Goal: Book appointment/travel/reservation

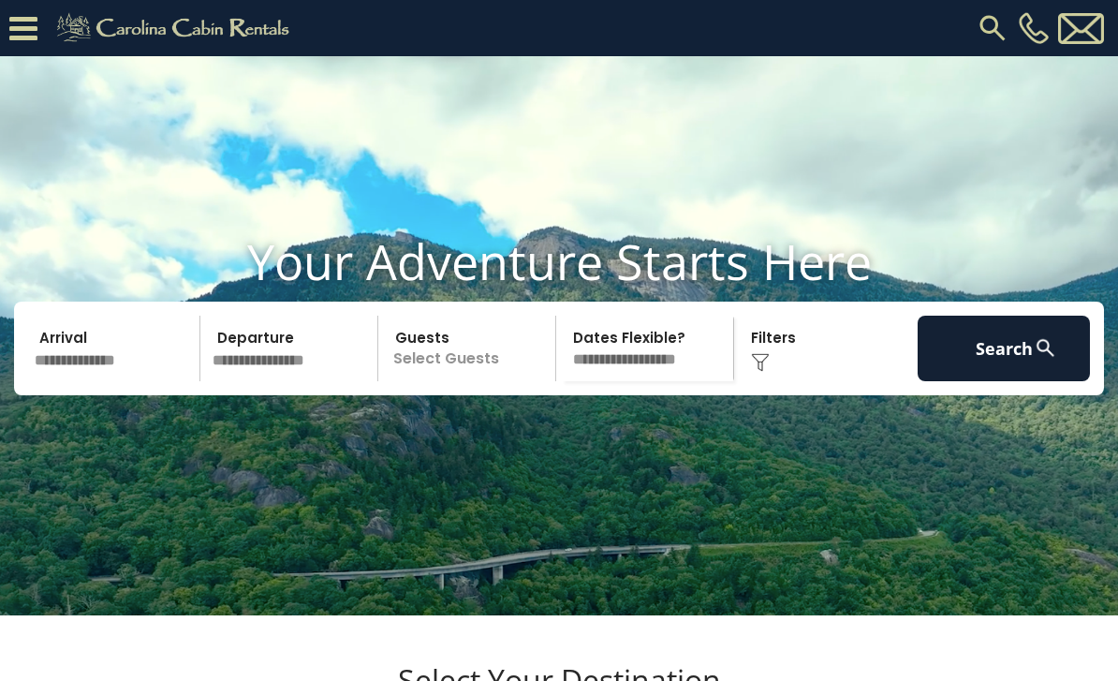
click at [128, 376] on input "text" at bounding box center [114, 349] width 172 height 66
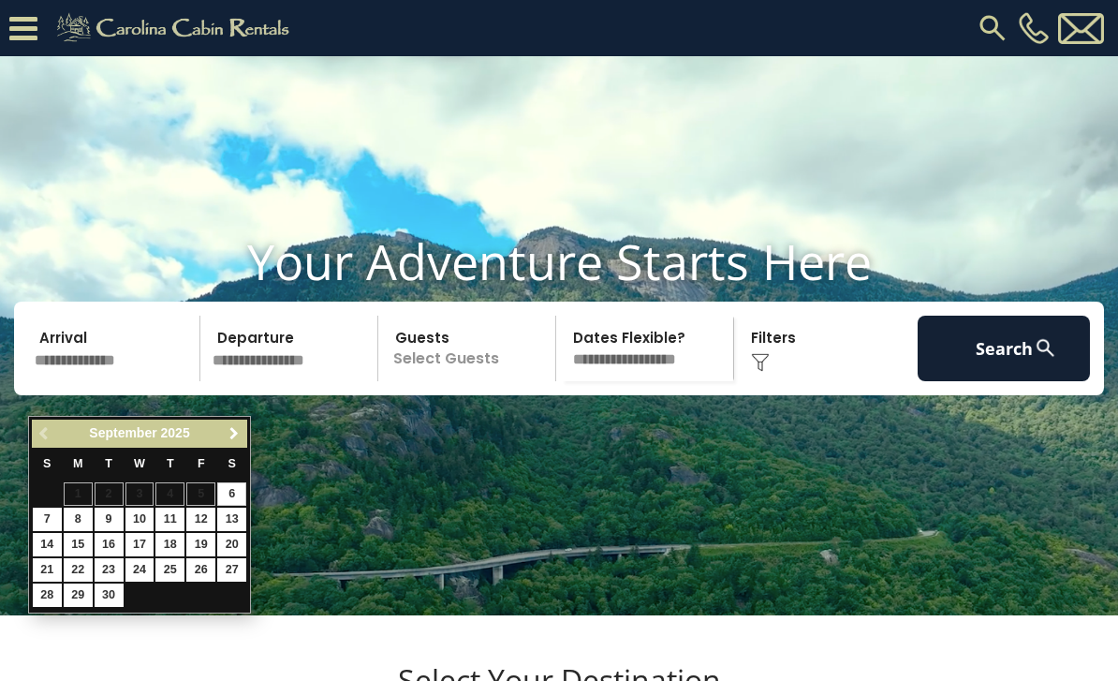
click at [238, 431] on span "Next" at bounding box center [234, 433] width 15 height 15
click at [169, 513] on link "9" at bounding box center [169, 519] width 29 height 23
type input "*******"
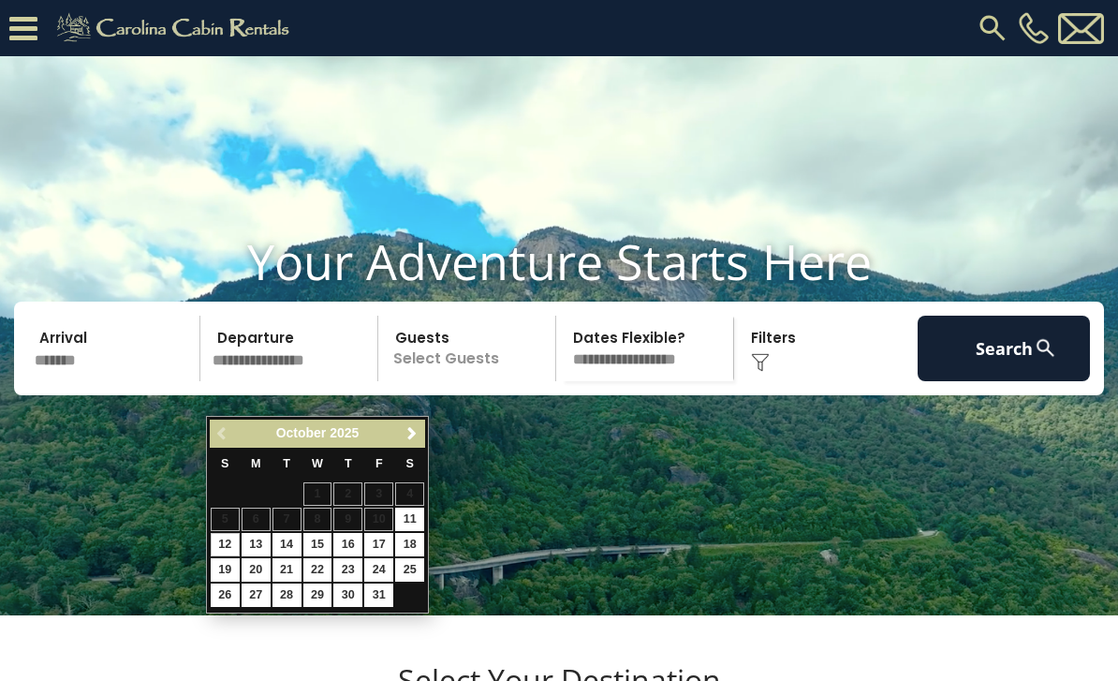
click at [223, 533] on link "12" at bounding box center [225, 544] width 29 height 23
type input "********"
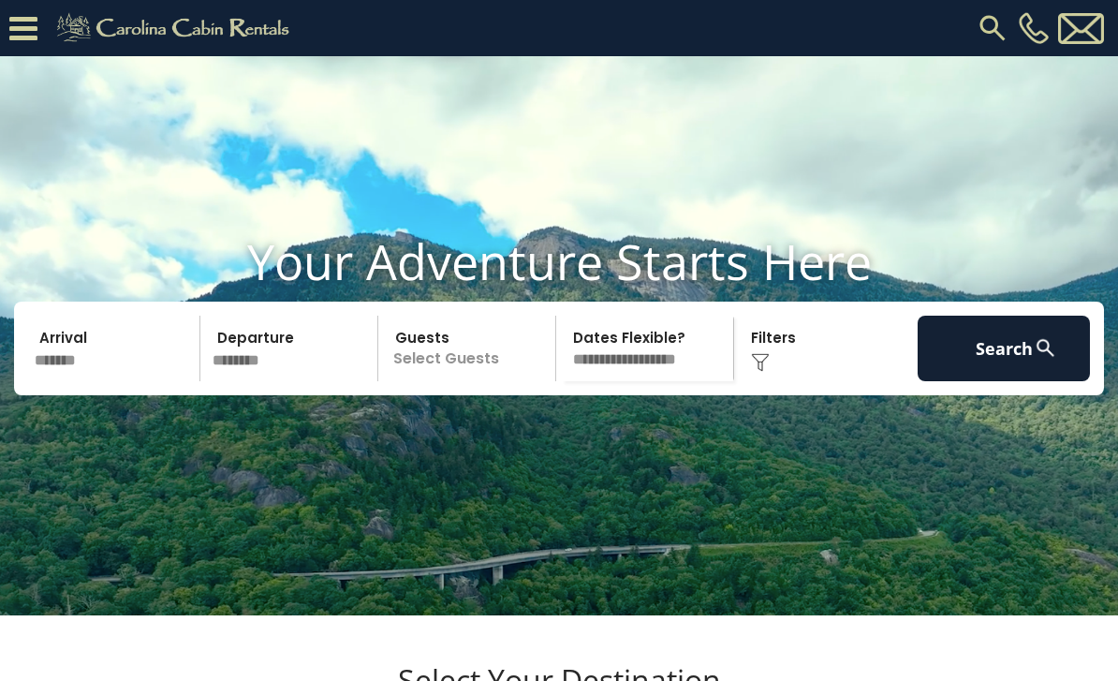
click at [494, 381] on p "Select Guests" at bounding box center [469, 349] width 171 height 66
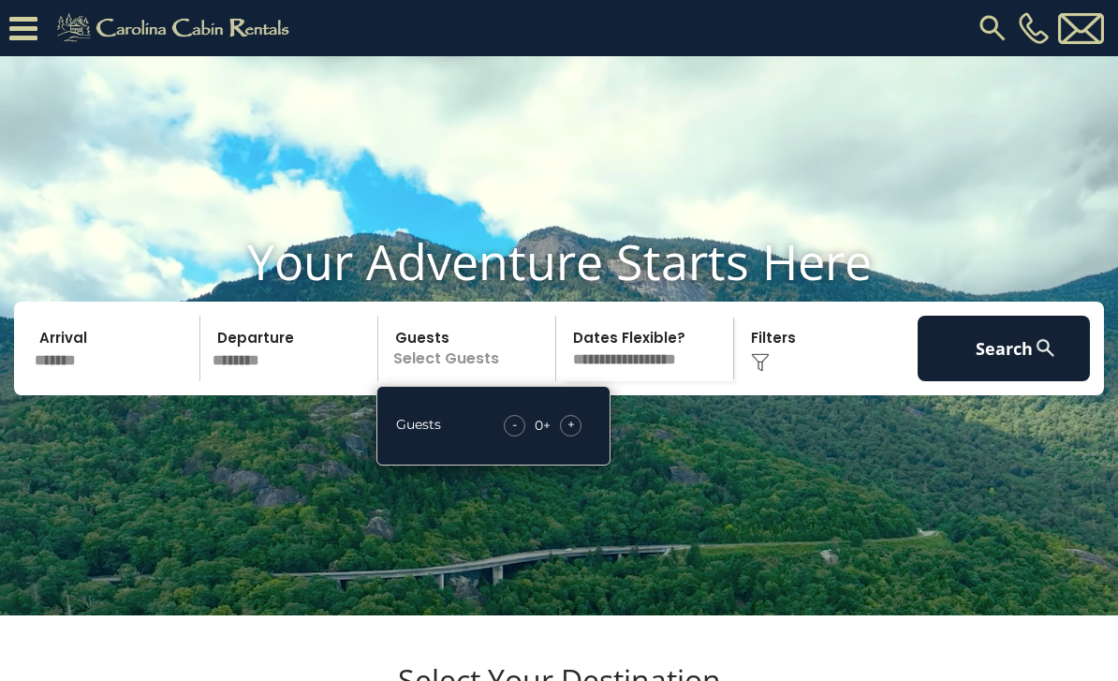
click at [574, 434] on span "+" at bounding box center [571, 424] width 7 height 19
click at [578, 436] on div "+" at bounding box center [571, 426] width 22 height 22
click at [580, 436] on div "+" at bounding box center [571, 426] width 22 height 22
click at [579, 436] on div "+" at bounding box center [571, 426] width 22 height 22
click at [774, 377] on div "Click to Choose" at bounding box center [826, 349] width 172 height 66
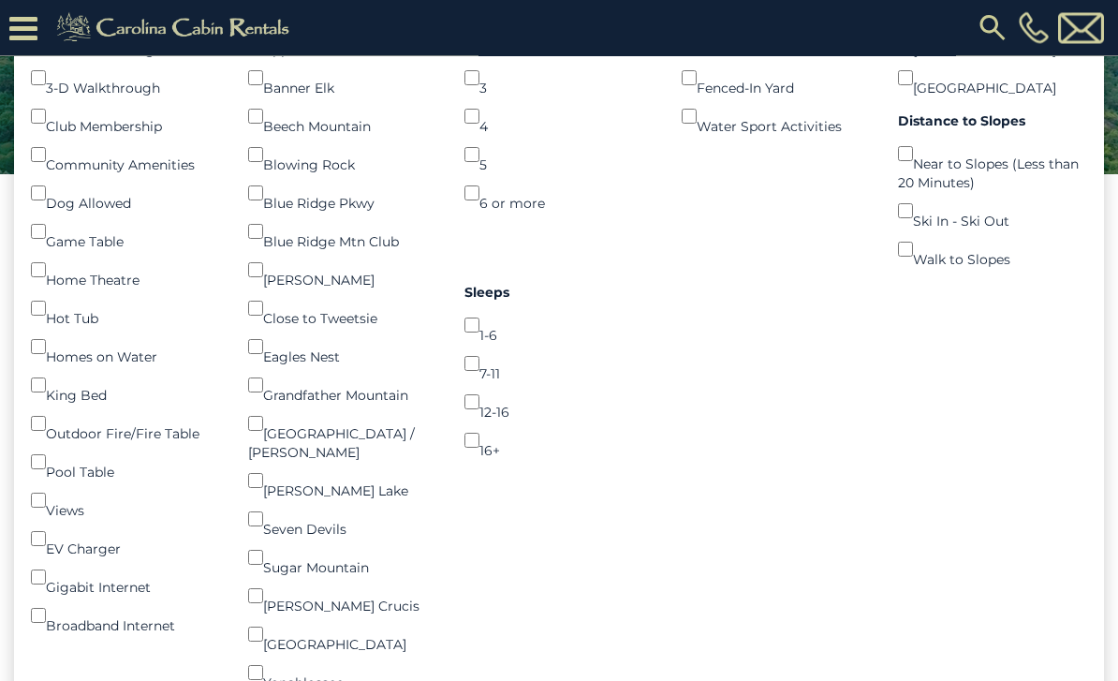
scroll to position [385, 0]
click at [775, 421] on div "Amenities Fireplace () Air Conditioning () 3-D Walkthrough () Club Membership (…" at bounding box center [559, 423] width 1090 height 938
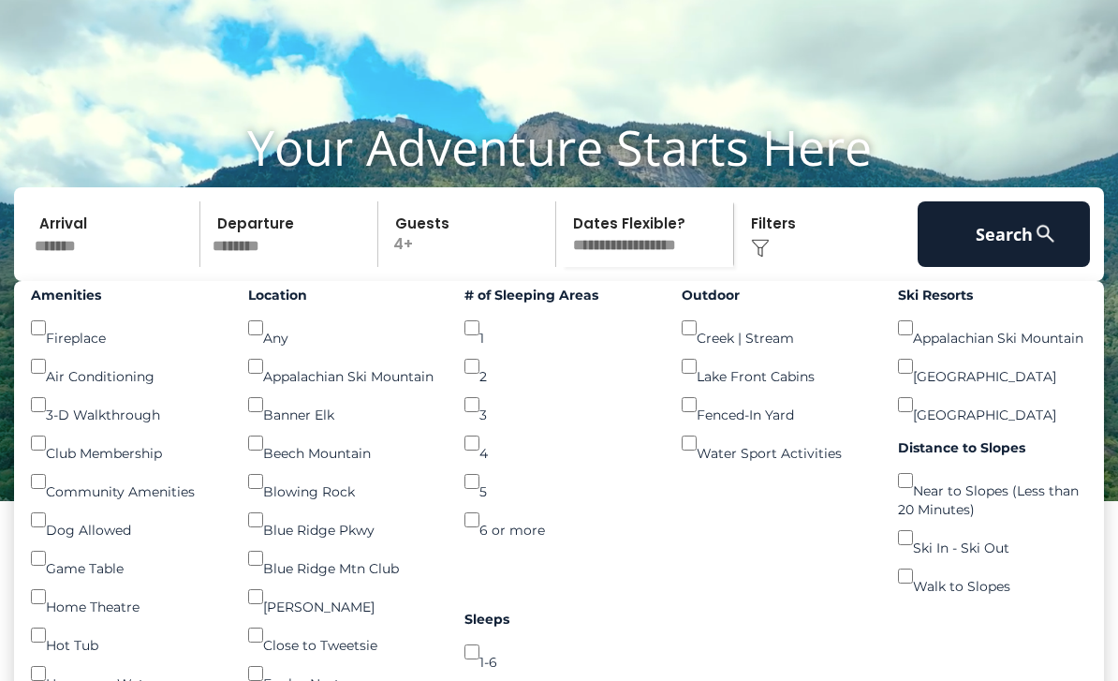
scroll to position [0, 0]
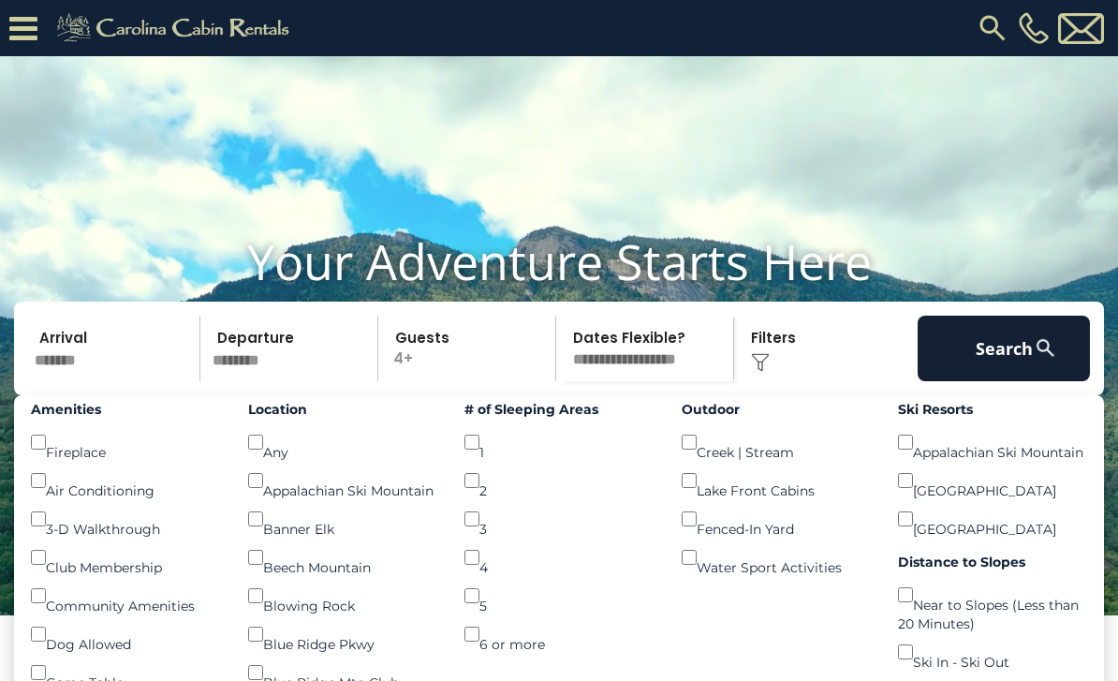
click at [1016, 369] on button "Search" at bounding box center [1004, 349] width 172 height 66
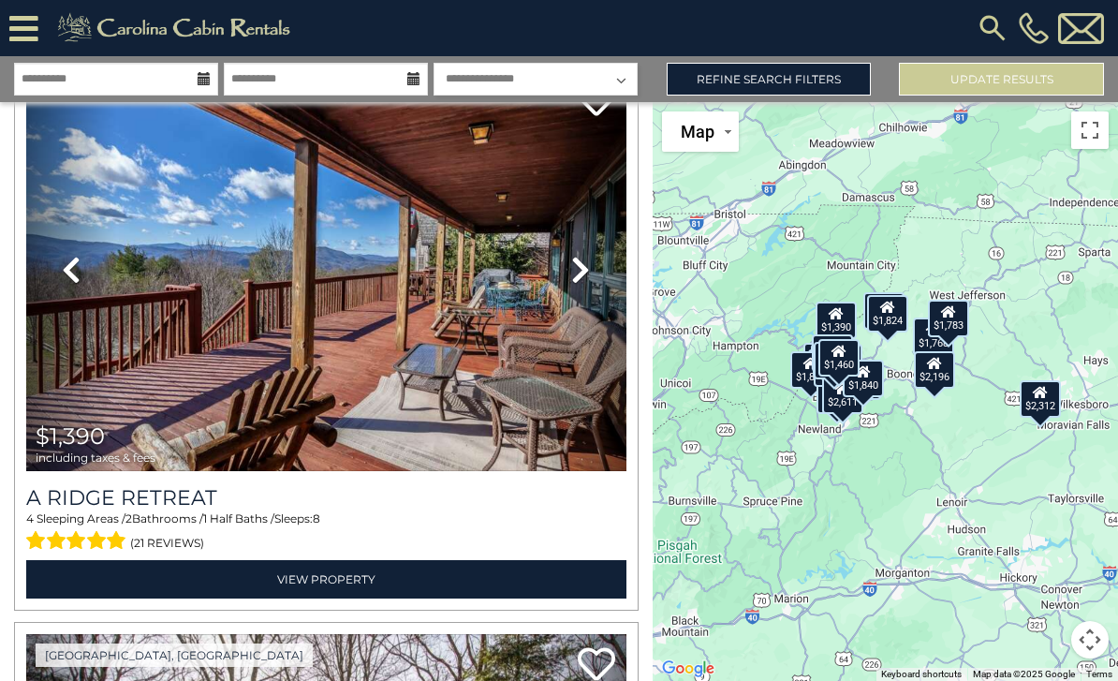
scroll to position [11972, 0]
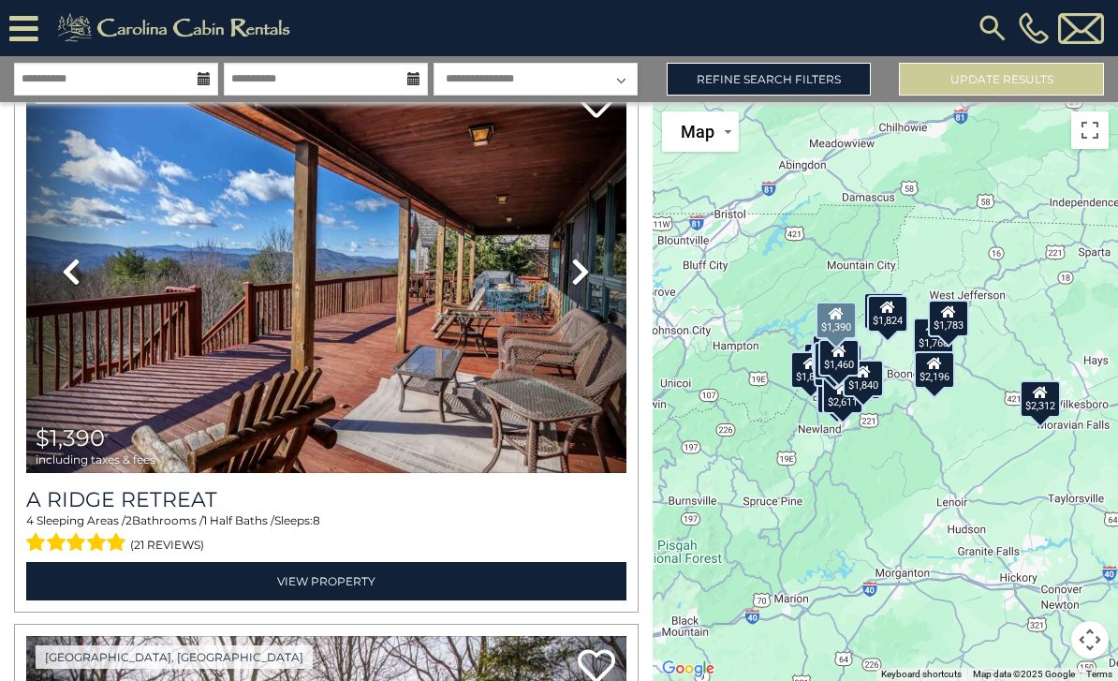
click at [494, 407] on img at bounding box center [326, 272] width 600 height 402
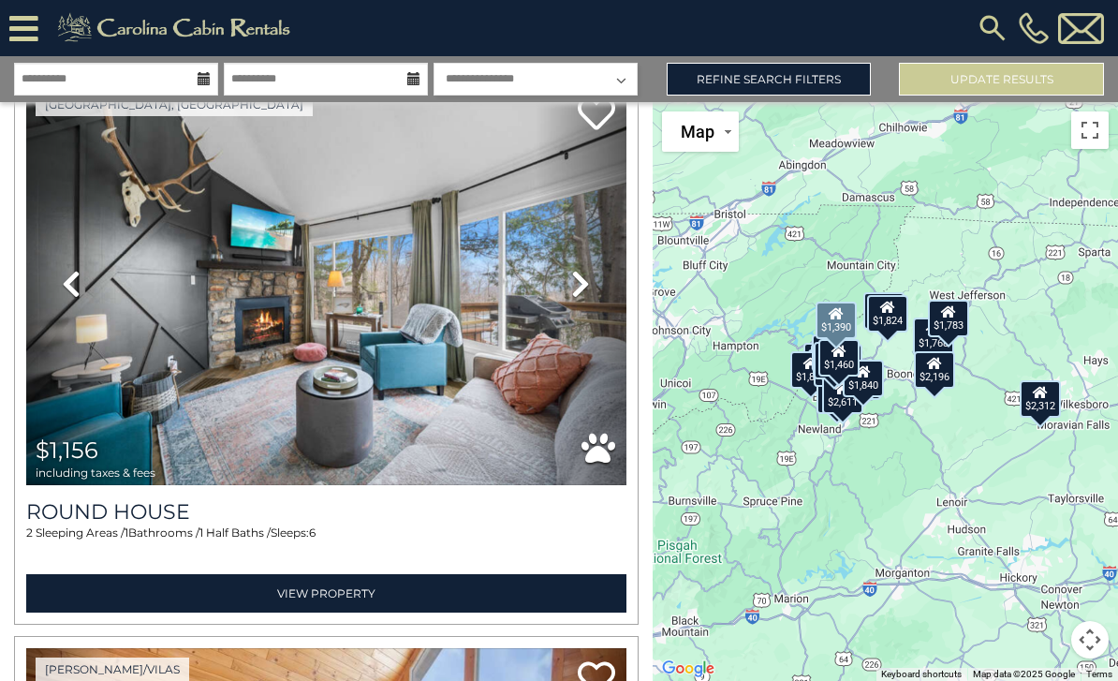
scroll to position [14776, 0]
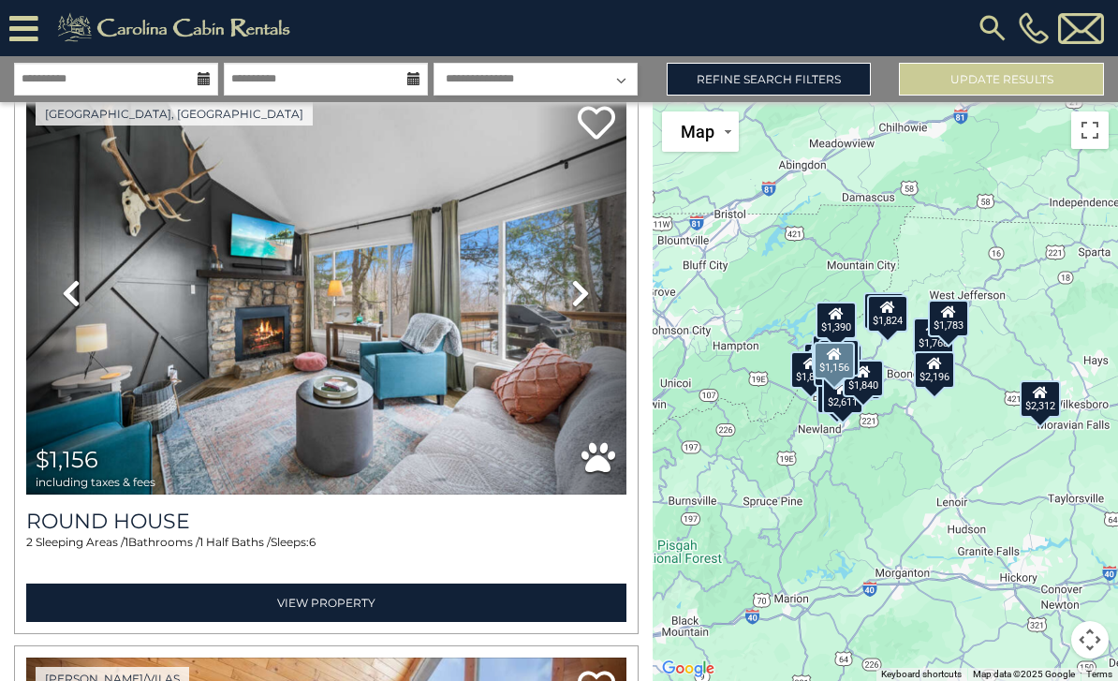
click at [494, 360] on img at bounding box center [326, 294] width 600 height 402
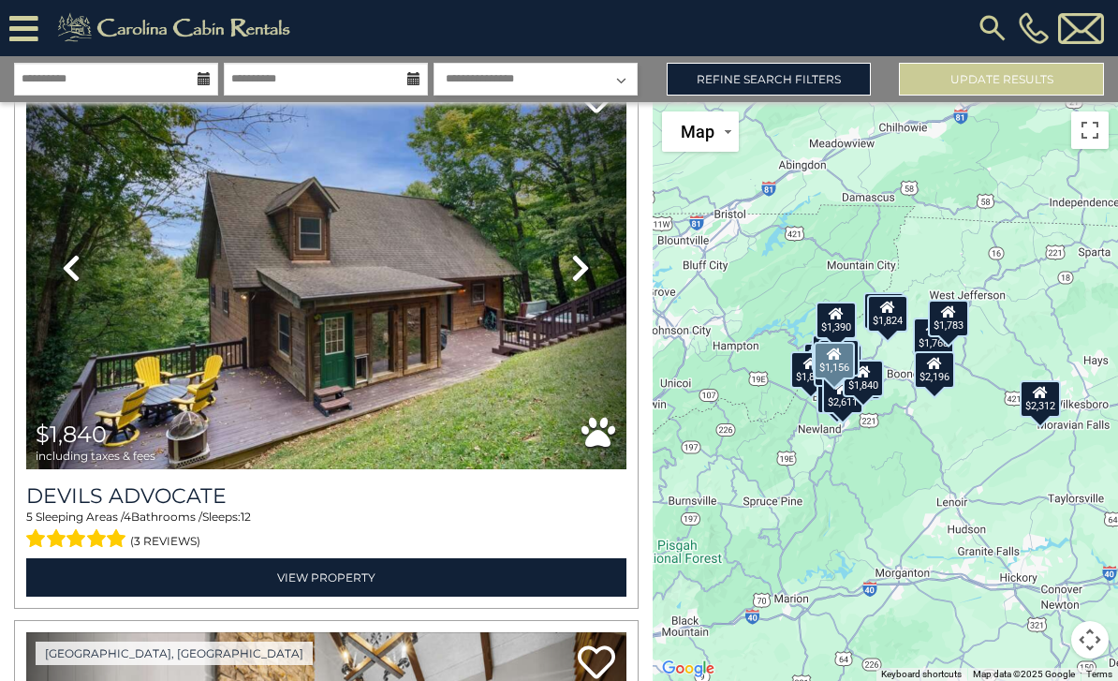
scroll to position [15929, 0]
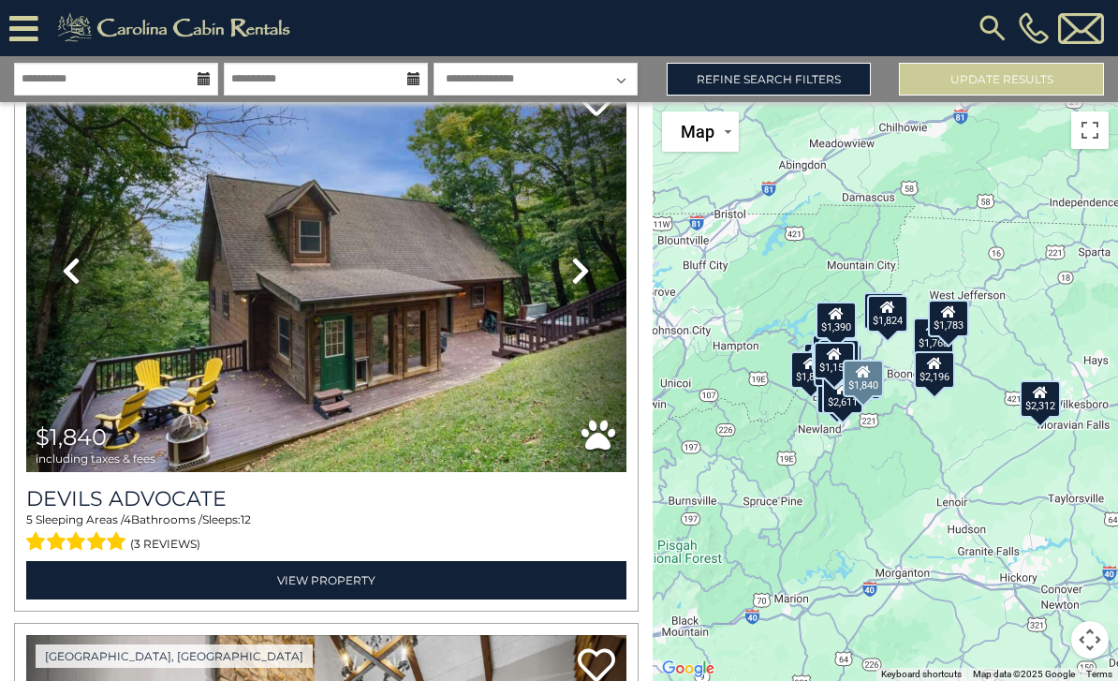
click at [511, 353] on img at bounding box center [326, 270] width 600 height 402
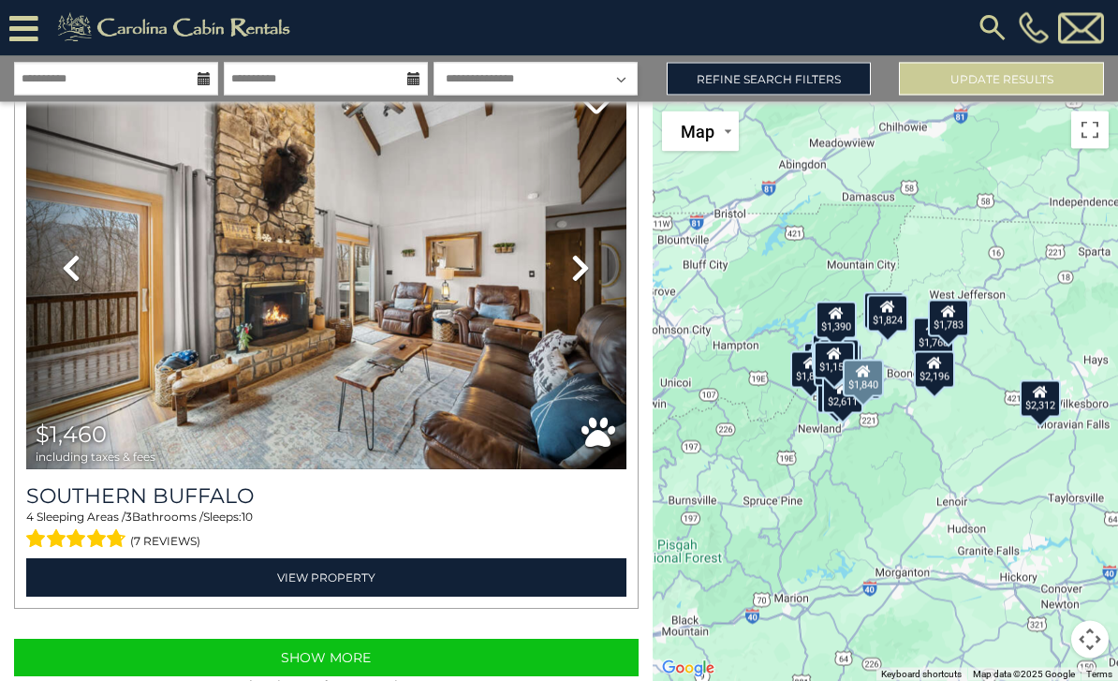
scroll to position [60, 0]
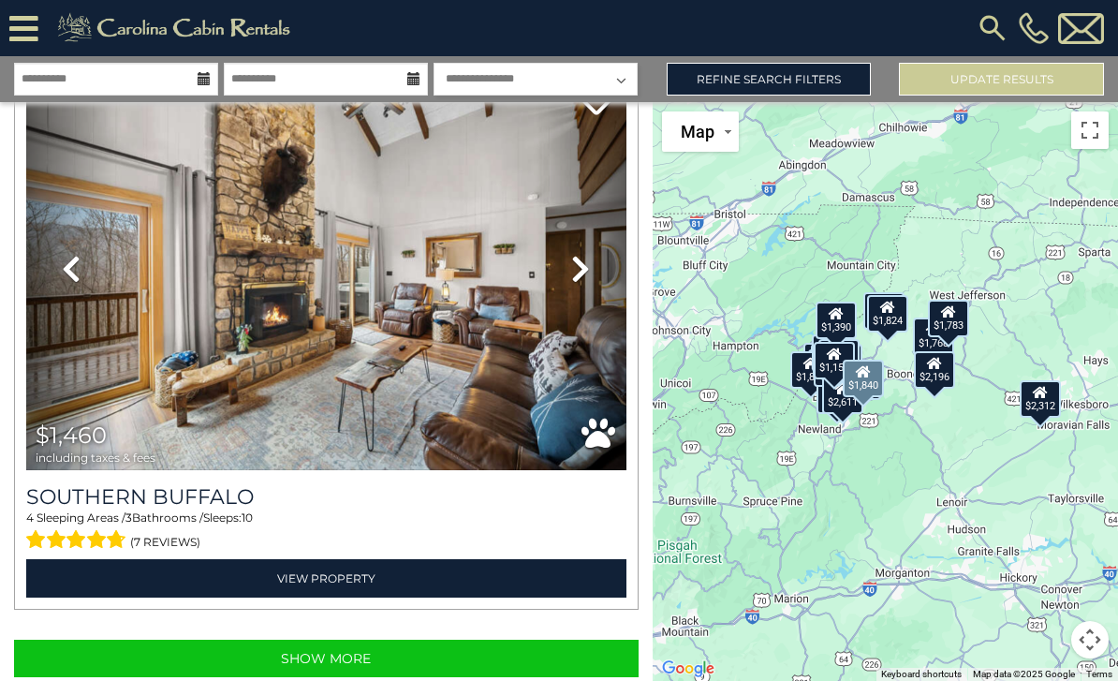
click at [581, 254] on icon at bounding box center [580, 269] width 19 height 30
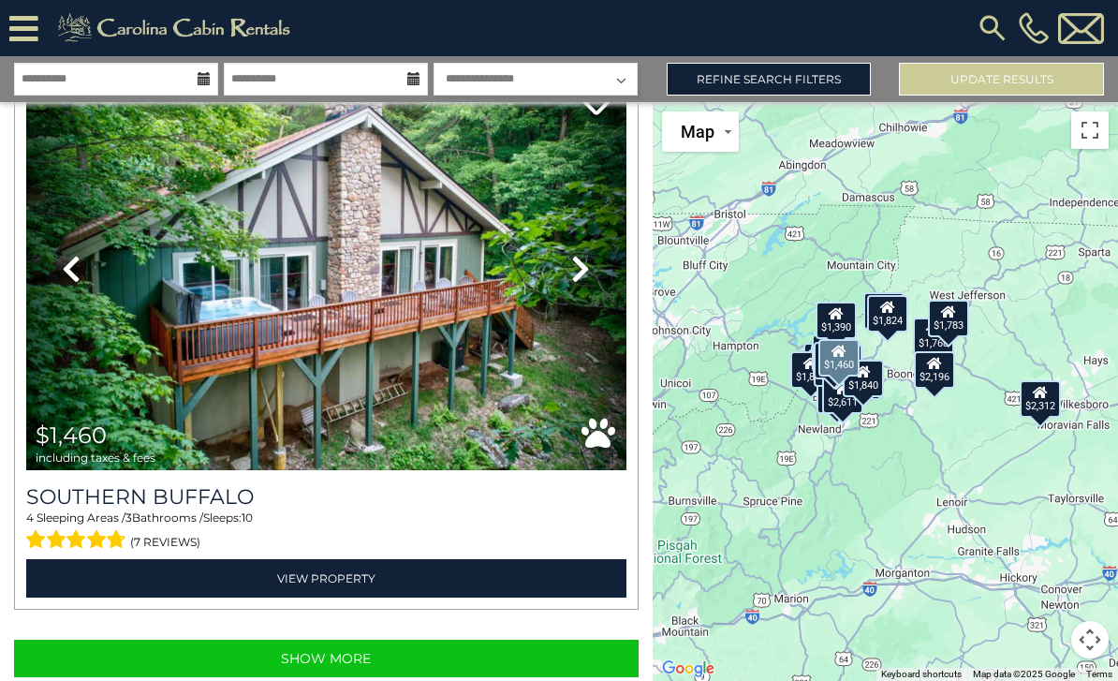
click at [475, 640] on button "Show More" at bounding box center [326, 658] width 625 height 37
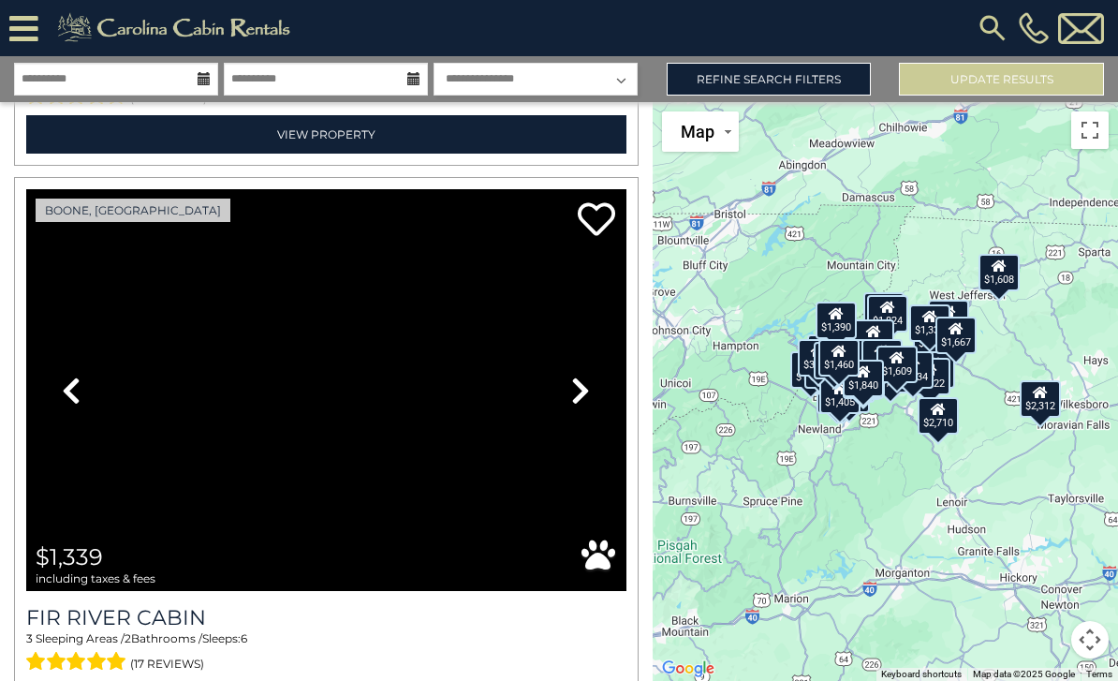
scroll to position [22593, 0]
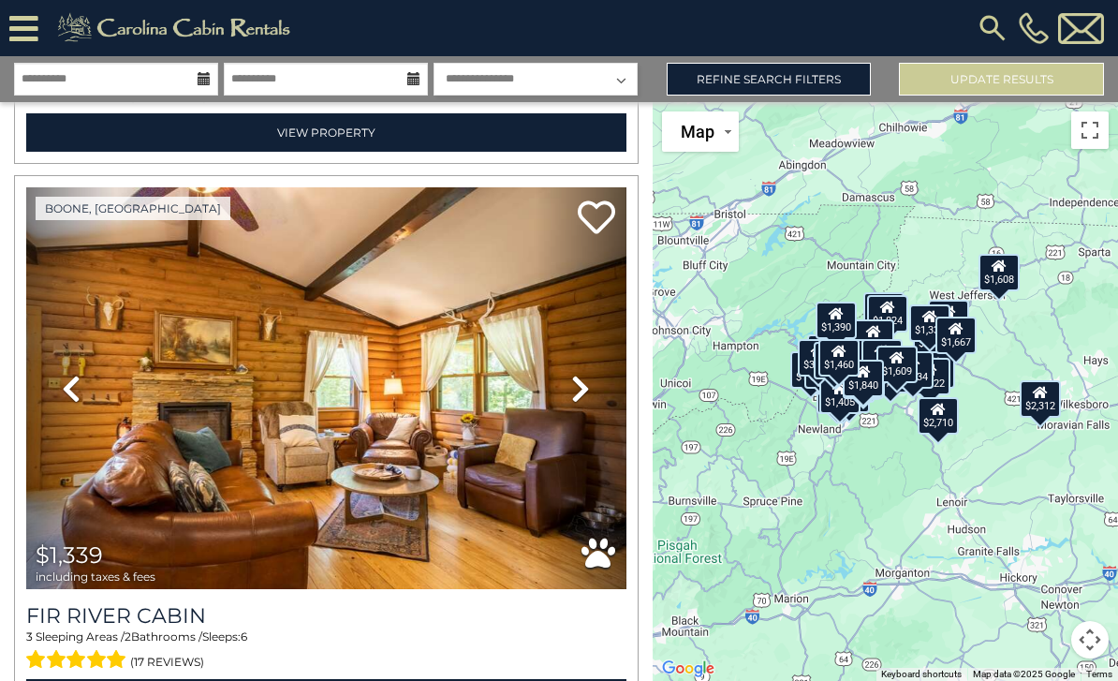
click at [506, 453] on img at bounding box center [326, 388] width 600 height 402
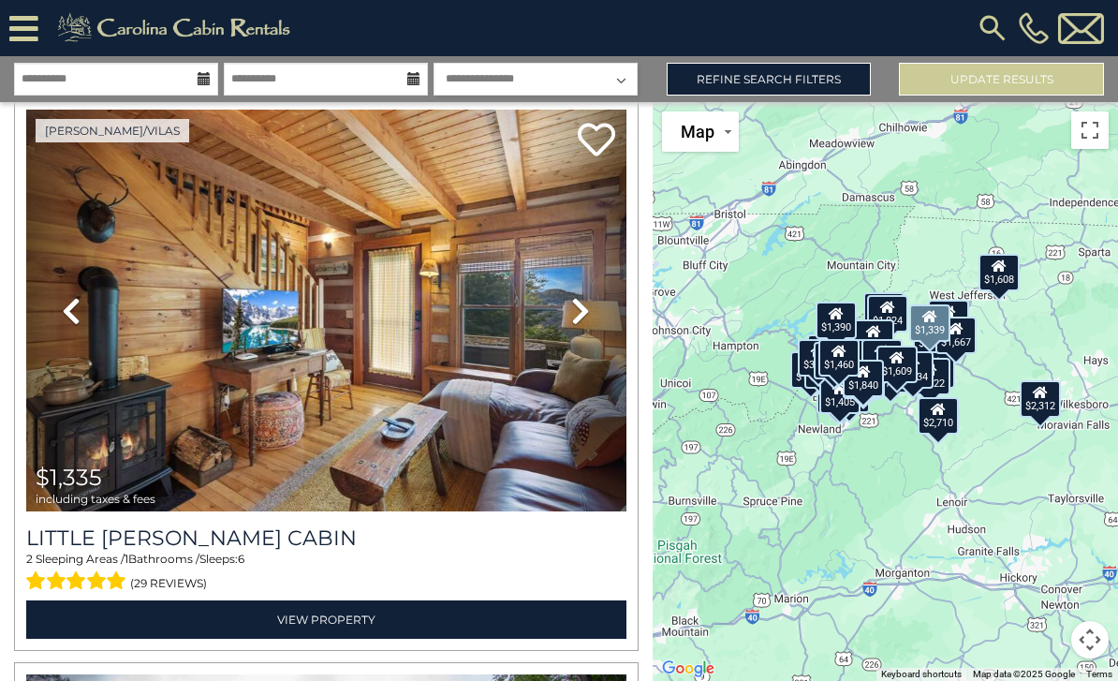
scroll to position [23782, 0]
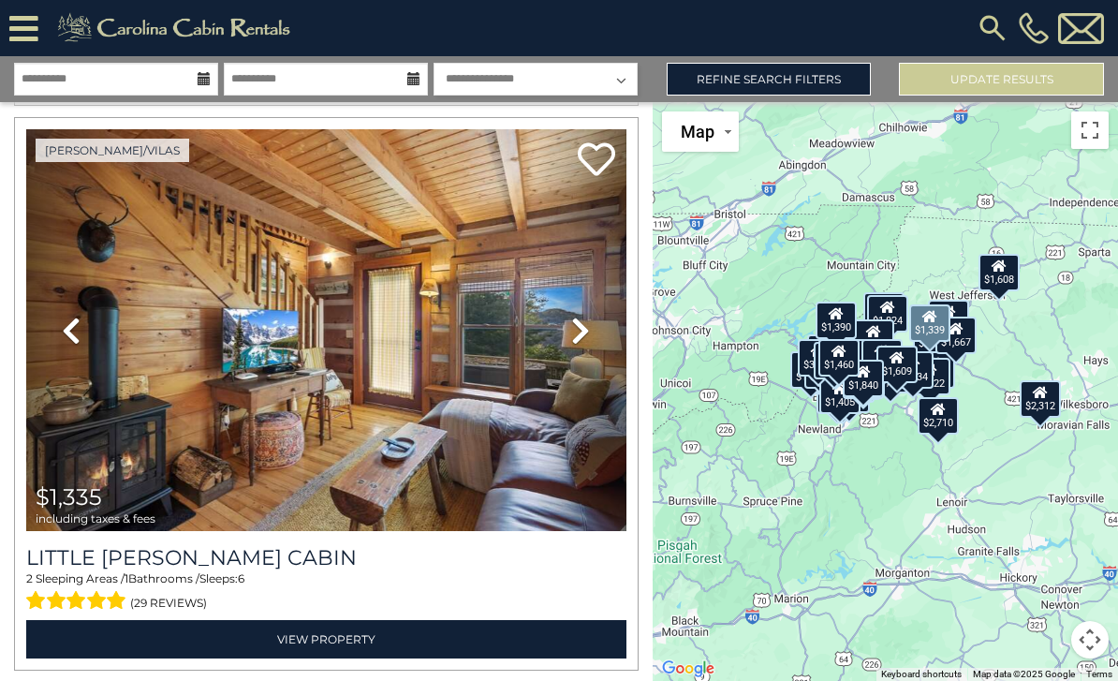
click at [480, 299] on img at bounding box center [326, 330] width 600 height 402
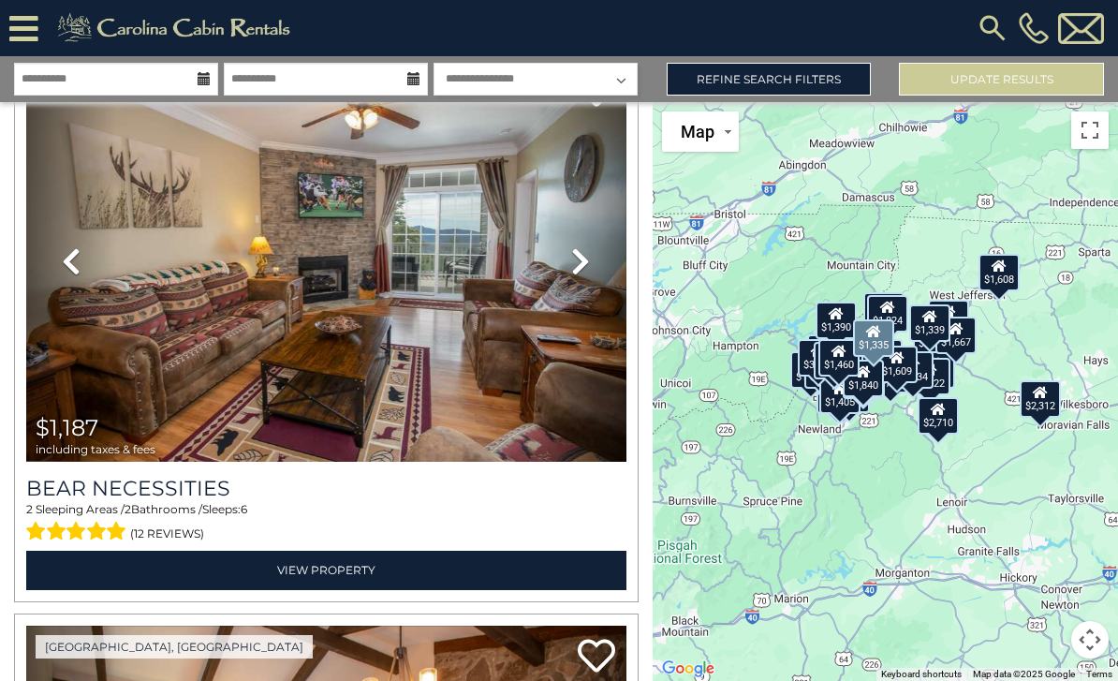
scroll to position [26659, 0]
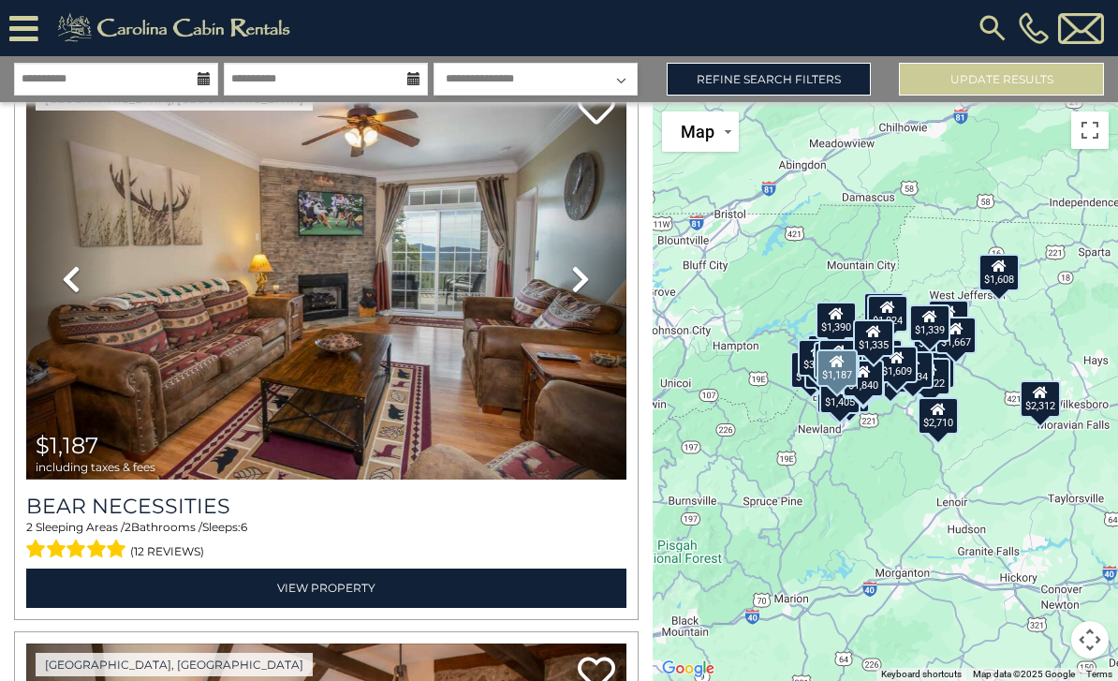
click at [499, 258] on img at bounding box center [326, 279] width 600 height 402
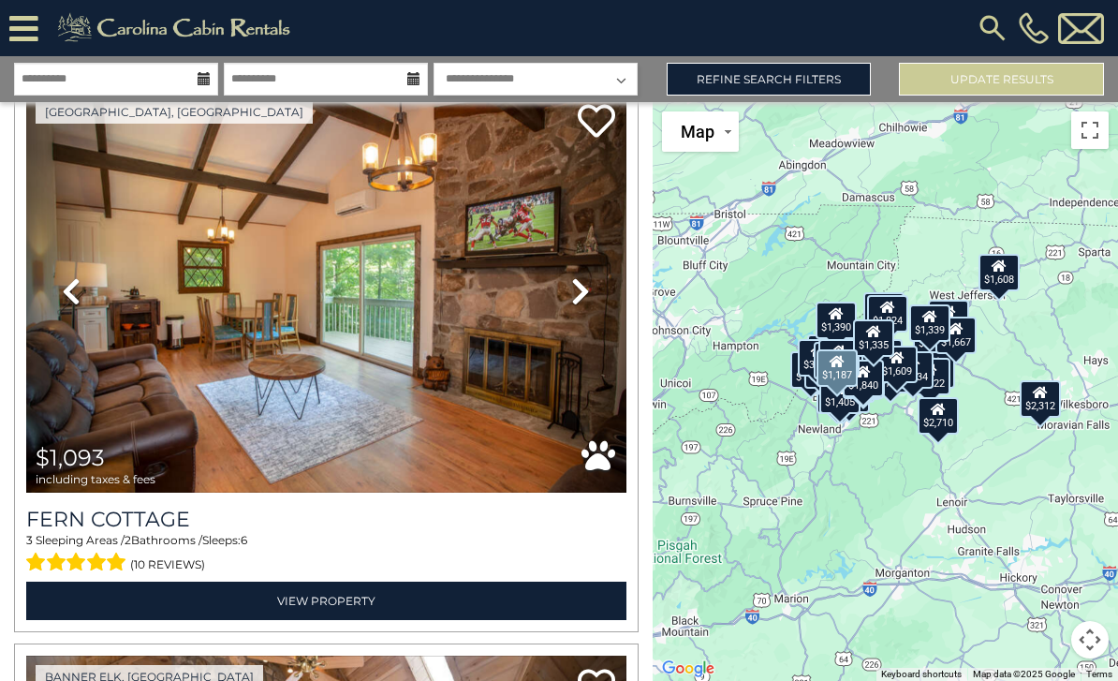
scroll to position [27212, 0]
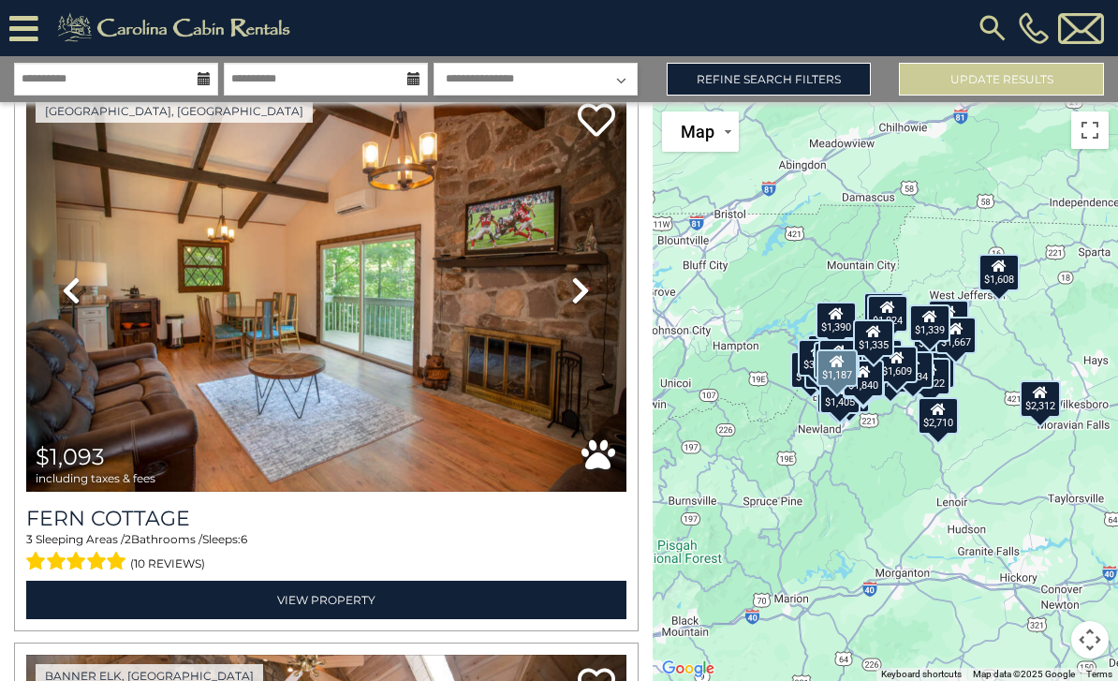
click at [536, 305] on link "Next" at bounding box center [581, 291] width 90 height 402
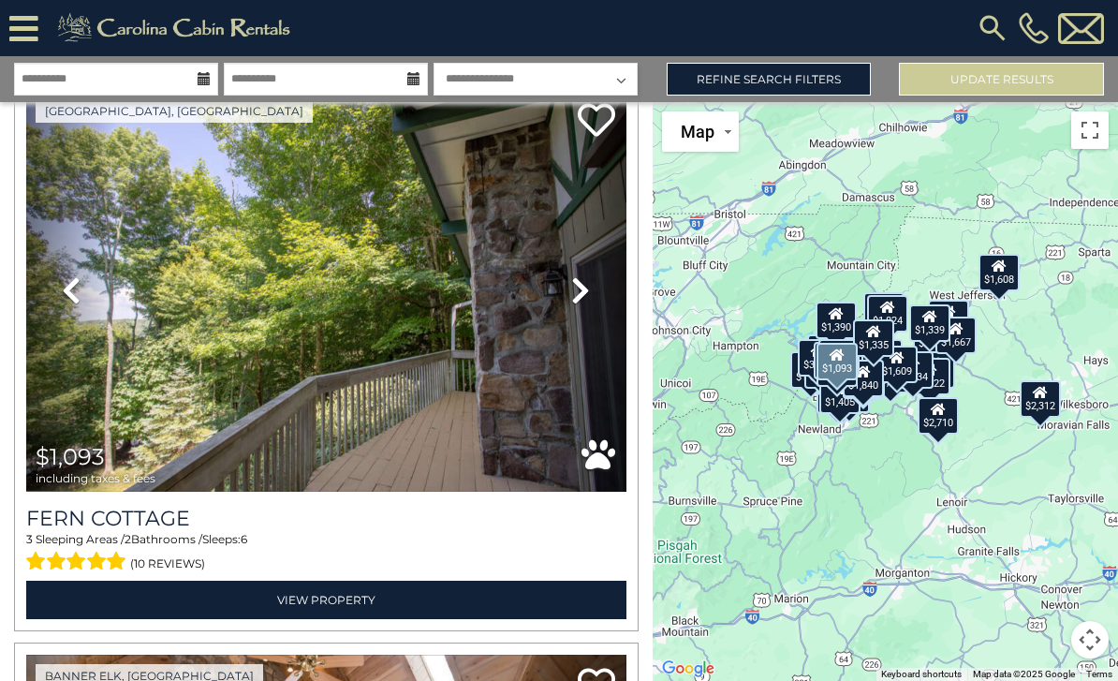
click at [583, 275] on icon at bounding box center [580, 290] width 19 height 30
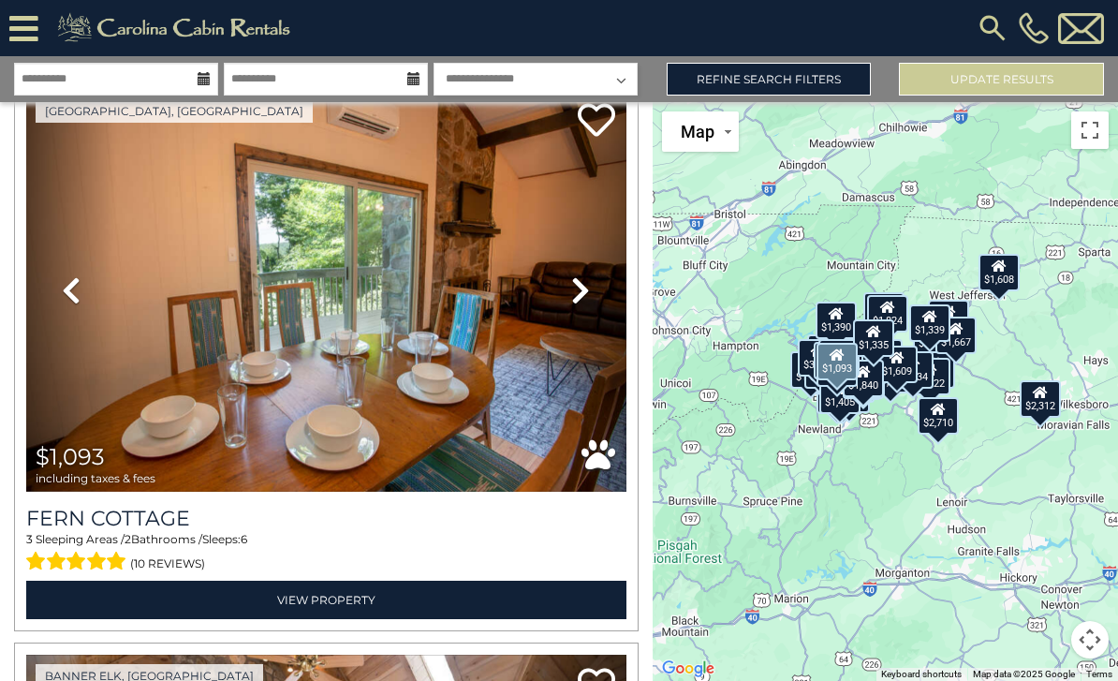
click at [591, 258] on link "Next" at bounding box center [581, 291] width 90 height 402
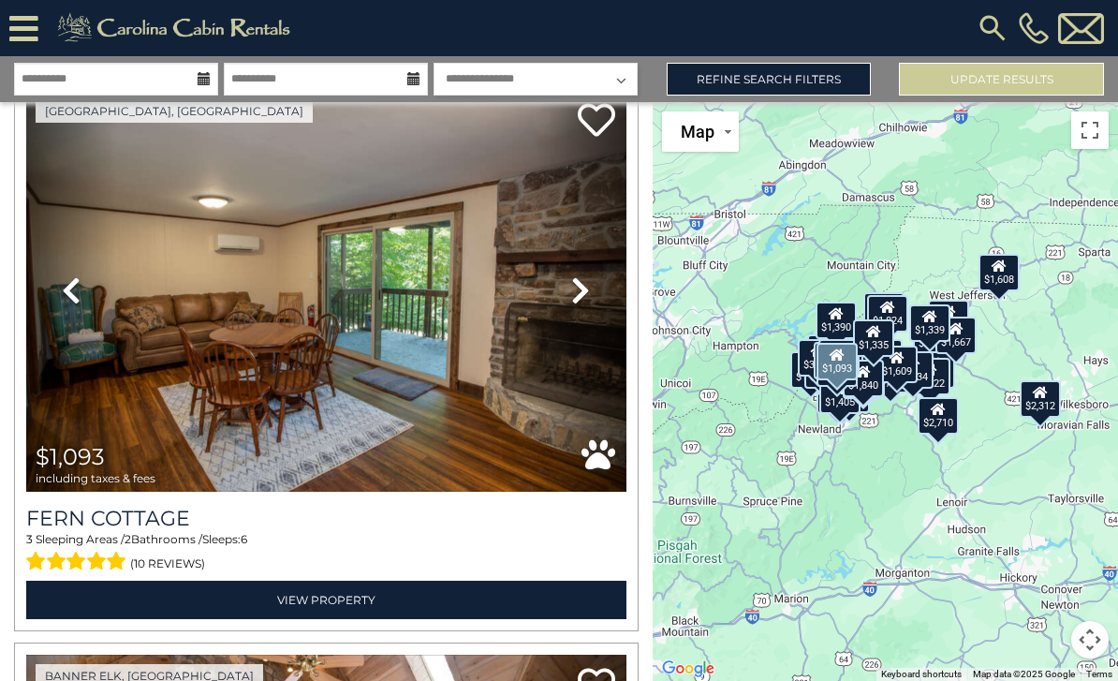
click at [597, 258] on link "Next" at bounding box center [581, 291] width 90 height 402
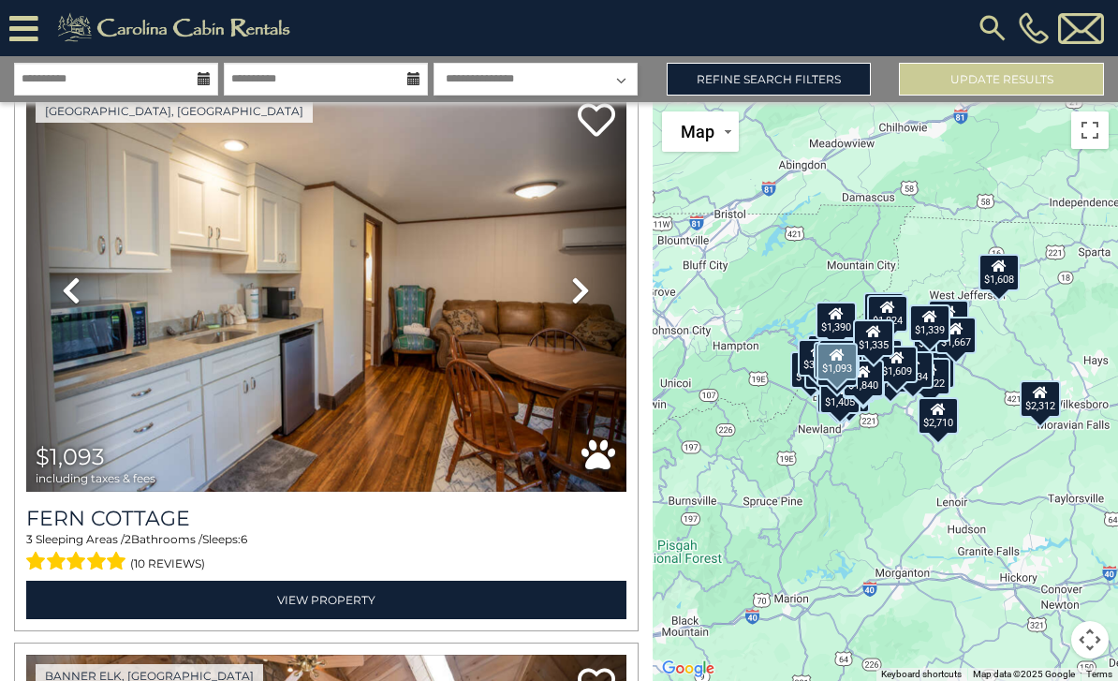
click at [584, 275] on icon at bounding box center [580, 290] width 19 height 30
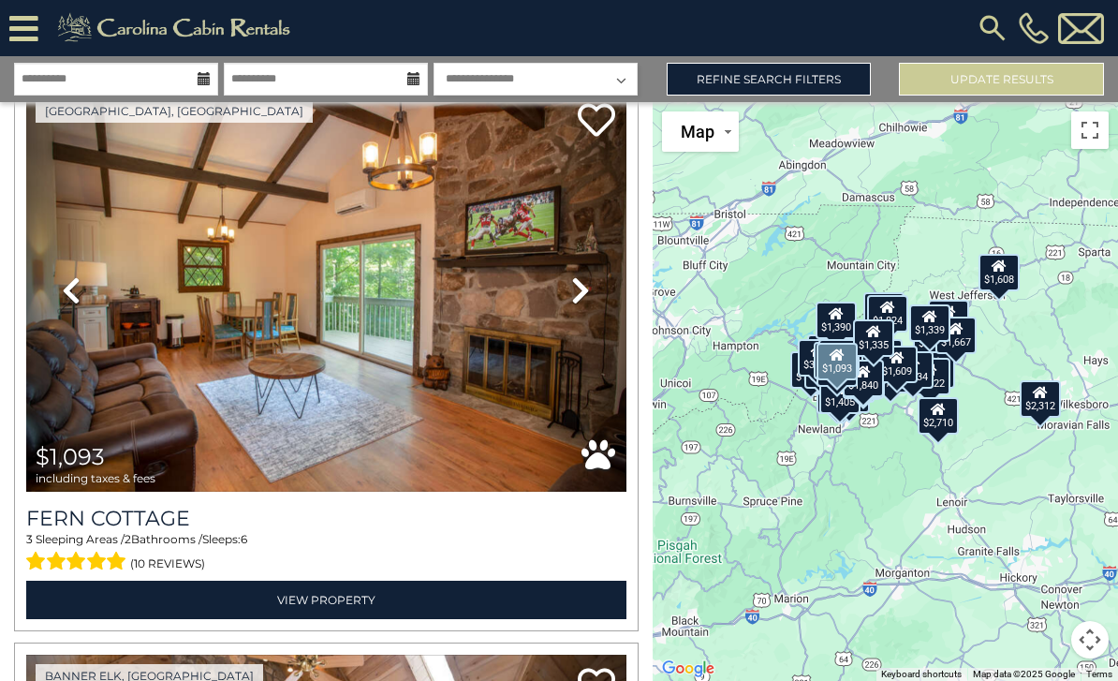
click at [586, 275] on icon at bounding box center [580, 290] width 19 height 30
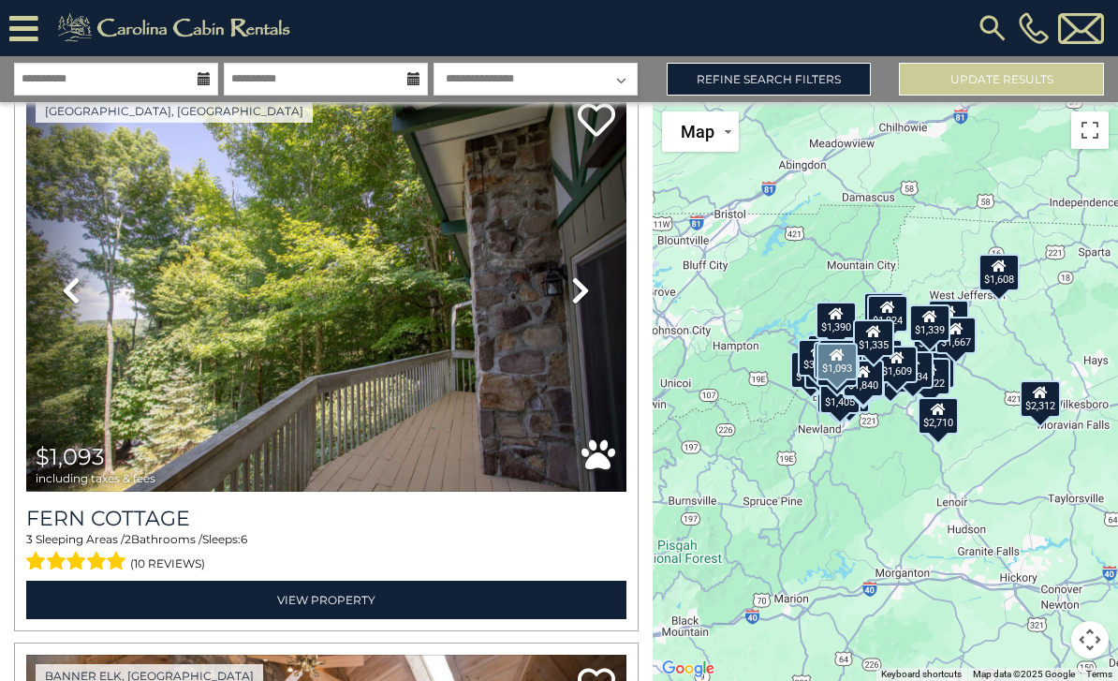
click at [582, 275] on icon at bounding box center [580, 290] width 19 height 30
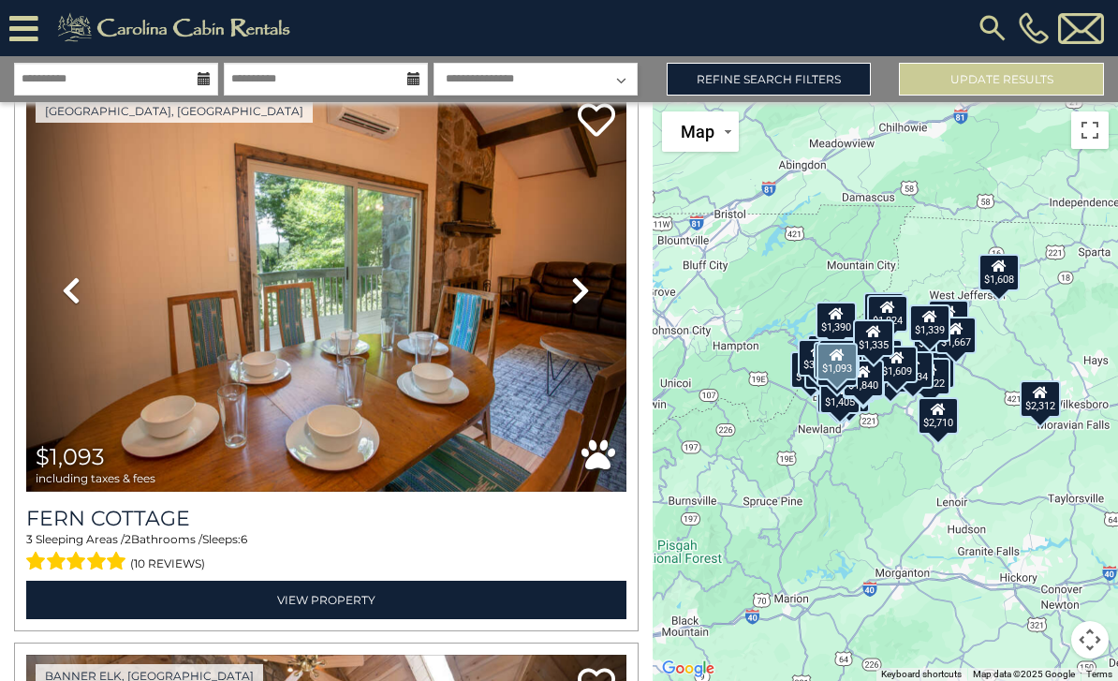
click at [591, 252] on link "Next" at bounding box center [581, 291] width 90 height 402
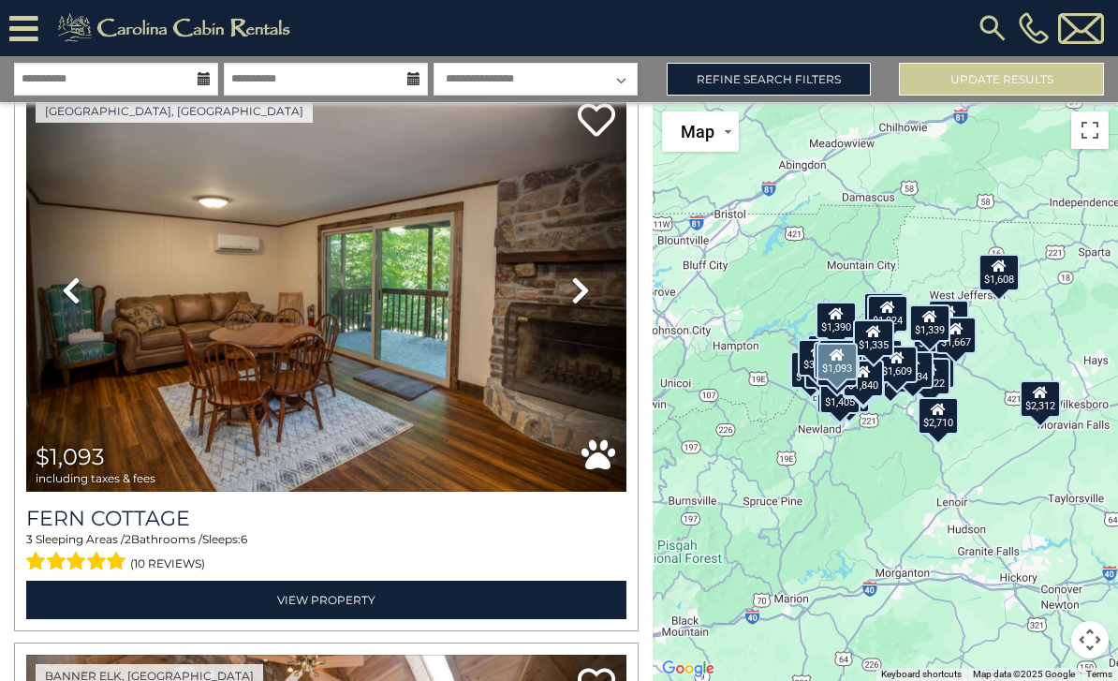
click at [596, 257] on link "Next" at bounding box center [581, 291] width 90 height 402
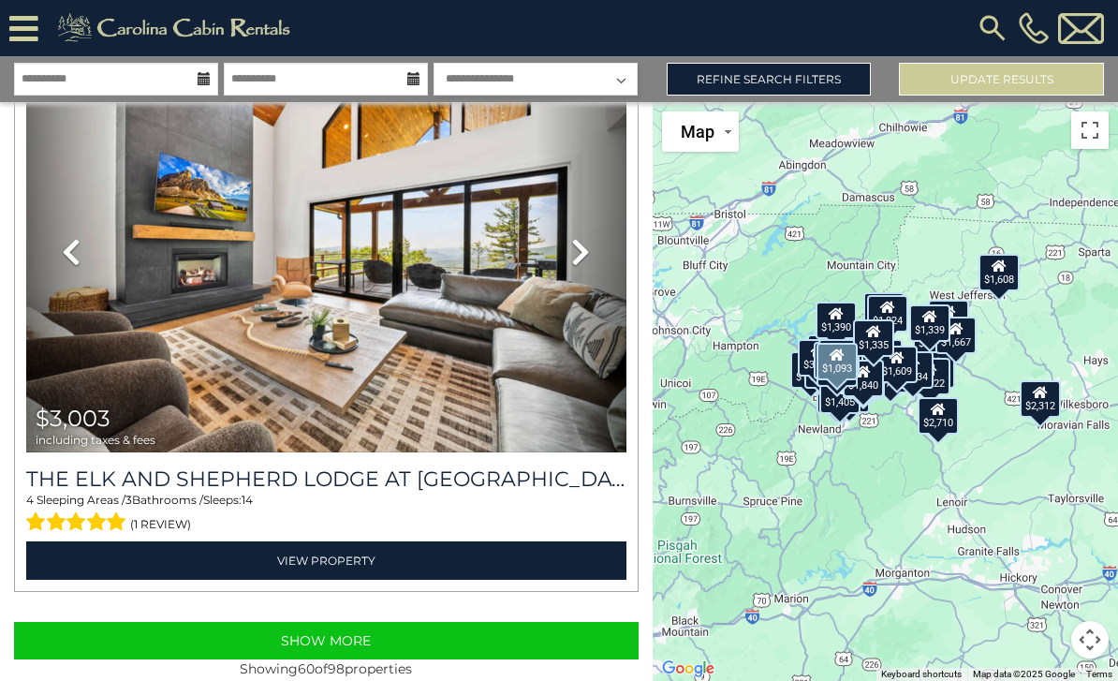
scroll to position [33467, 0]
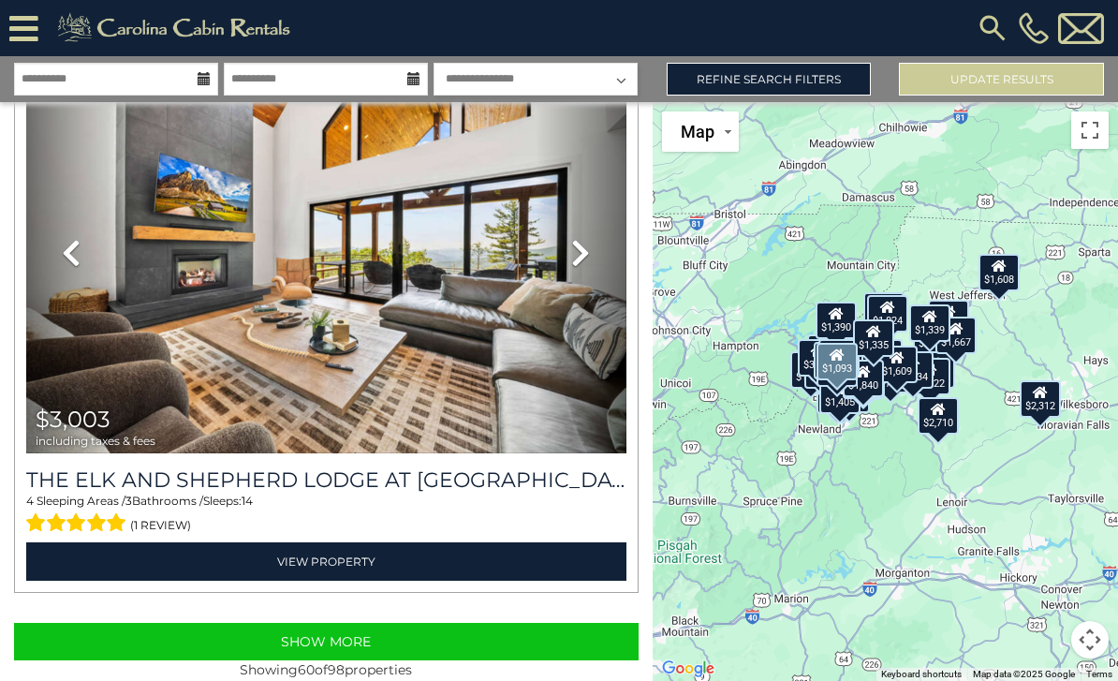
click at [478, 623] on button "Show More" at bounding box center [326, 641] width 625 height 37
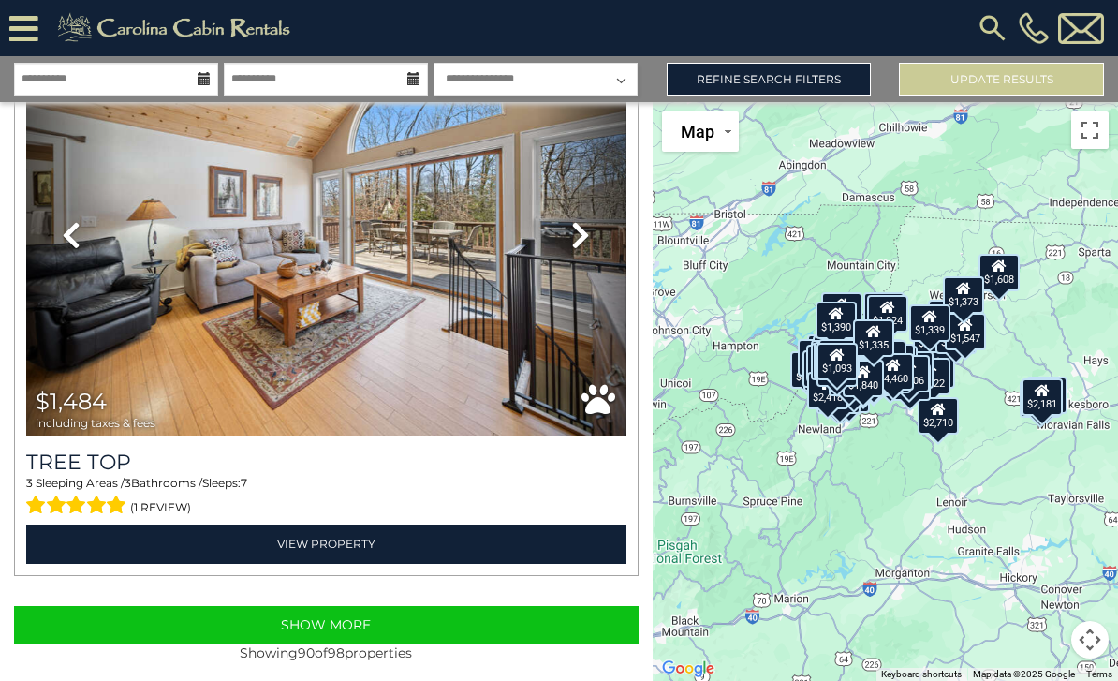
scroll to position [50438, 0]
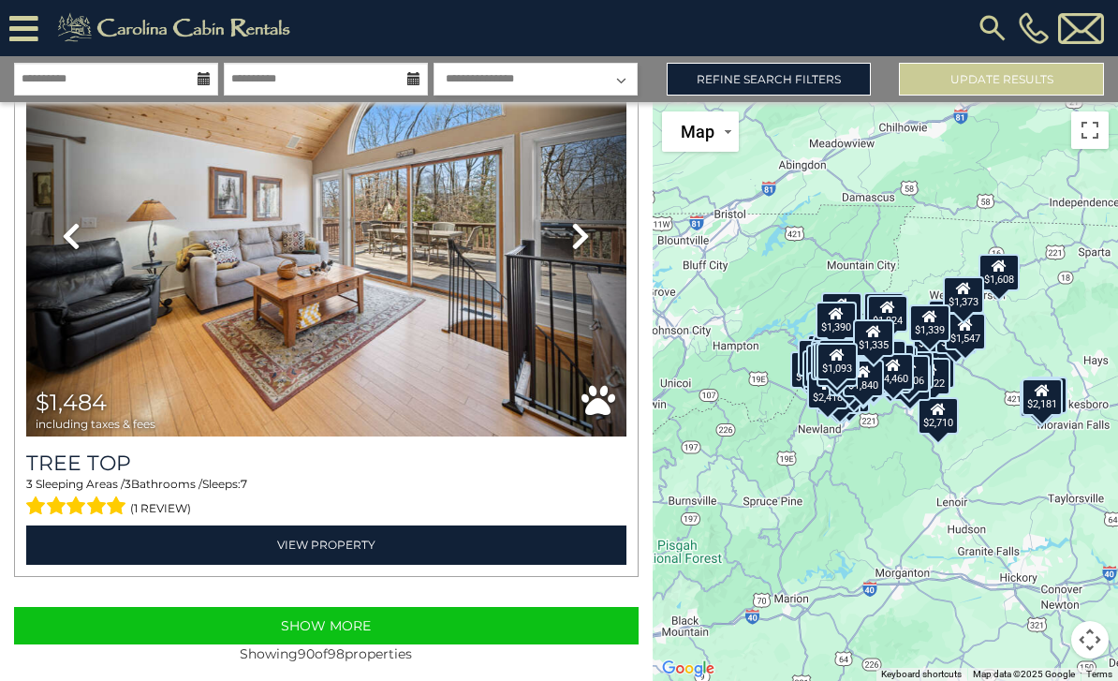
click at [490, 630] on button "Show More" at bounding box center [326, 625] width 625 height 37
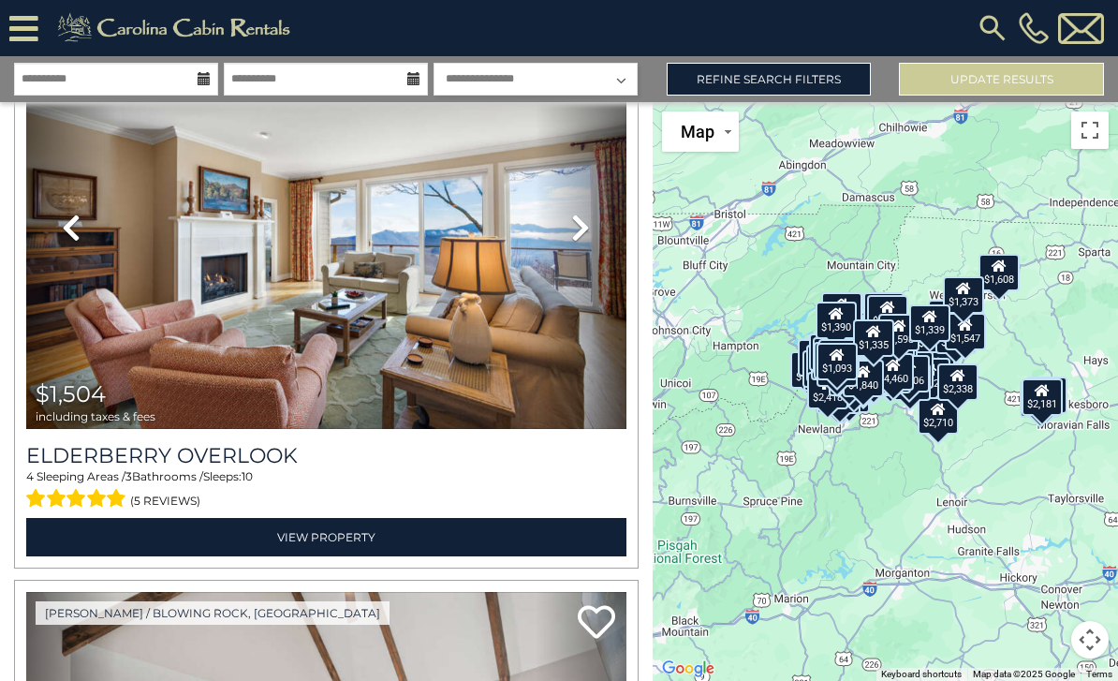
scroll to position [51011, 0]
click at [585, 214] on icon at bounding box center [580, 228] width 19 height 30
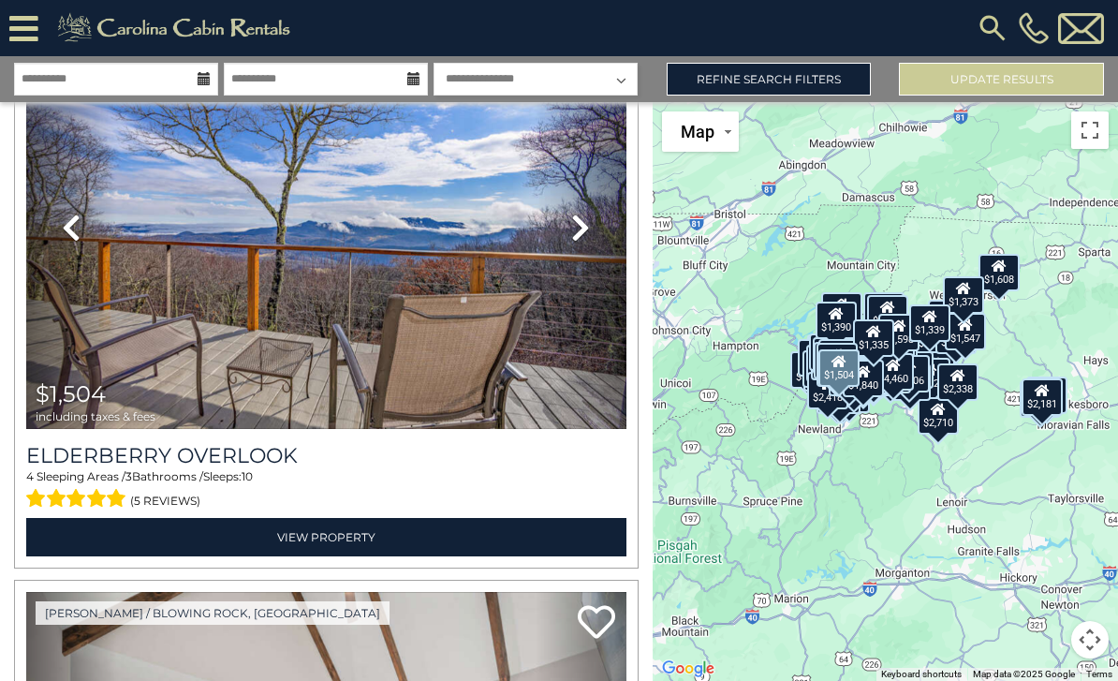
click at [588, 220] on icon at bounding box center [580, 228] width 19 height 30
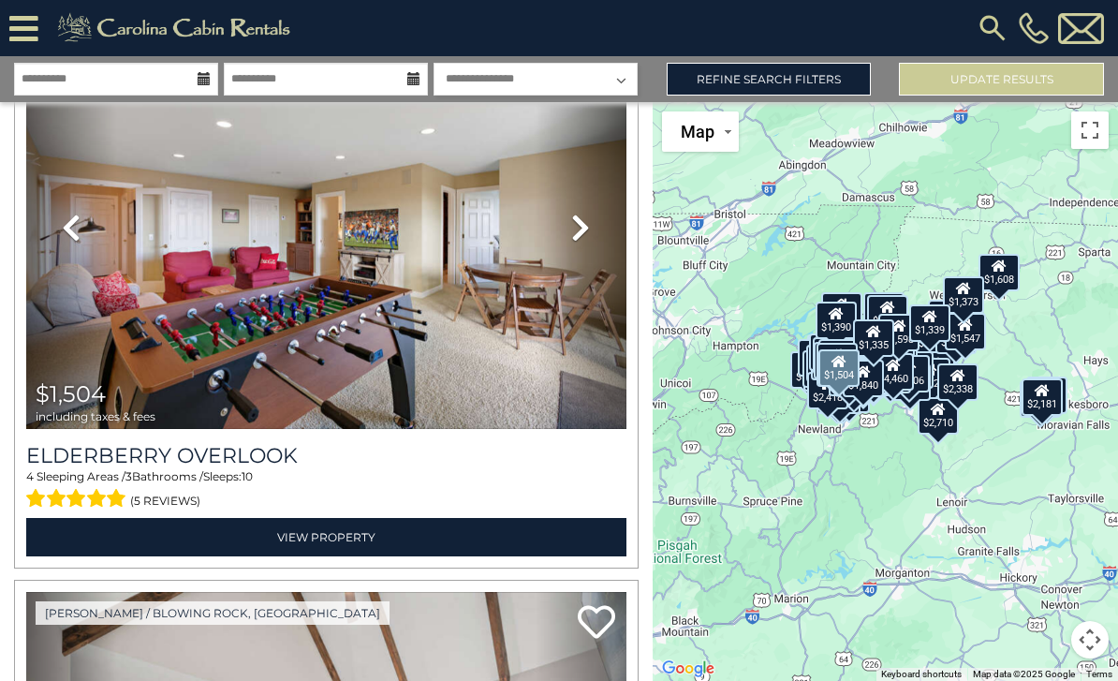
click at [583, 229] on icon at bounding box center [580, 228] width 19 height 30
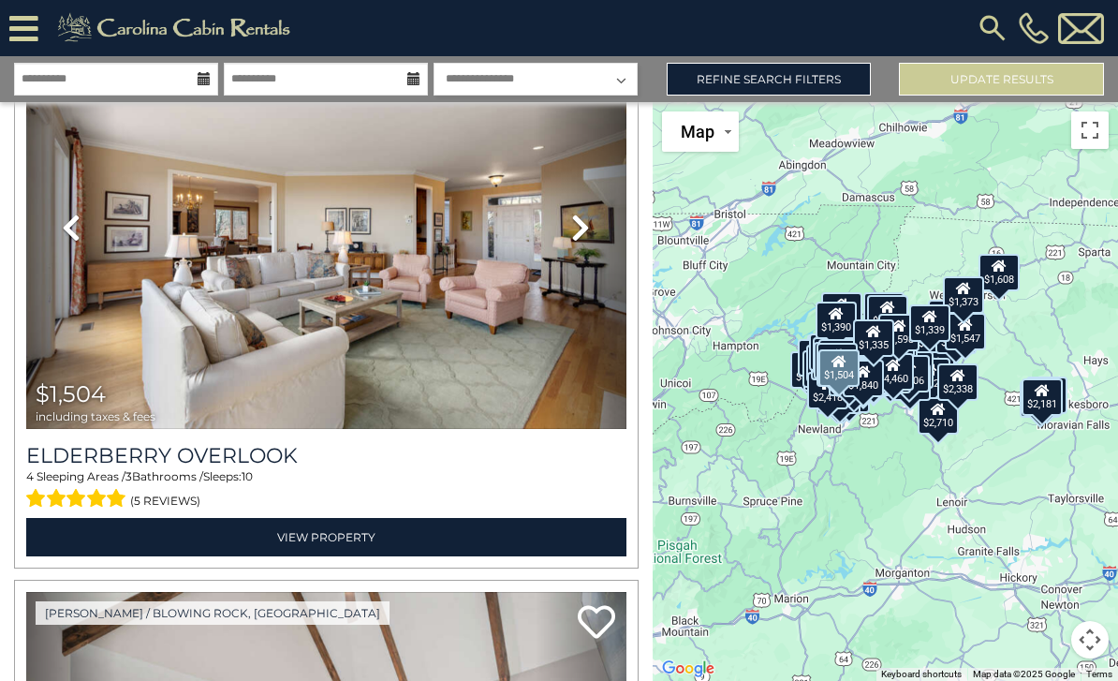
click at [586, 226] on icon at bounding box center [580, 228] width 19 height 30
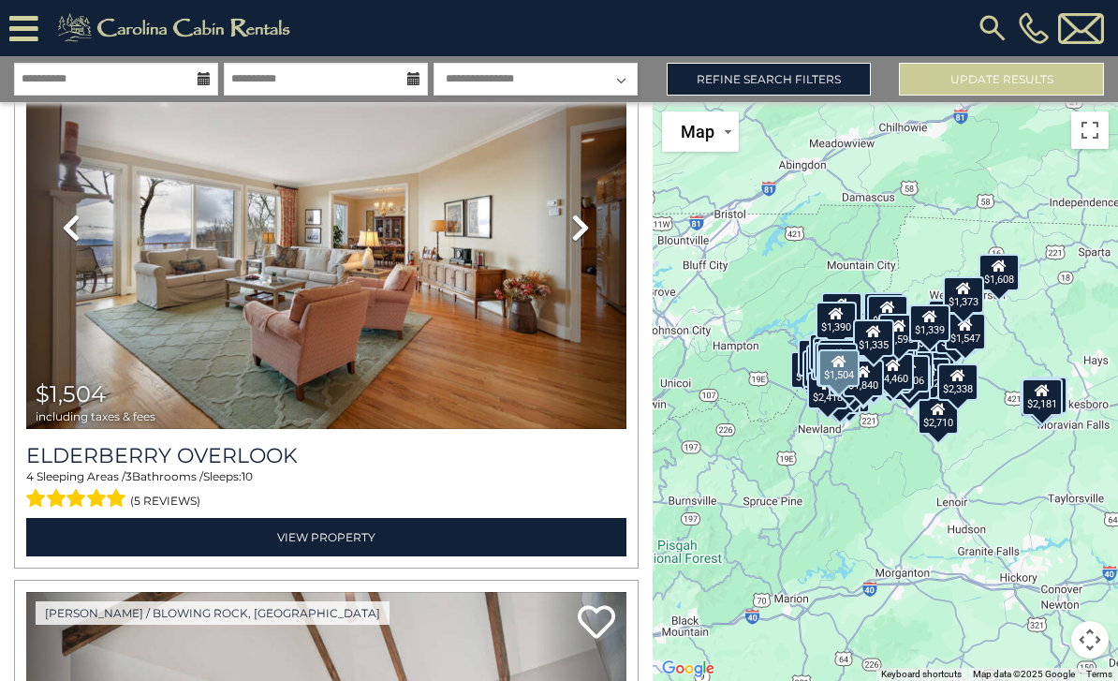
click at [588, 225] on icon at bounding box center [580, 228] width 19 height 30
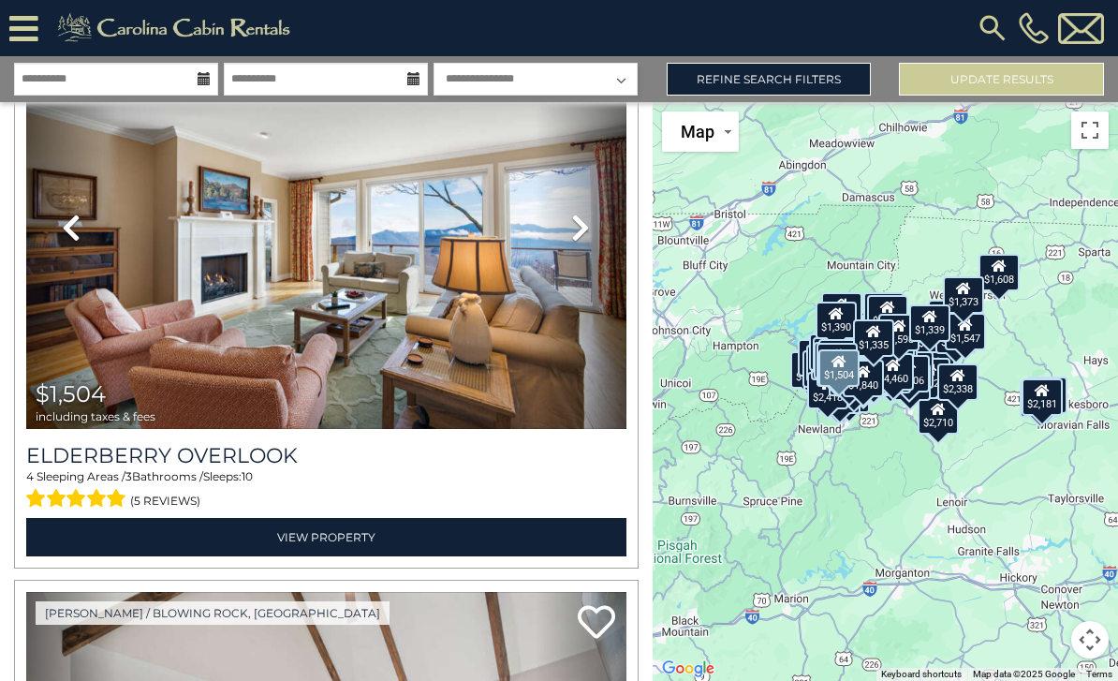
click at [598, 209] on link "Next" at bounding box center [581, 228] width 90 height 402
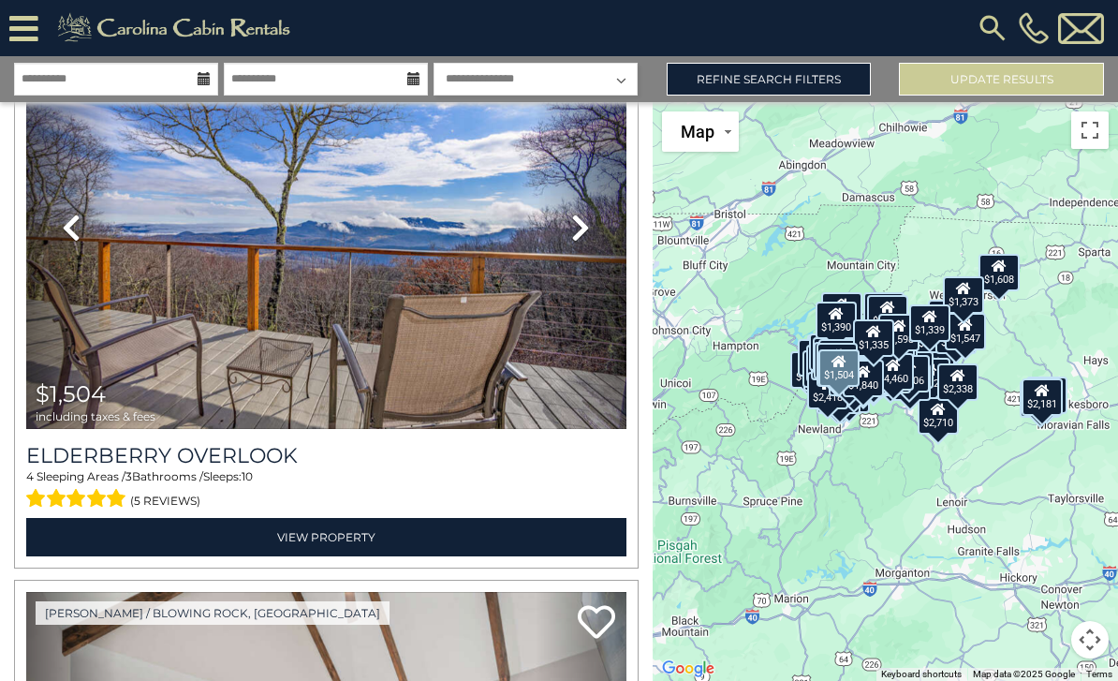
click at [586, 223] on icon at bounding box center [580, 228] width 19 height 30
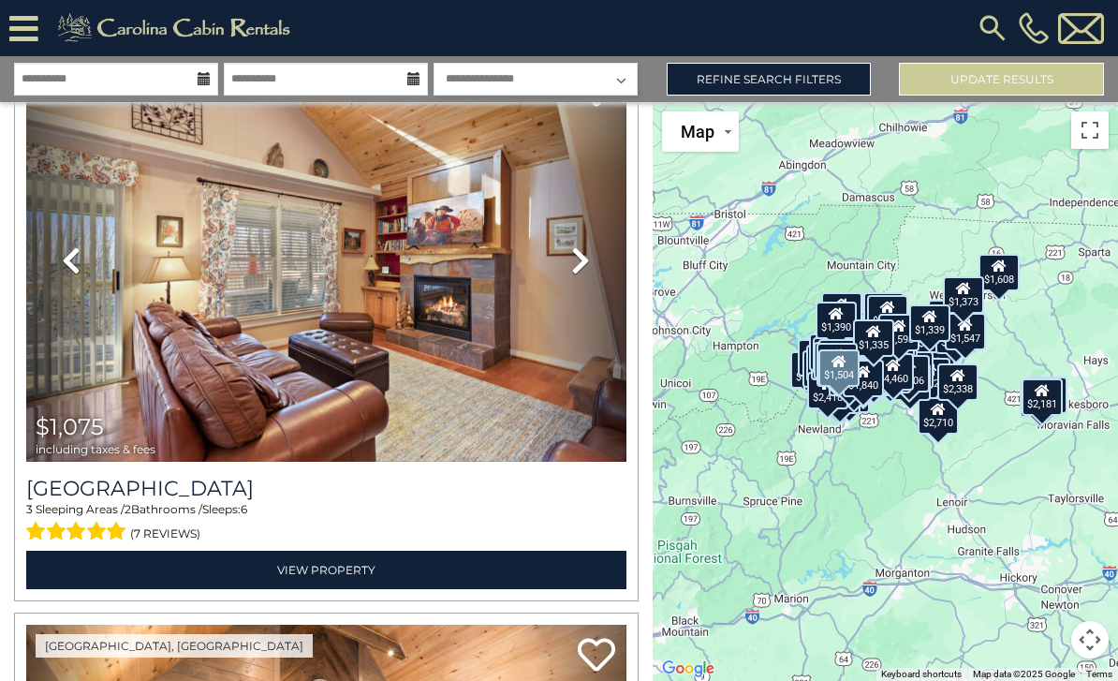
scroll to position [53808, 0]
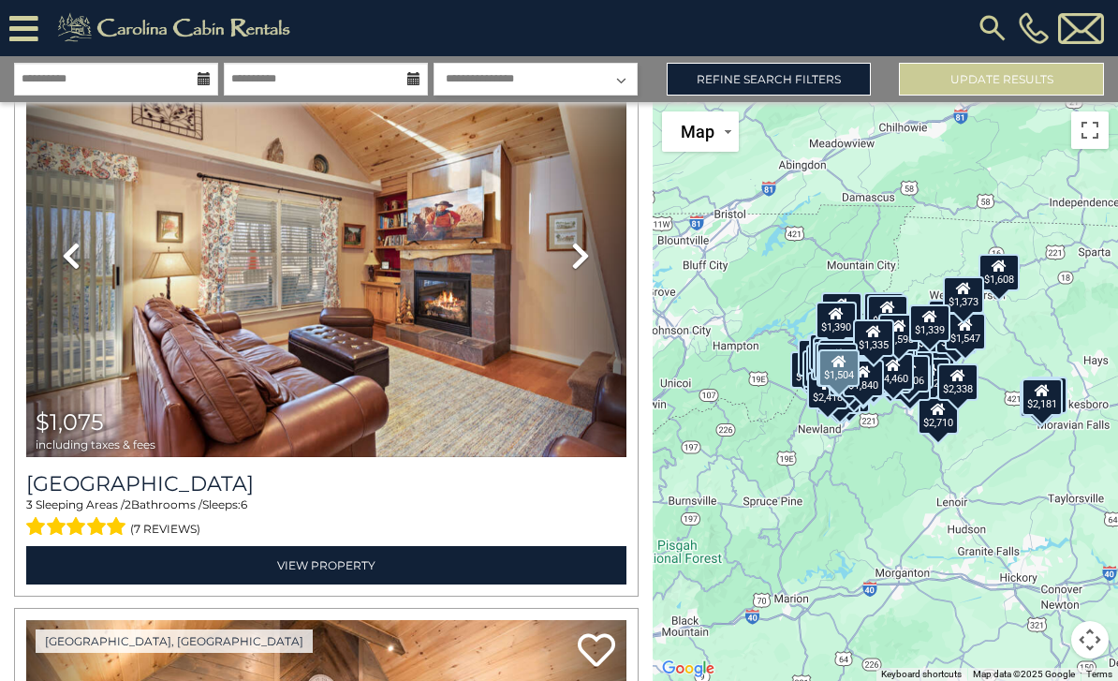
click at [596, 244] on link "Next" at bounding box center [581, 256] width 90 height 402
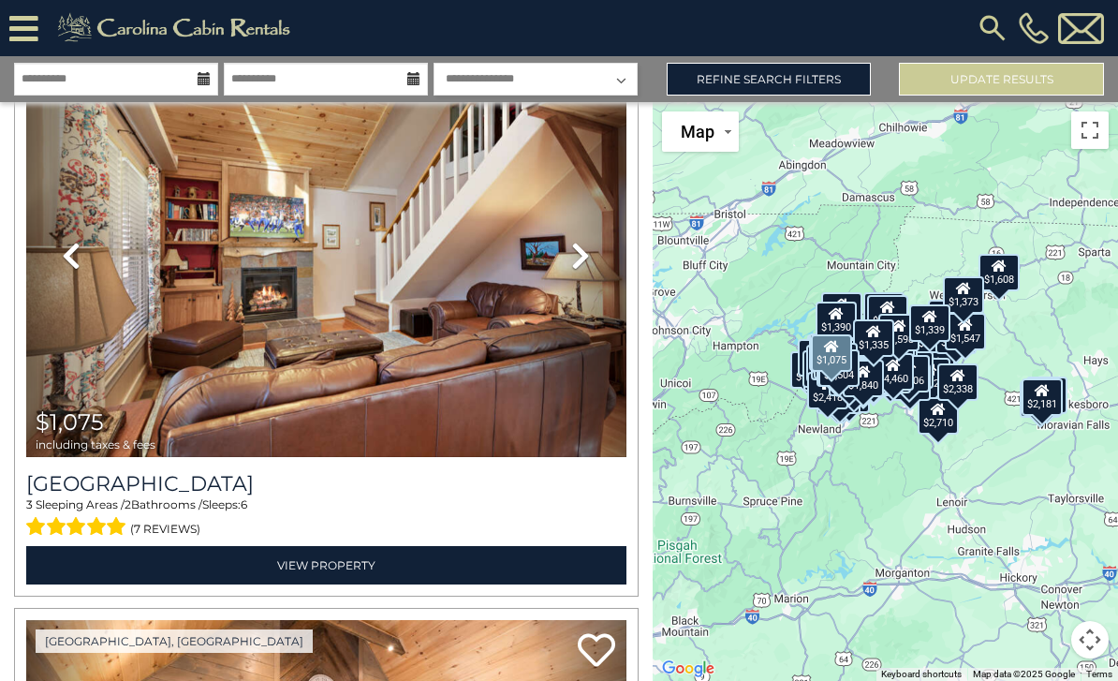
click at [588, 257] on icon at bounding box center [580, 256] width 19 height 30
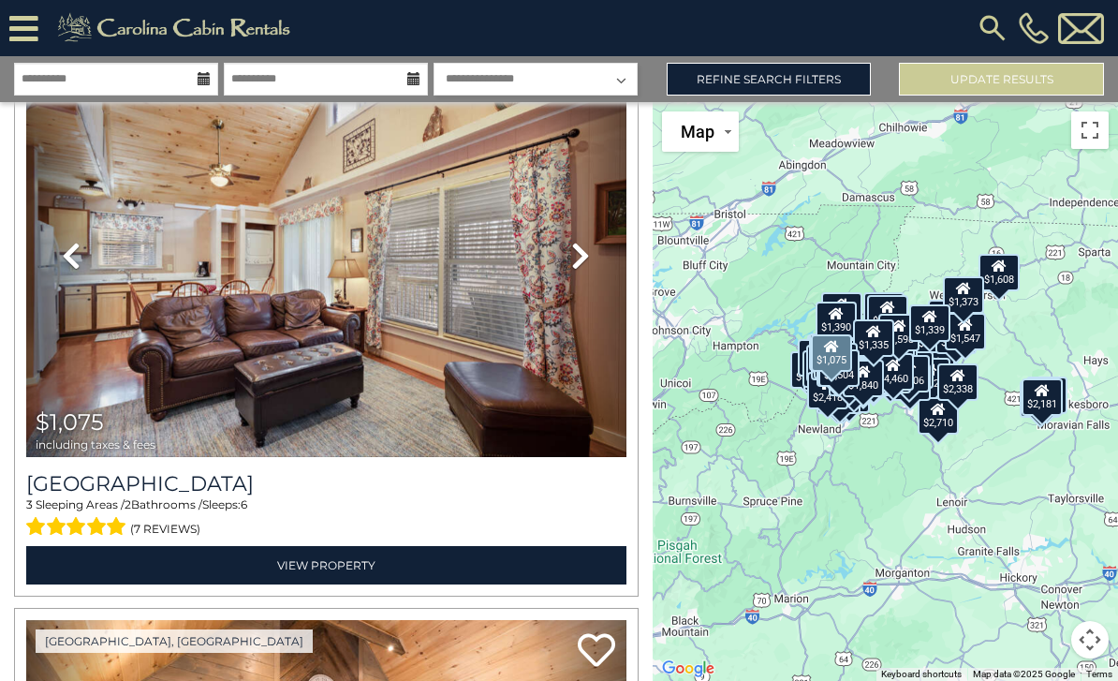
click at [595, 264] on link "Next" at bounding box center [581, 256] width 90 height 402
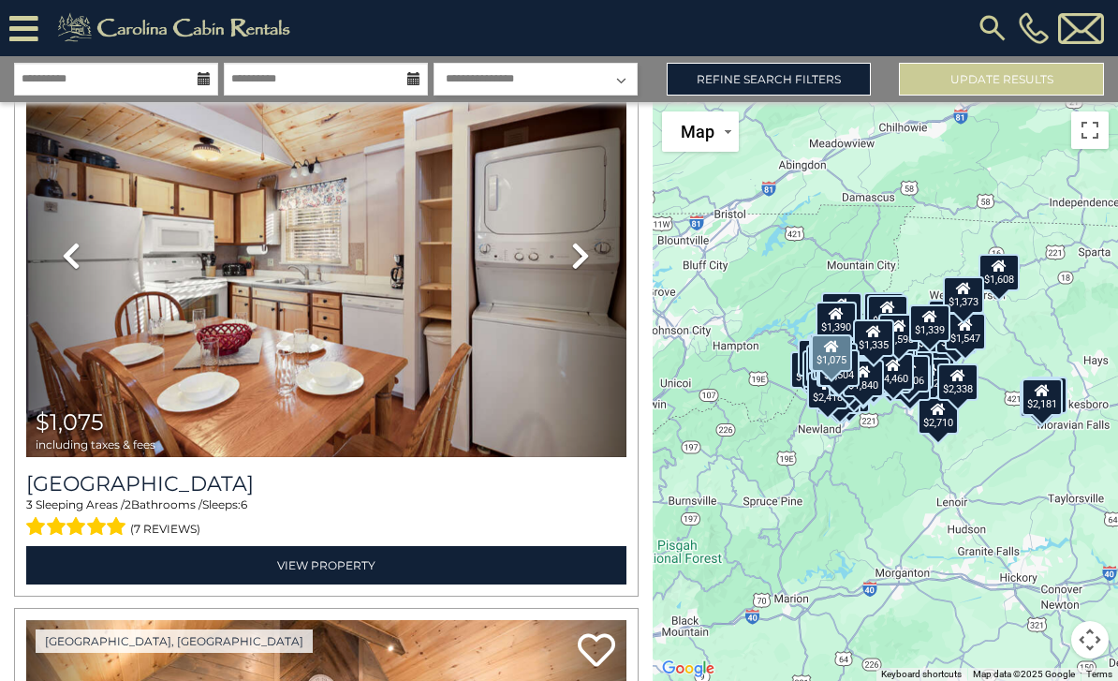
click at [599, 257] on link "Next" at bounding box center [581, 256] width 90 height 402
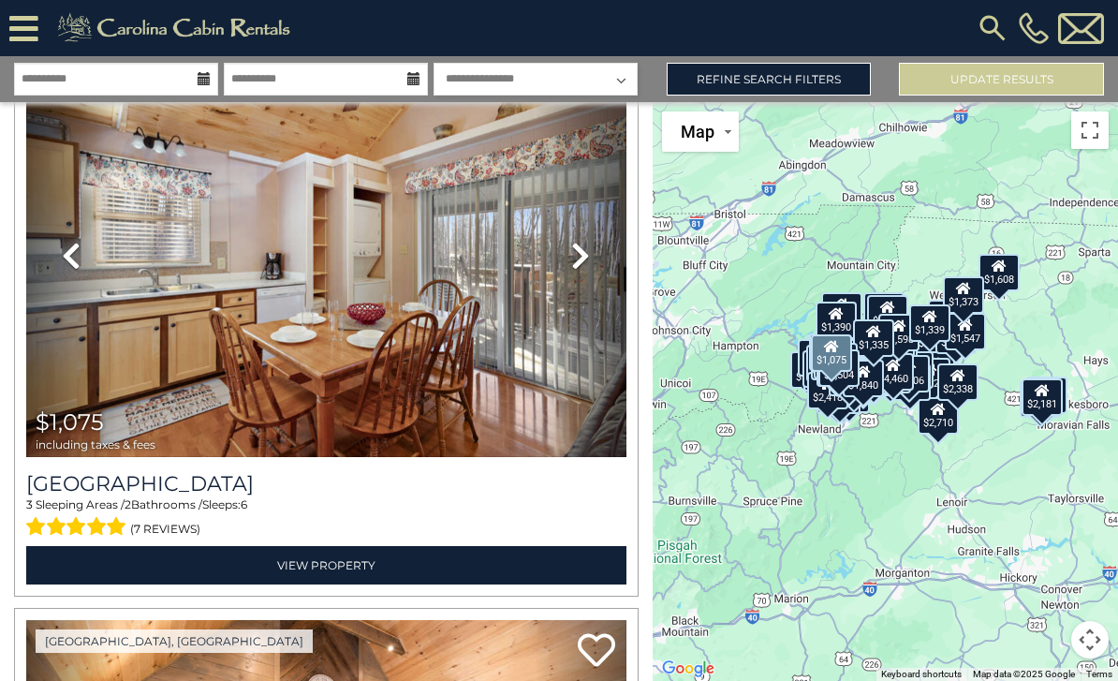
click at [600, 253] on link "Next" at bounding box center [581, 256] width 90 height 402
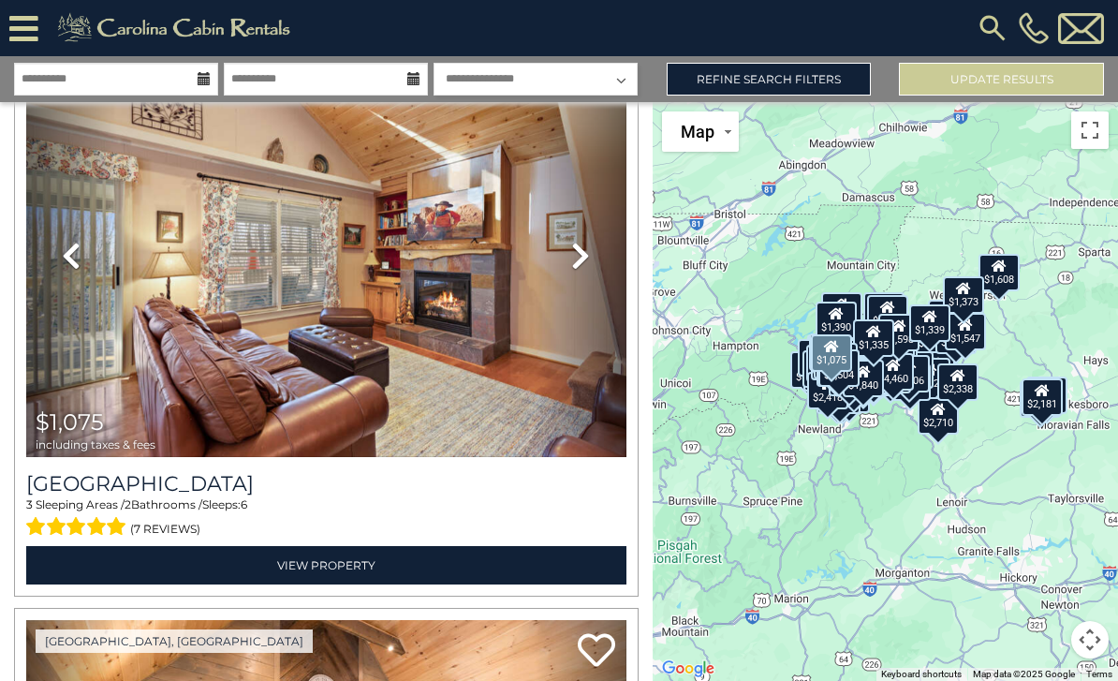
click at [586, 259] on icon at bounding box center [580, 256] width 19 height 30
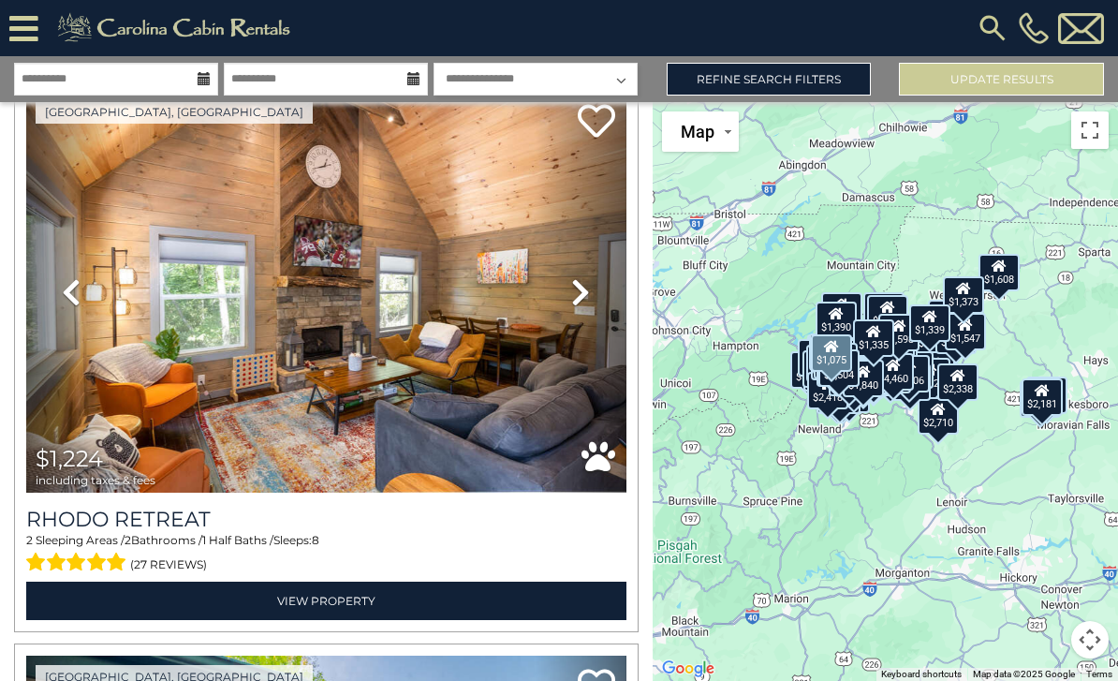
scroll to position [54338, 0]
click at [586, 291] on icon at bounding box center [580, 292] width 19 height 30
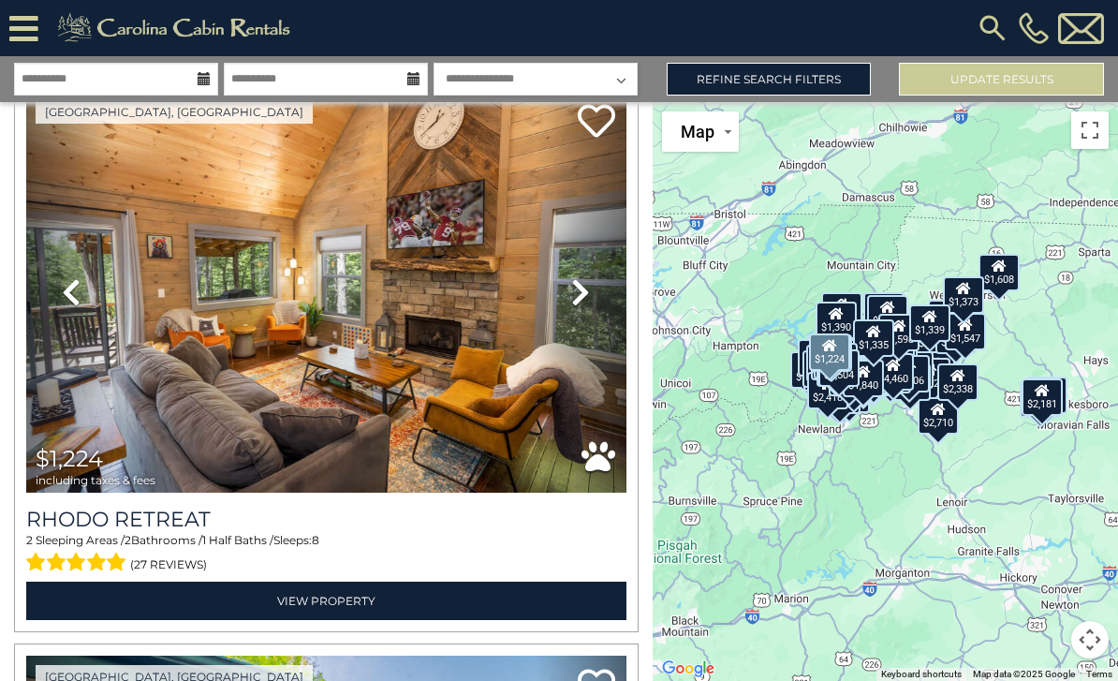
click at [591, 295] on link "Next" at bounding box center [581, 292] width 90 height 402
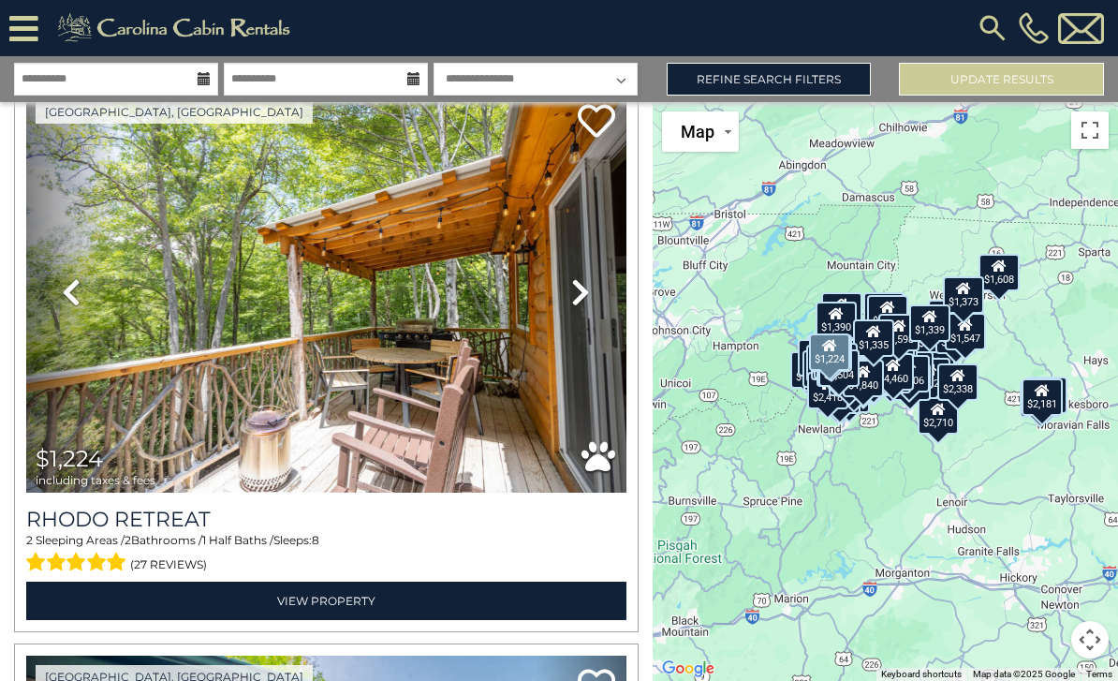
click at [583, 283] on icon at bounding box center [580, 292] width 19 height 30
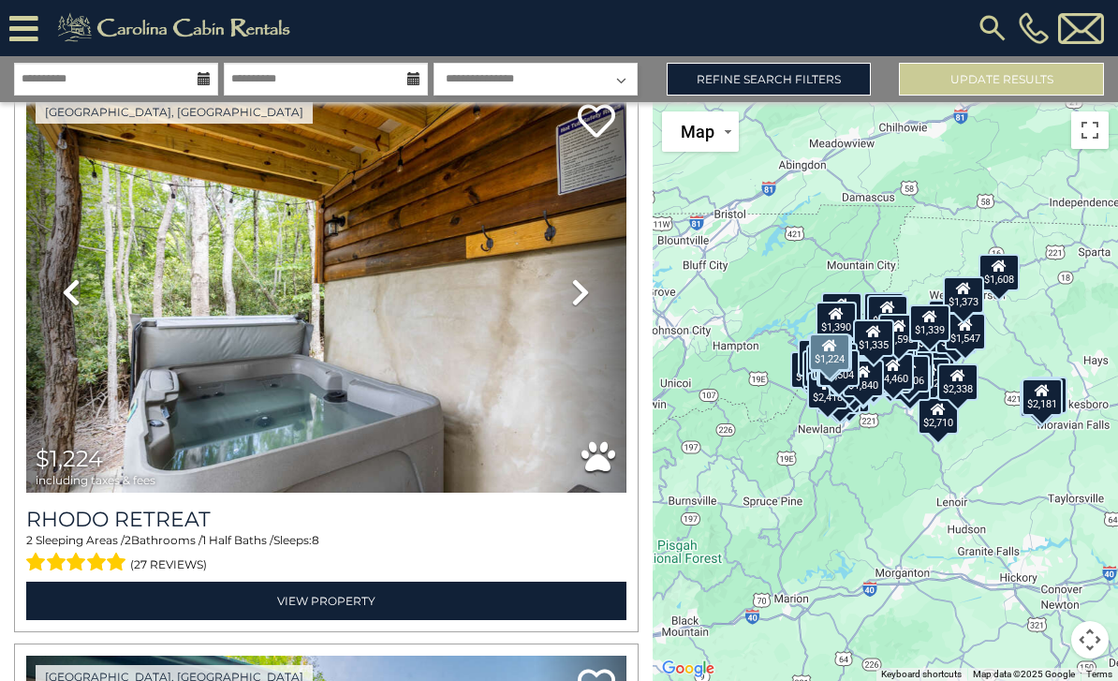
click at [591, 284] on link "Next" at bounding box center [581, 292] width 90 height 402
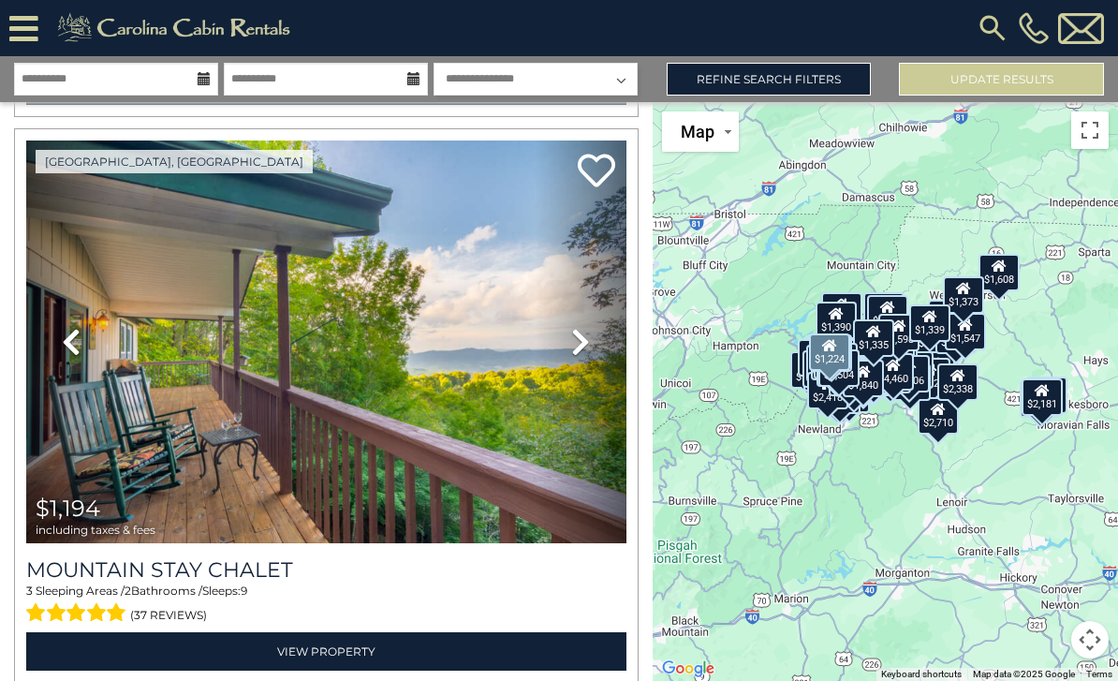
scroll to position [54855, 0]
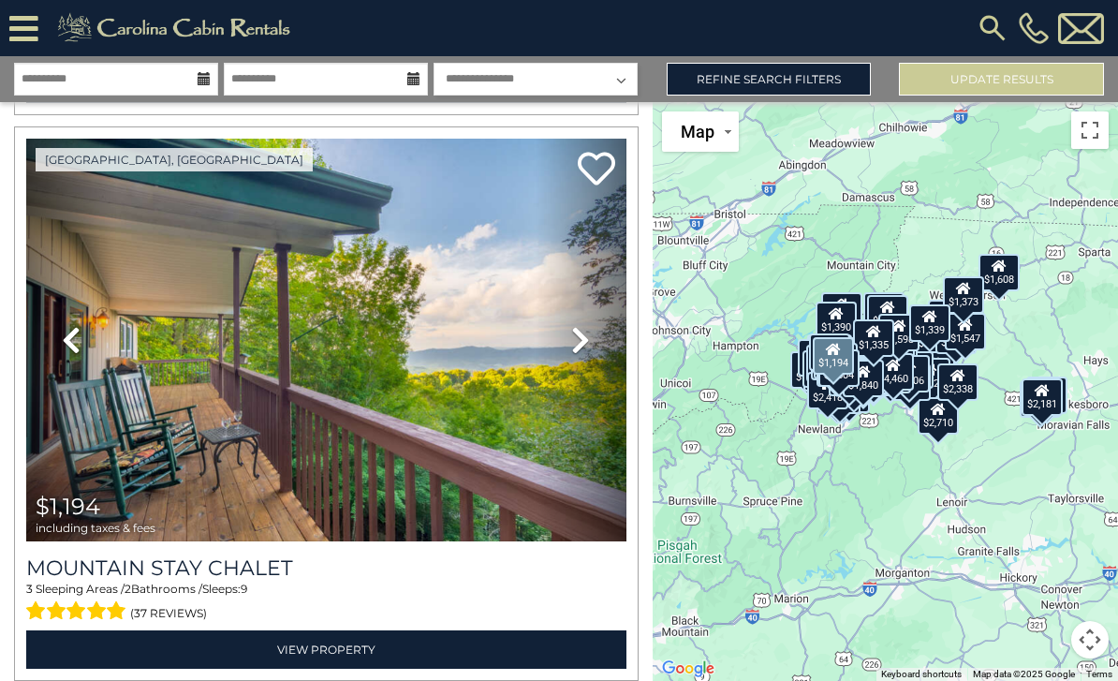
click at [589, 337] on icon at bounding box center [580, 340] width 19 height 30
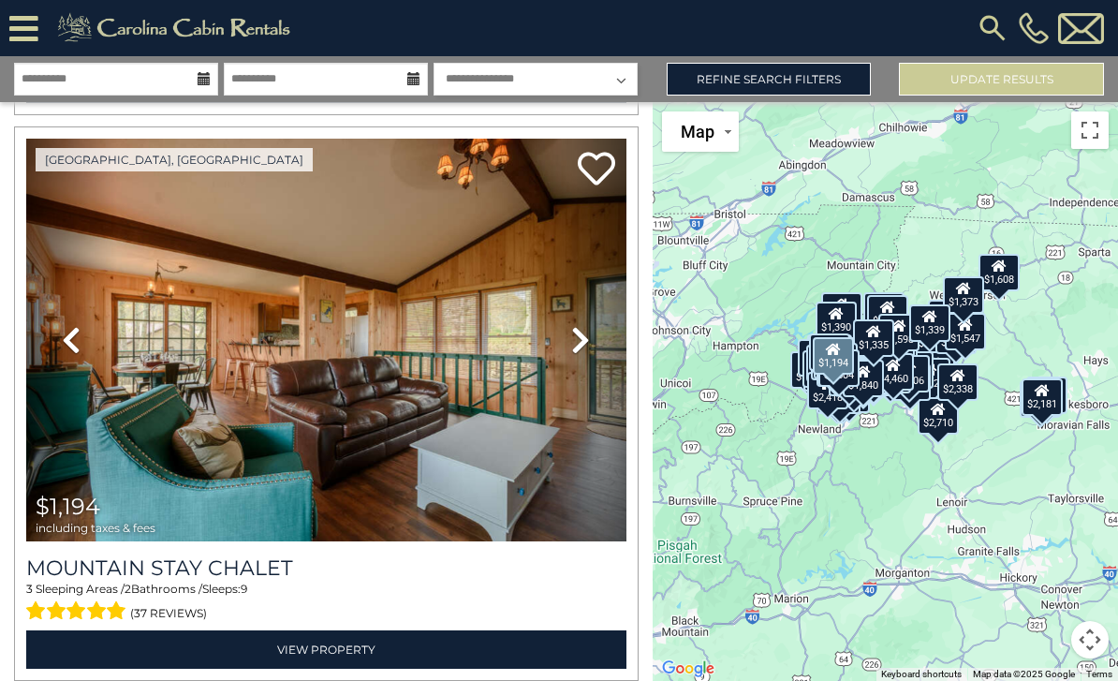
click at [589, 337] on icon at bounding box center [580, 340] width 19 height 30
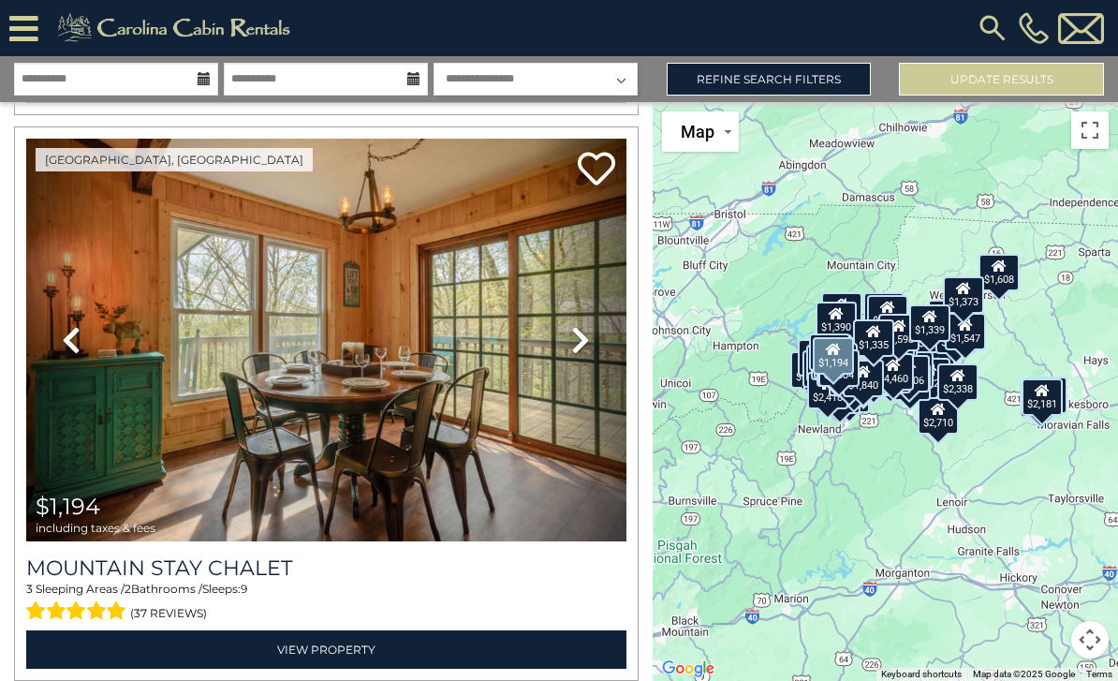
click at [593, 328] on link "Next" at bounding box center [581, 340] width 90 height 402
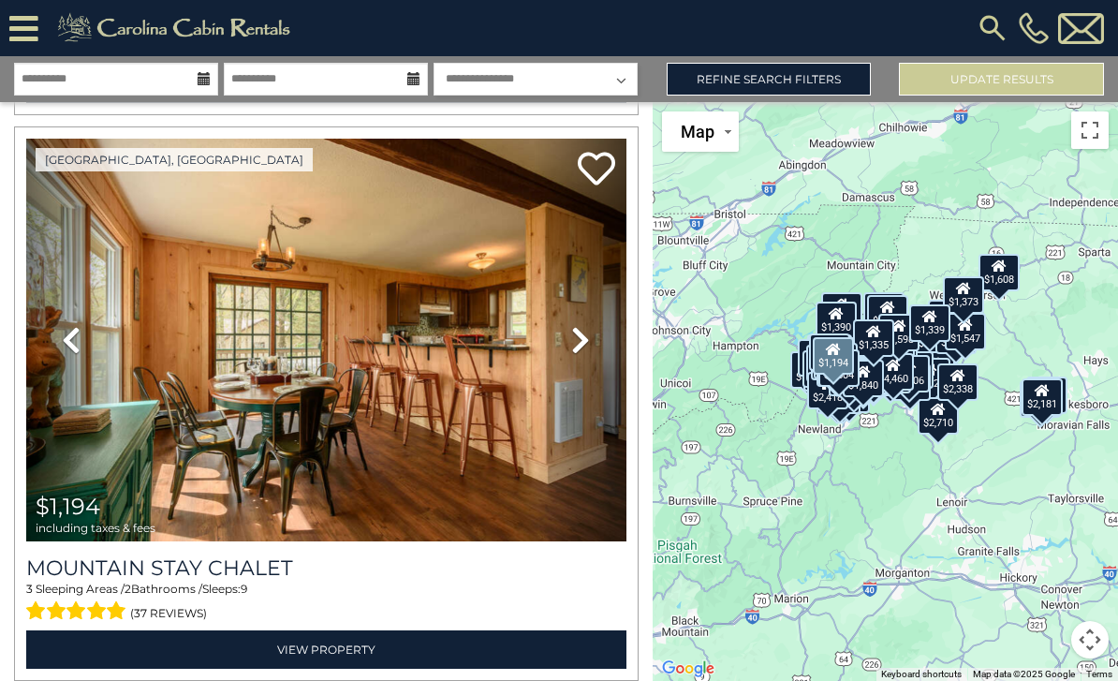
click at [589, 331] on icon at bounding box center [580, 340] width 19 height 30
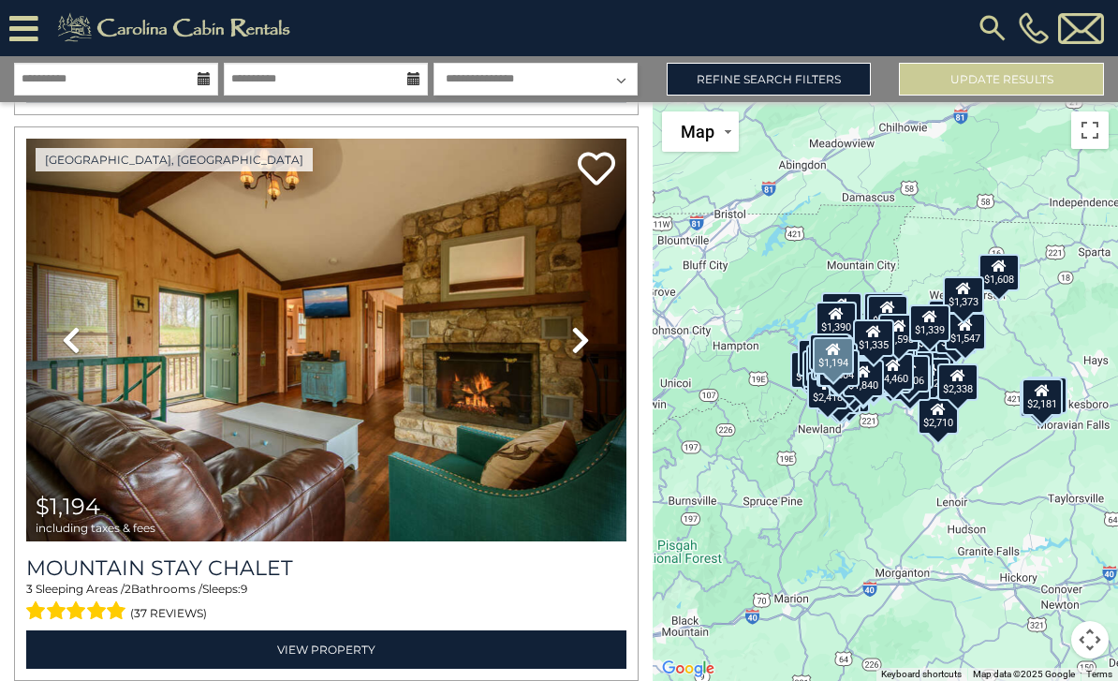
click at [596, 326] on link "Next" at bounding box center [581, 340] width 90 height 402
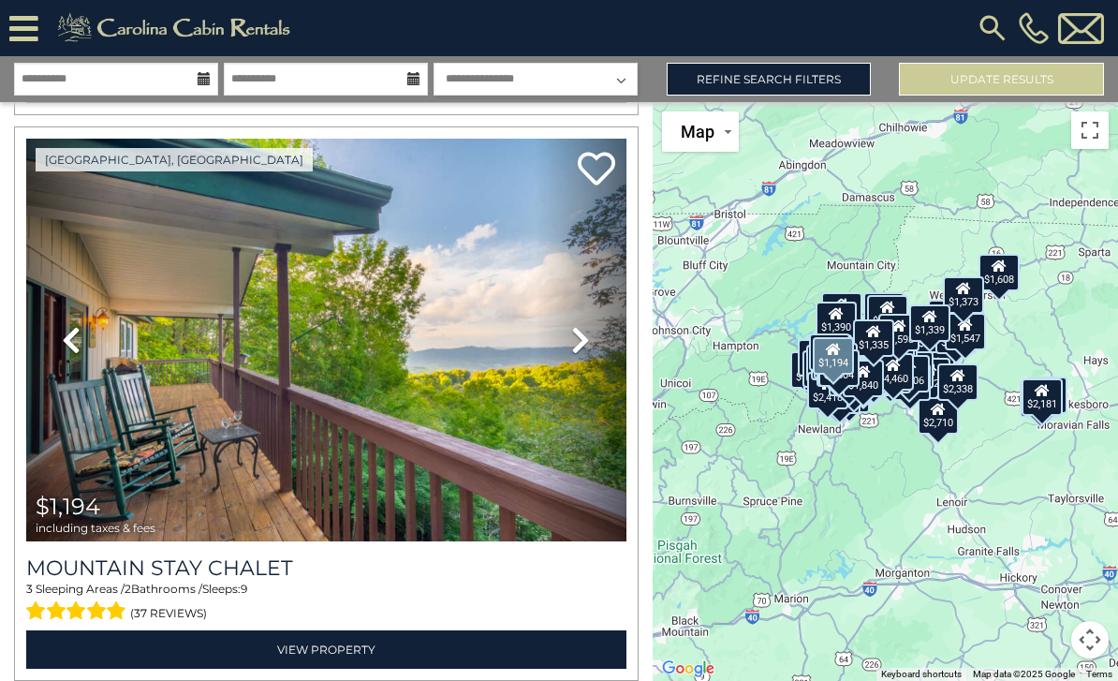
click at [591, 335] on link "Next" at bounding box center [581, 340] width 90 height 402
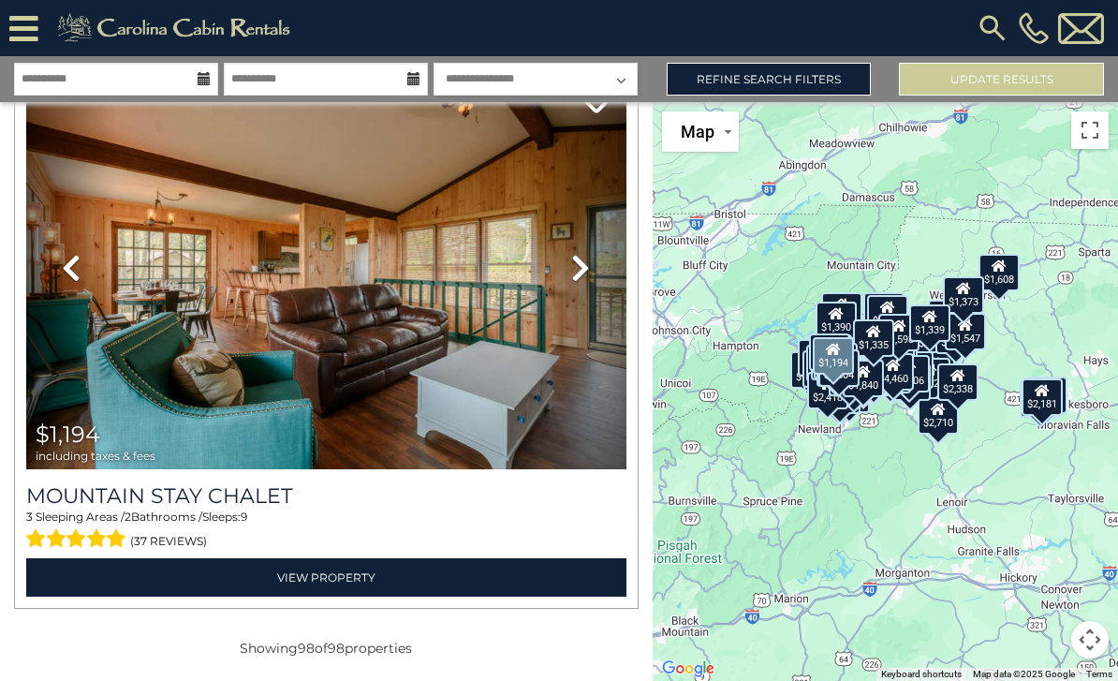
scroll to position [54926, 0]
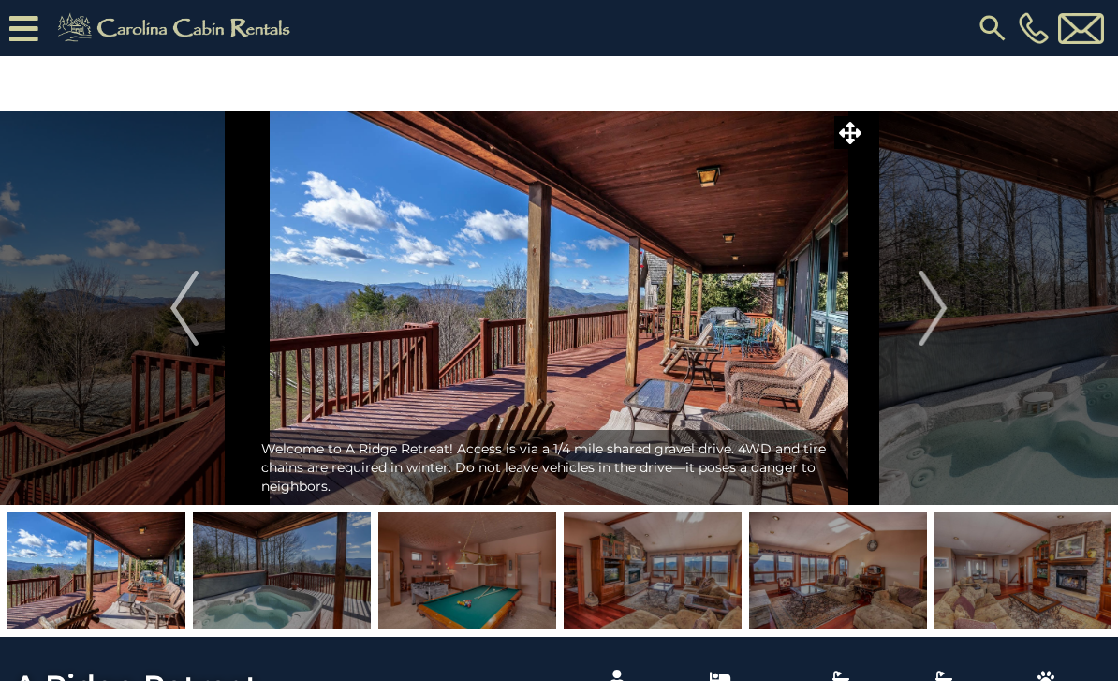
click at [938, 305] on img "Next" at bounding box center [934, 308] width 28 height 75
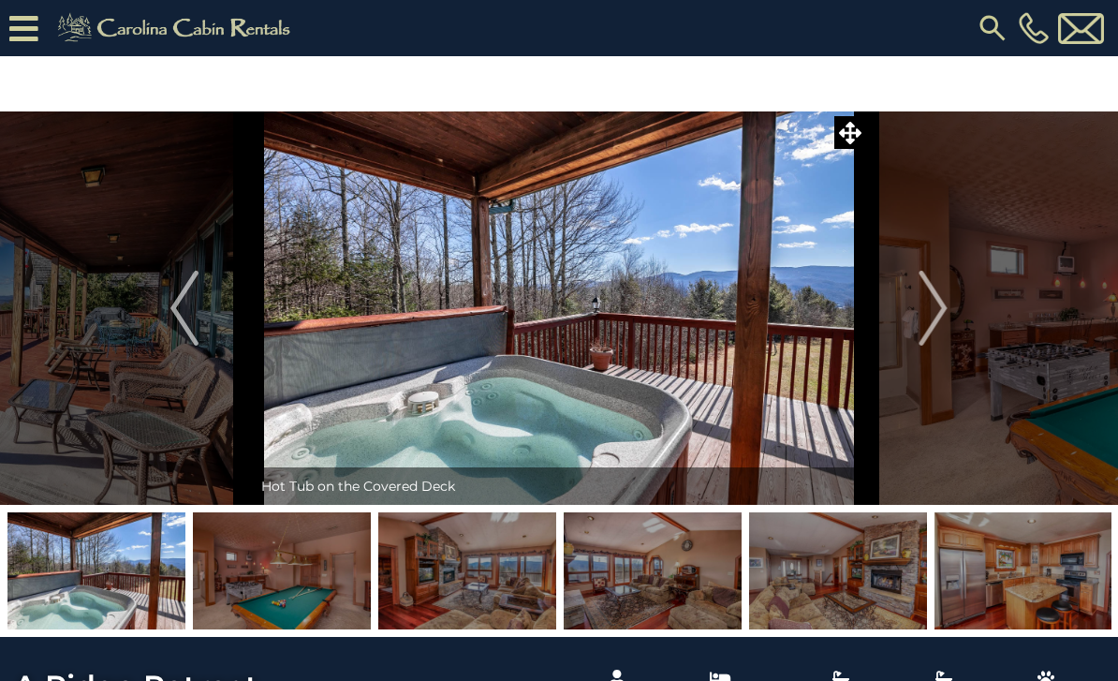
click at [926, 309] on img "Next" at bounding box center [934, 308] width 28 height 75
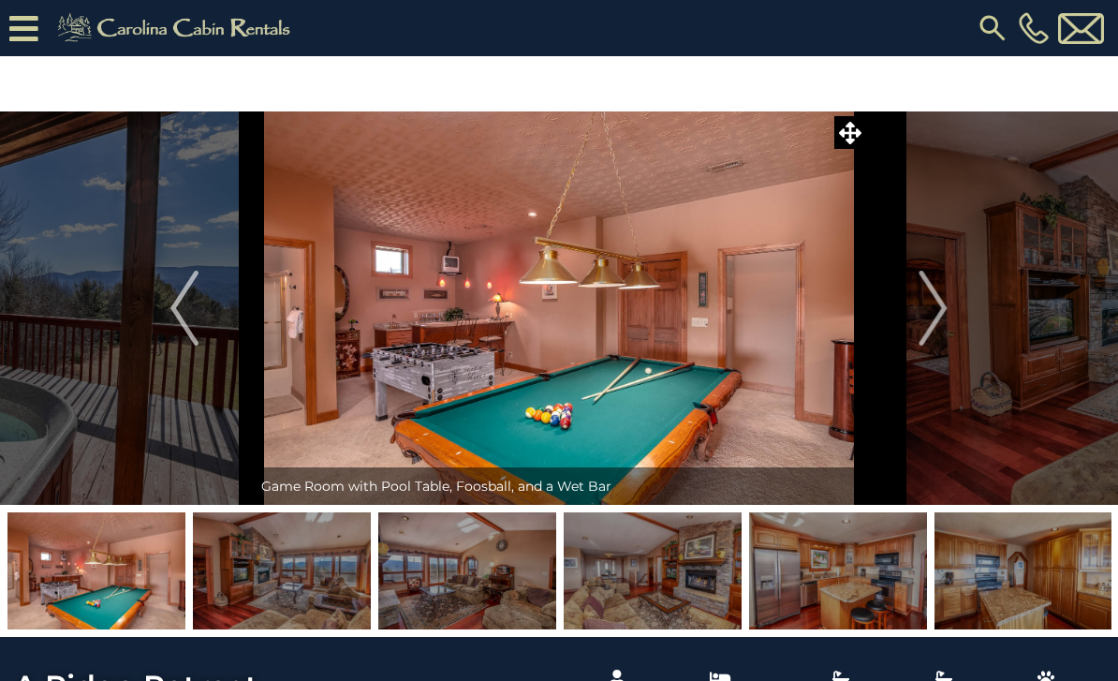
click at [921, 322] on img "Next" at bounding box center [934, 308] width 28 height 75
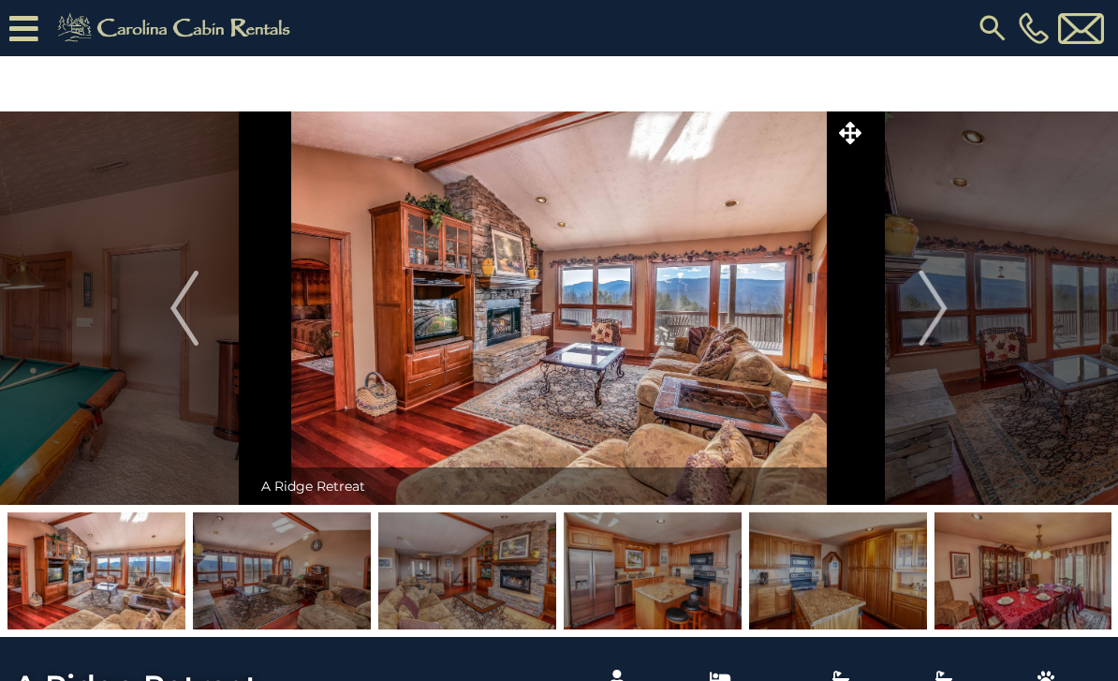
click at [920, 319] on img "Next" at bounding box center [934, 308] width 28 height 75
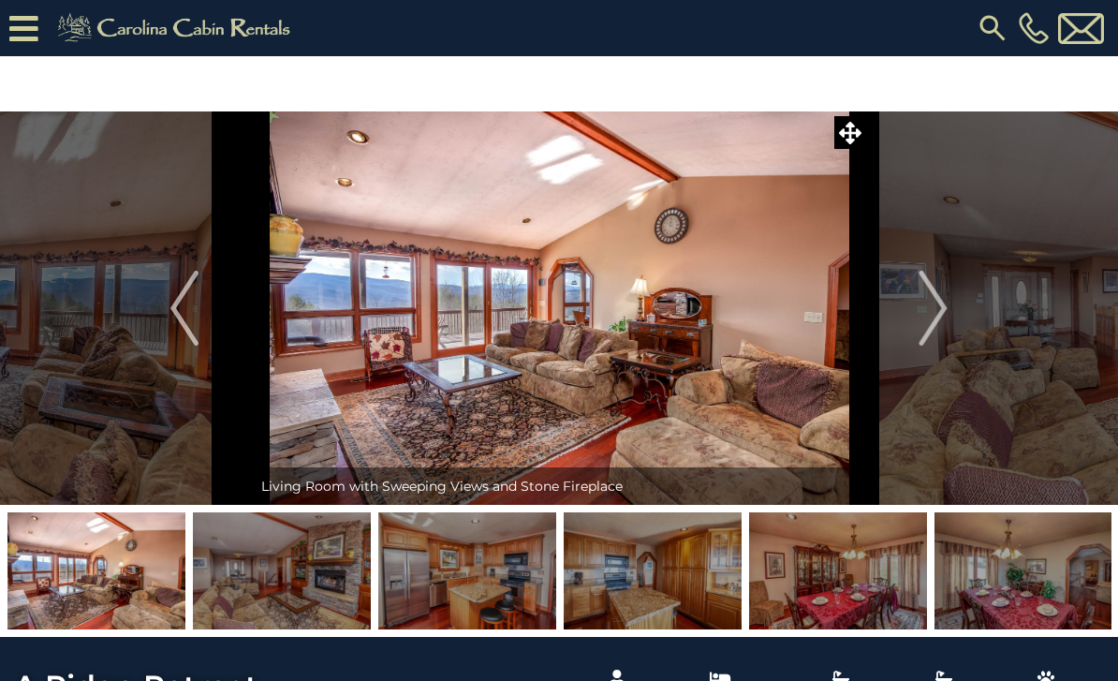
click at [910, 321] on button "Next" at bounding box center [933, 307] width 135 height 393
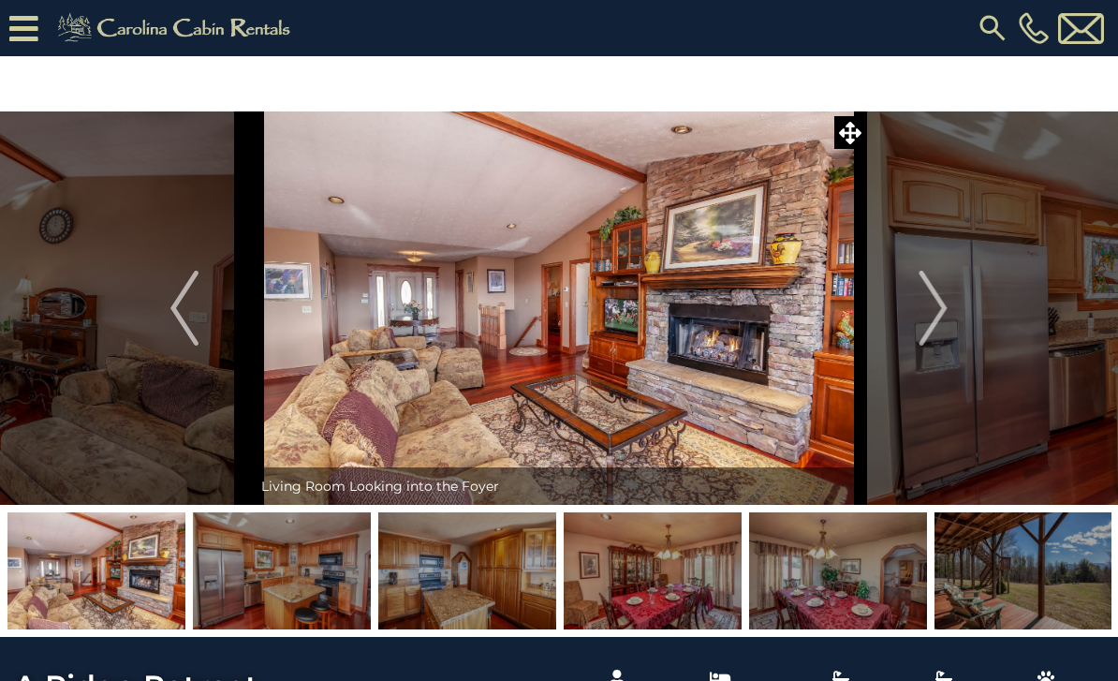
click at [928, 313] on img "Next" at bounding box center [934, 308] width 28 height 75
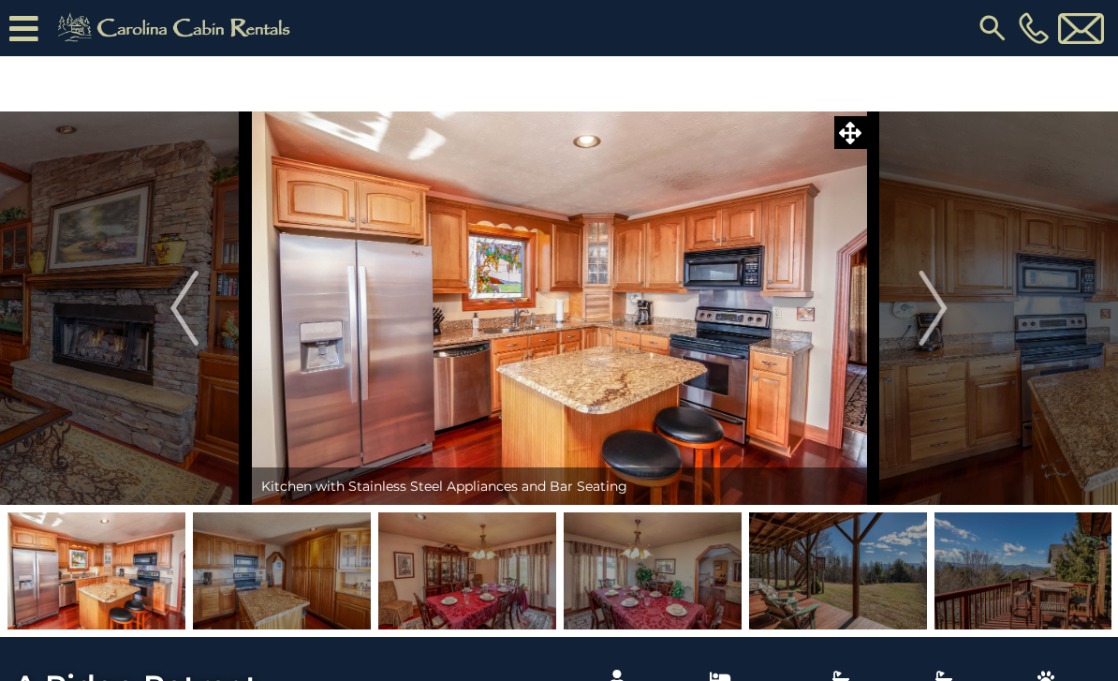
click at [923, 320] on img "Next" at bounding box center [934, 308] width 28 height 75
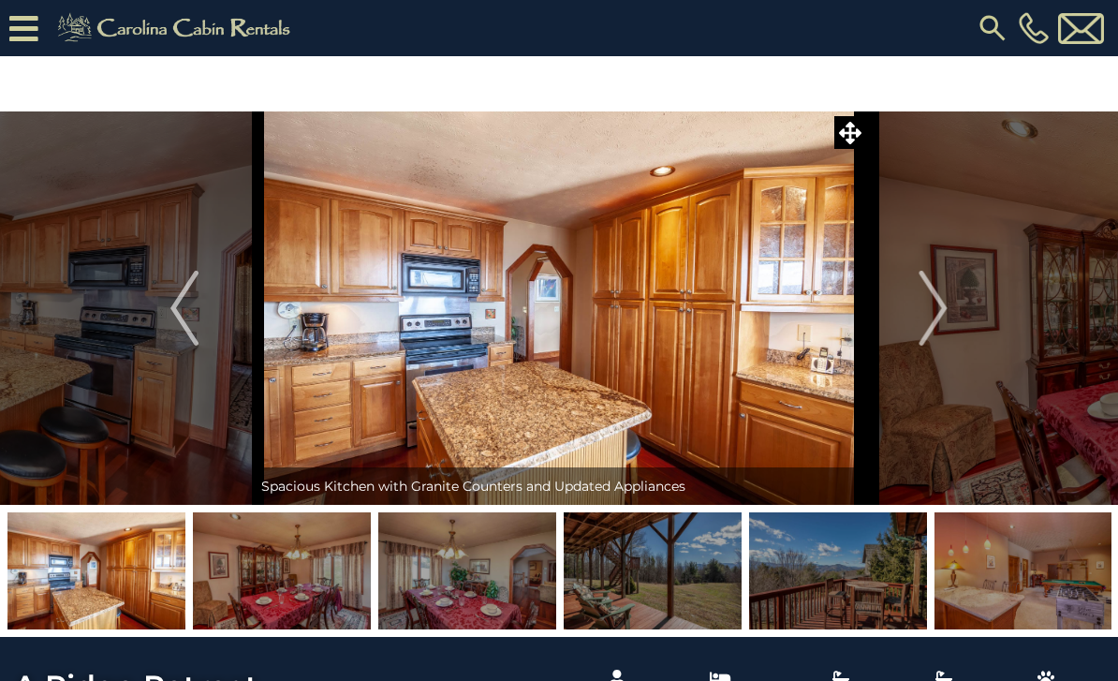
click at [912, 315] on button "Next" at bounding box center [933, 307] width 135 height 393
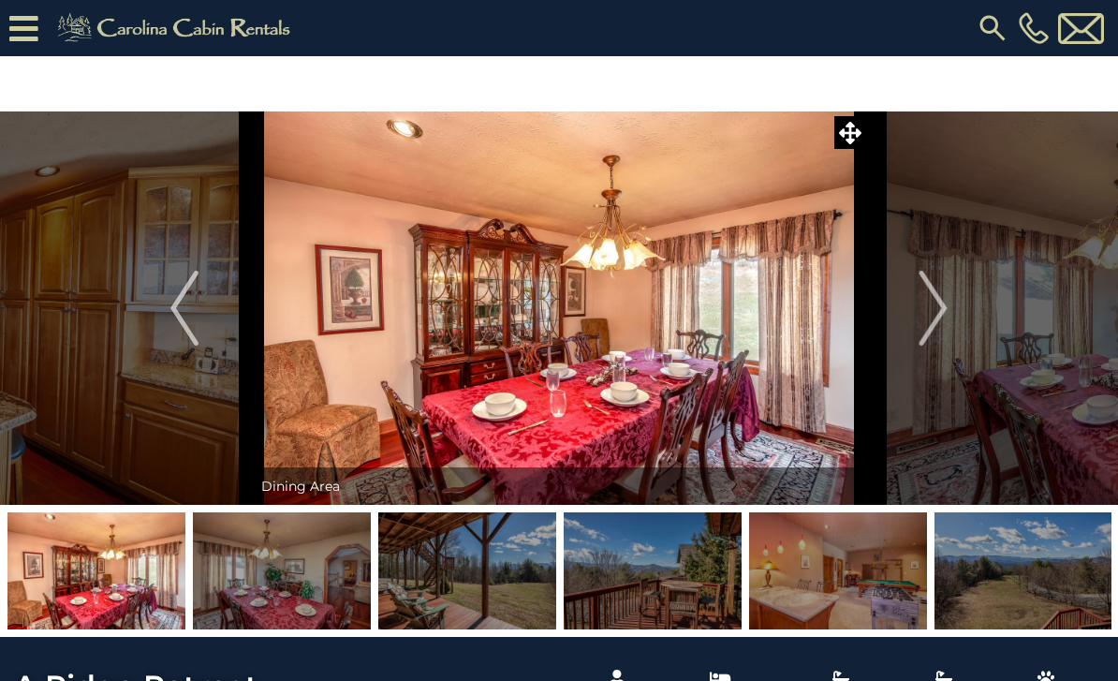
click at [904, 324] on button "Next" at bounding box center [933, 307] width 135 height 393
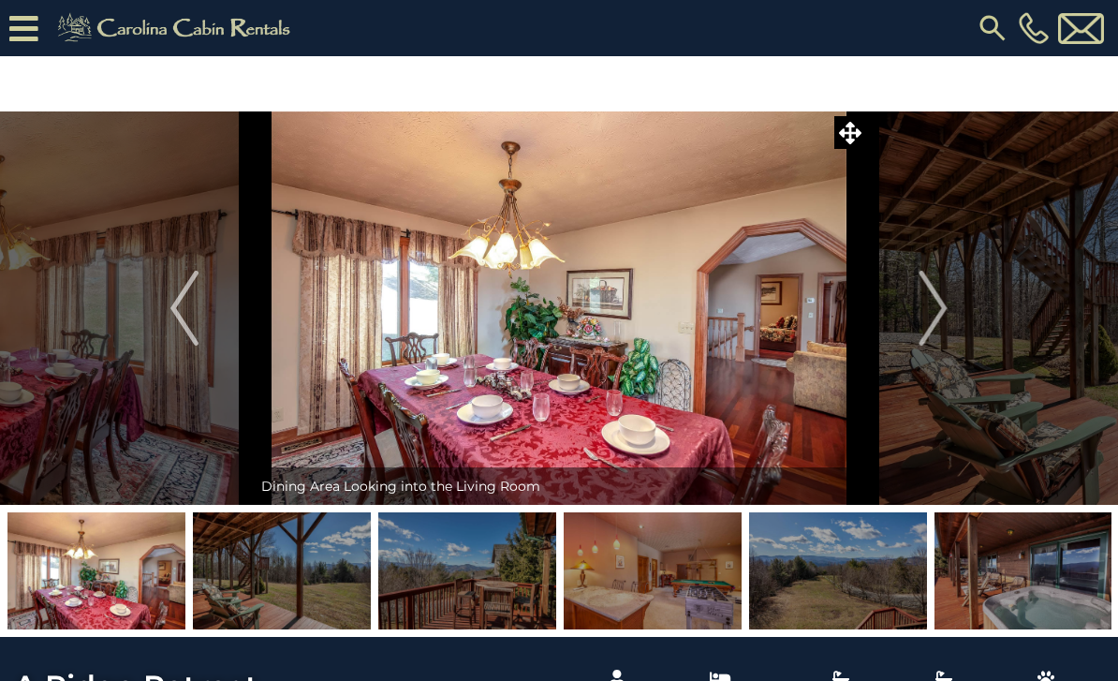
click at [900, 321] on button "Next" at bounding box center [933, 307] width 135 height 393
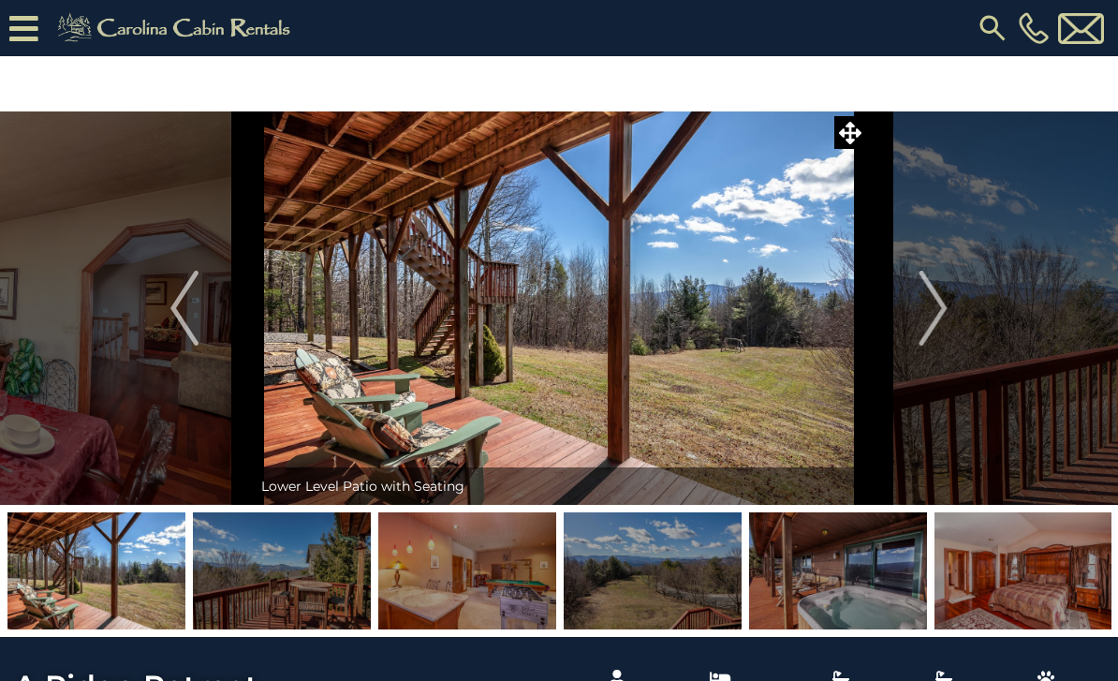
click at [925, 323] on img "Next" at bounding box center [934, 308] width 28 height 75
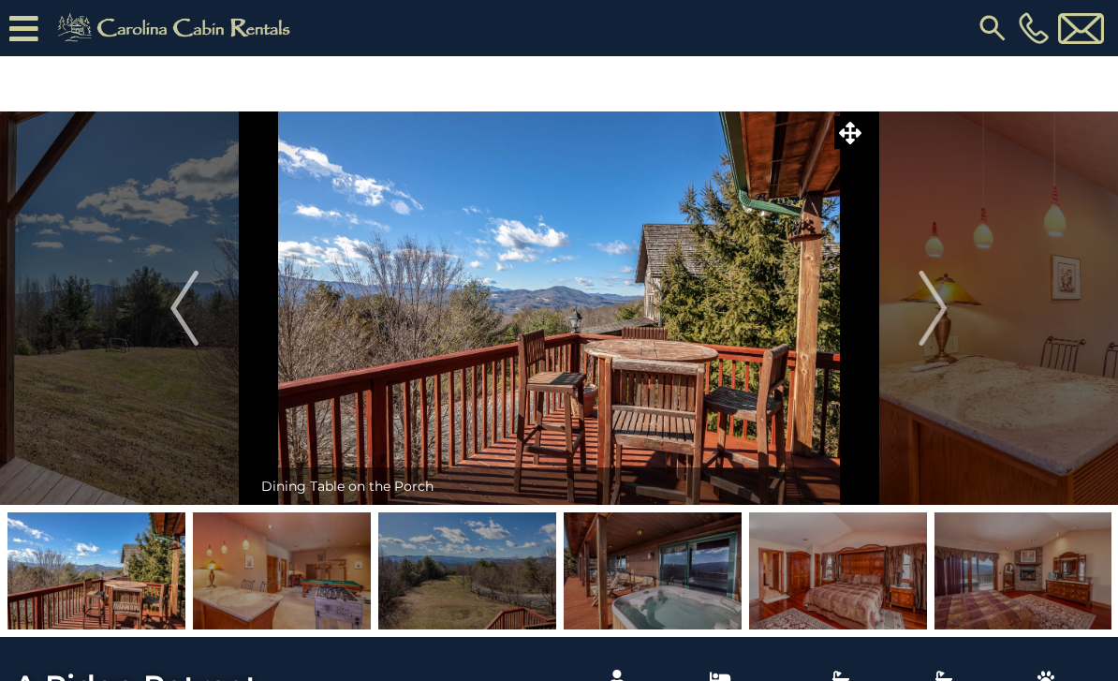
click at [920, 312] on img "Next" at bounding box center [934, 308] width 28 height 75
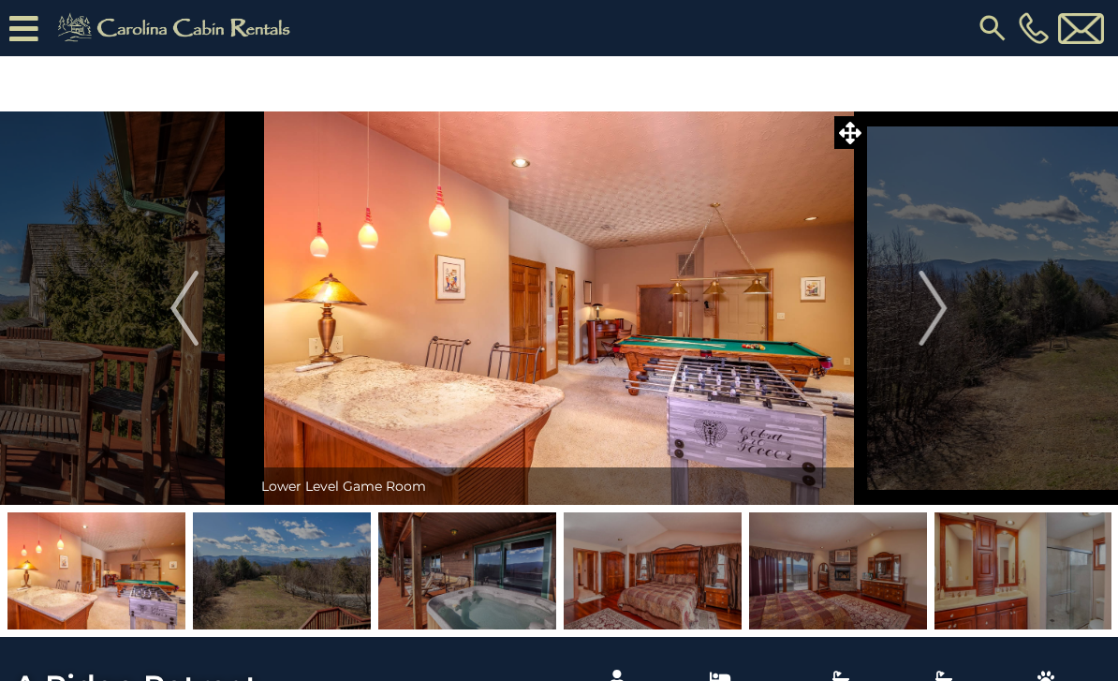
click at [938, 321] on img "Next" at bounding box center [934, 308] width 28 height 75
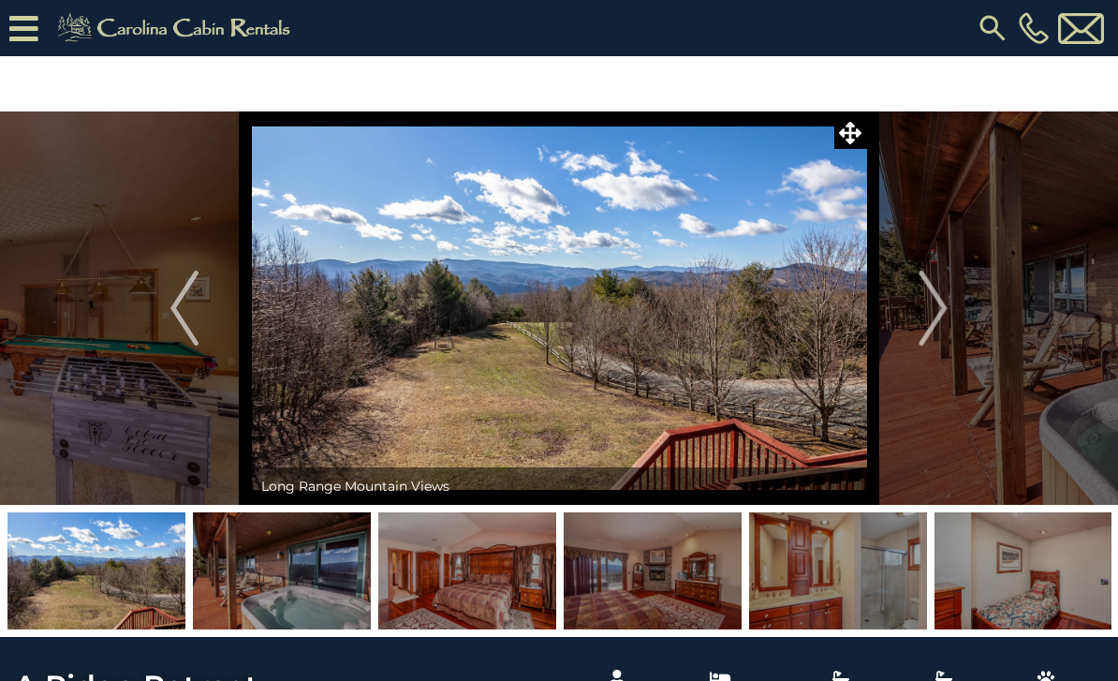
click at [939, 314] on img "Next" at bounding box center [934, 308] width 28 height 75
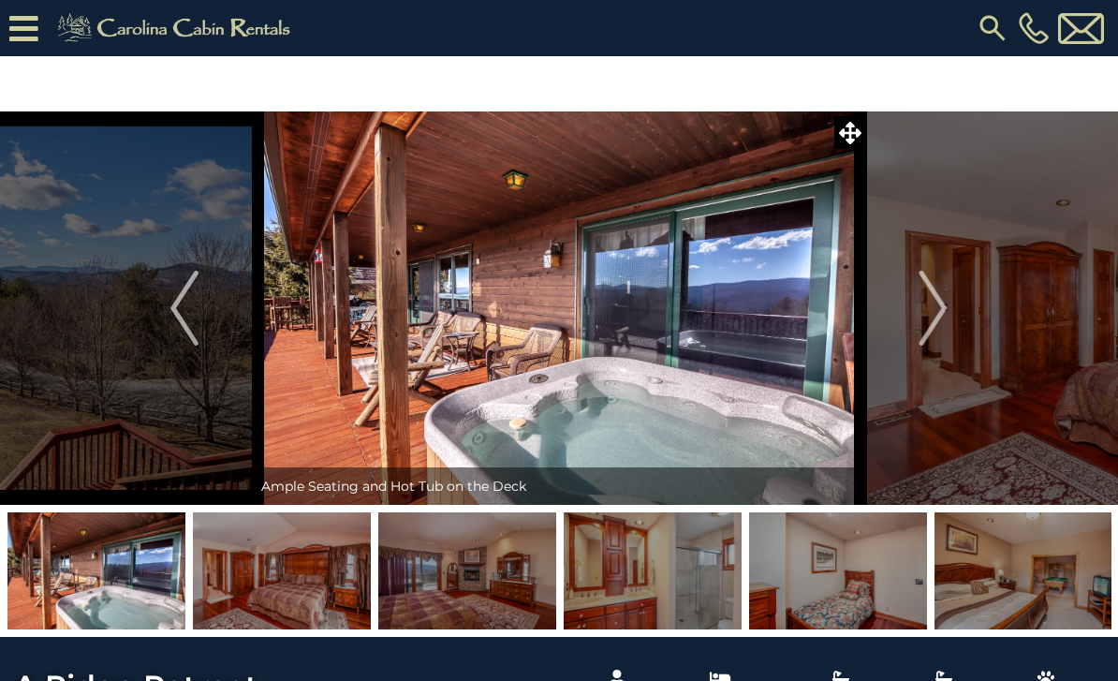
click at [933, 318] on img "Next" at bounding box center [934, 308] width 28 height 75
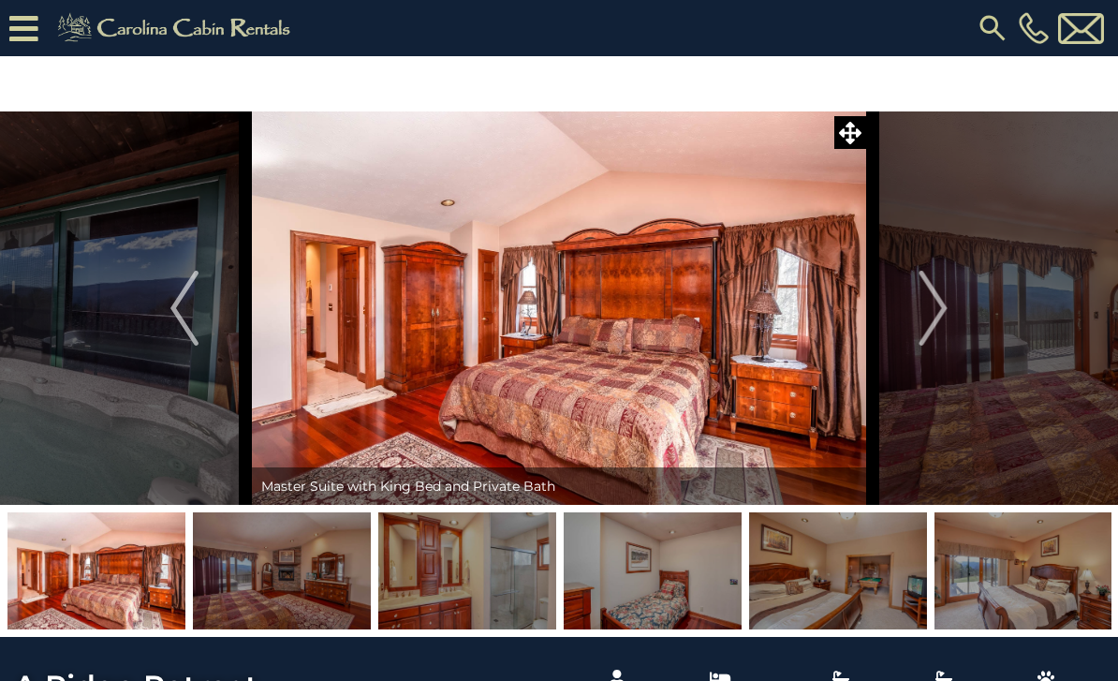
click at [932, 312] on img "Next" at bounding box center [934, 308] width 28 height 75
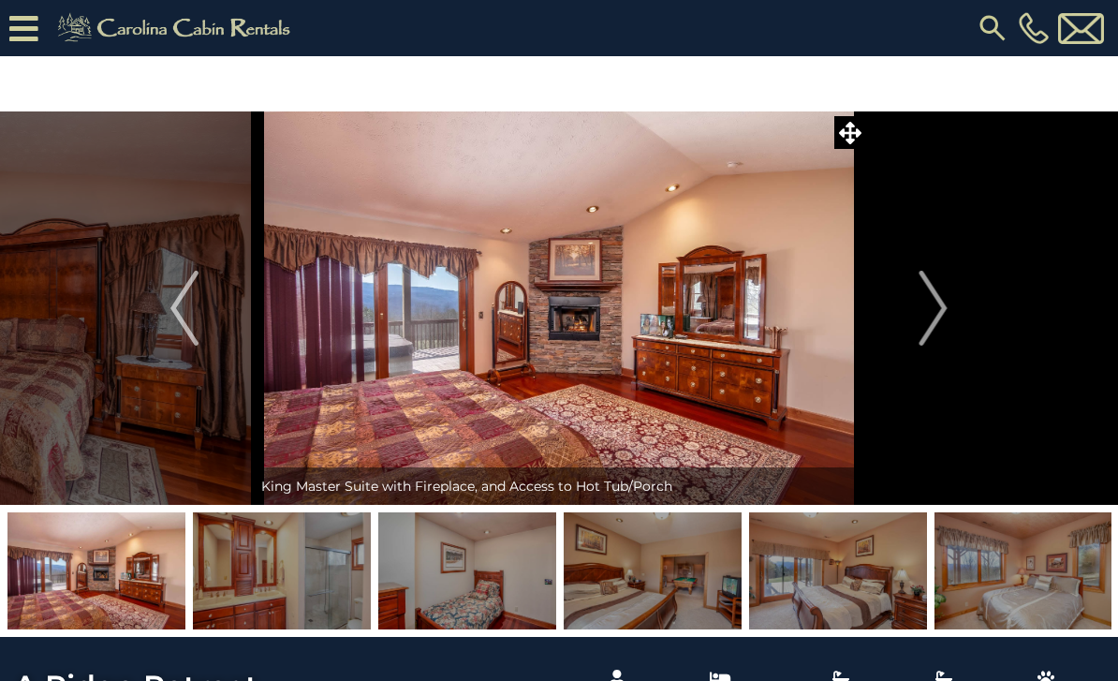
click at [930, 308] on img "Next" at bounding box center [934, 308] width 28 height 75
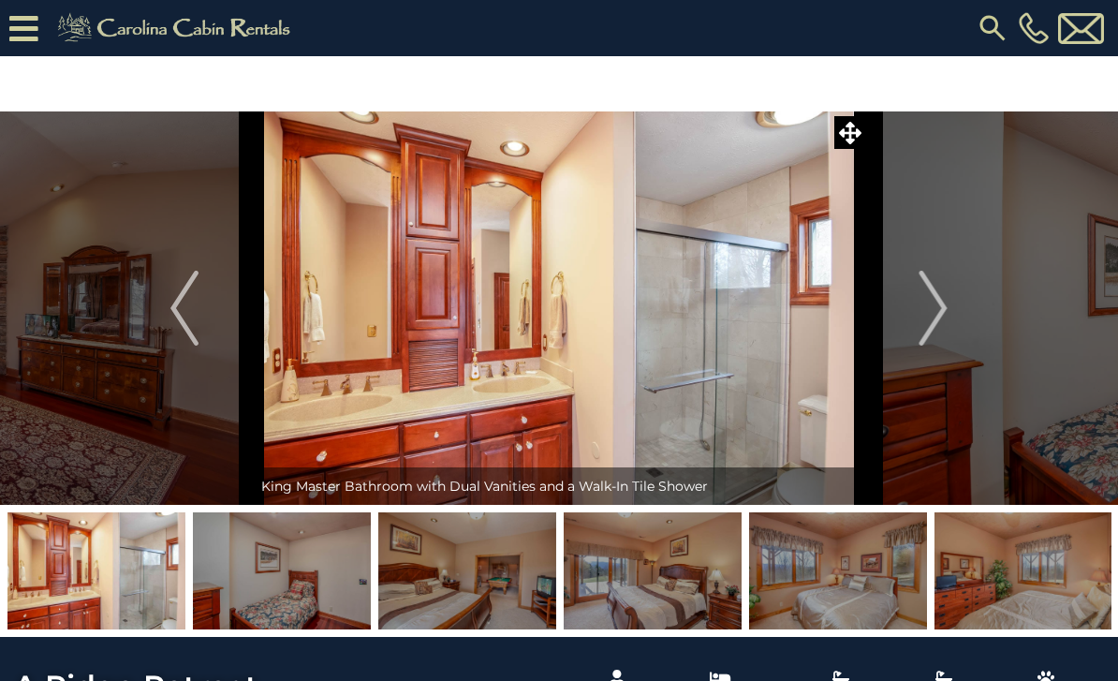
click at [926, 315] on img "Next" at bounding box center [934, 308] width 28 height 75
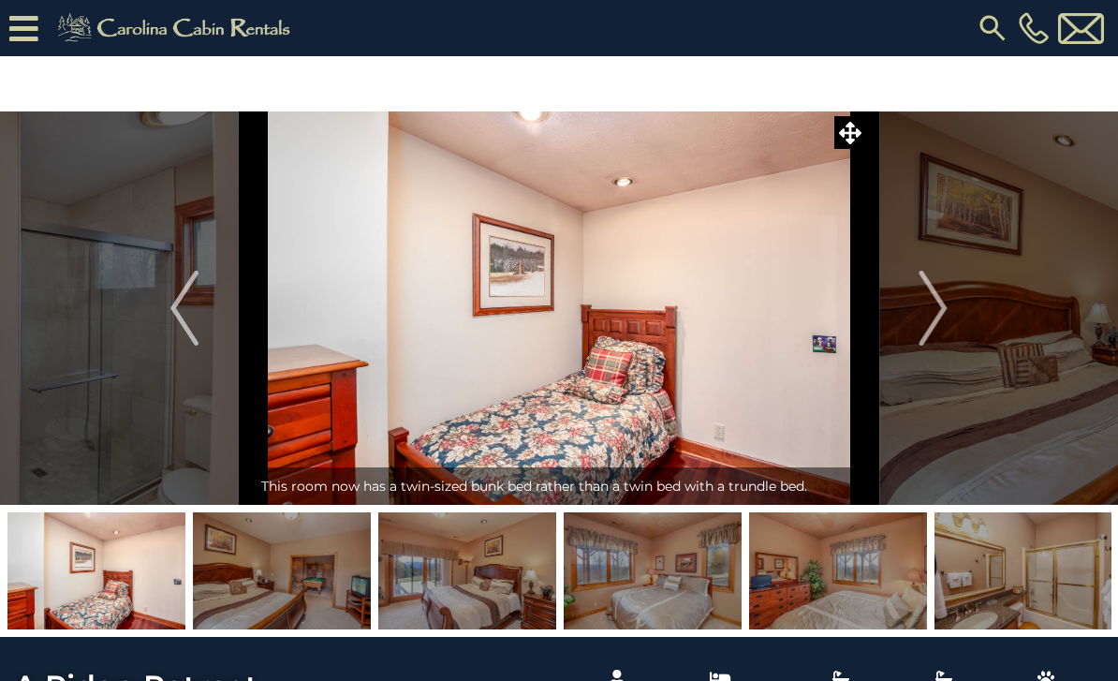
click at [920, 319] on img "Next" at bounding box center [934, 308] width 28 height 75
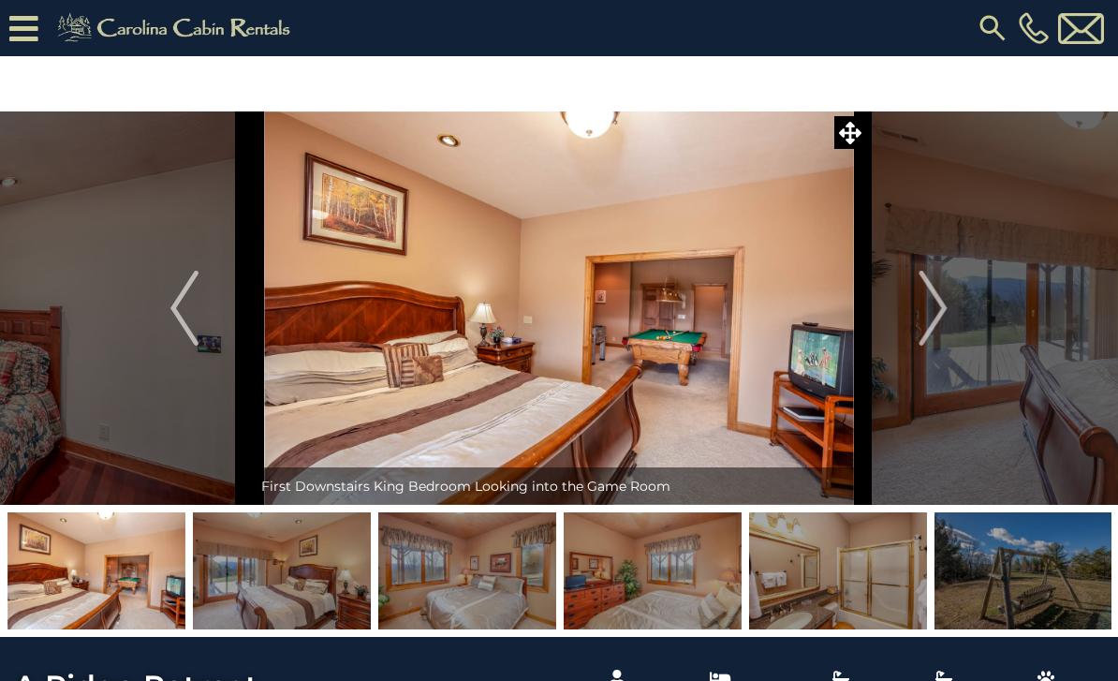
click at [919, 319] on button "Next" at bounding box center [933, 307] width 135 height 393
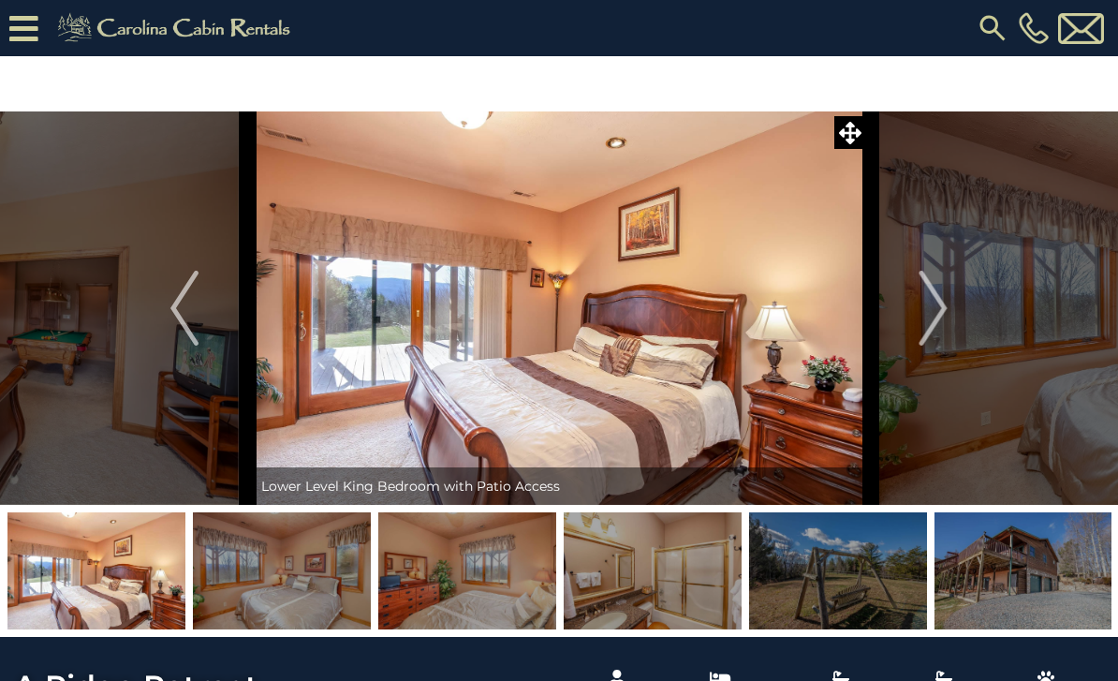
click at [928, 319] on img "Next" at bounding box center [934, 308] width 28 height 75
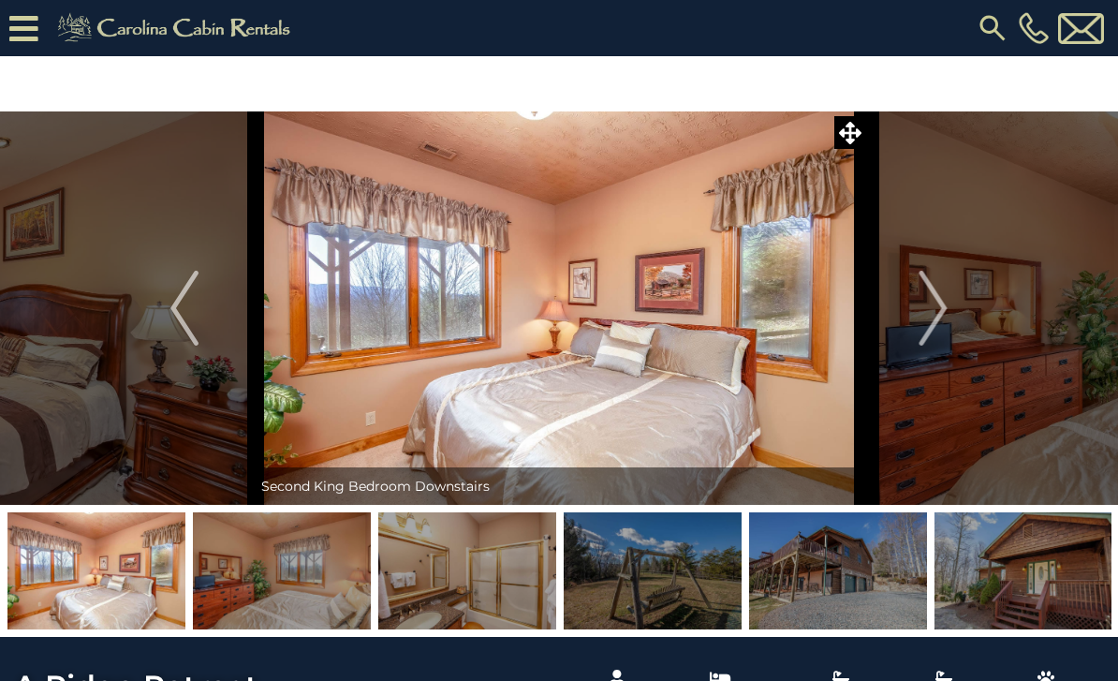
click at [925, 319] on img "Next" at bounding box center [934, 308] width 28 height 75
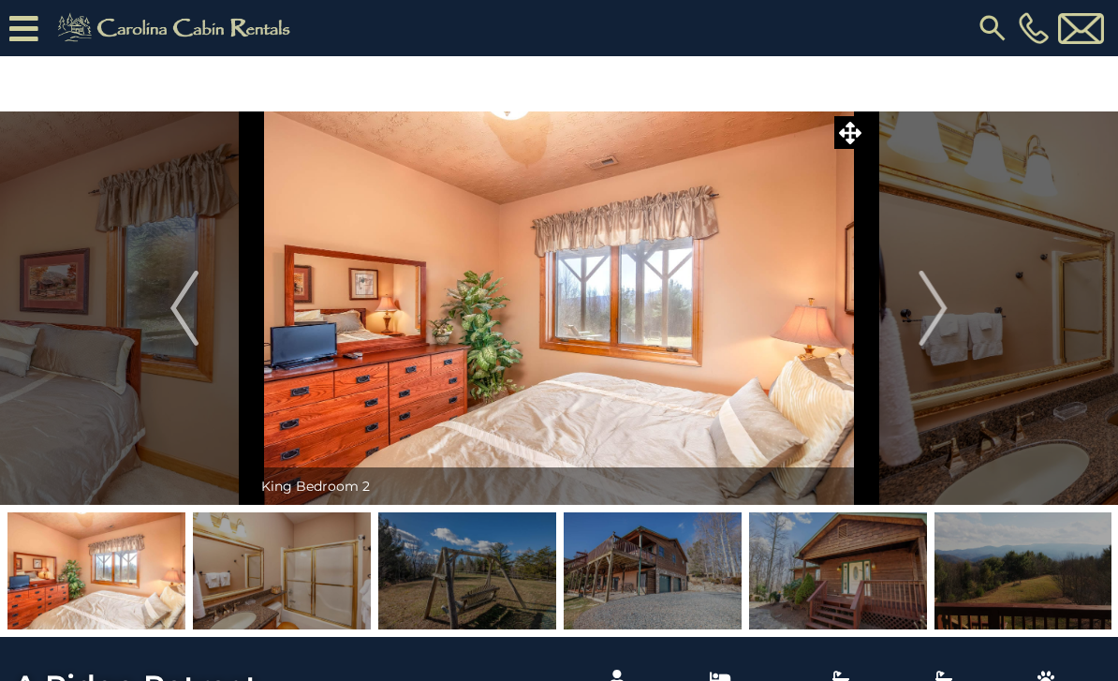
click at [923, 313] on img "Next" at bounding box center [934, 308] width 28 height 75
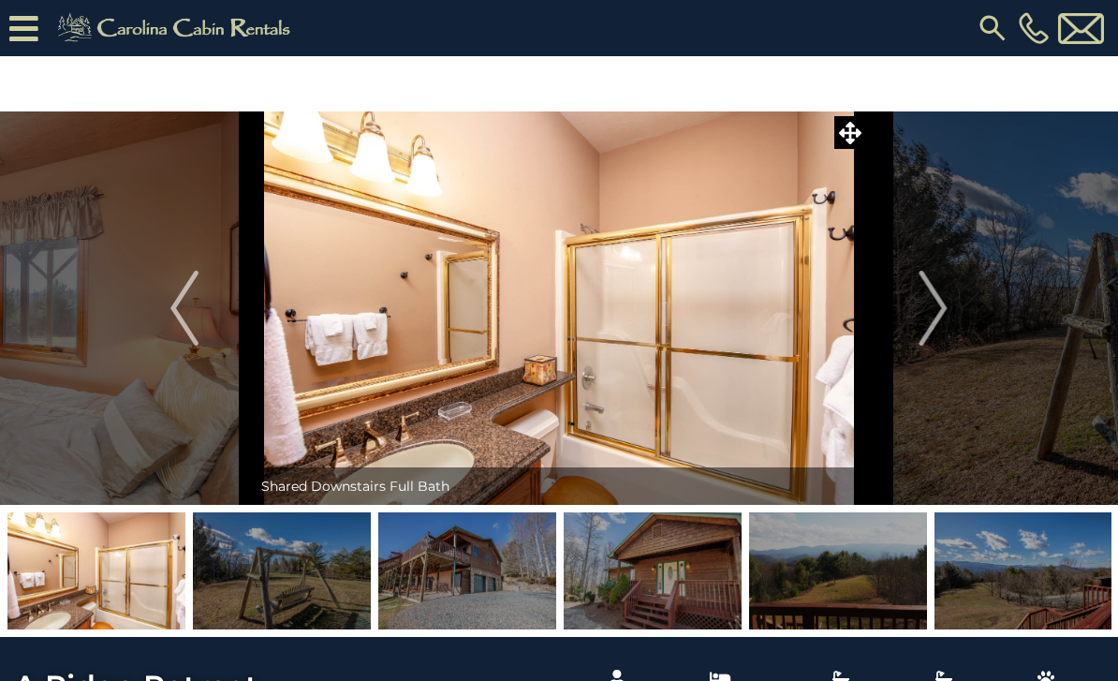
click at [920, 309] on img "Next" at bounding box center [934, 308] width 28 height 75
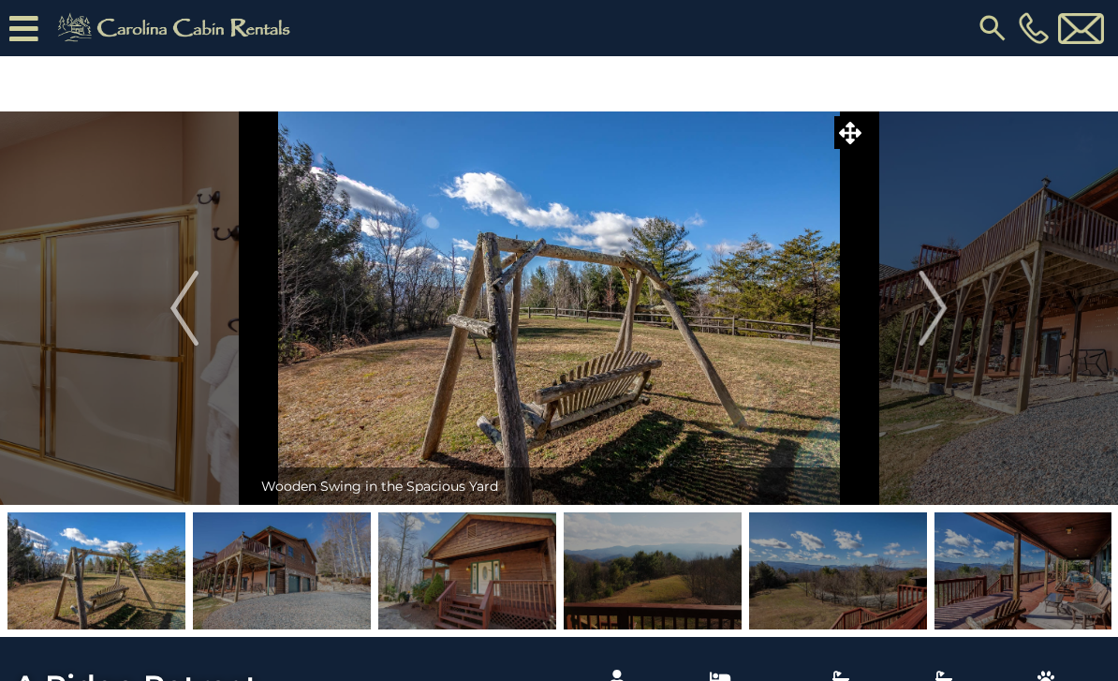
click at [922, 310] on img "Next" at bounding box center [934, 308] width 28 height 75
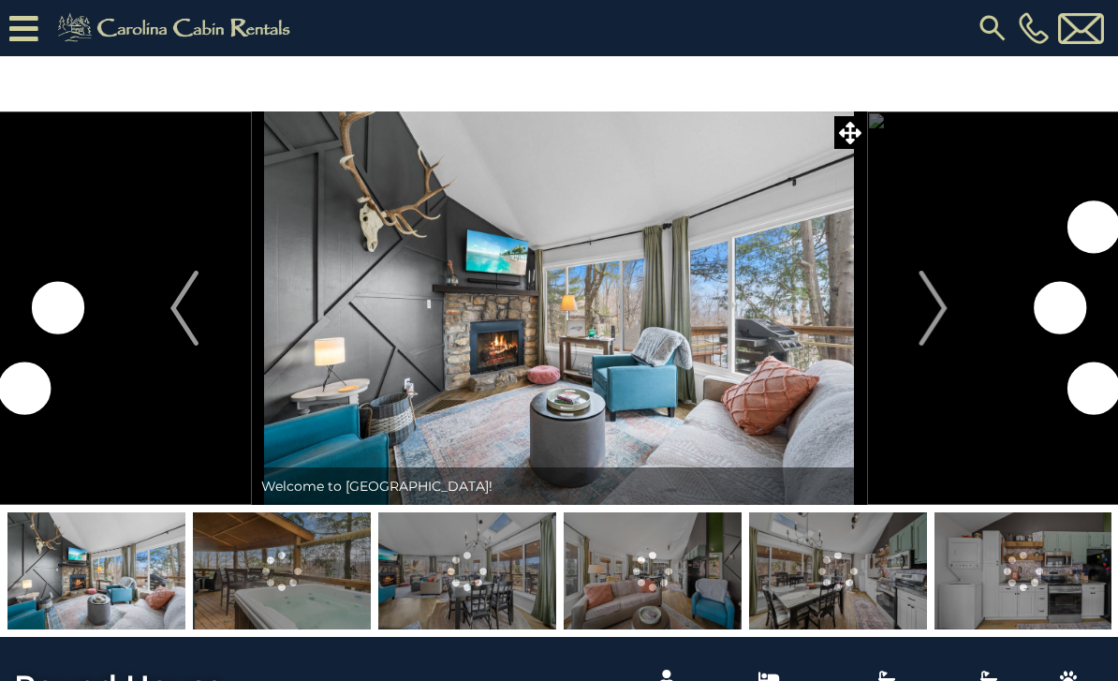
click at [927, 324] on img "Next" at bounding box center [934, 308] width 28 height 75
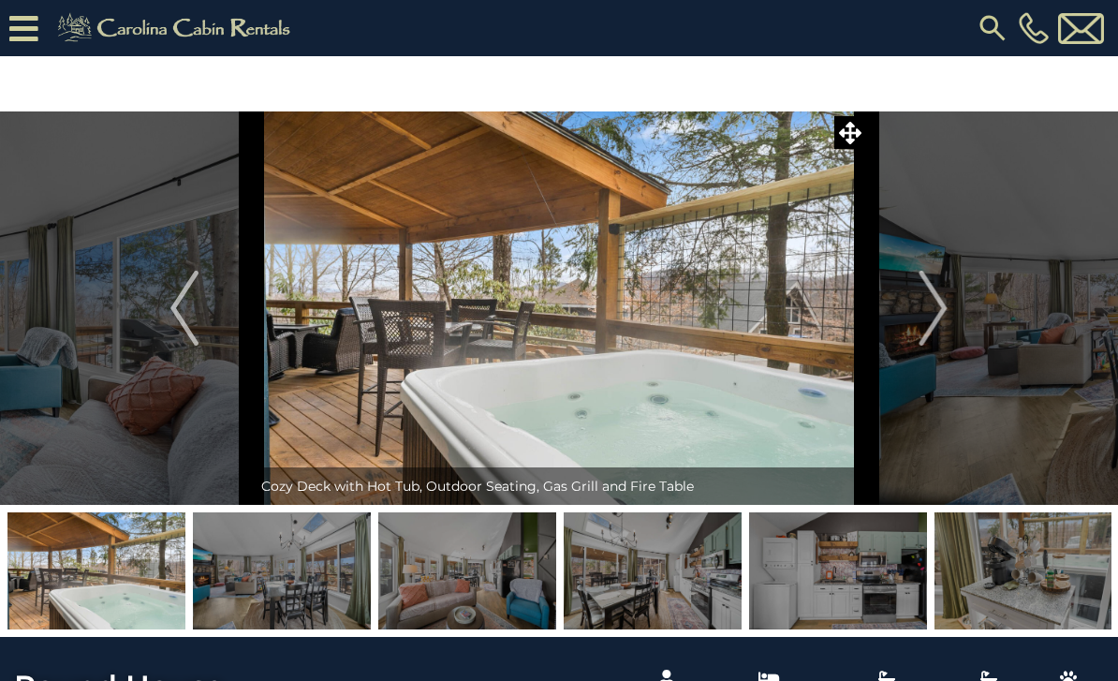
click at [932, 312] on img "Next" at bounding box center [934, 308] width 28 height 75
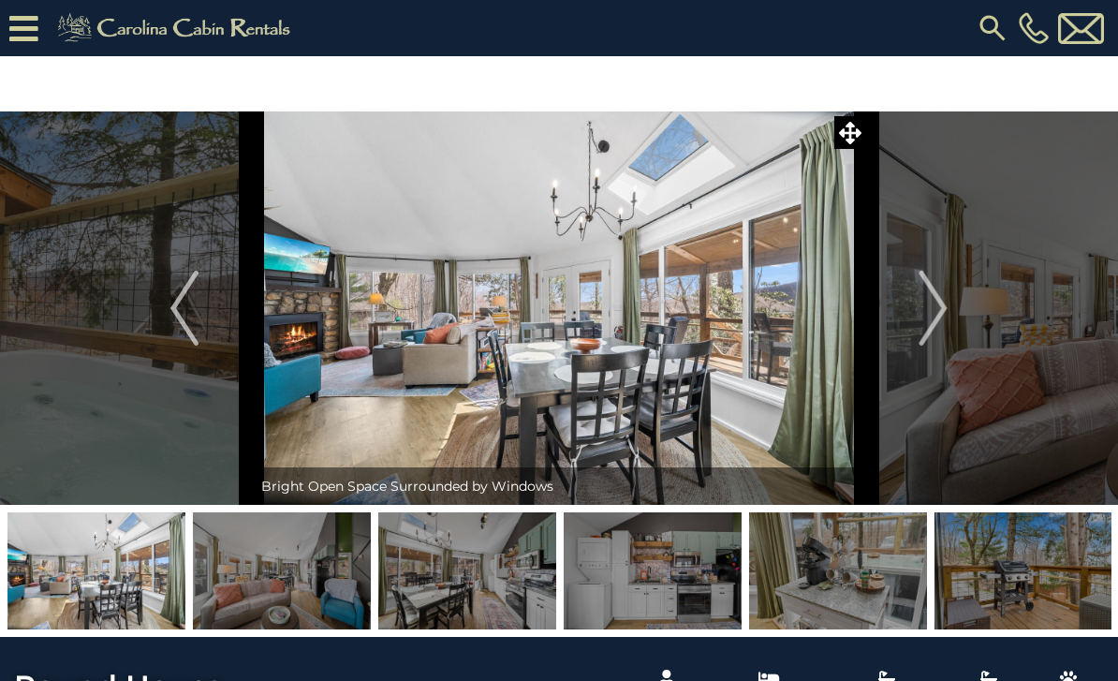
click at [923, 311] on img "Next" at bounding box center [934, 308] width 28 height 75
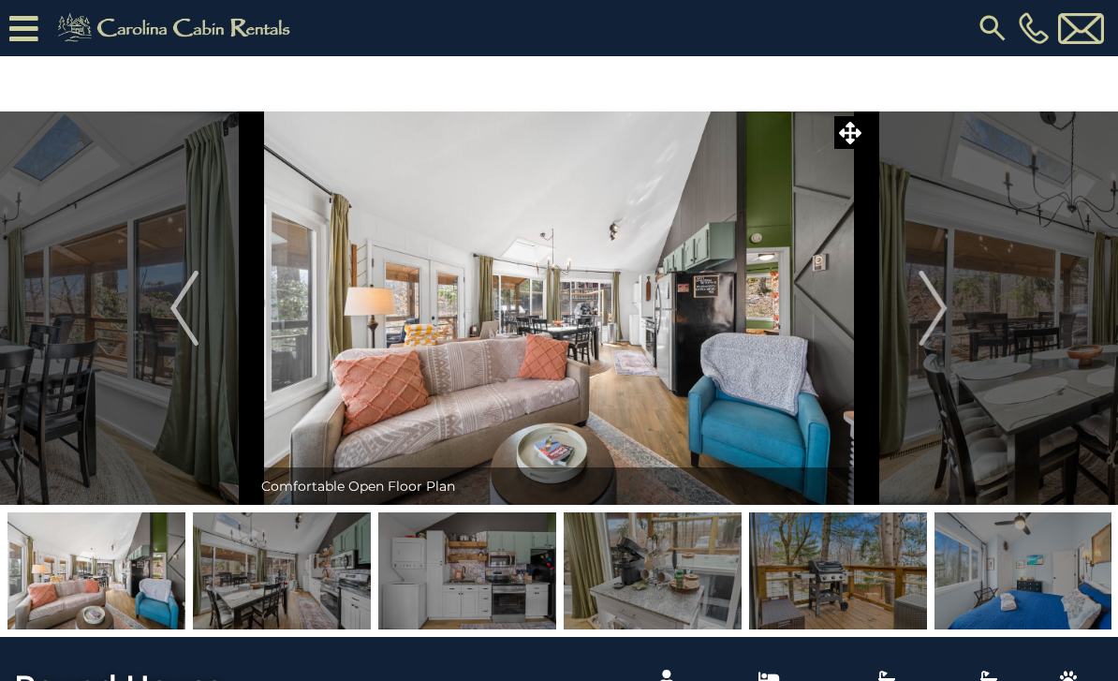
click at [933, 315] on img "Next" at bounding box center [934, 308] width 28 height 75
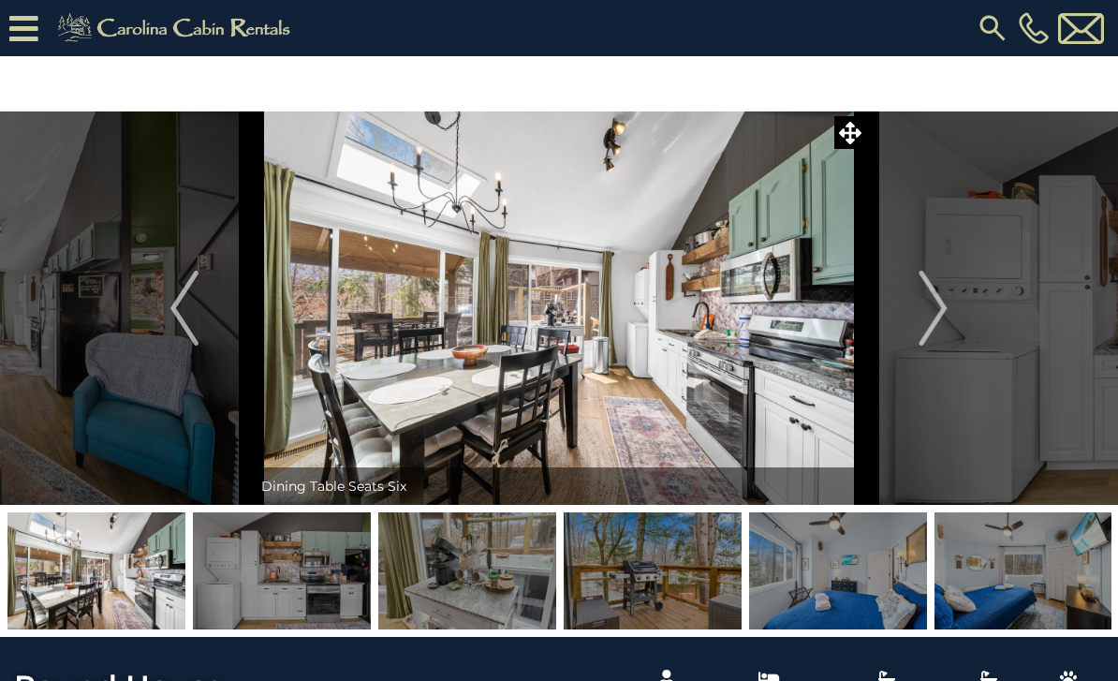
click at [927, 317] on img "Next" at bounding box center [934, 308] width 28 height 75
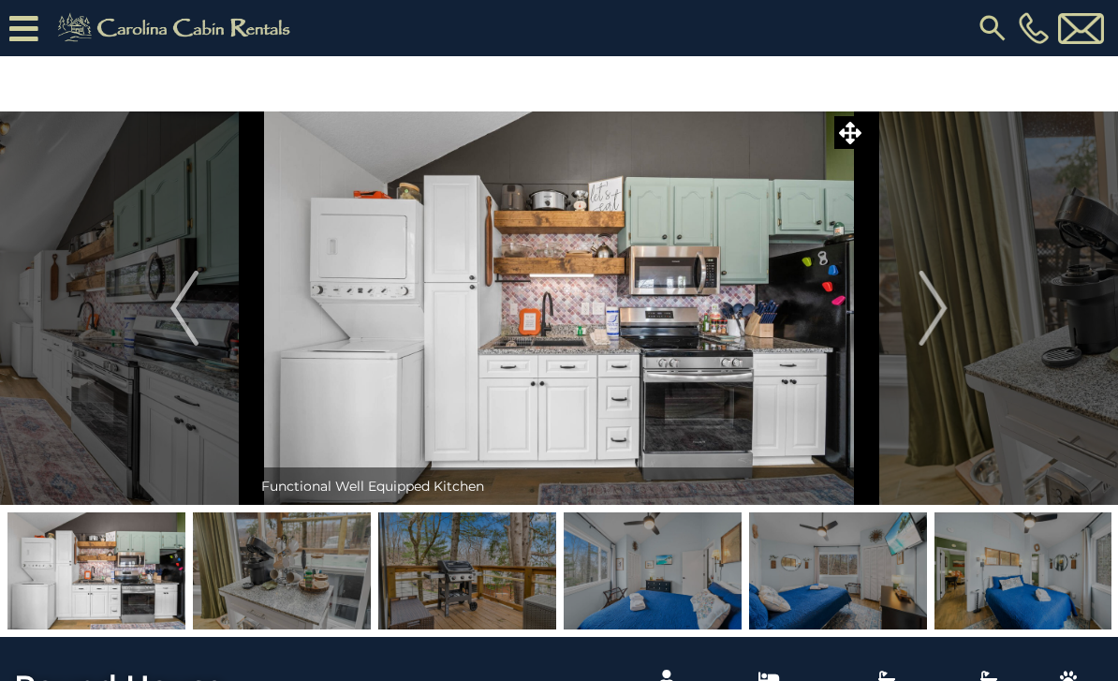
click at [931, 315] on img "Next" at bounding box center [934, 308] width 28 height 75
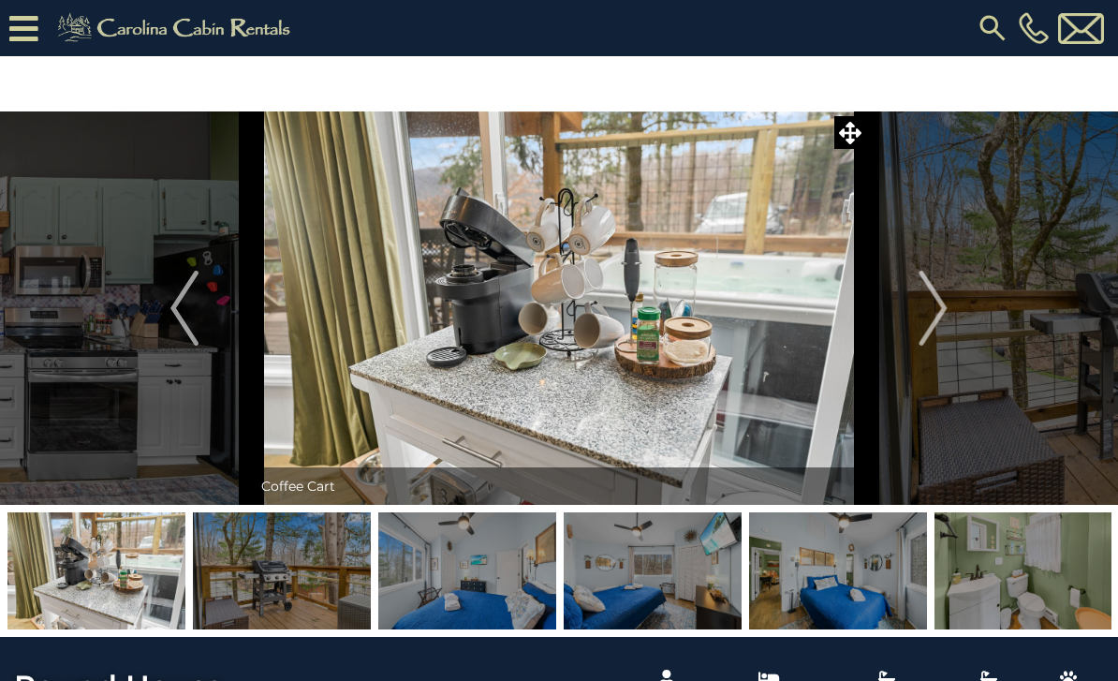
click at [924, 315] on img "Next" at bounding box center [934, 308] width 28 height 75
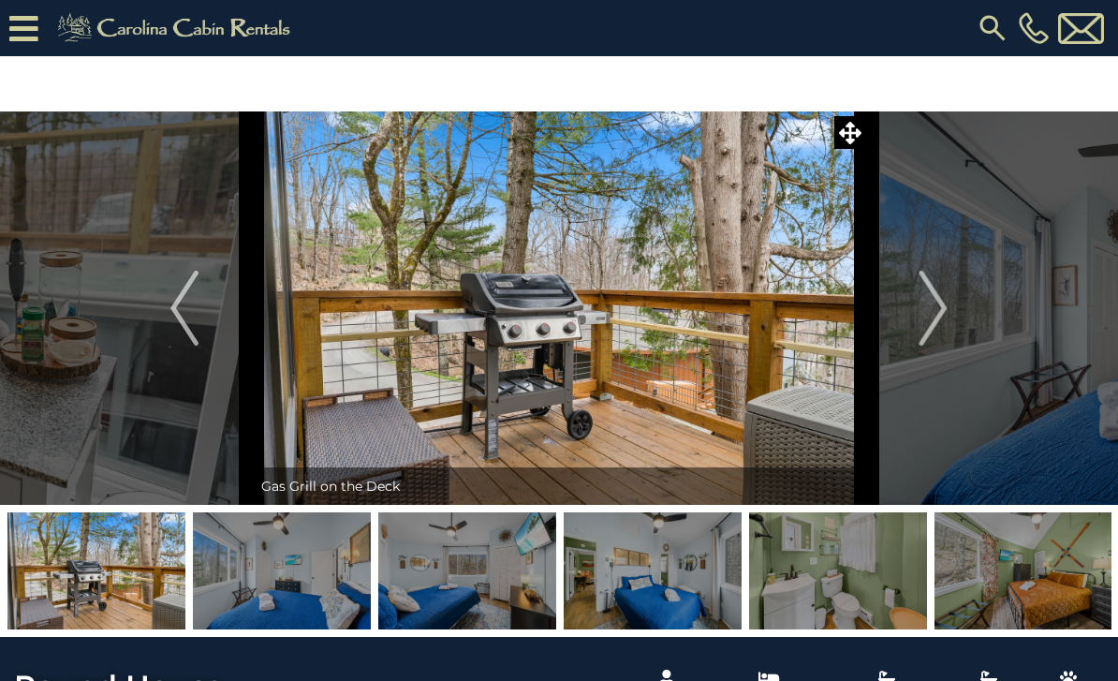
click at [922, 313] on img "Next" at bounding box center [934, 308] width 28 height 75
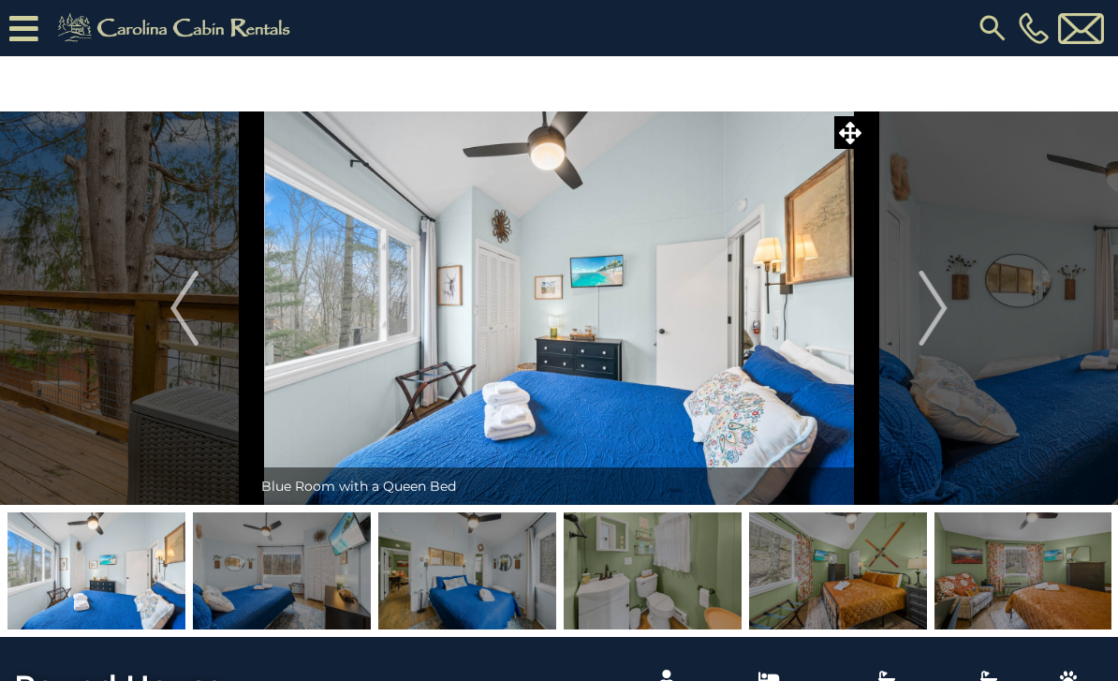
click at [933, 318] on img "Next" at bounding box center [934, 308] width 28 height 75
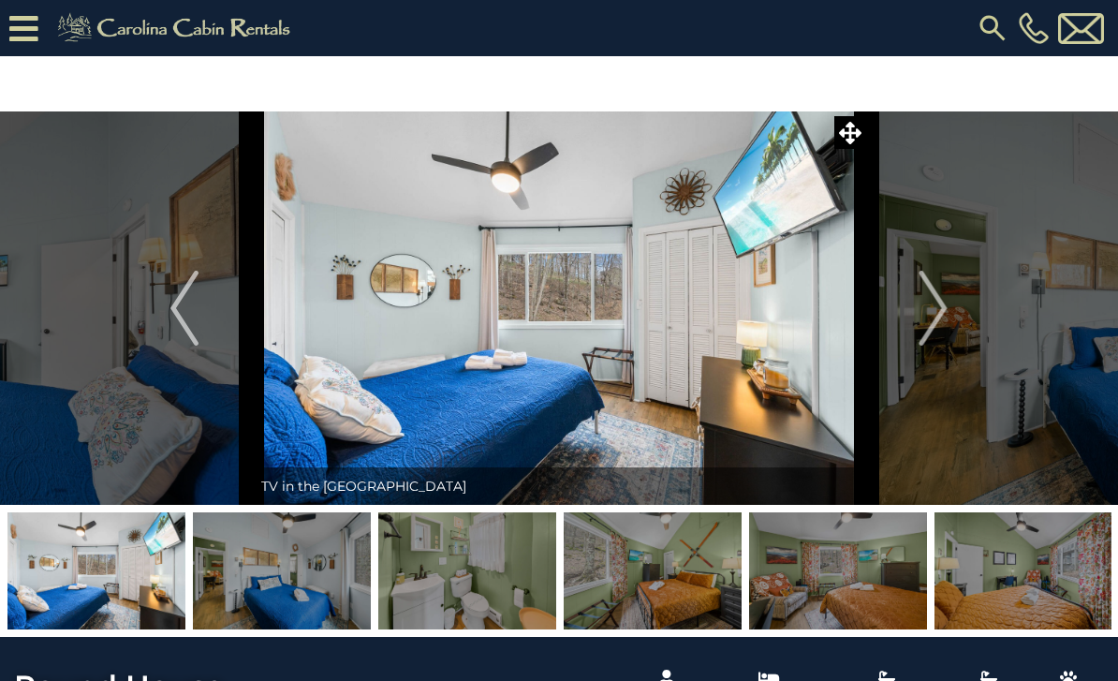
click at [925, 313] on img "Next" at bounding box center [934, 308] width 28 height 75
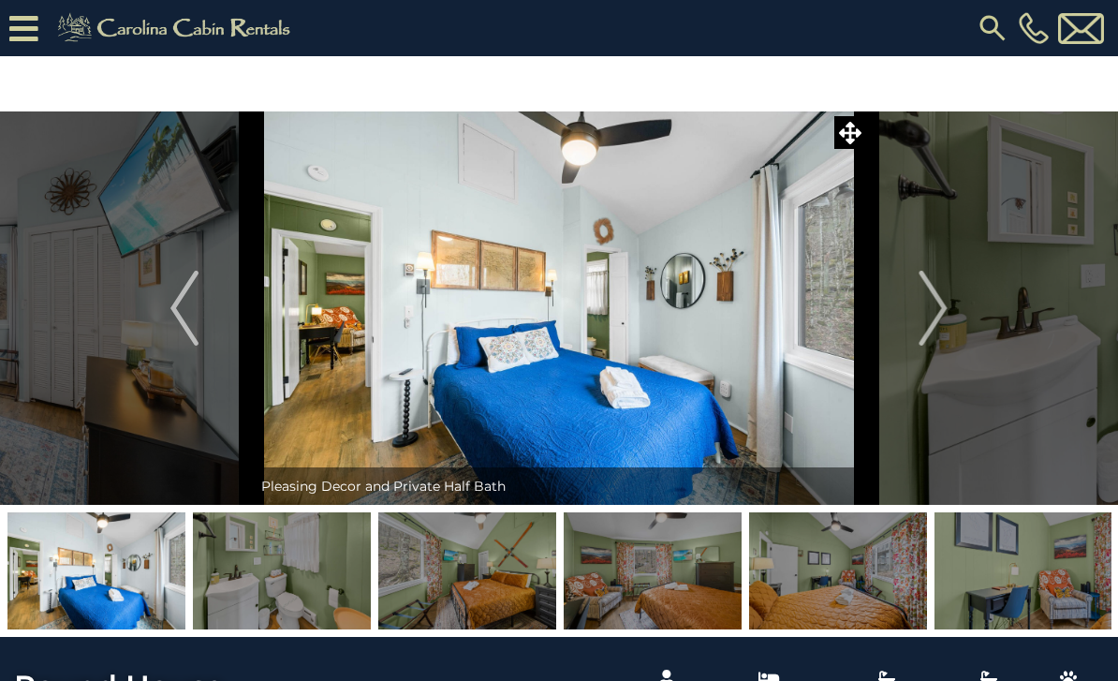
click at [923, 315] on img "Next" at bounding box center [934, 308] width 28 height 75
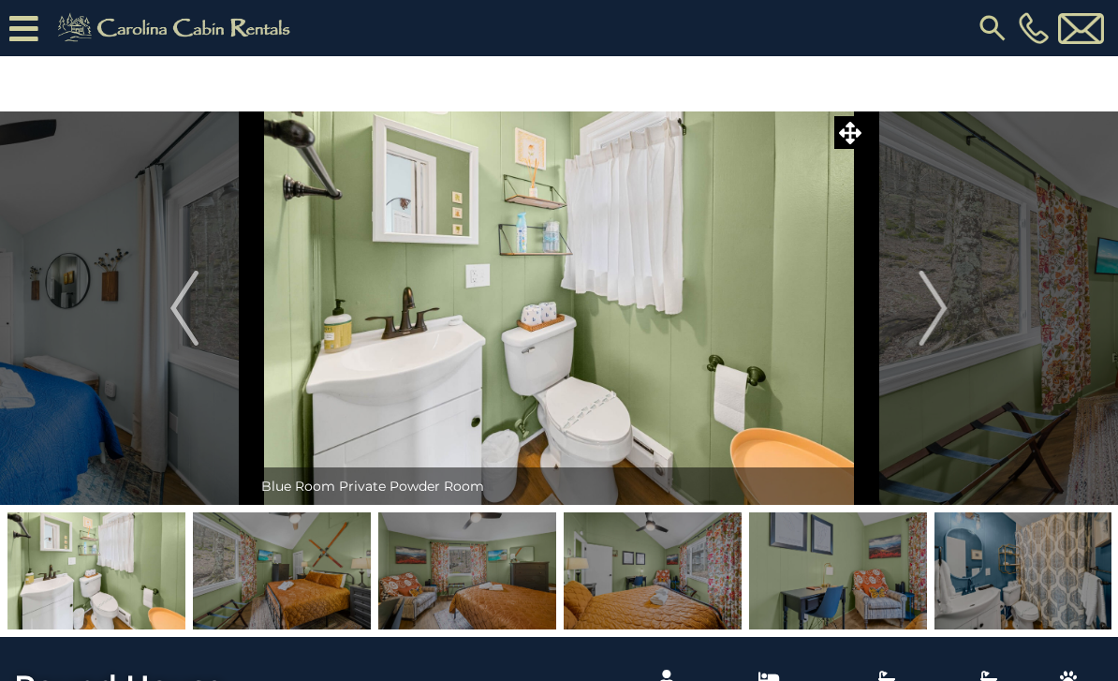
click at [918, 316] on button "Next" at bounding box center [933, 307] width 135 height 393
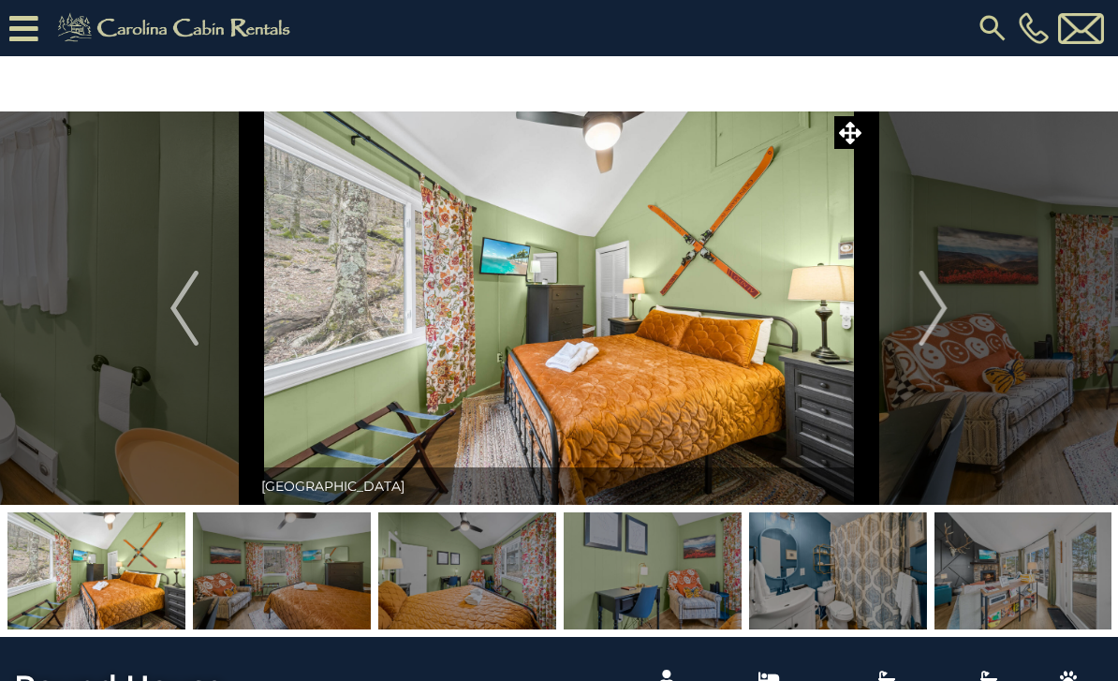
click at [915, 316] on button "Next" at bounding box center [933, 307] width 135 height 393
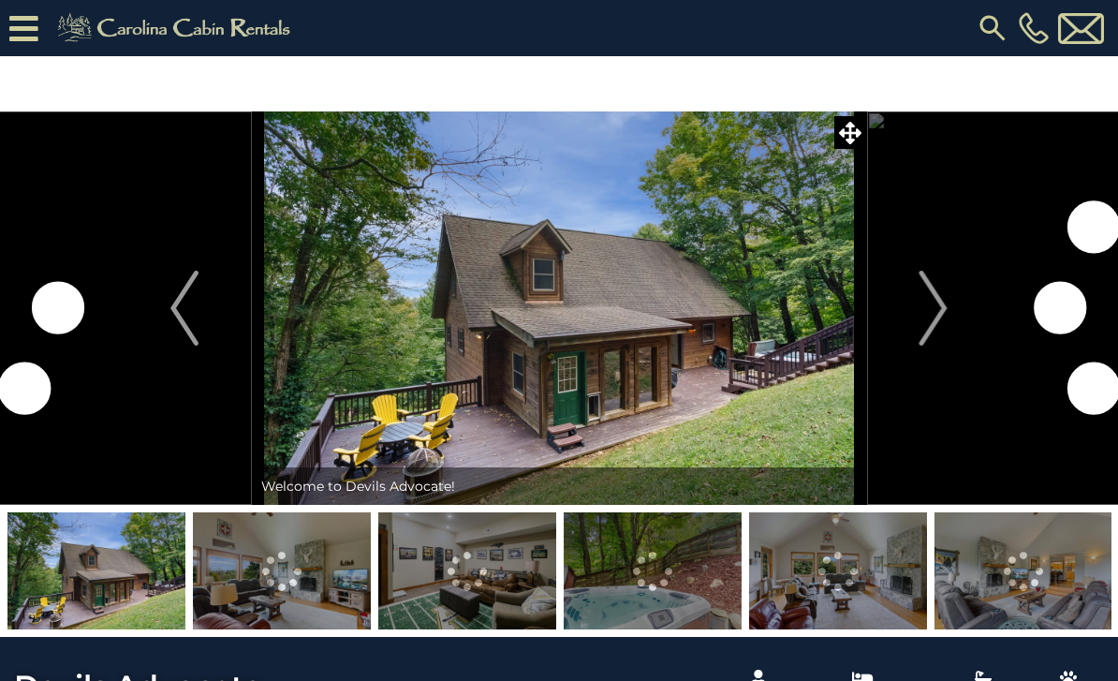
click at [925, 313] on img "Next" at bounding box center [934, 308] width 28 height 75
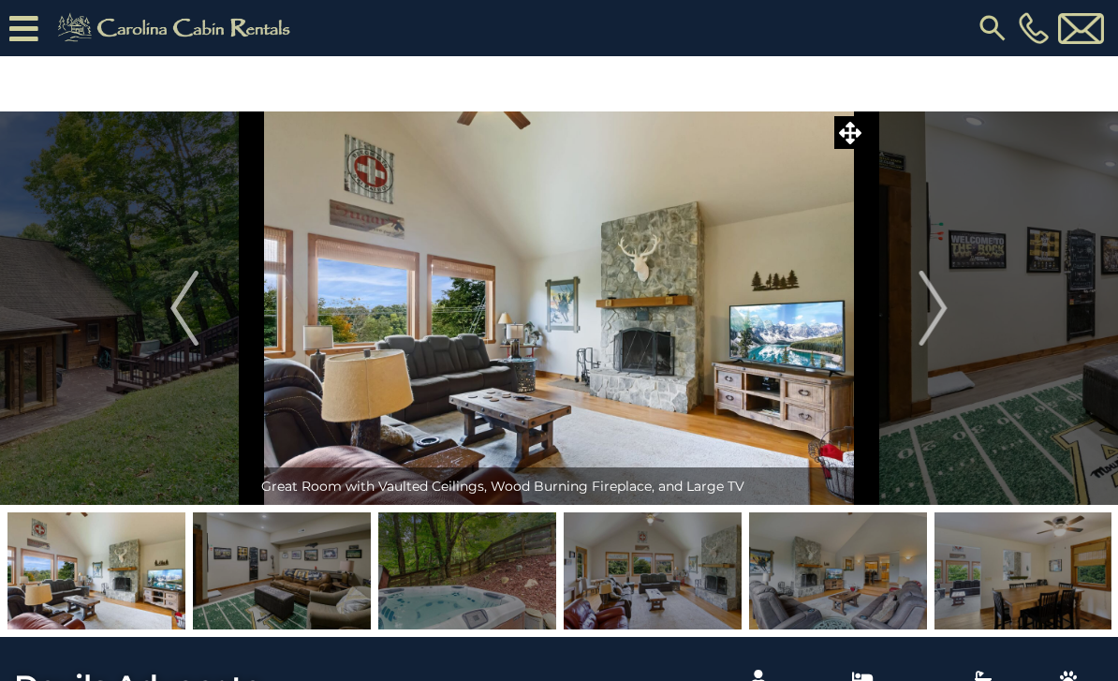
click at [930, 318] on img "Next" at bounding box center [934, 308] width 28 height 75
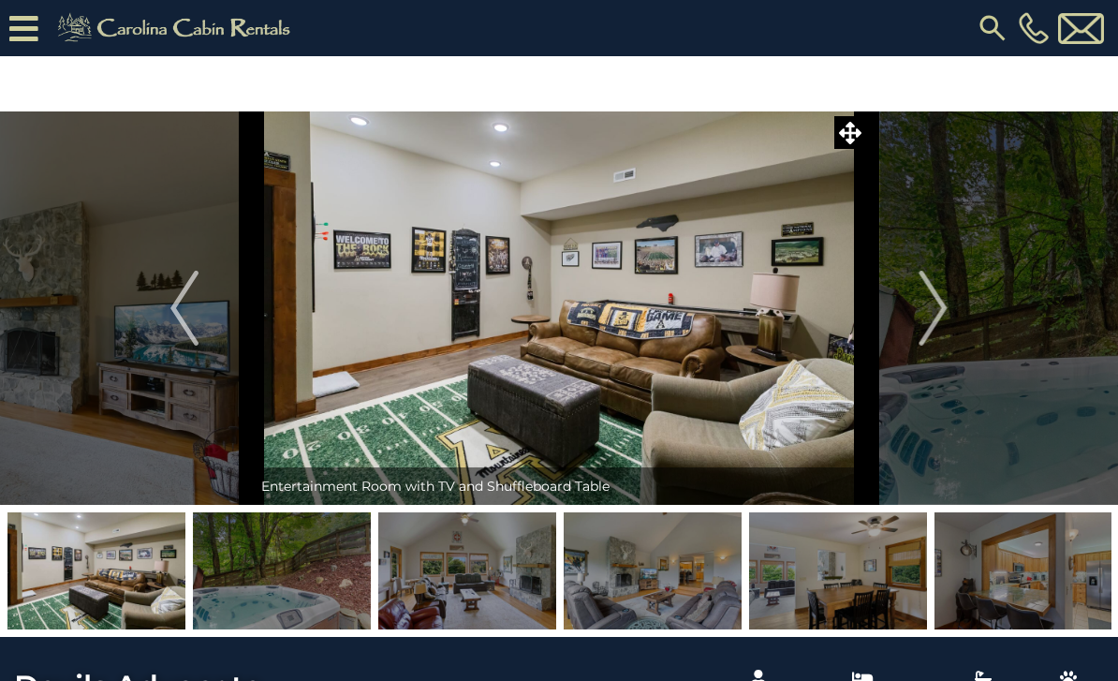
click at [924, 319] on img "Next" at bounding box center [934, 308] width 28 height 75
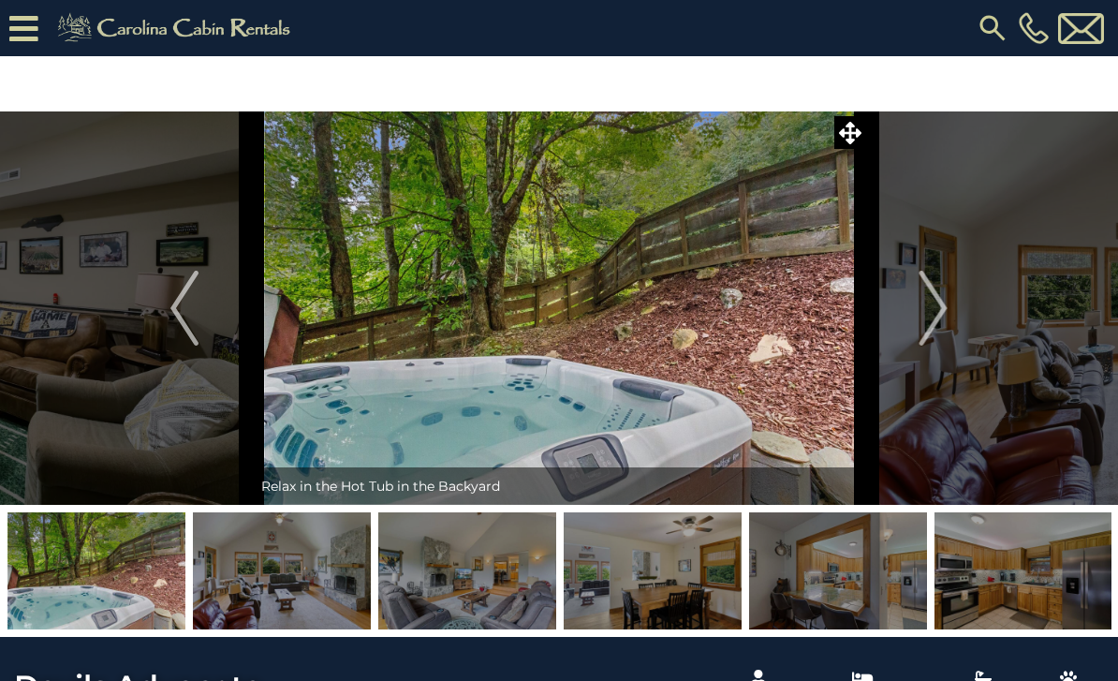
click at [918, 321] on button "Next" at bounding box center [933, 307] width 135 height 393
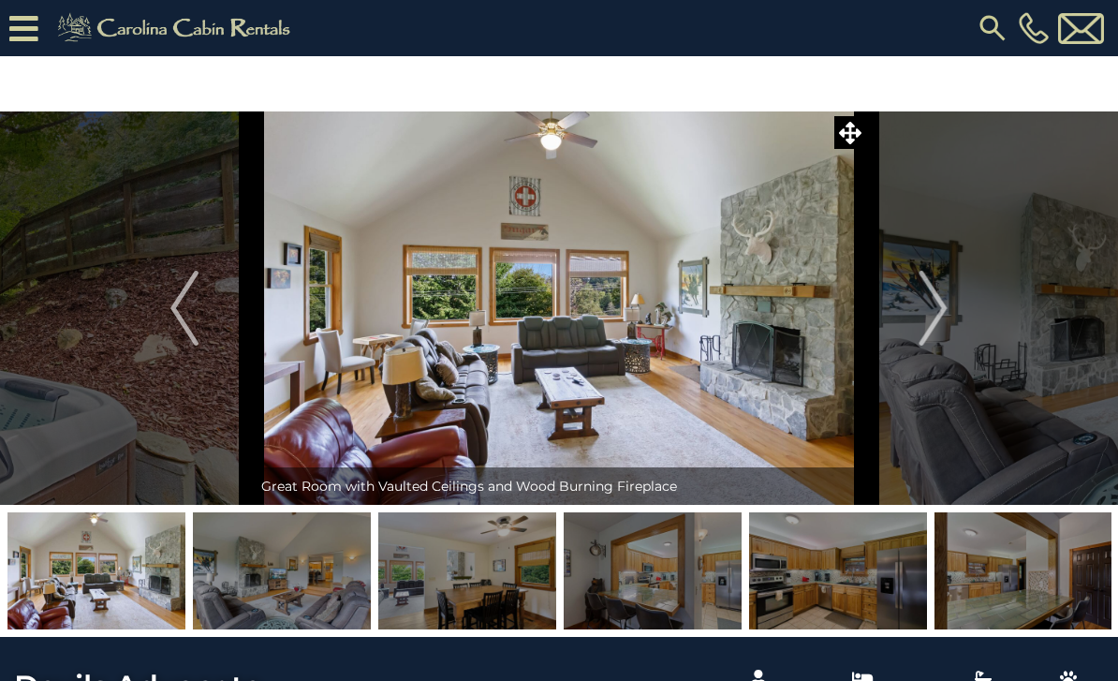
click at [914, 325] on button "Next" at bounding box center [933, 307] width 135 height 393
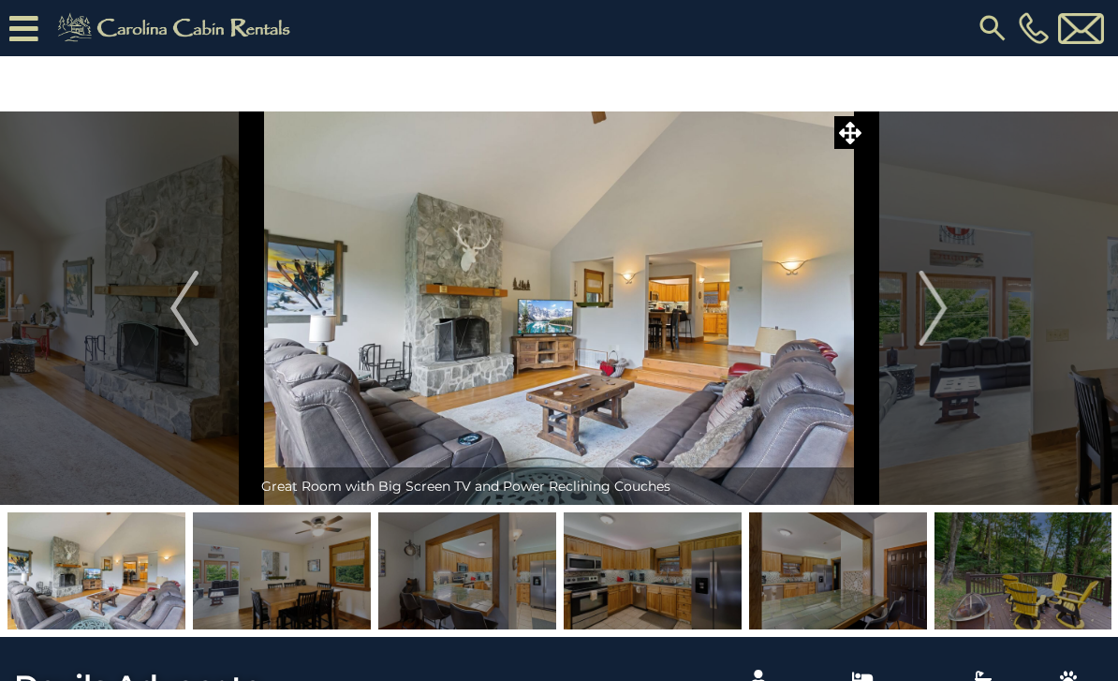
click at [925, 319] on img "Next" at bounding box center [934, 308] width 28 height 75
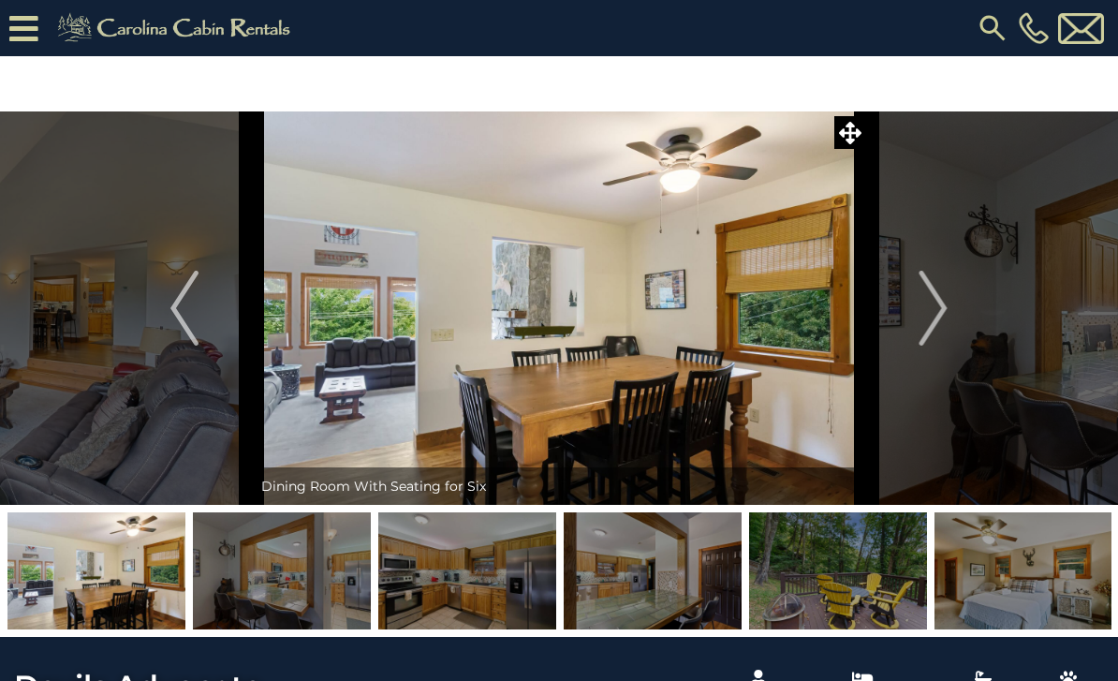
click at [919, 320] on button "Next" at bounding box center [933, 307] width 135 height 393
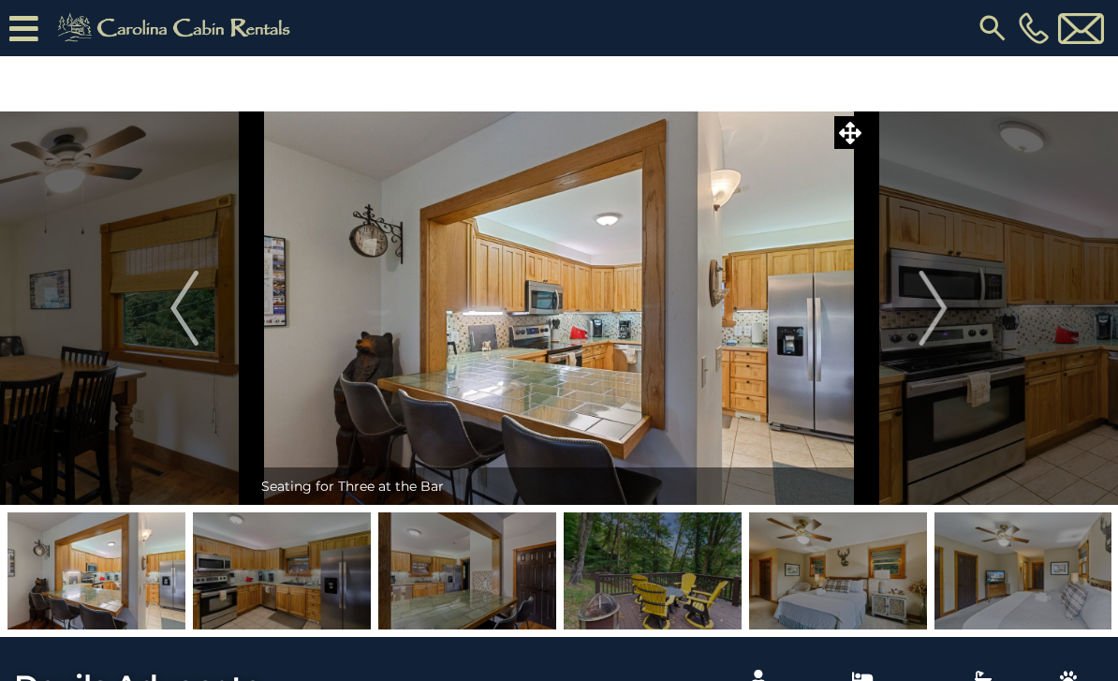
click at [919, 318] on button "Next" at bounding box center [933, 307] width 135 height 393
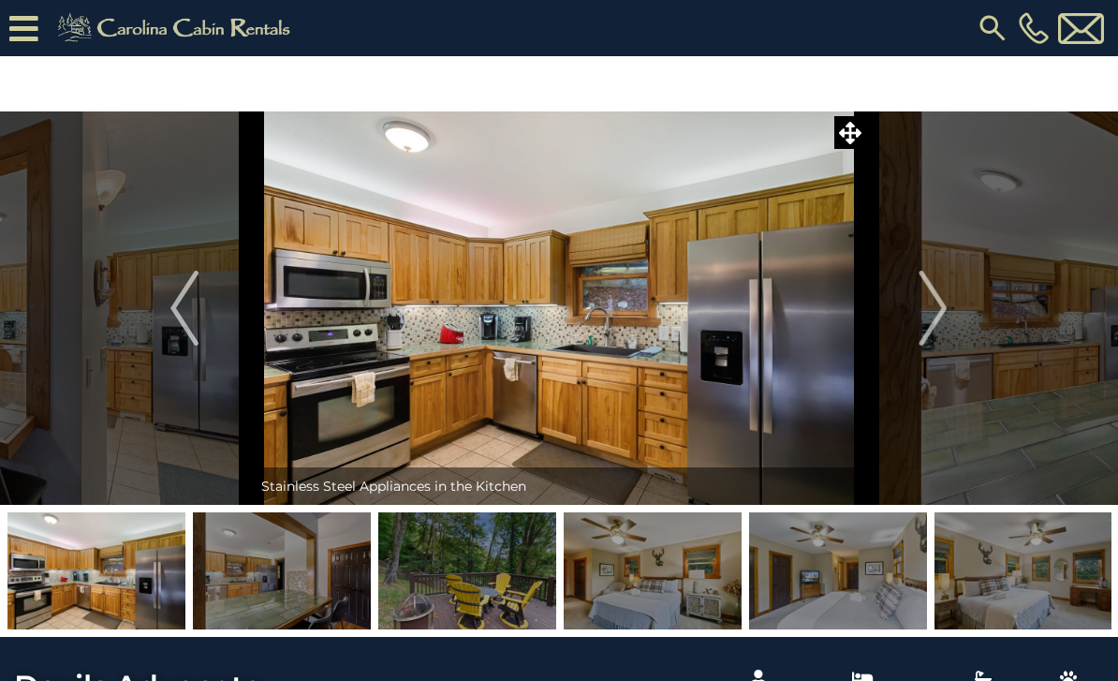
click at [916, 326] on button "Next" at bounding box center [933, 307] width 135 height 393
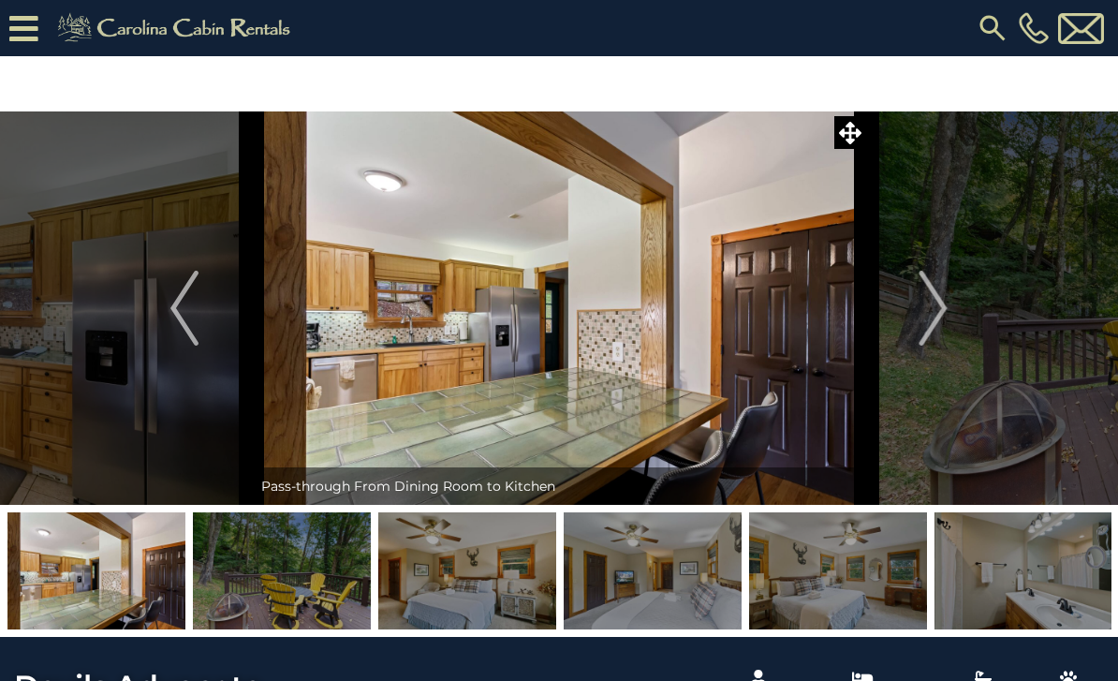
click at [928, 318] on img "Next" at bounding box center [934, 308] width 28 height 75
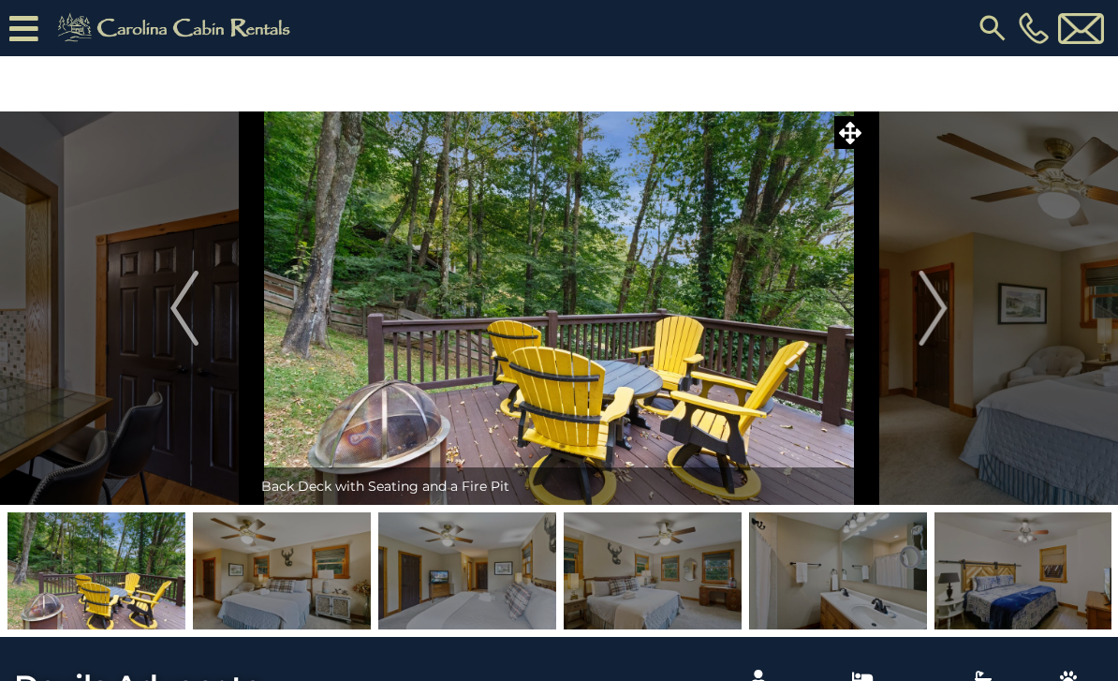
click at [932, 317] on img "Next" at bounding box center [934, 308] width 28 height 75
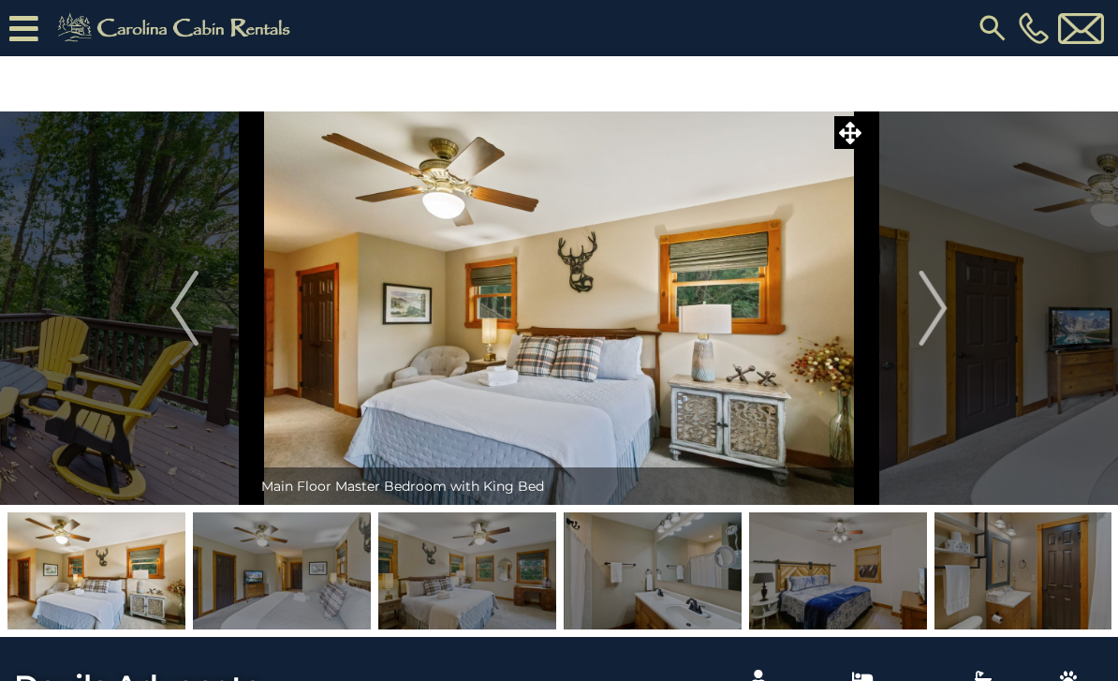
click at [934, 318] on img "Next" at bounding box center [934, 308] width 28 height 75
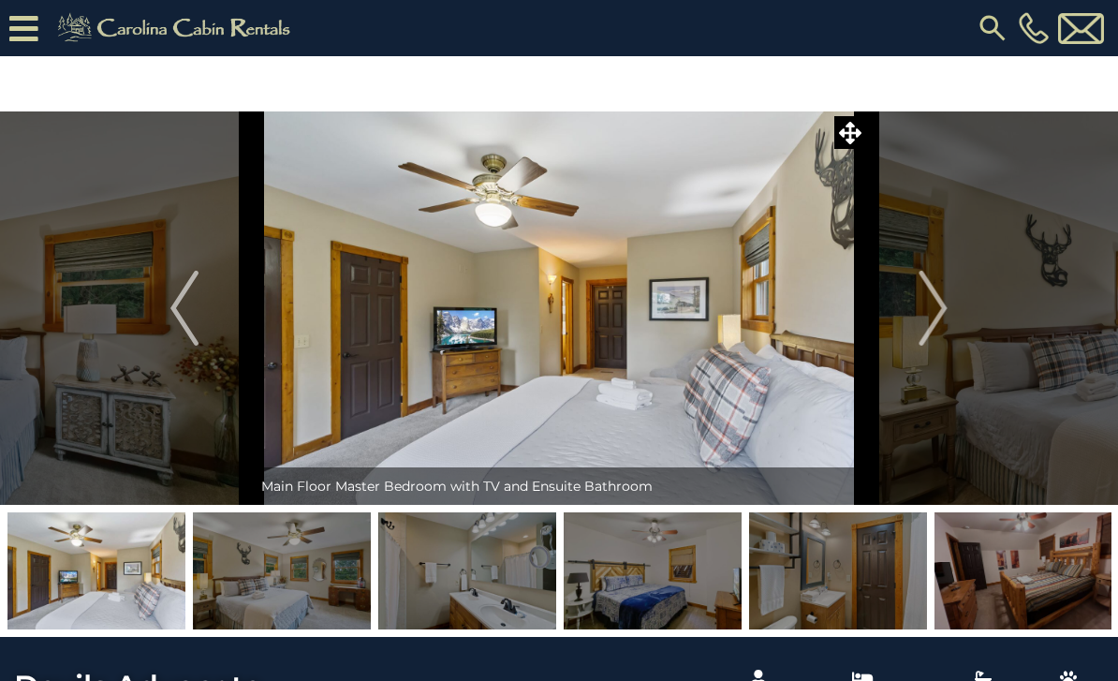
click at [936, 318] on img "Next" at bounding box center [934, 308] width 28 height 75
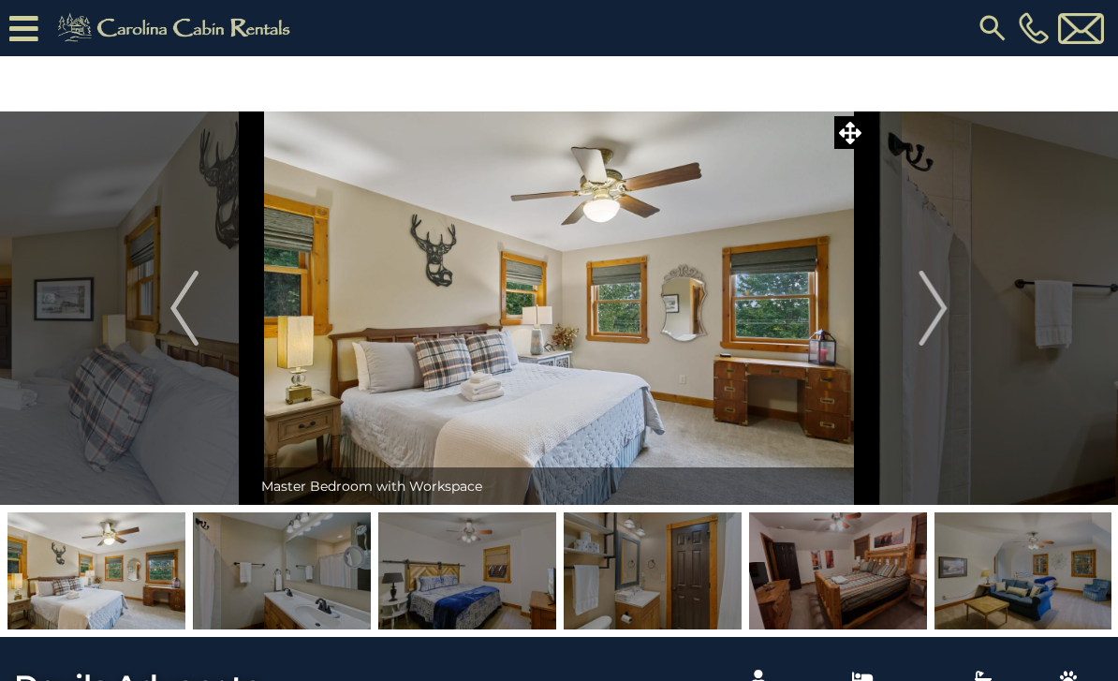
click at [933, 320] on img "Next" at bounding box center [934, 308] width 28 height 75
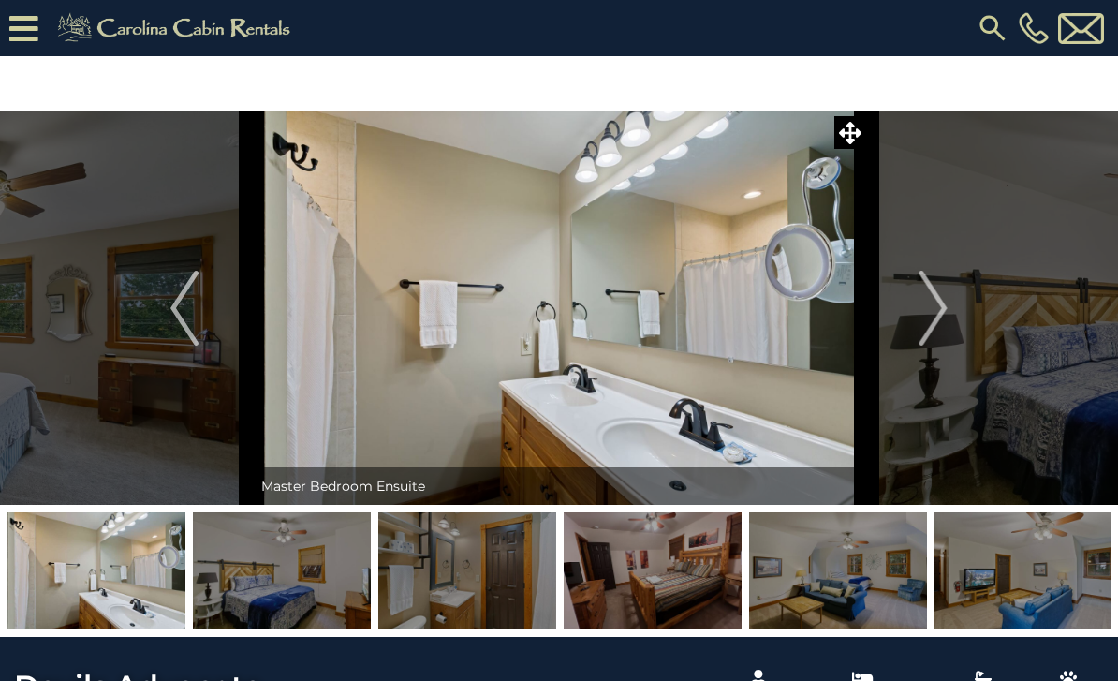
click at [936, 314] on img "Next" at bounding box center [934, 308] width 28 height 75
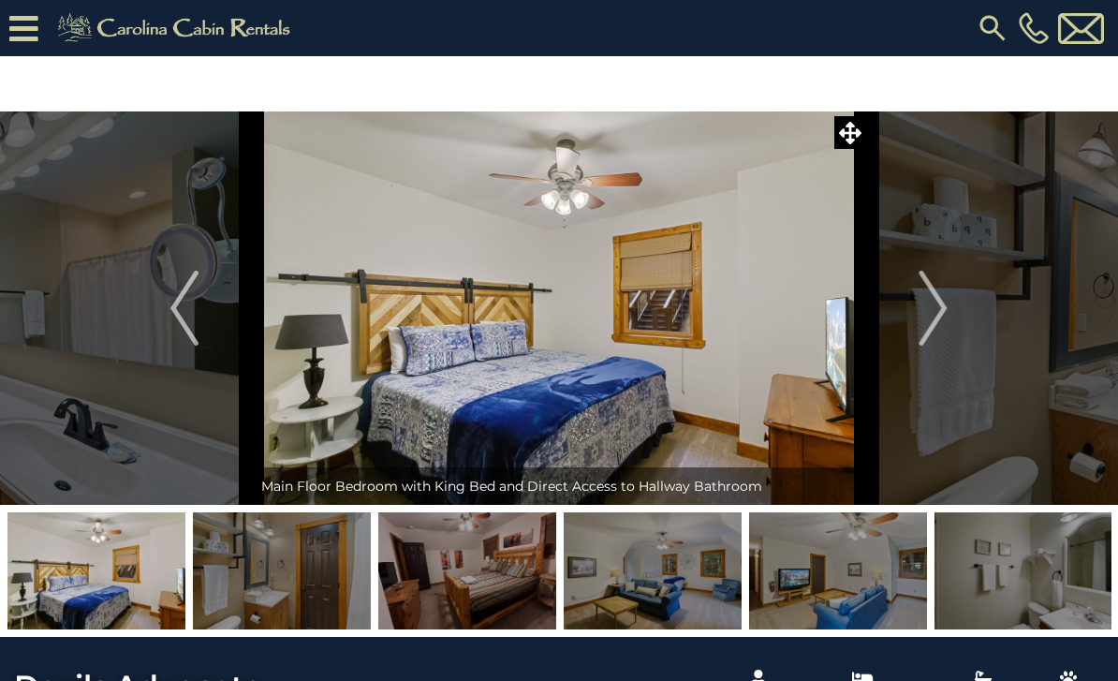
click at [931, 318] on img "Next" at bounding box center [934, 308] width 28 height 75
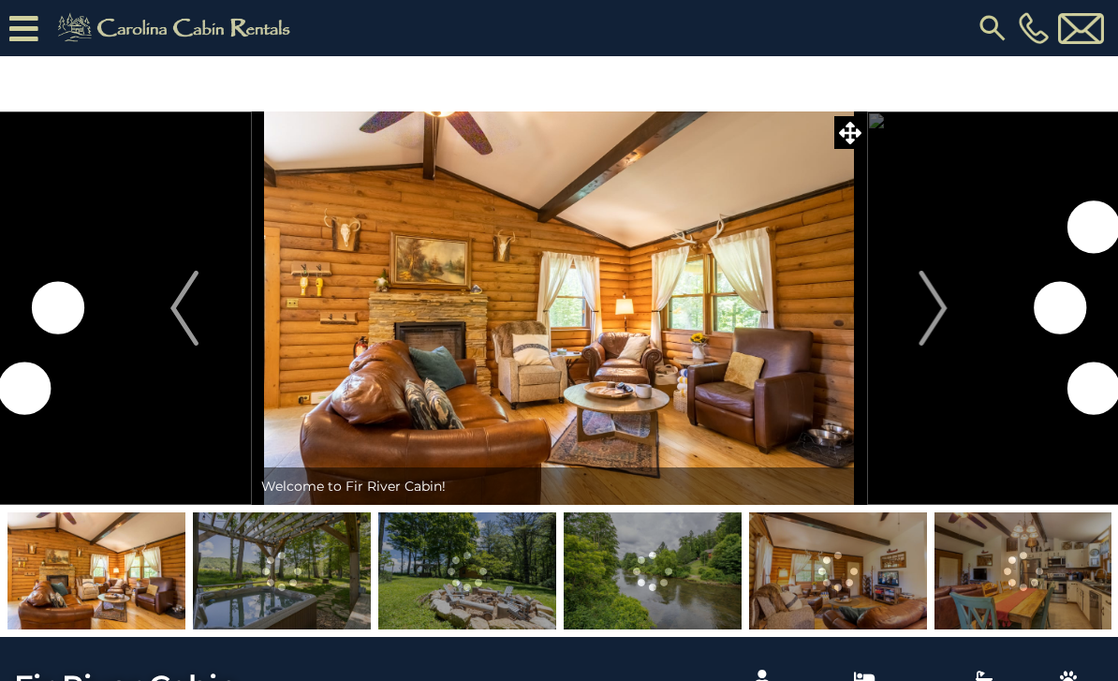
click at [934, 325] on img "Next" at bounding box center [934, 308] width 28 height 75
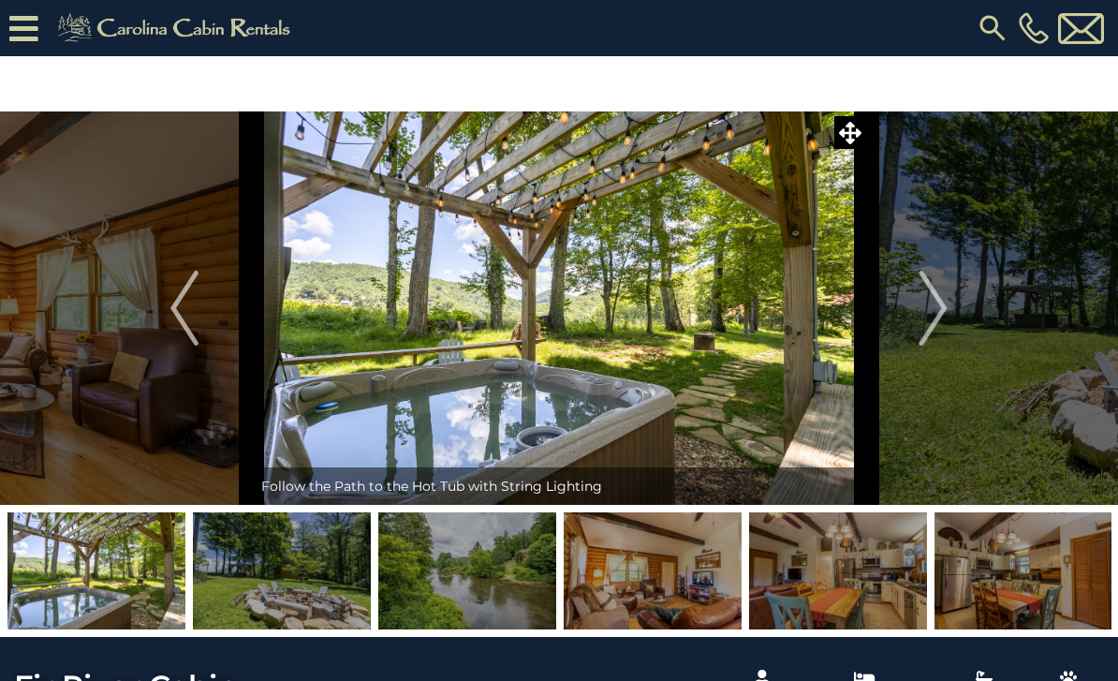
click at [928, 317] on img "Next" at bounding box center [934, 308] width 28 height 75
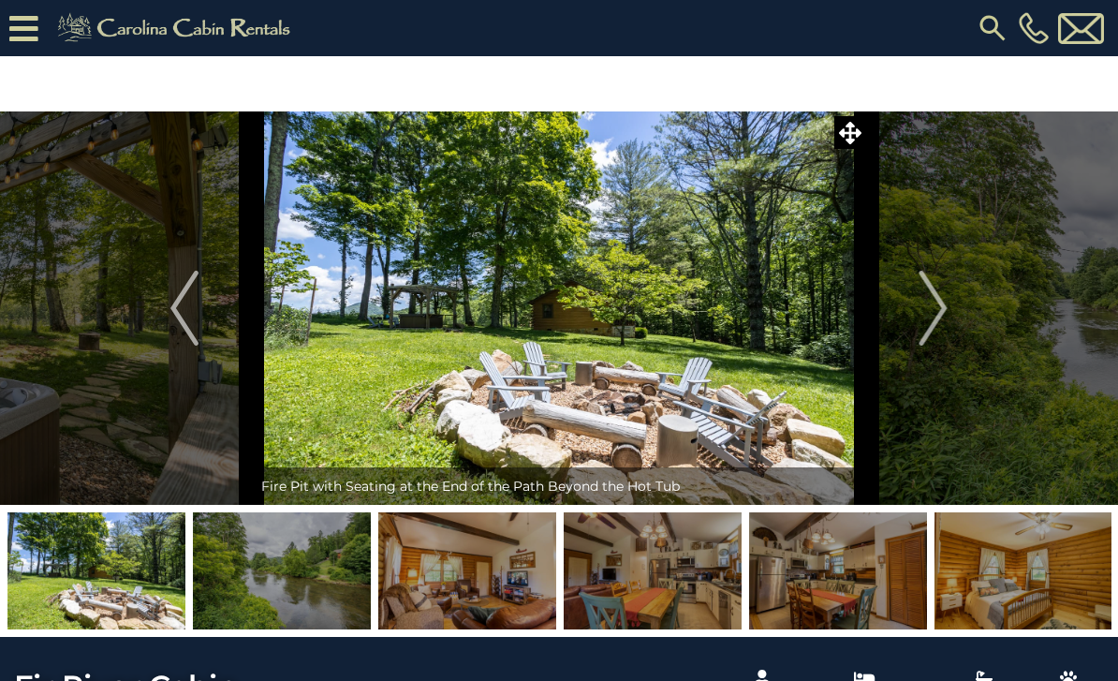
click at [928, 315] on img "Next" at bounding box center [934, 308] width 28 height 75
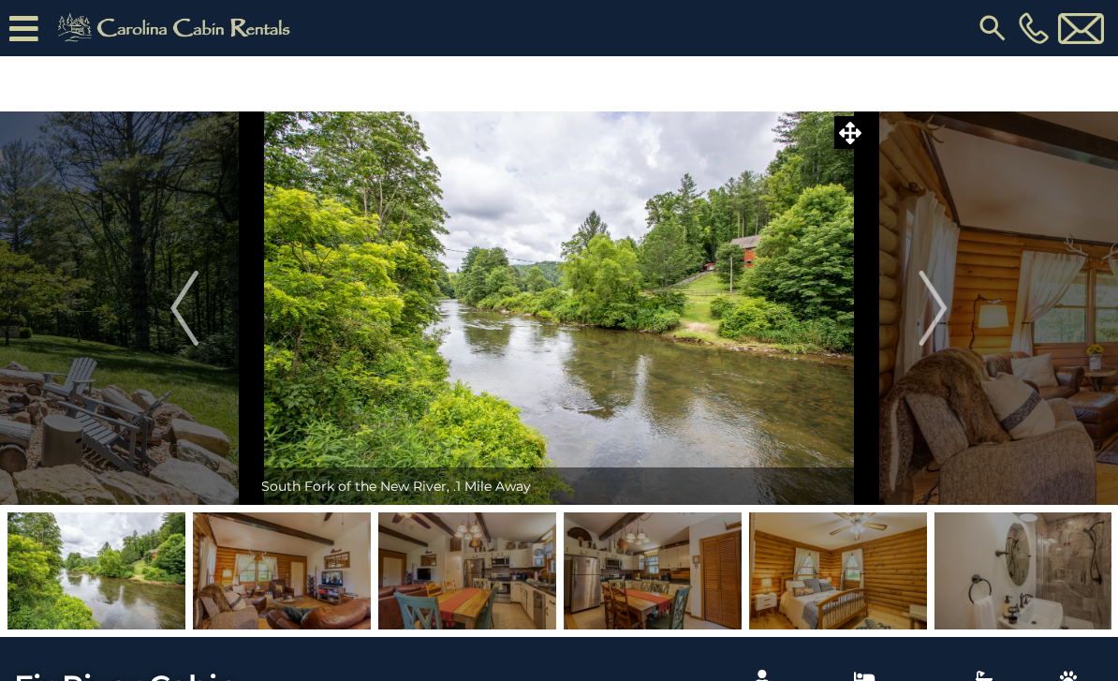
click at [926, 313] on img "Next" at bounding box center [934, 308] width 28 height 75
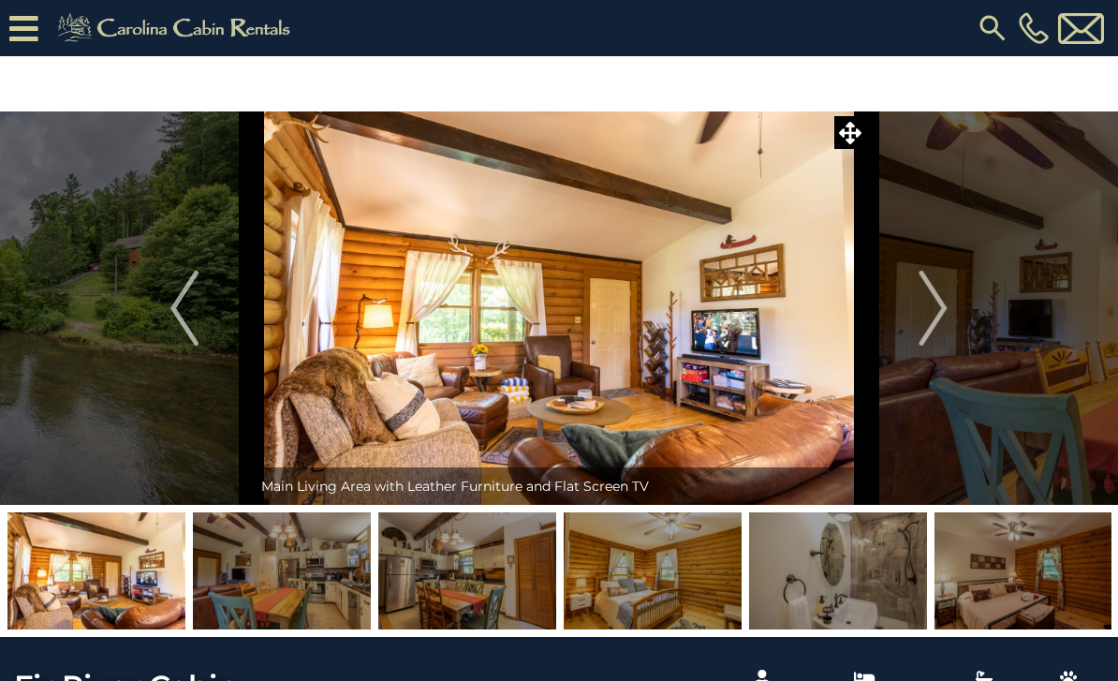
click at [923, 316] on img "Next" at bounding box center [934, 308] width 28 height 75
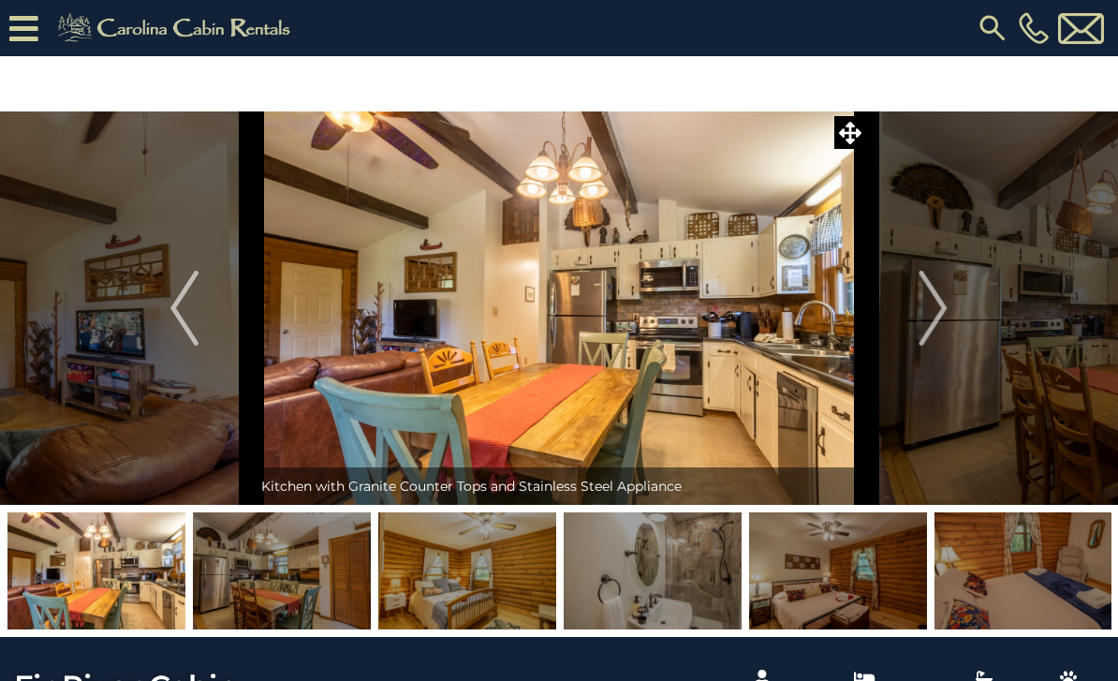
click at [931, 317] on img "Next" at bounding box center [934, 308] width 28 height 75
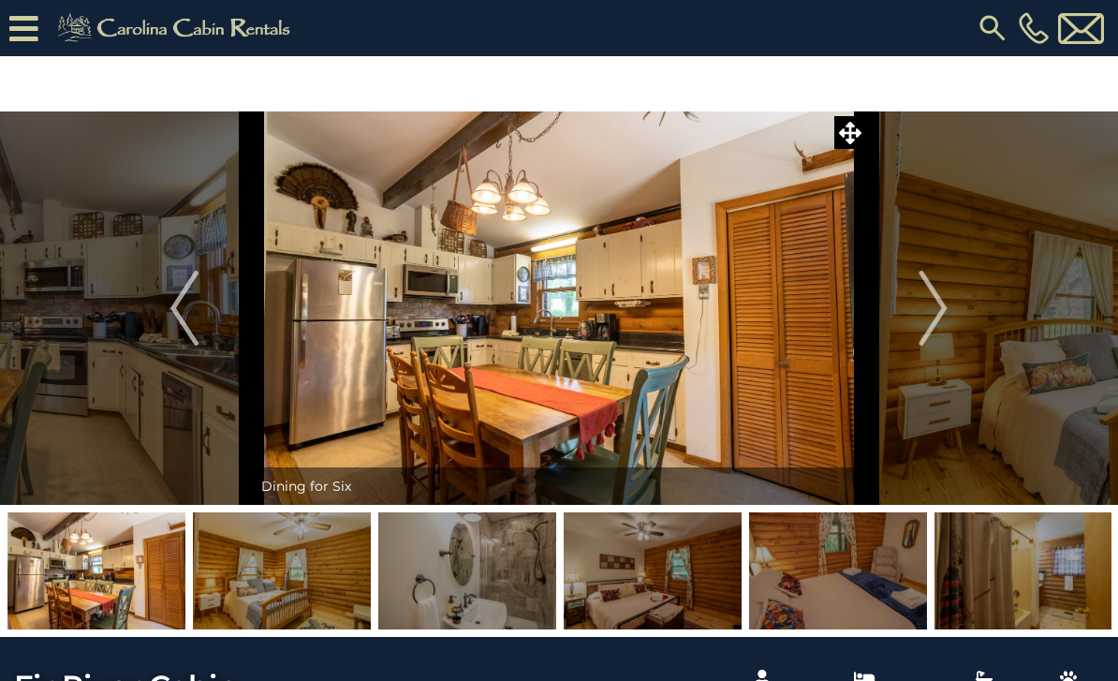
click at [924, 321] on img "Next" at bounding box center [934, 308] width 28 height 75
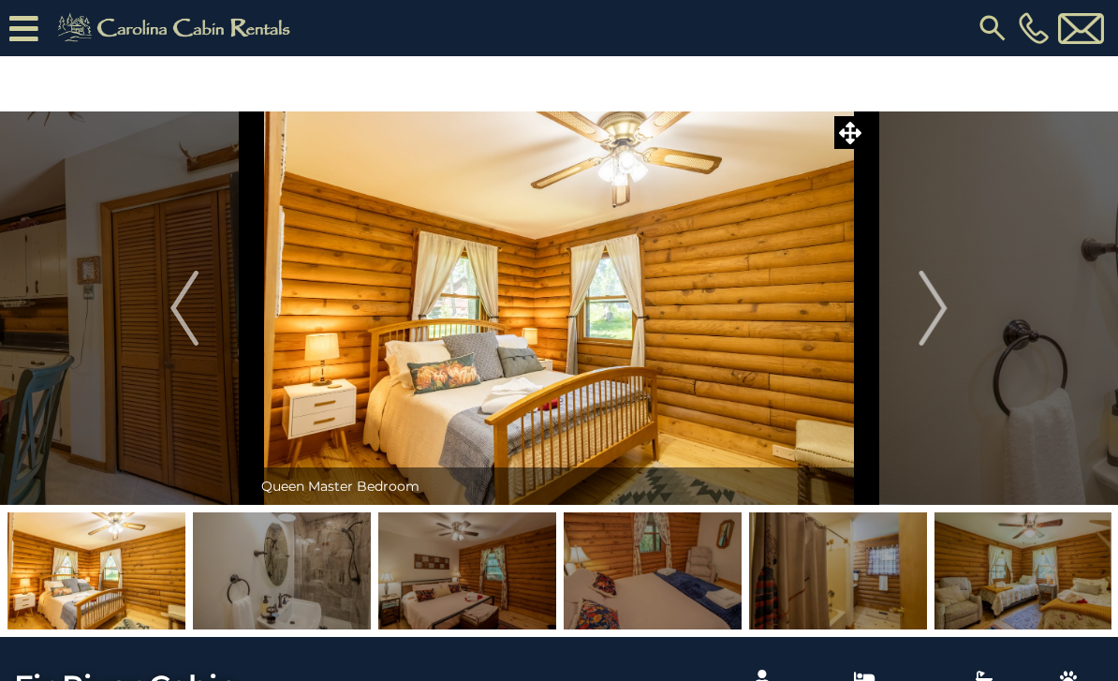
click at [929, 320] on img "Next" at bounding box center [934, 308] width 28 height 75
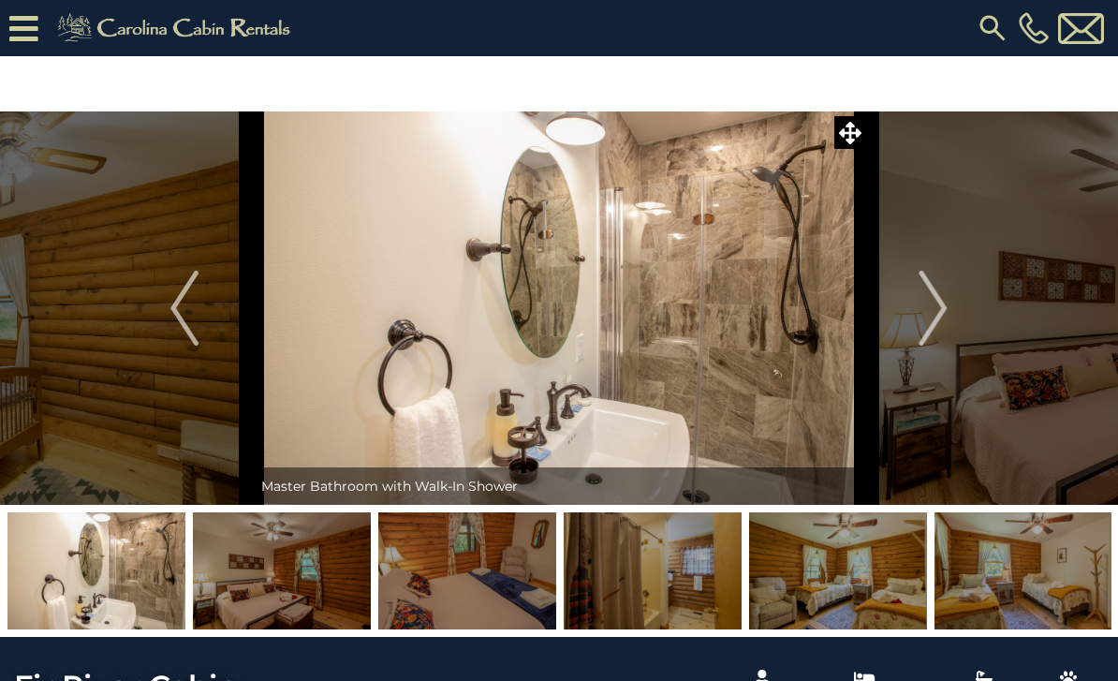
click at [928, 319] on img "Next" at bounding box center [934, 308] width 28 height 75
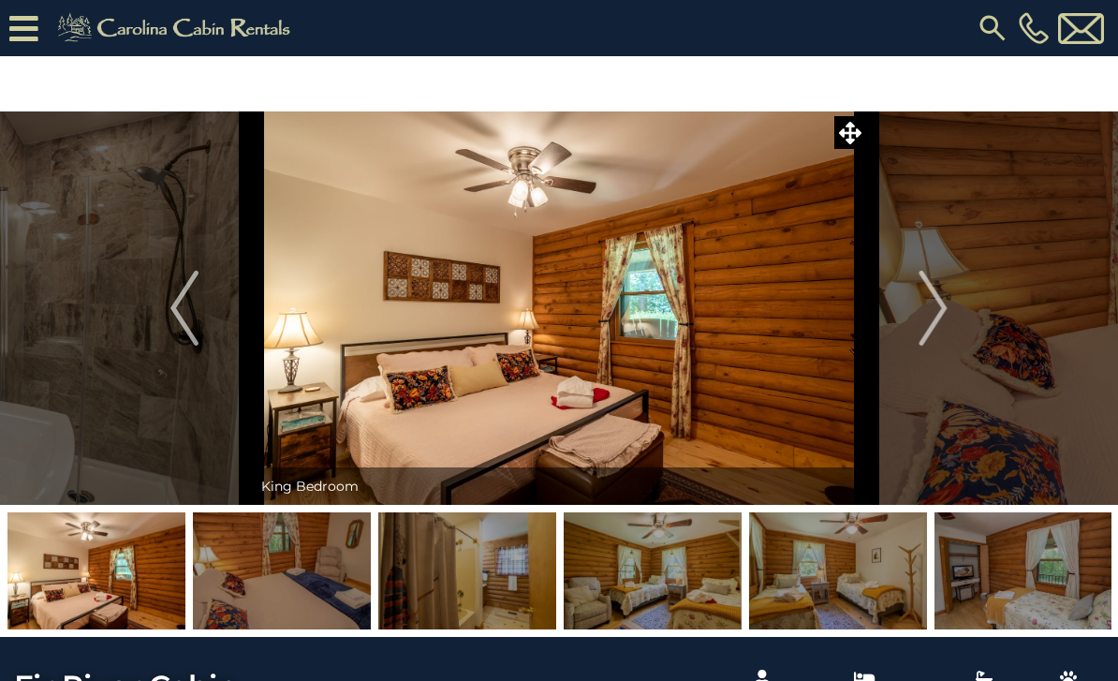
click at [925, 317] on img "Next" at bounding box center [934, 308] width 28 height 75
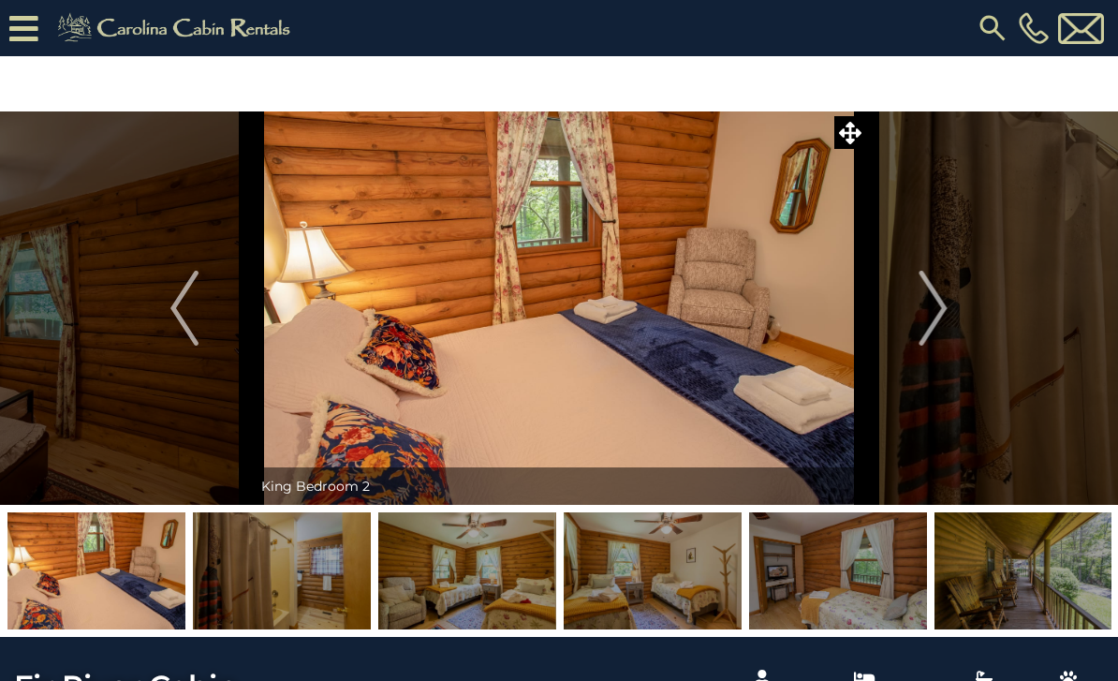
click at [927, 314] on img "Next" at bounding box center [934, 308] width 28 height 75
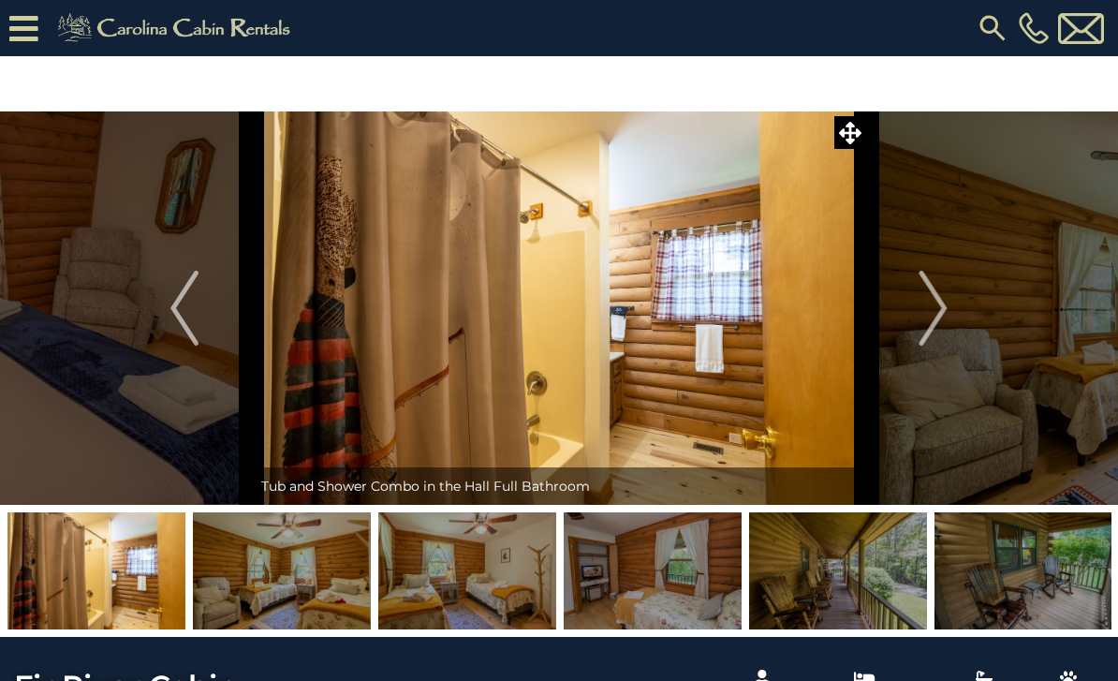
click at [930, 315] on img "Next" at bounding box center [934, 308] width 28 height 75
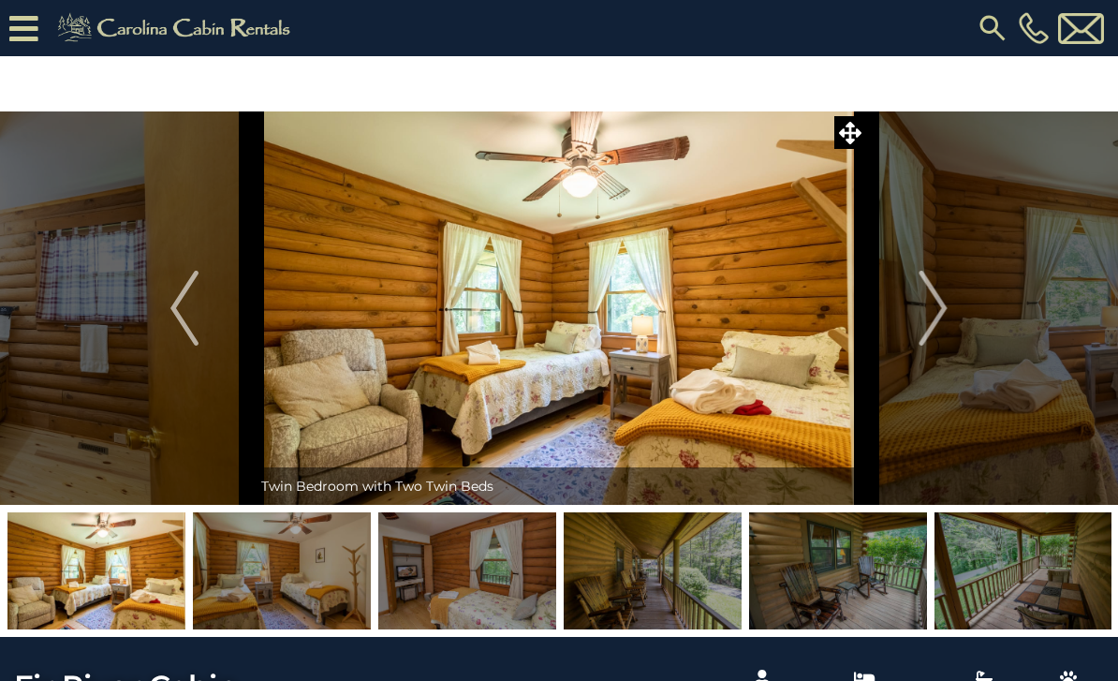
click at [930, 315] on img "Next" at bounding box center [934, 308] width 28 height 75
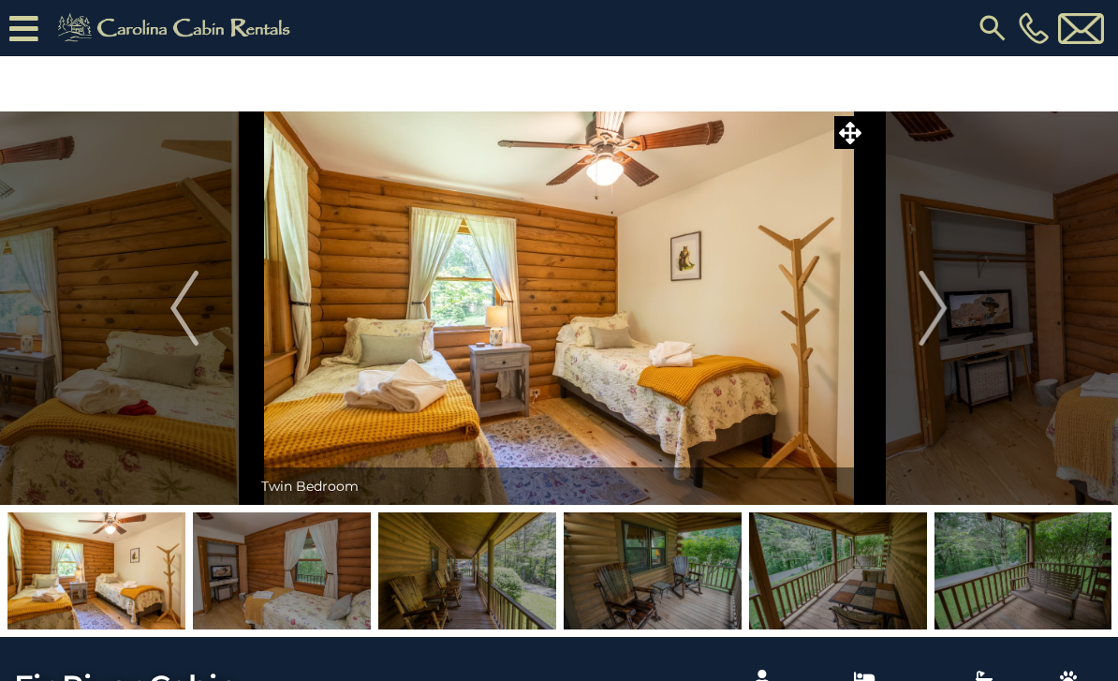
click at [928, 320] on img "Next" at bounding box center [934, 308] width 28 height 75
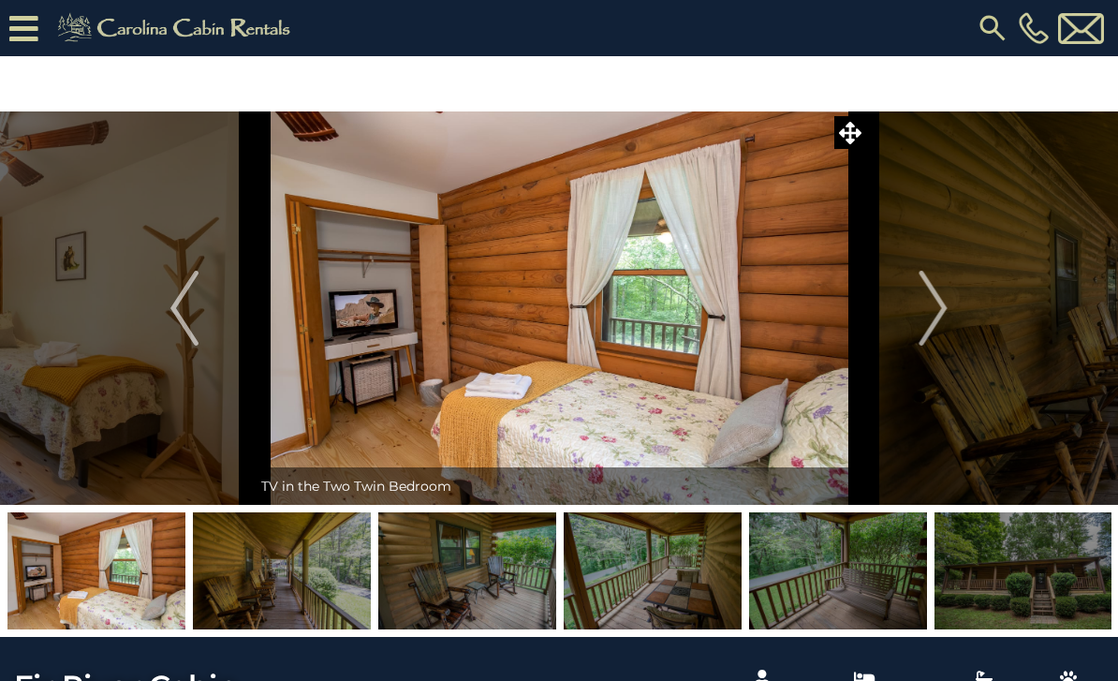
click at [929, 322] on img "Next" at bounding box center [934, 308] width 28 height 75
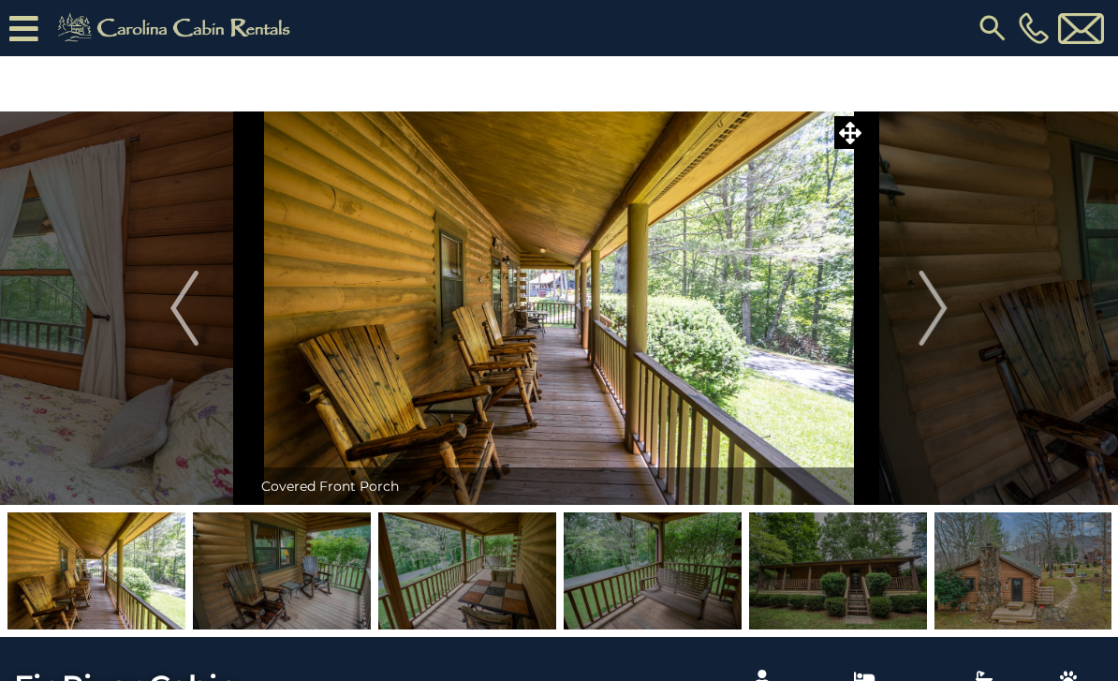
click at [927, 325] on img "Next" at bounding box center [934, 308] width 28 height 75
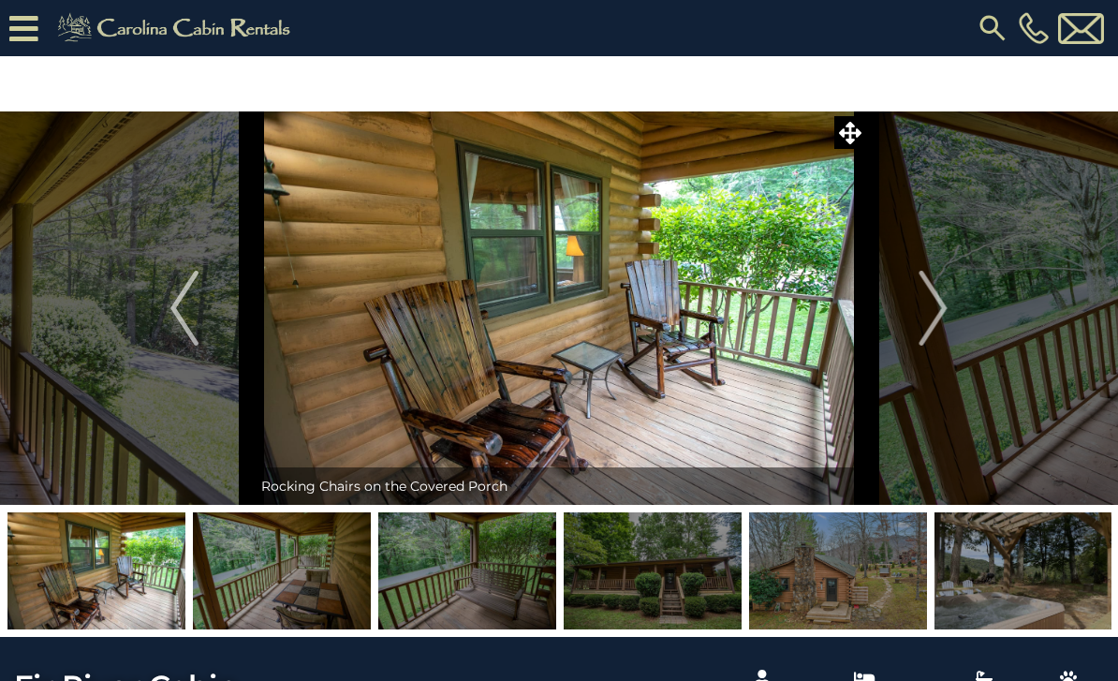
click at [927, 322] on img "Next" at bounding box center [934, 308] width 28 height 75
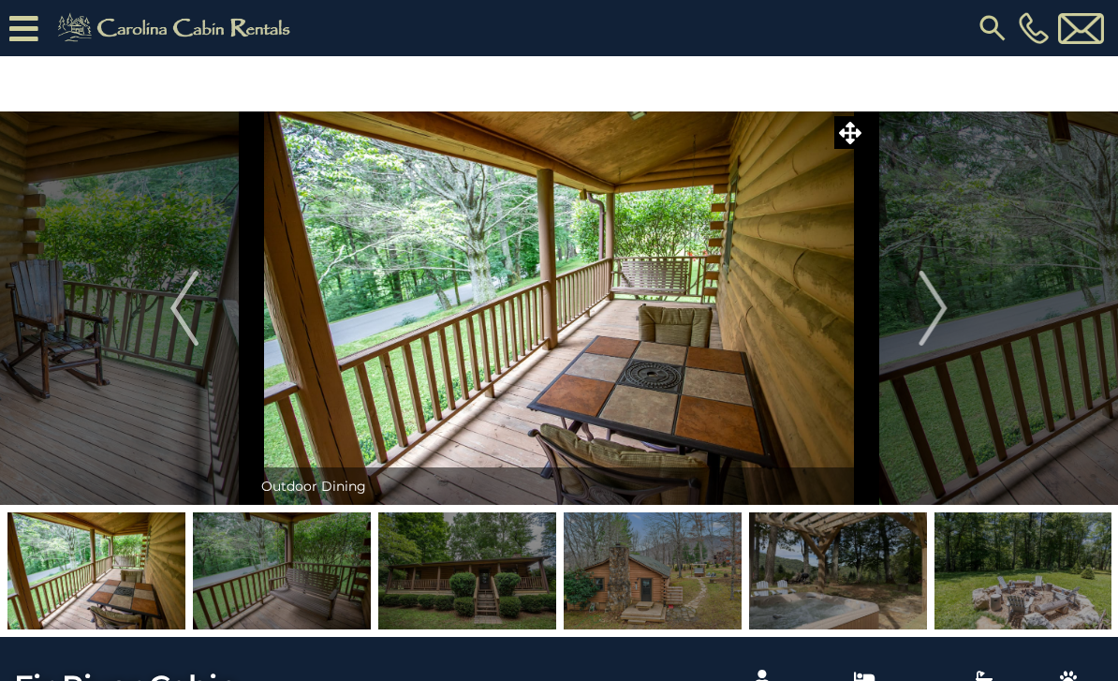
click at [925, 323] on img "Next" at bounding box center [934, 308] width 28 height 75
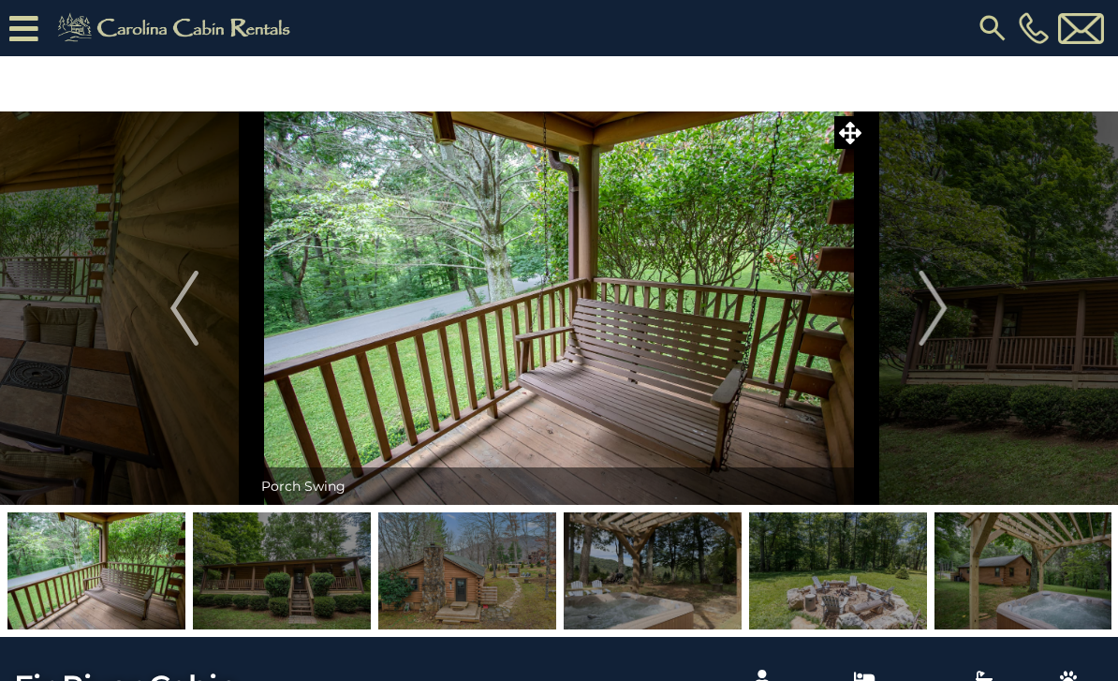
click at [923, 324] on img "Next" at bounding box center [934, 308] width 28 height 75
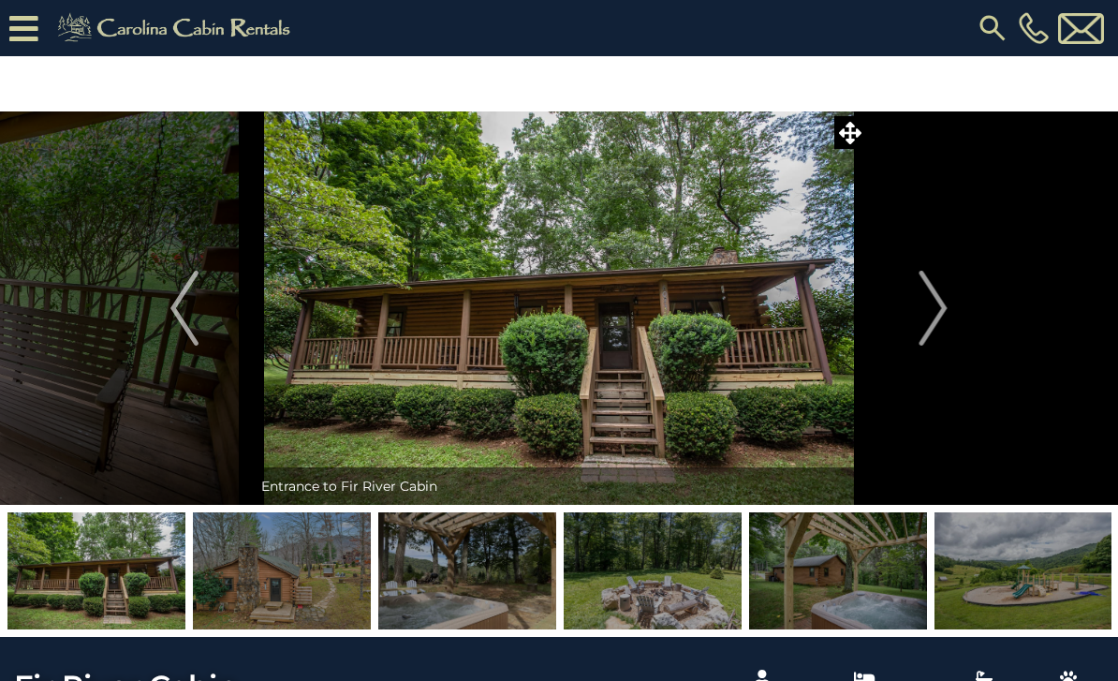
click at [926, 319] on img "Next" at bounding box center [934, 308] width 28 height 75
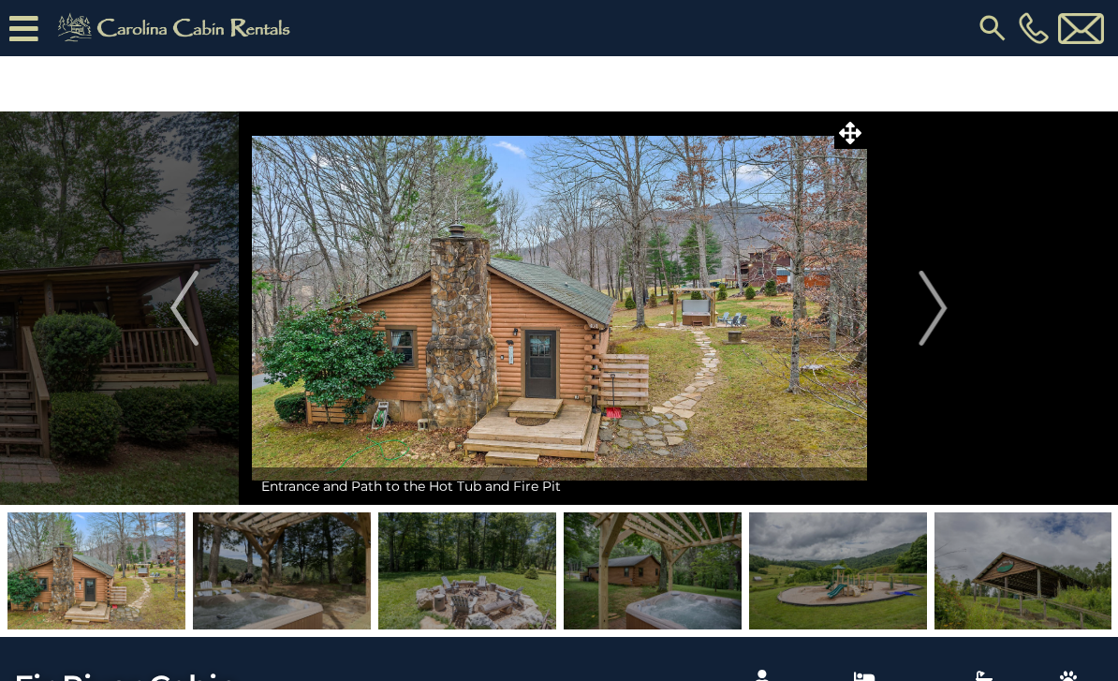
click at [929, 313] on img "Next" at bounding box center [934, 308] width 28 height 75
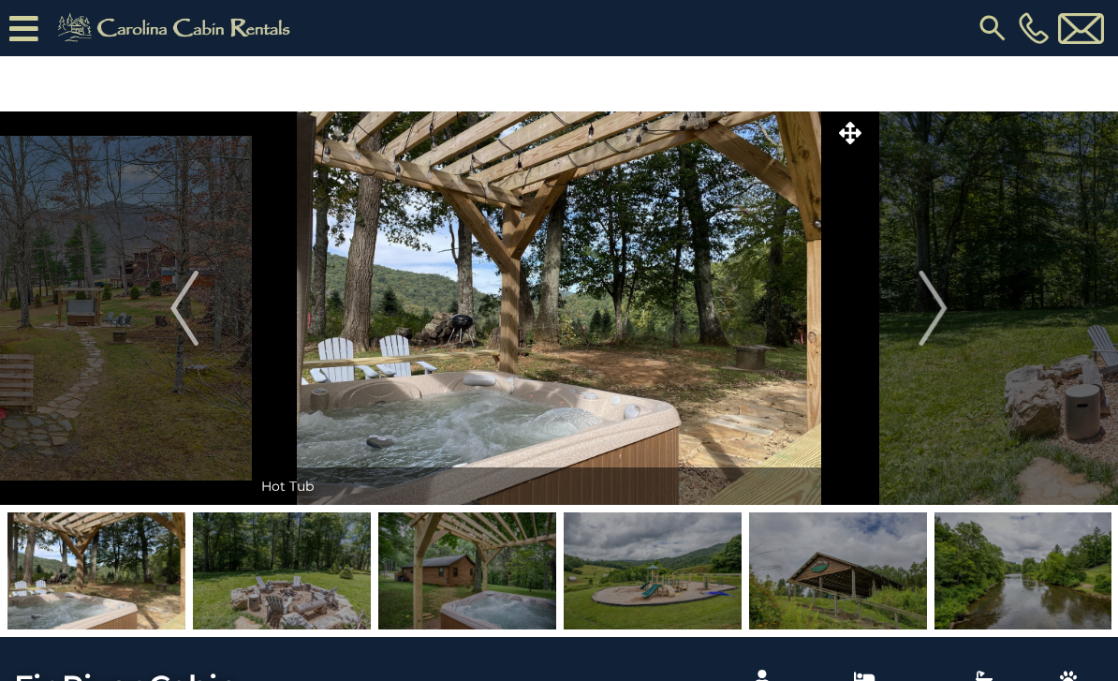
click at [924, 315] on img "Next" at bounding box center [934, 308] width 28 height 75
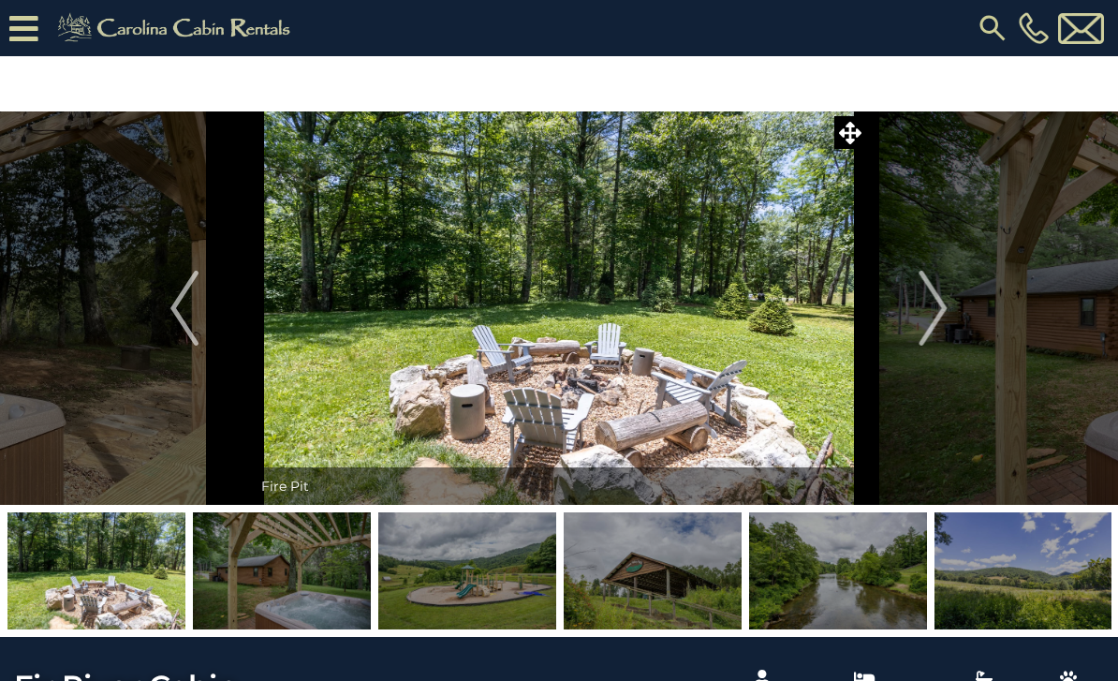
click at [935, 317] on img "Next" at bounding box center [934, 308] width 28 height 75
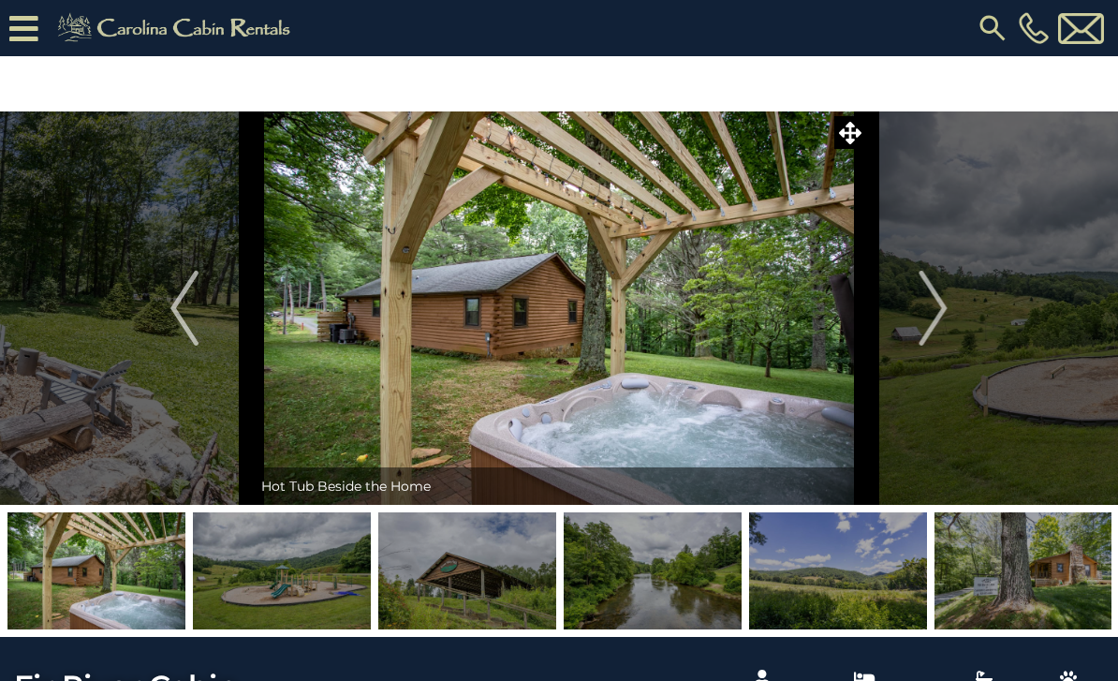
click at [926, 321] on img "Next" at bounding box center [934, 308] width 28 height 75
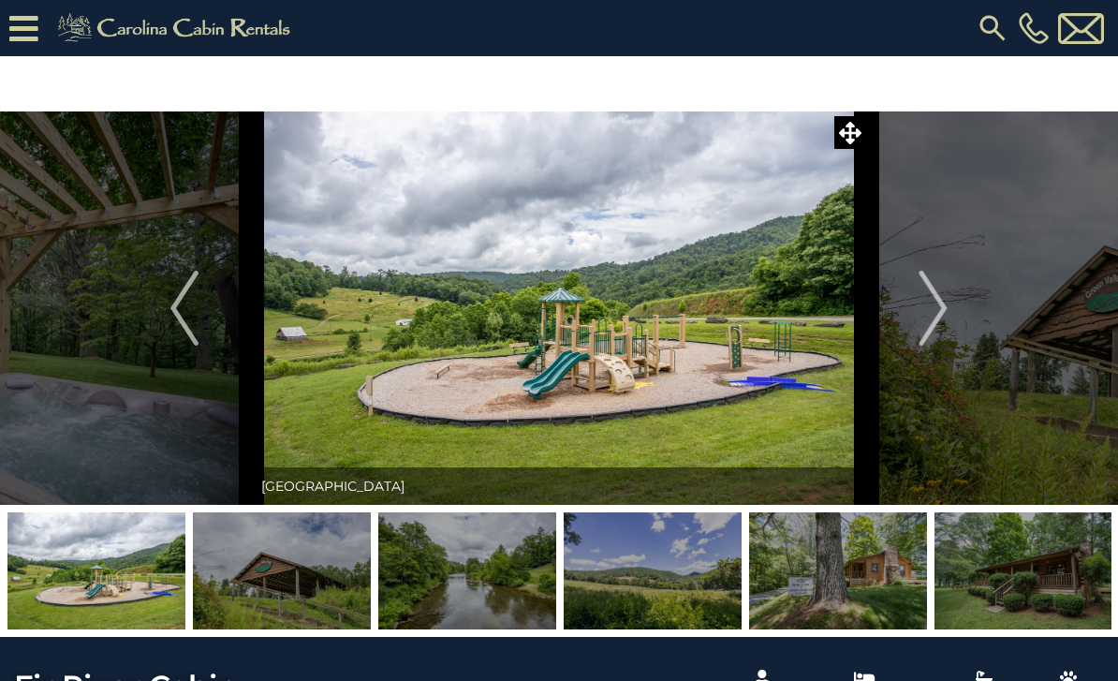
click at [925, 317] on img "Next" at bounding box center [934, 308] width 28 height 75
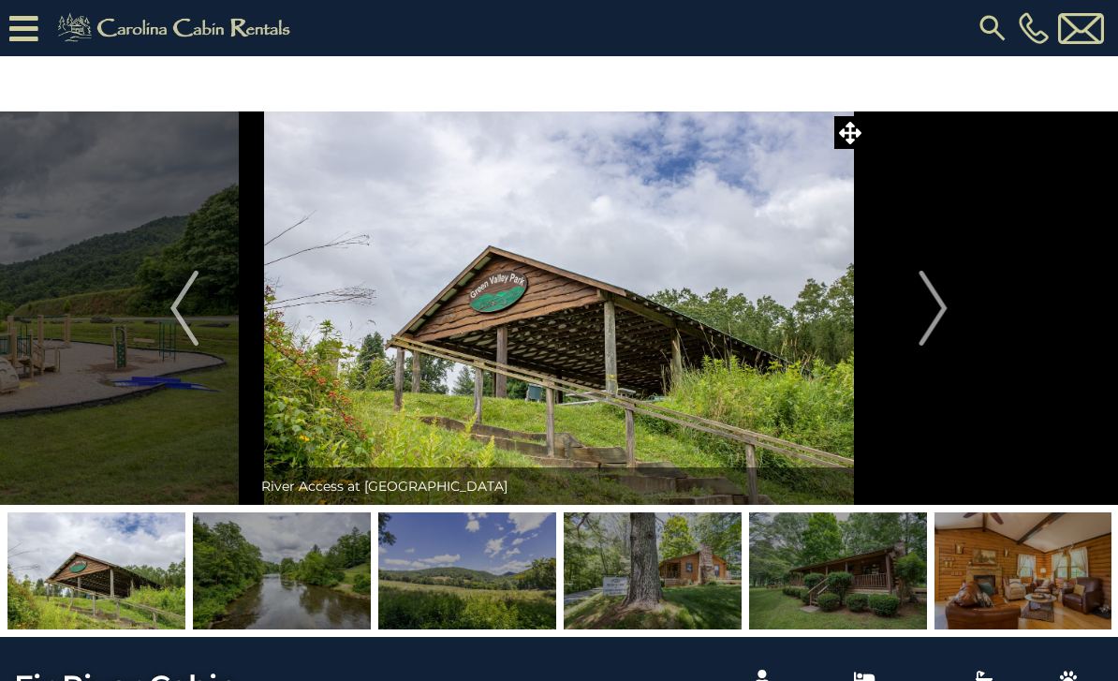
click at [923, 318] on img "Next" at bounding box center [934, 308] width 28 height 75
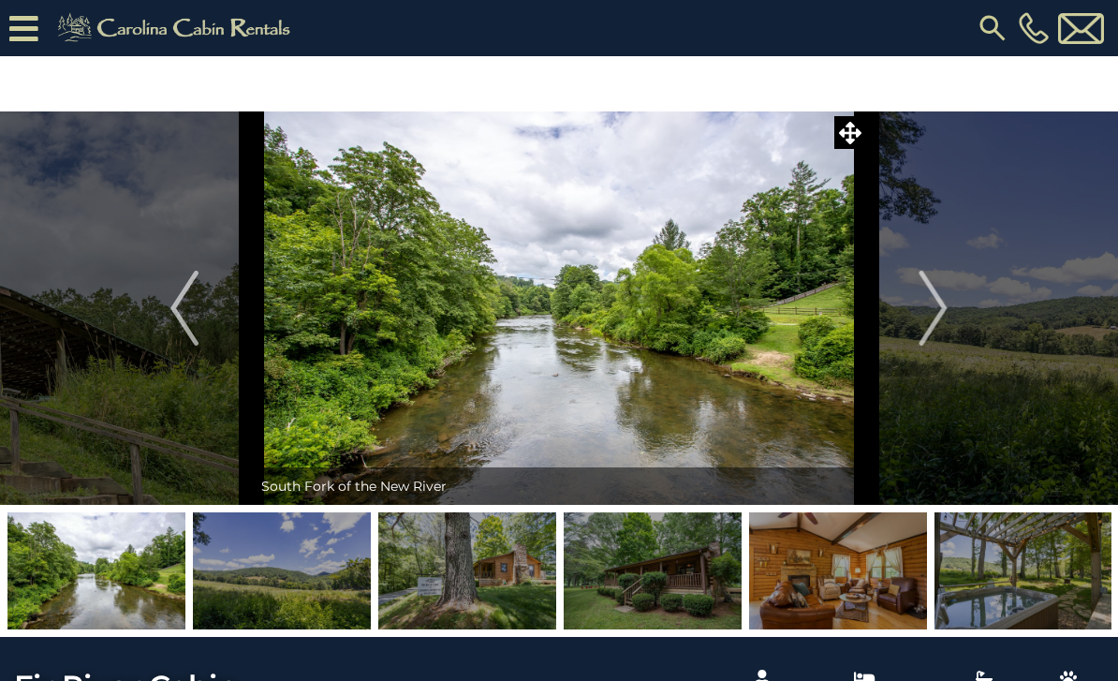
click at [930, 314] on img "Next" at bounding box center [934, 308] width 28 height 75
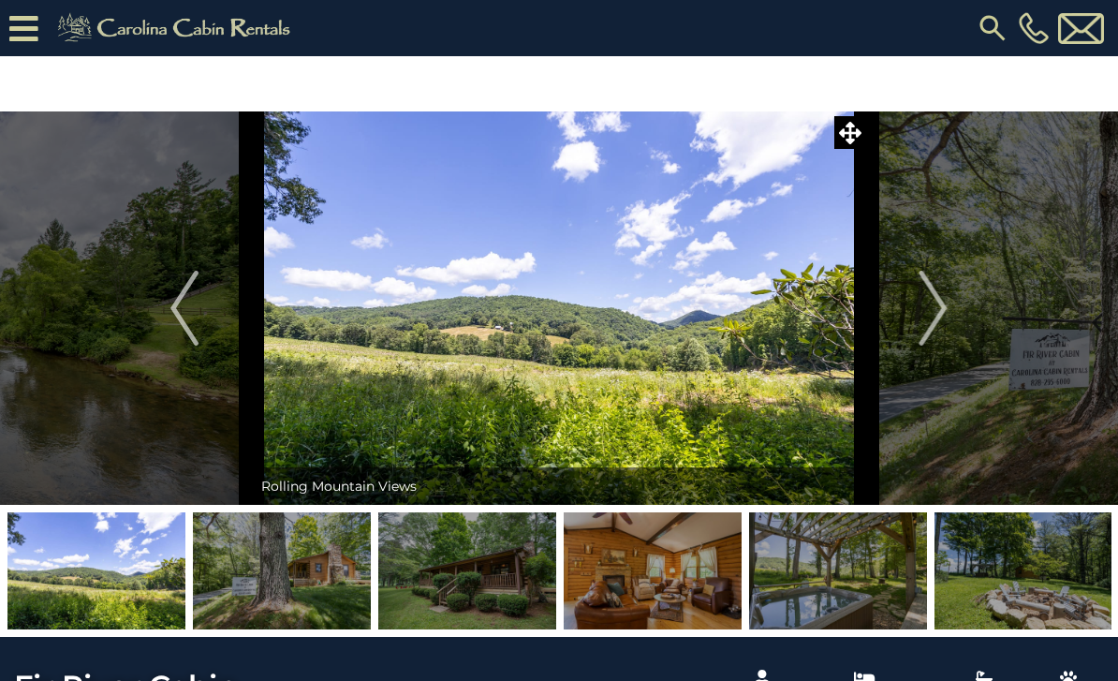
click at [925, 318] on img "Next" at bounding box center [934, 308] width 28 height 75
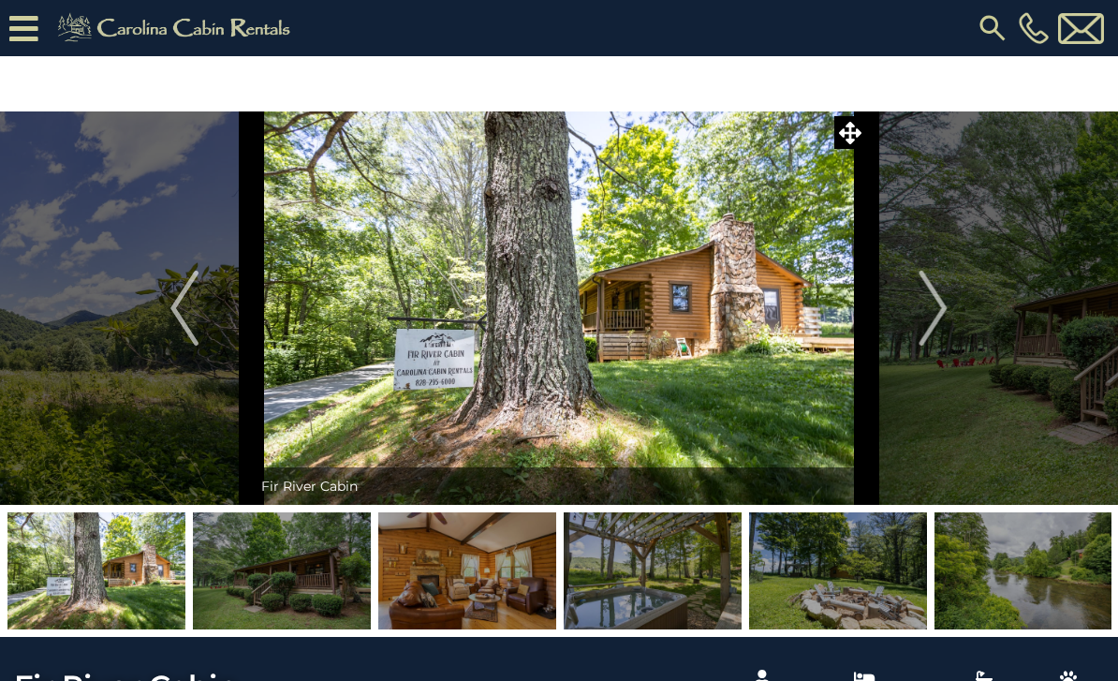
click at [922, 320] on img "Next" at bounding box center [934, 308] width 28 height 75
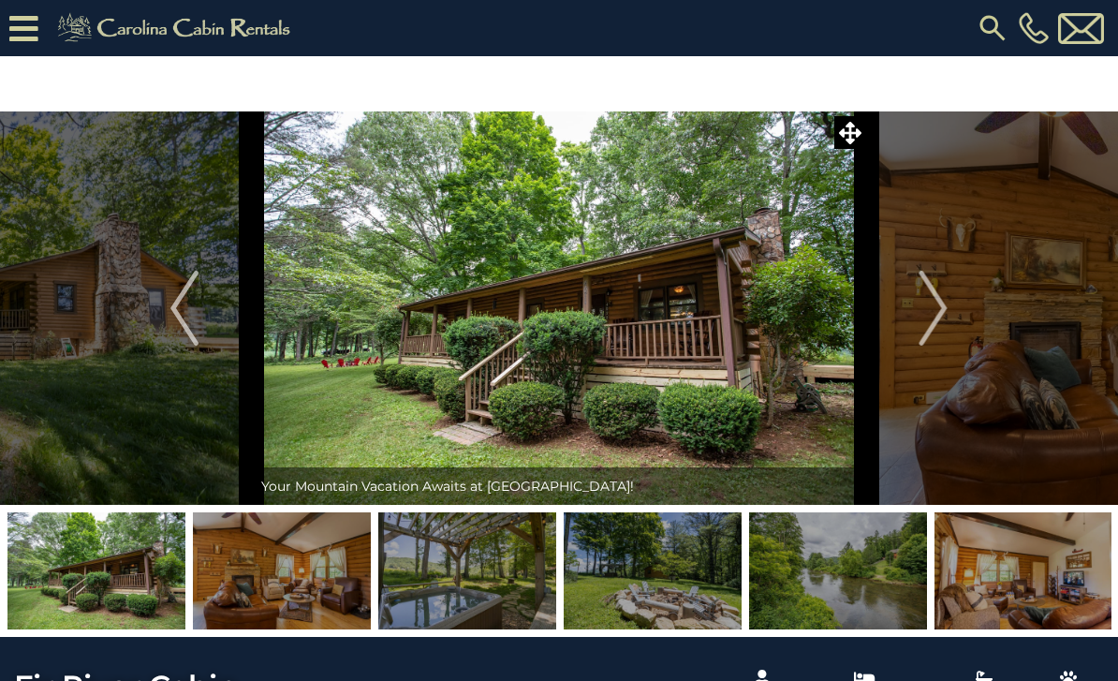
click at [927, 315] on img "Next" at bounding box center [934, 308] width 28 height 75
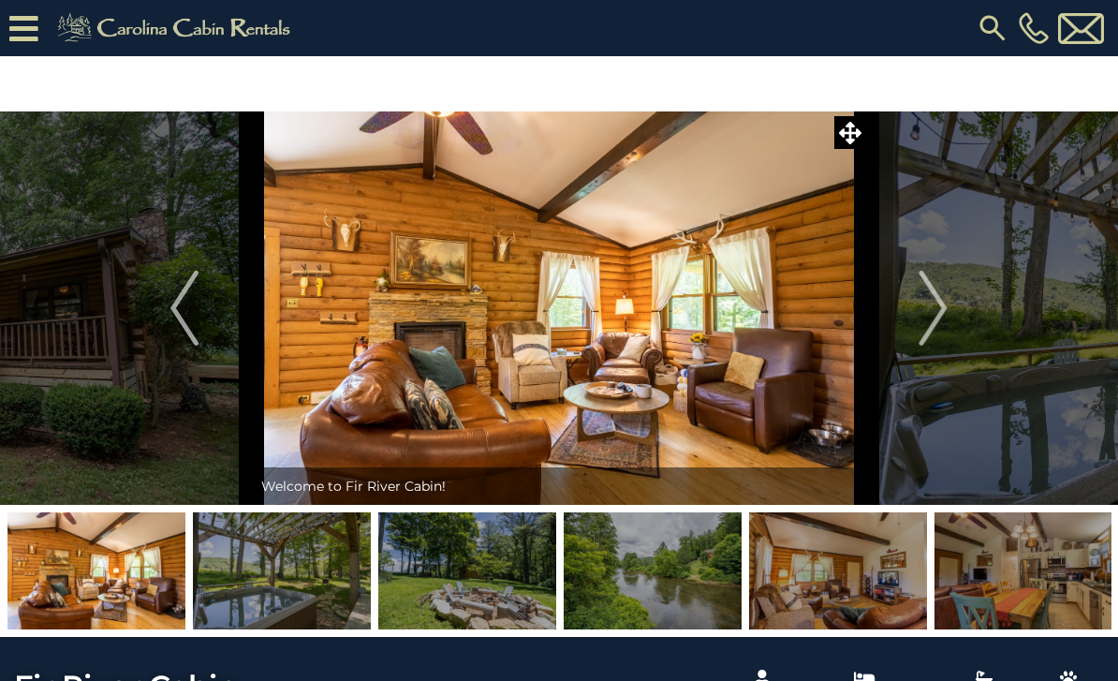
click at [926, 320] on img "Next" at bounding box center [934, 308] width 28 height 75
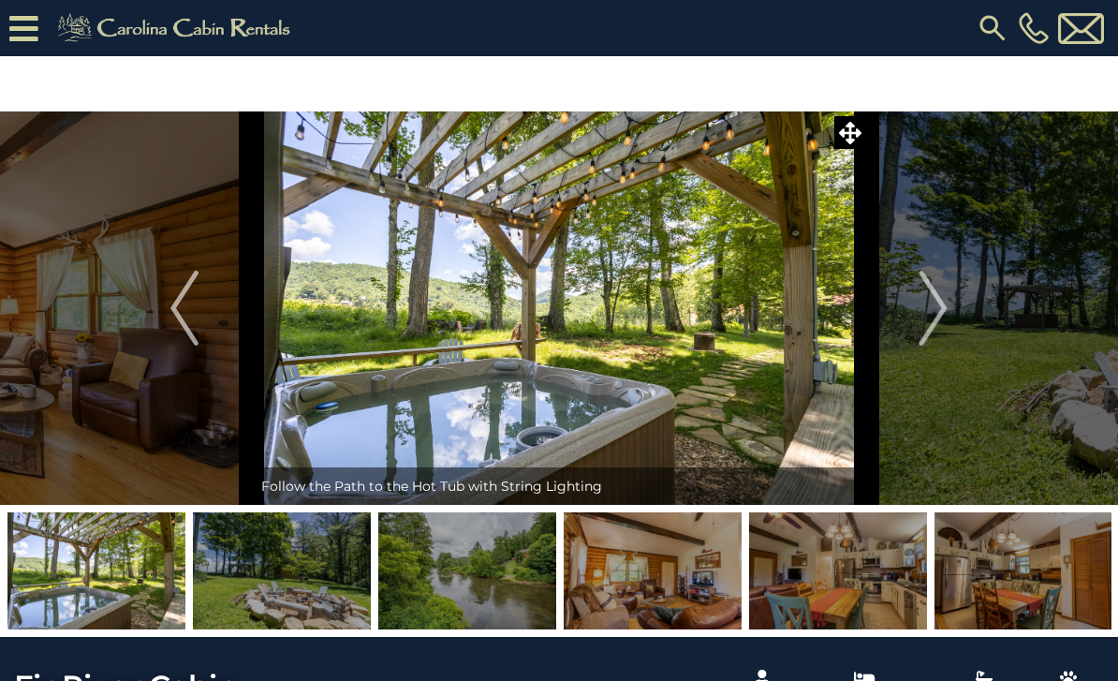
click at [923, 319] on img "Next" at bounding box center [934, 308] width 28 height 75
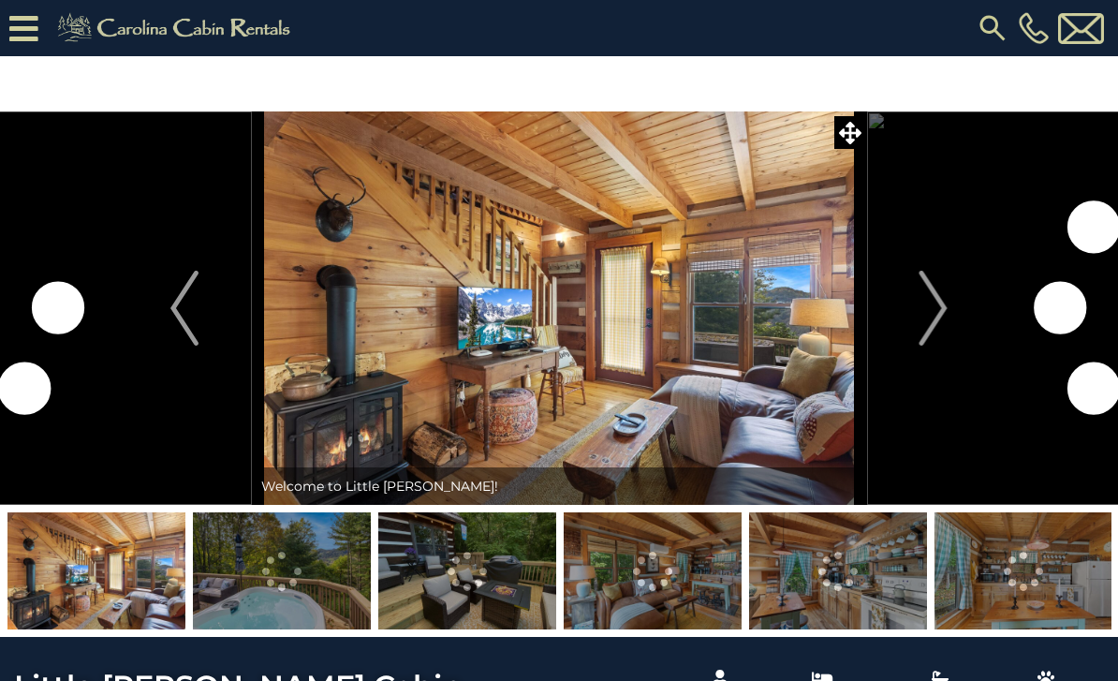
click at [934, 324] on img "Next" at bounding box center [934, 308] width 28 height 75
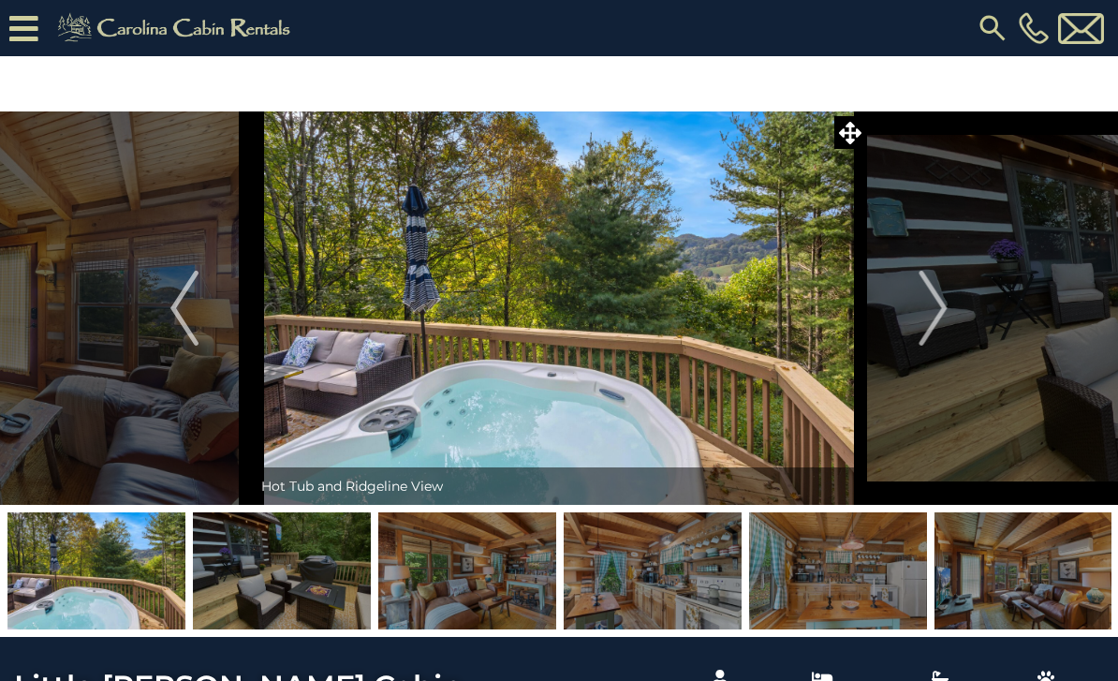
click at [929, 317] on img "Next" at bounding box center [934, 308] width 28 height 75
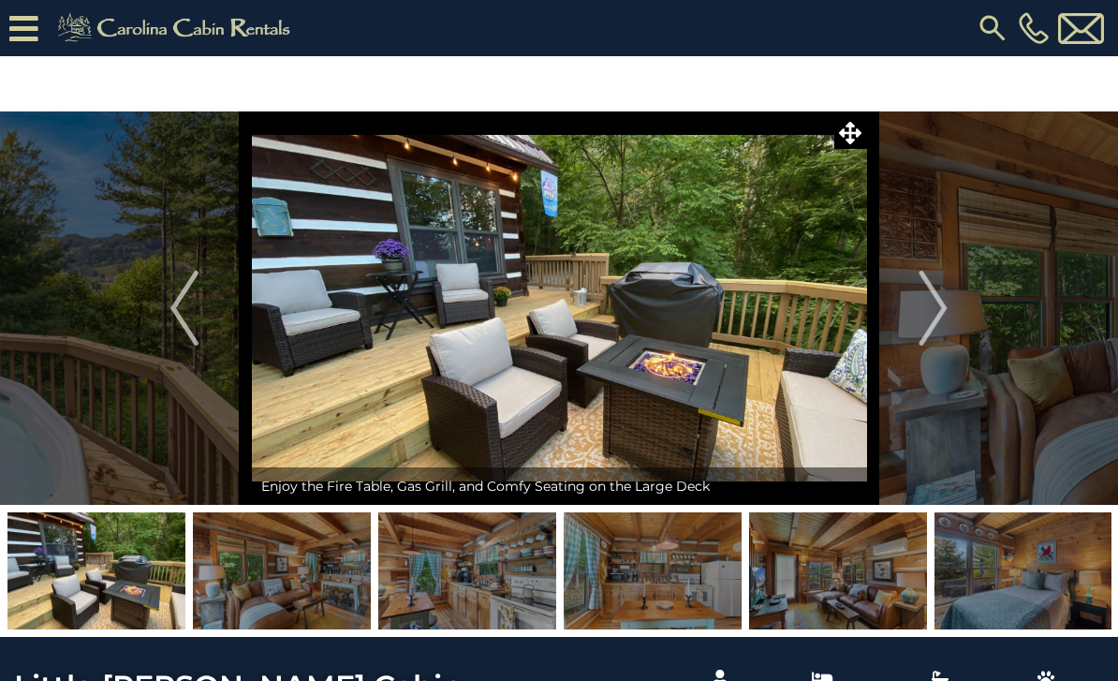
click at [926, 324] on img "Next" at bounding box center [934, 308] width 28 height 75
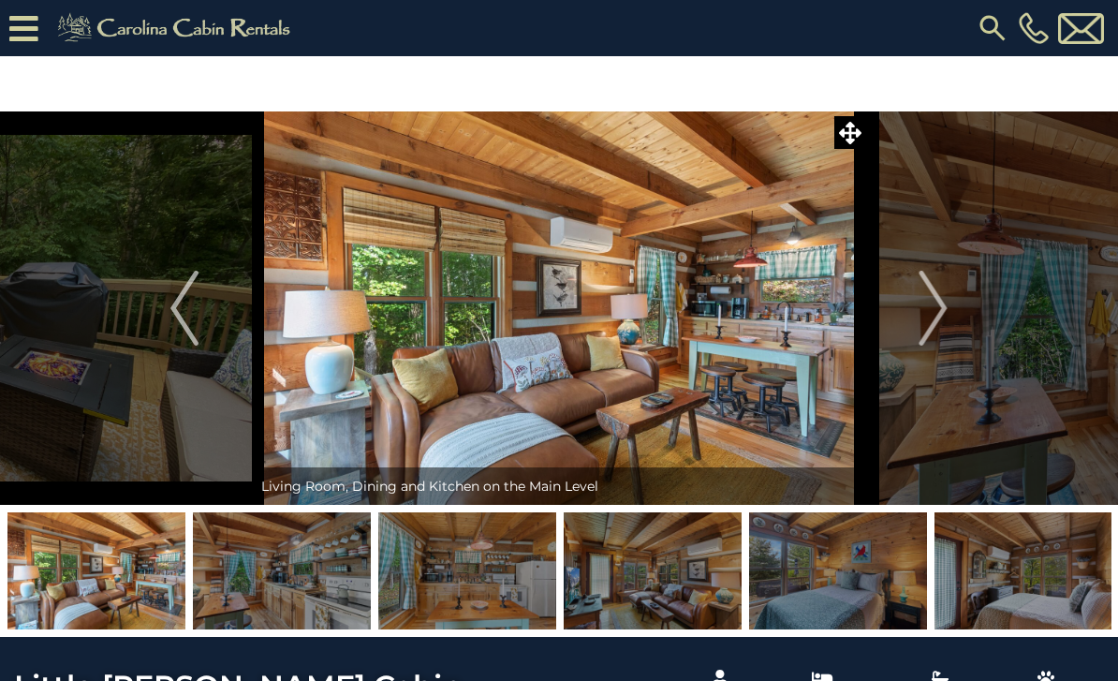
click at [926, 316] on img "Next" at bounding box center [934, 308] width 28 height 75
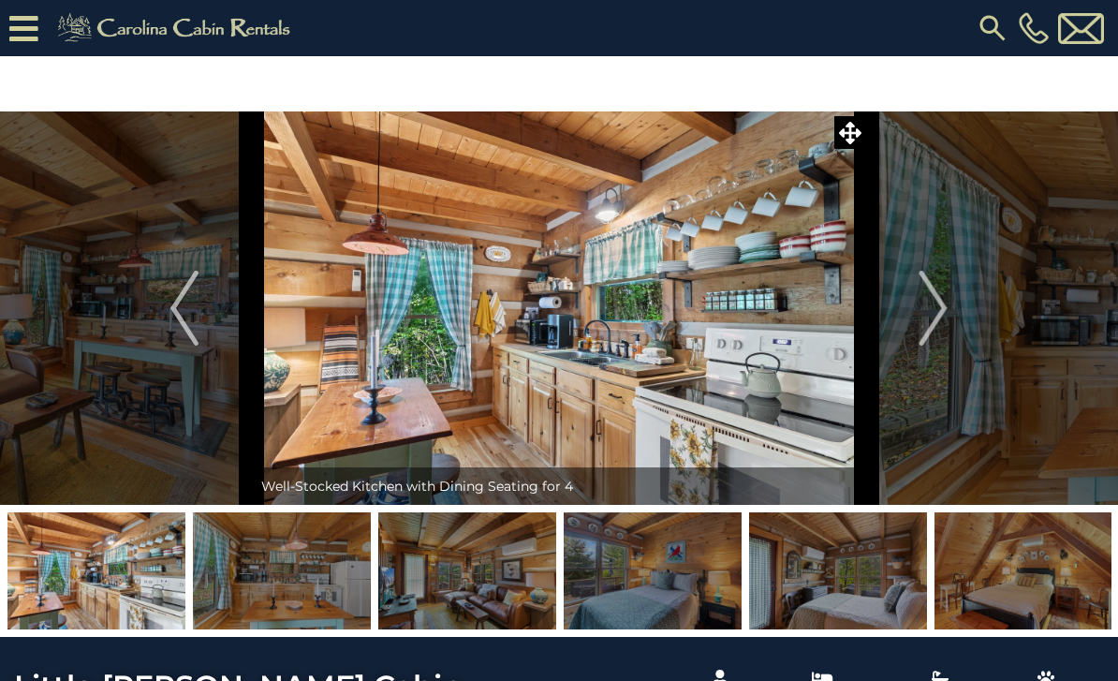
click at [938, 319] on img "Next" at bounding box center [934, 308] width 28 height 75
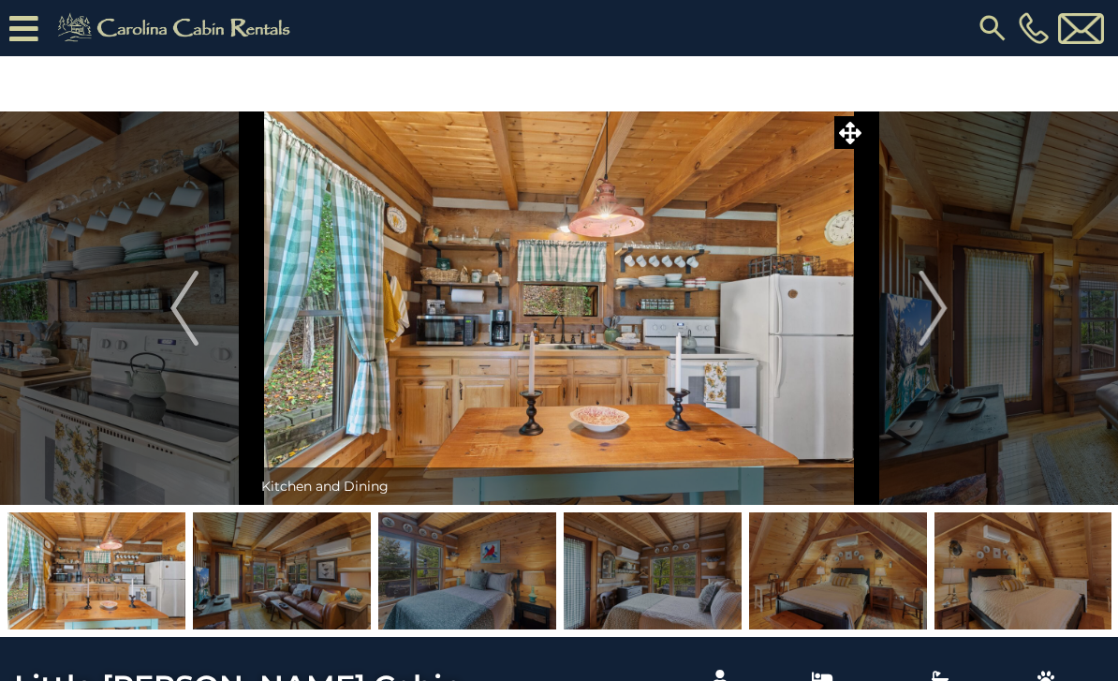
click at [938, 319] on img "Next" at bounding box center [934, 308] width 28 height 75
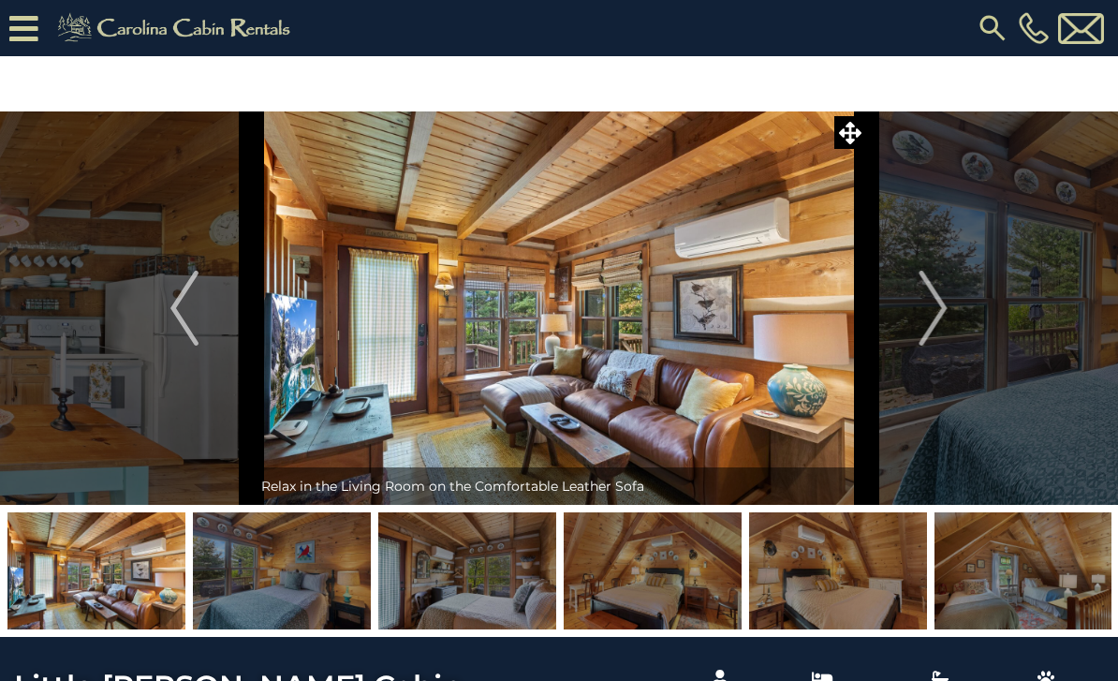
click at [939, 319] on img "Next" at bounding box center [934, 308] width 28 height 75
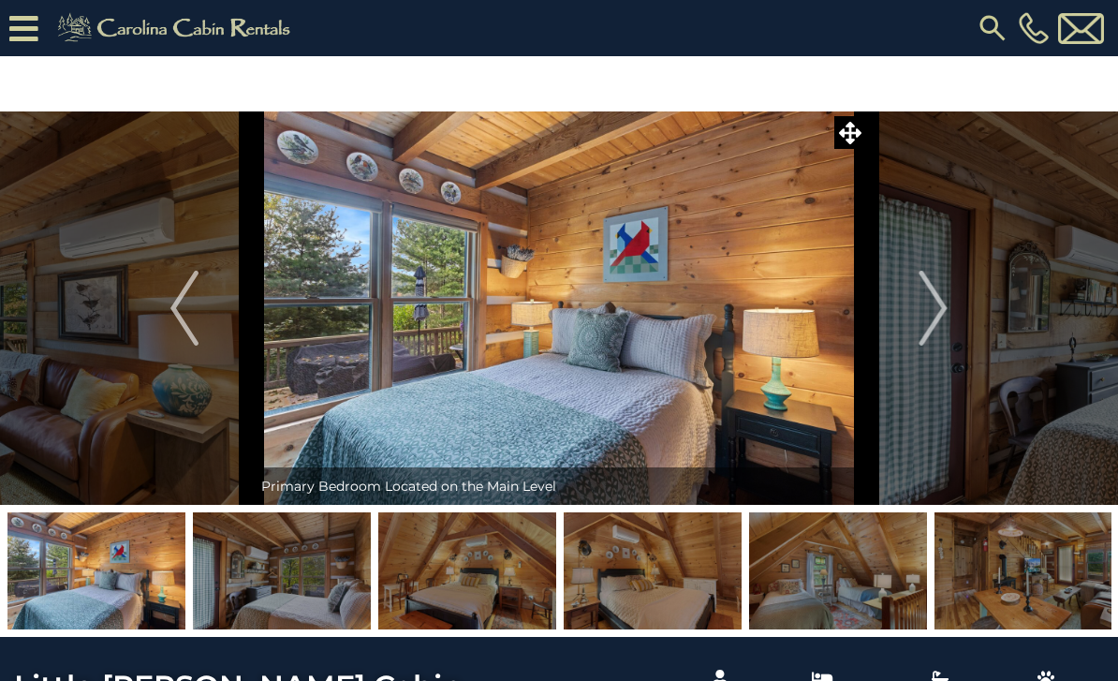
click at [940, 311] on img "Next" at bounding box center [934, 308] width 28 height 75
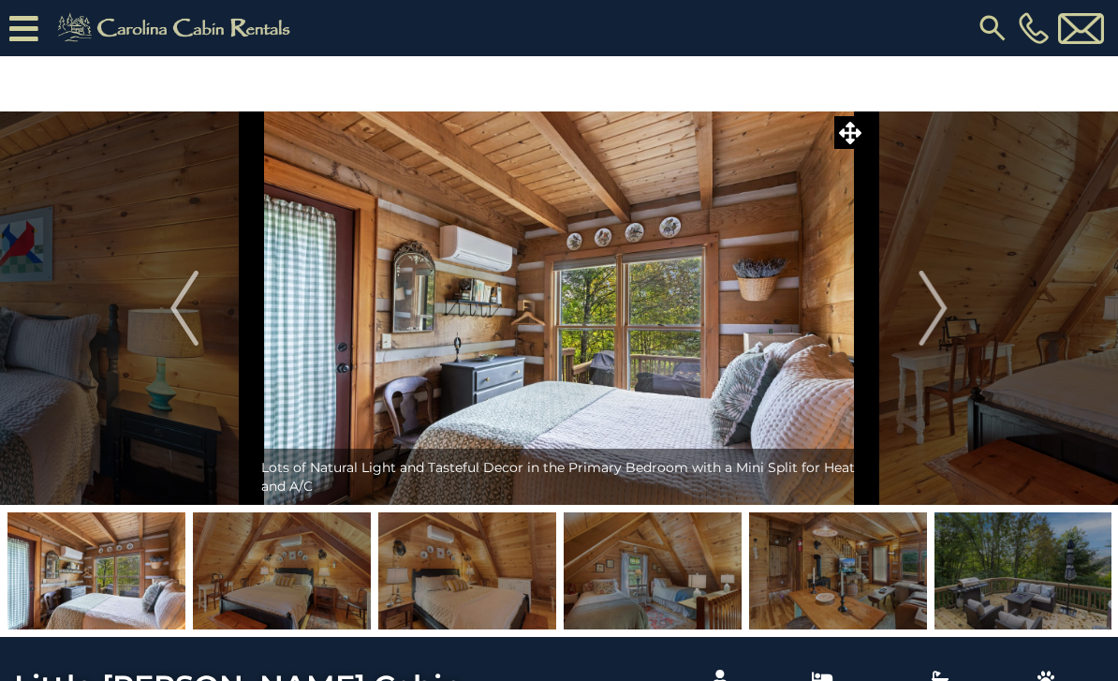
click at [938, 313] on img "Next" at bounding box center [934, 308] width 28 height 75
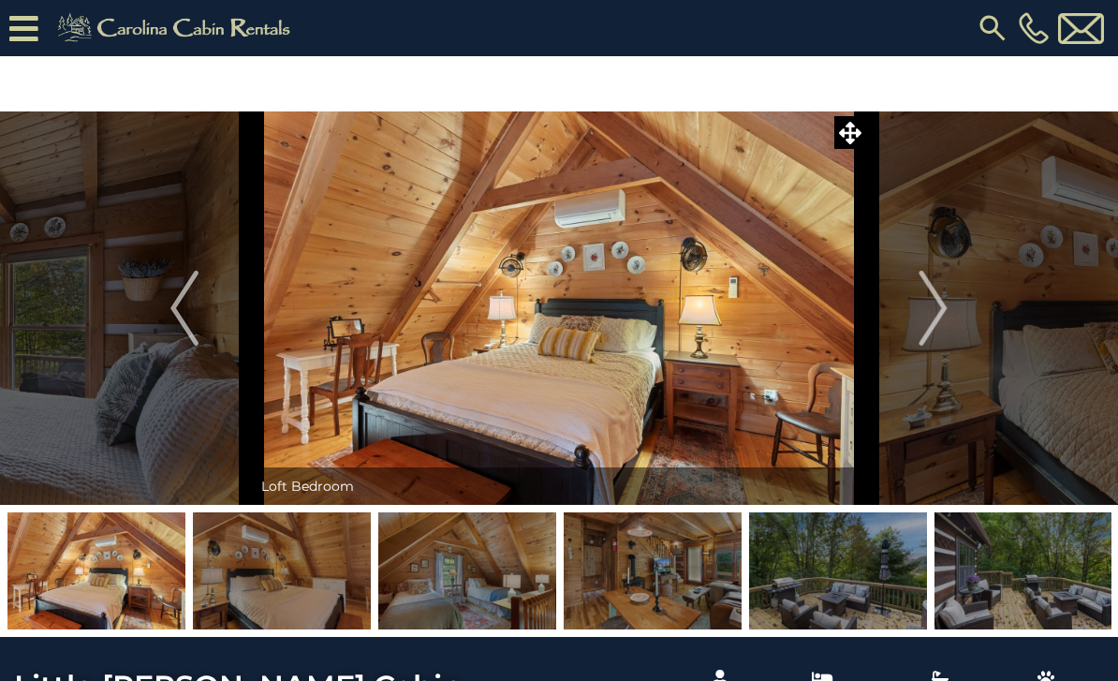
click at [939, 319] on img "Next" at bounding box center [934, 308] width 28 height 75
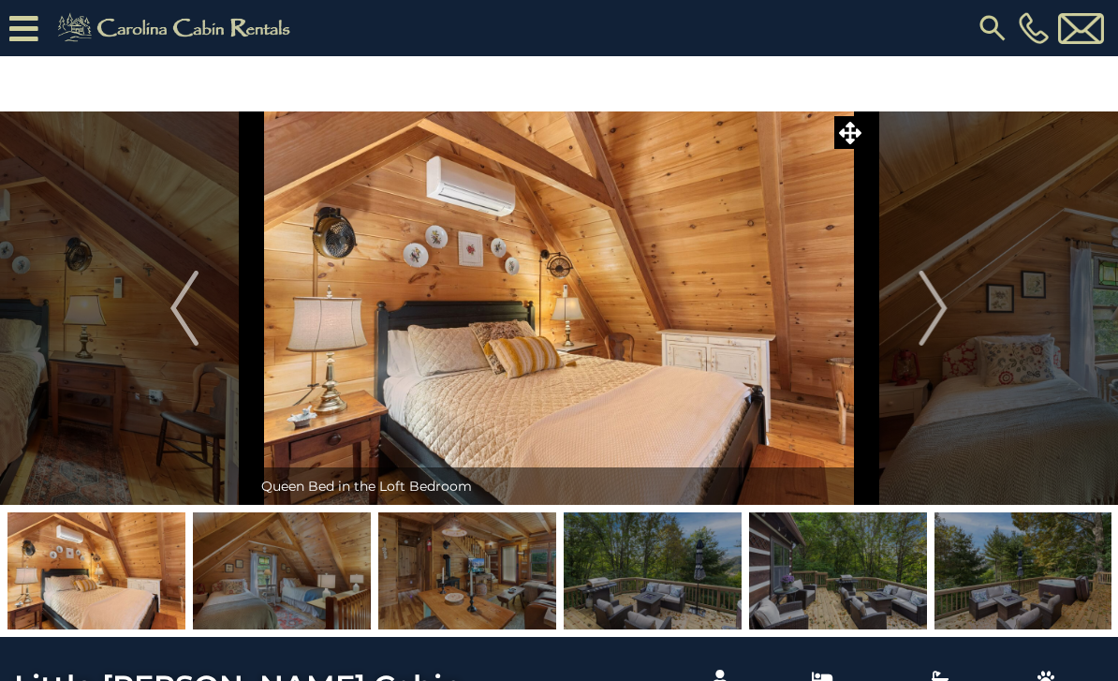
click at [936, 327] on img "Next" at bounding box center [934, 308] width 28 height 75
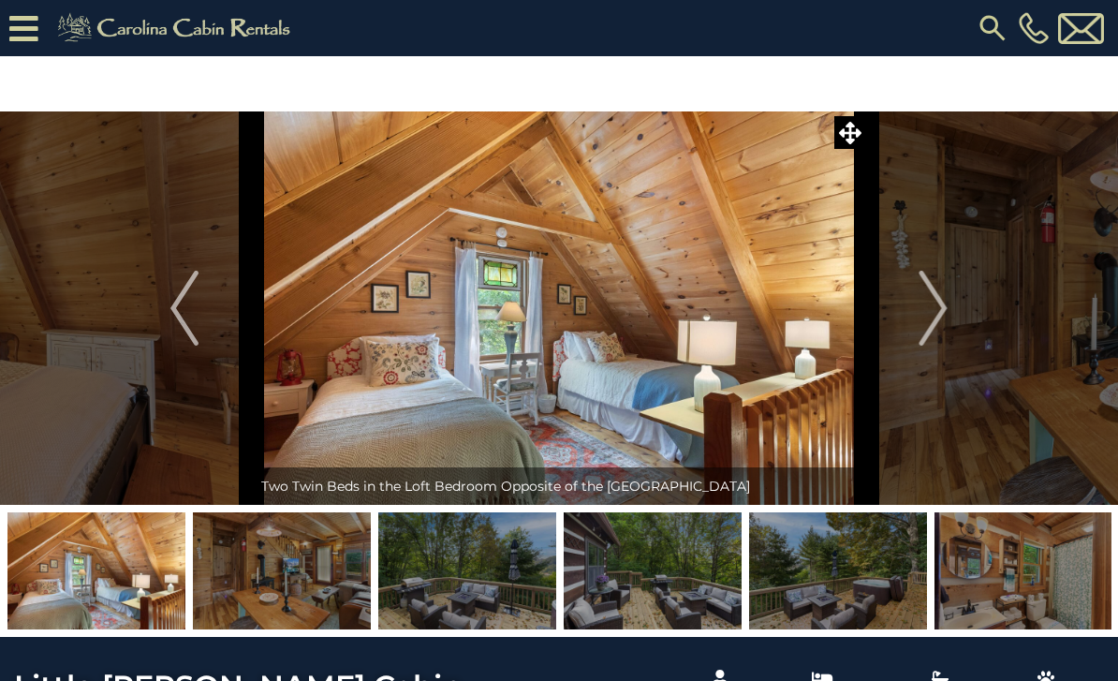
click at [940, 321] on img "Next" at bounding box center [934, 308] width 28 height 75
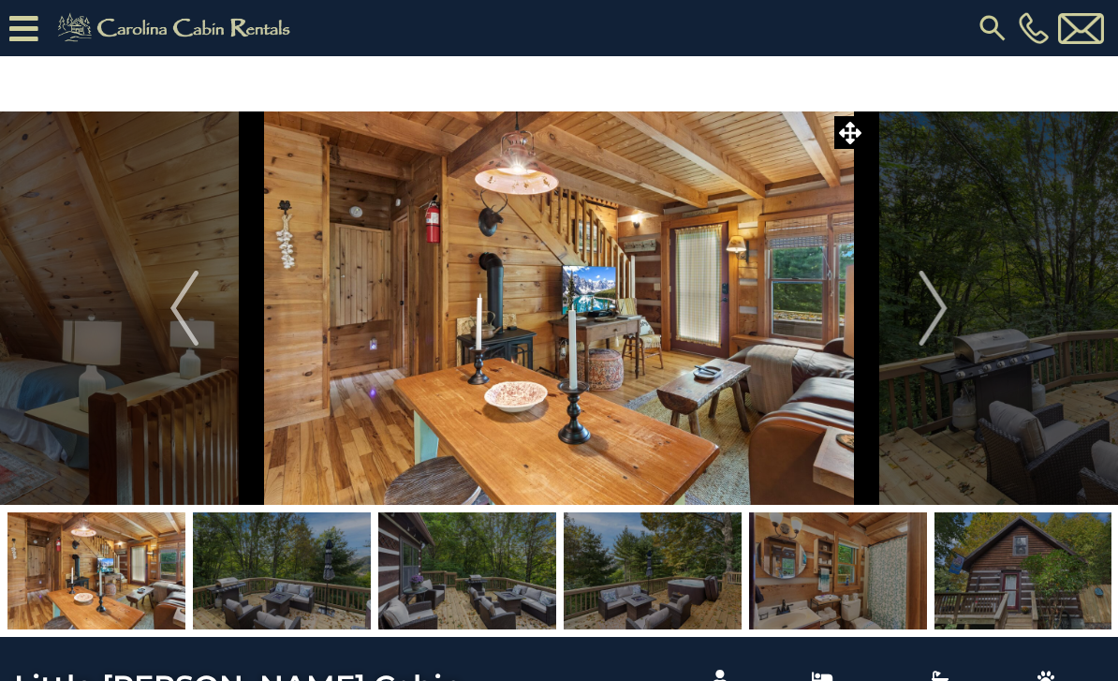
click at [941, 316] on img "Next" at bounding box center [934, 308] width 28 height 75
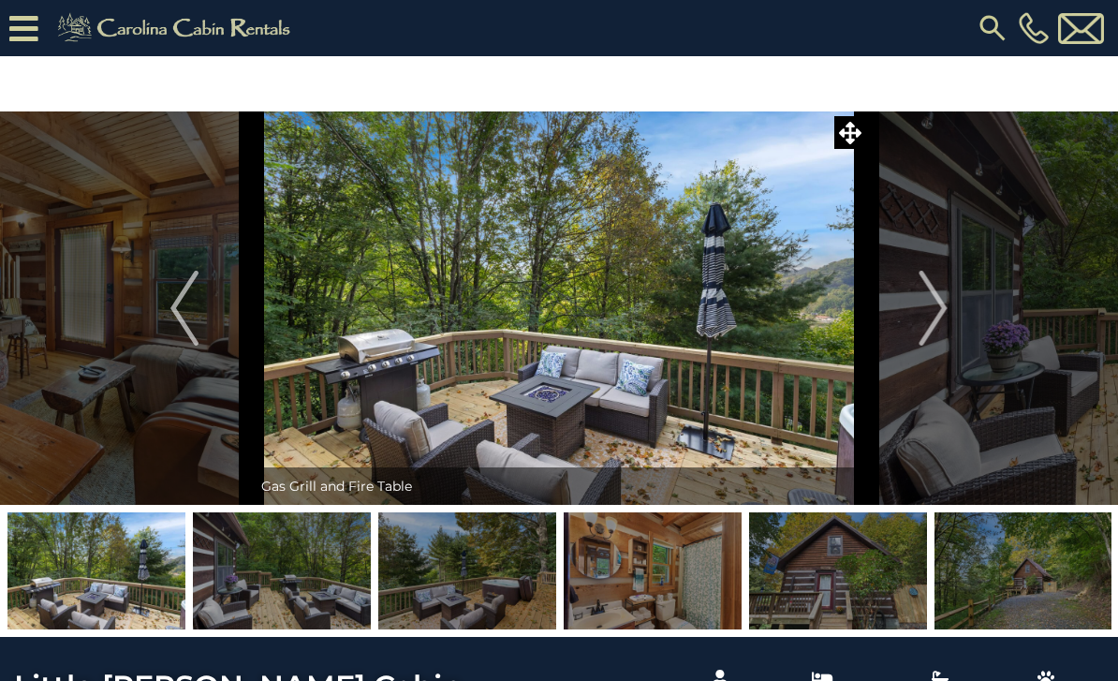
click at [938, 317] on img "Next" at bounding box center [934, 308] width 28 height 75
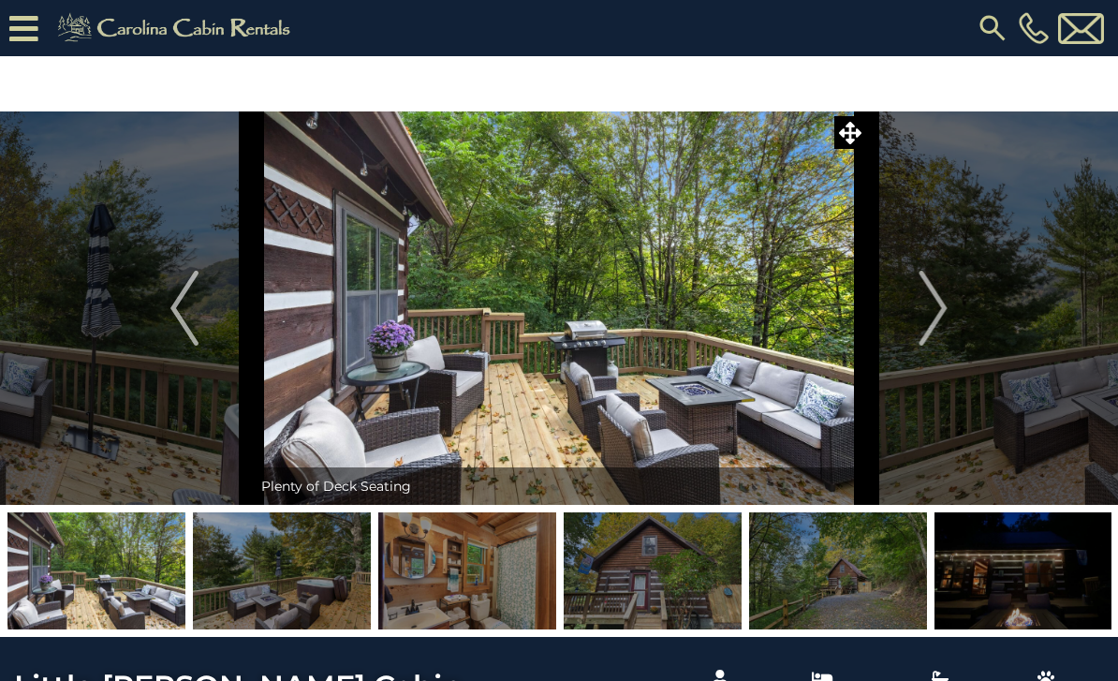
click at [942, 315] on img "Next" at bounding box center [934, 308] width 28 height 75
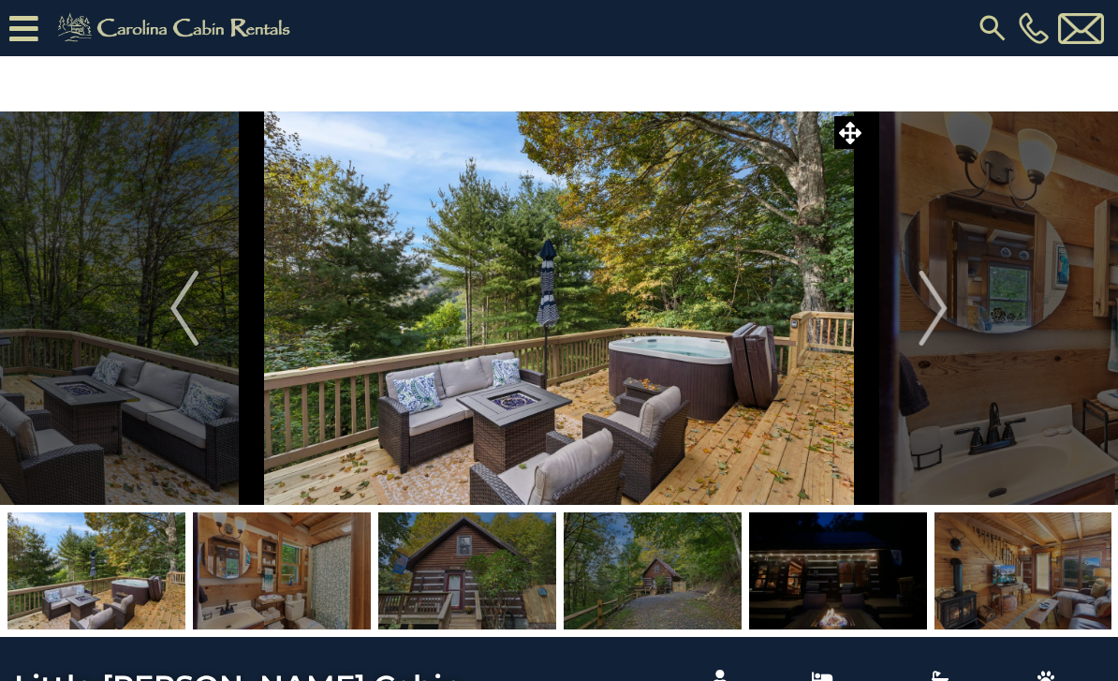
click at [946, 311] on img "Next" at bounding box center [934, 308] width 28 height 75
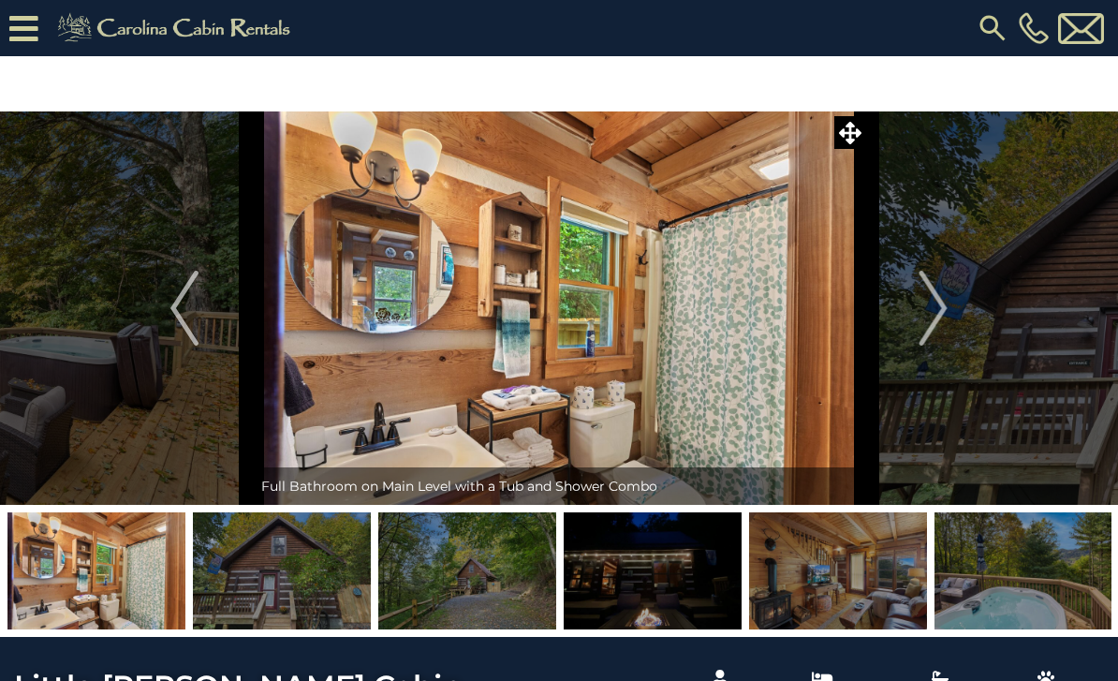
click at [937, 326] on img "Next" at bounding box center [934, 308] width 28 height 75
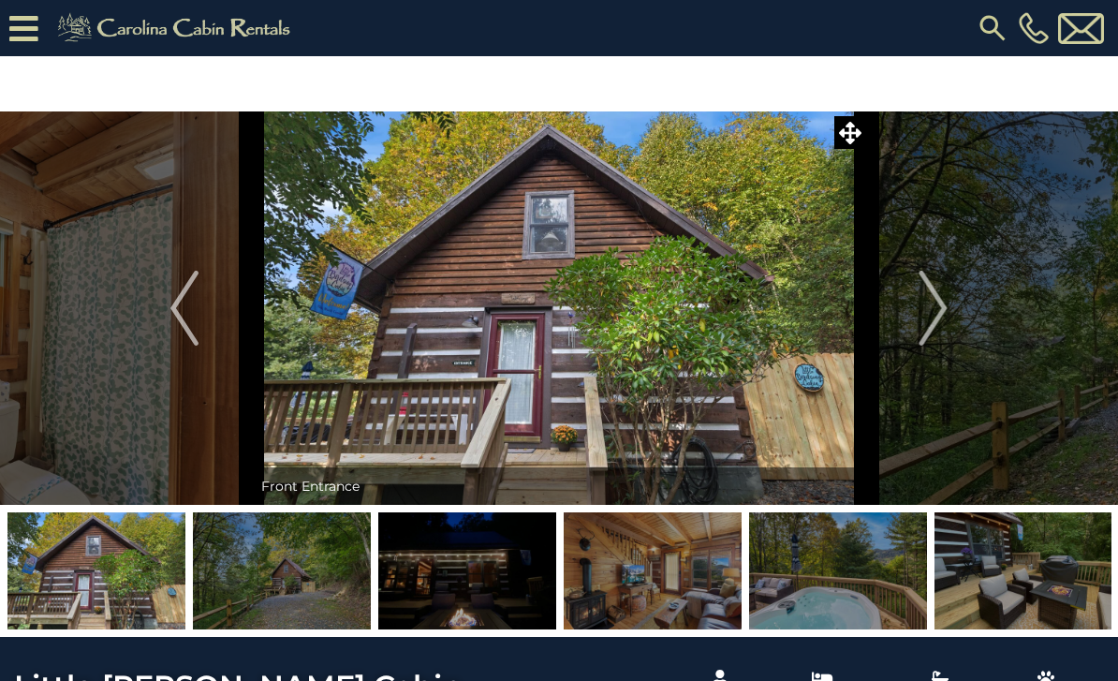
click at [936, 318] on img "Next" at bounding box center [934, 308] width 28 height 75
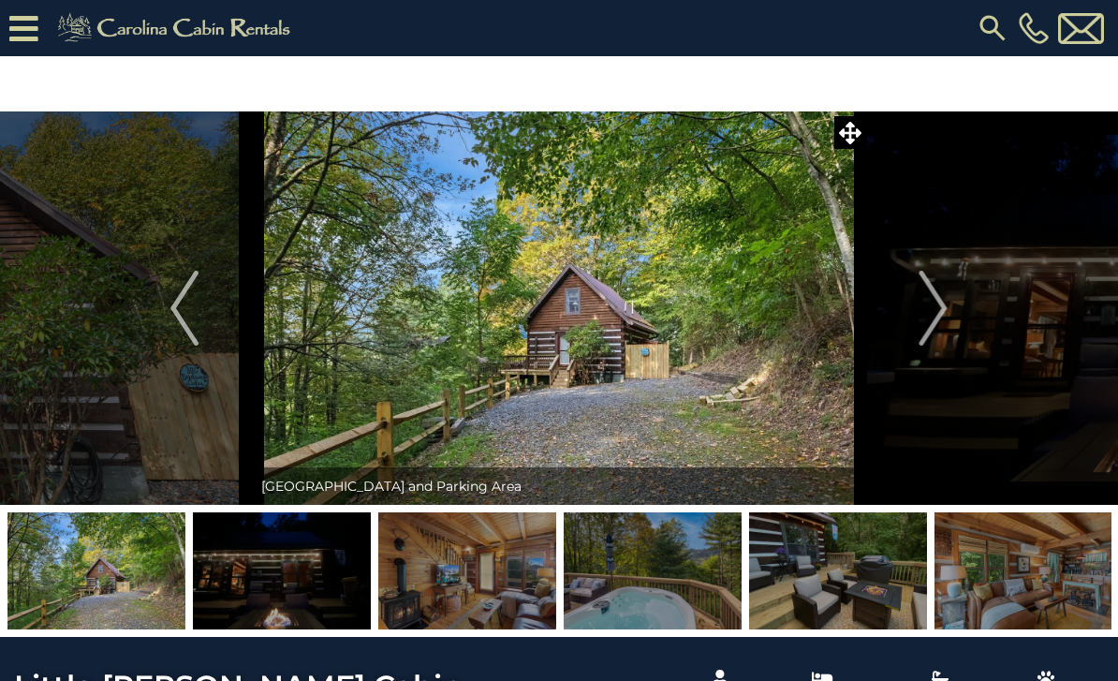
click at [938, 315] on img "Next" at bounding box center [934, 308] width 28 height 75
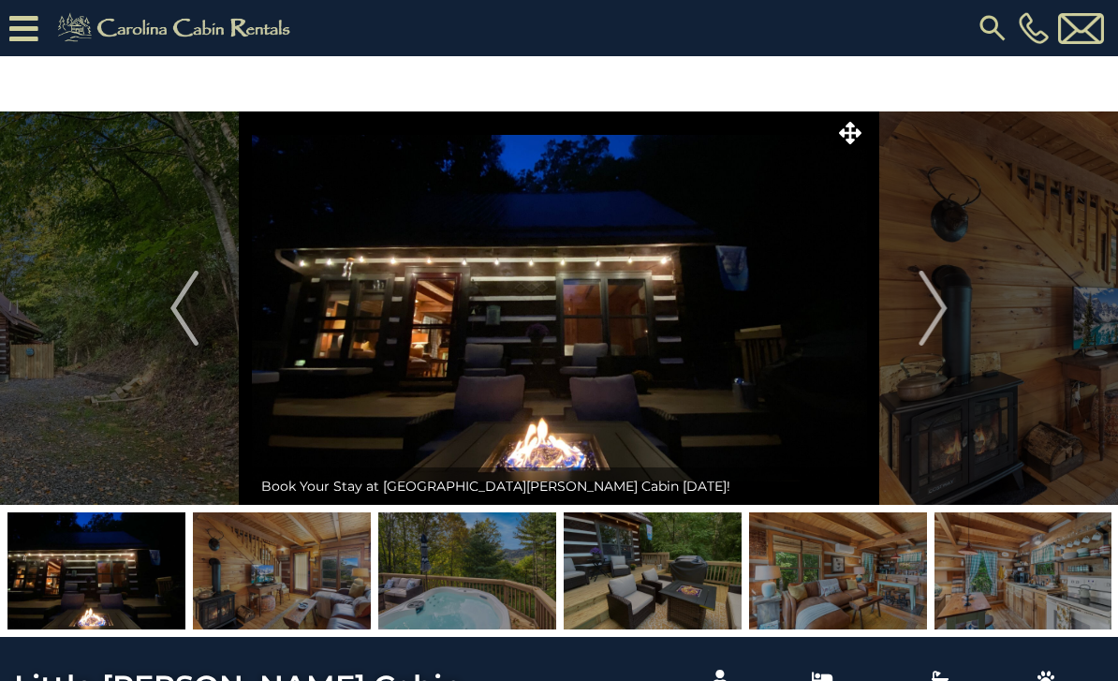
click at [938, 318] on img "Next" at bounding box center [934, 308] width 28 height 75
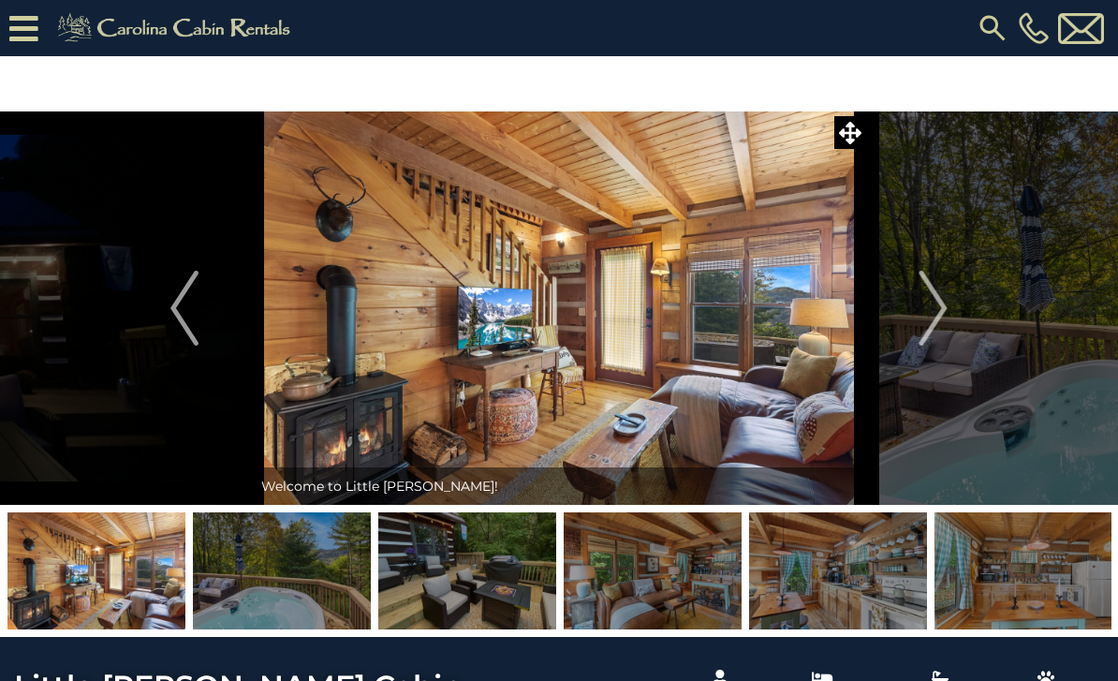
click at [938, 314] on img "Next" at bounding box center [934, 308] width 28 height 75
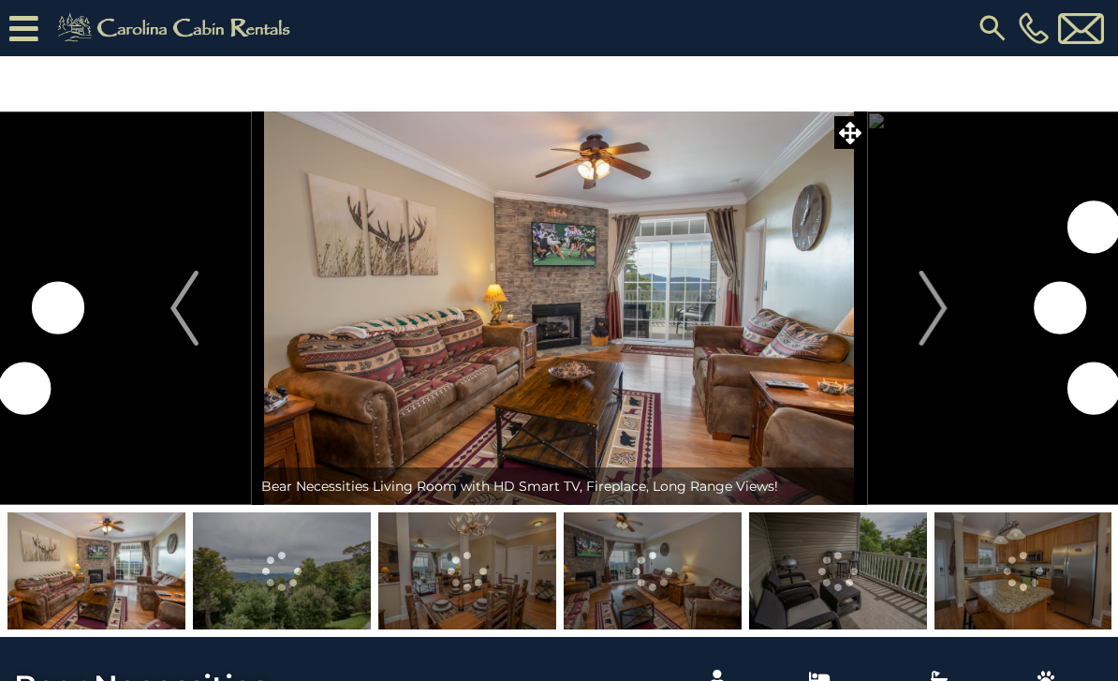
click at [938, 316] on img "Next" at bounding box center [934, 308] width 28 height 75
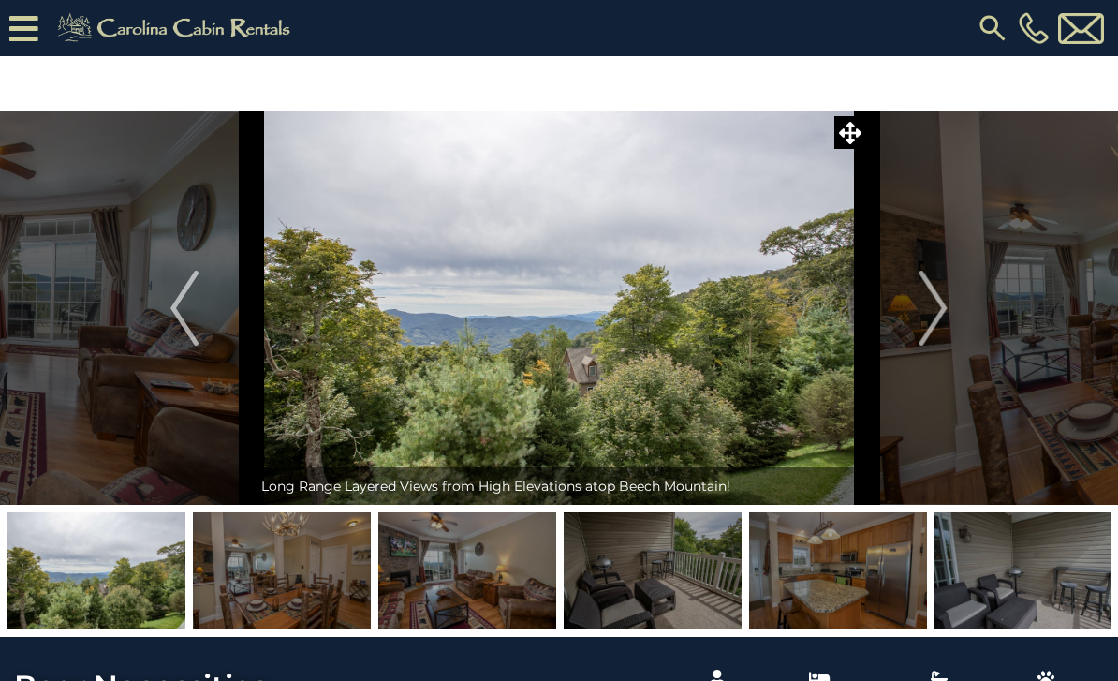
click at [922, 326] on img "Next" at bounding box center [934, 308] width 28 height 75
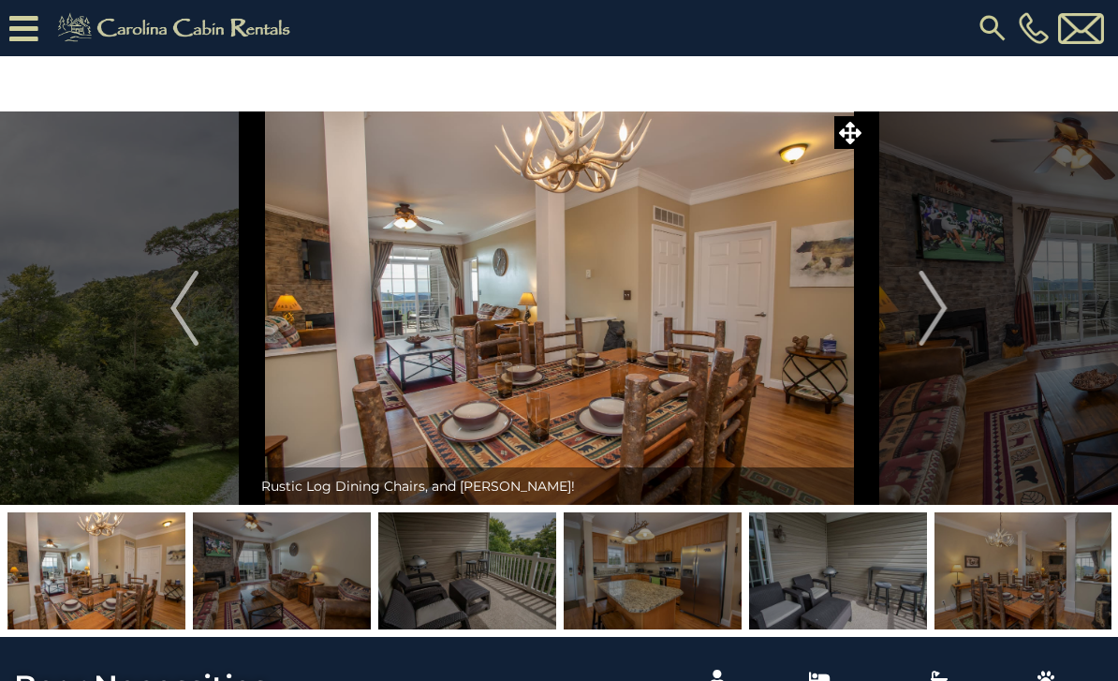
click at [929, 318] on img "Next" at bounding box center [934, 308] width 28 height 75
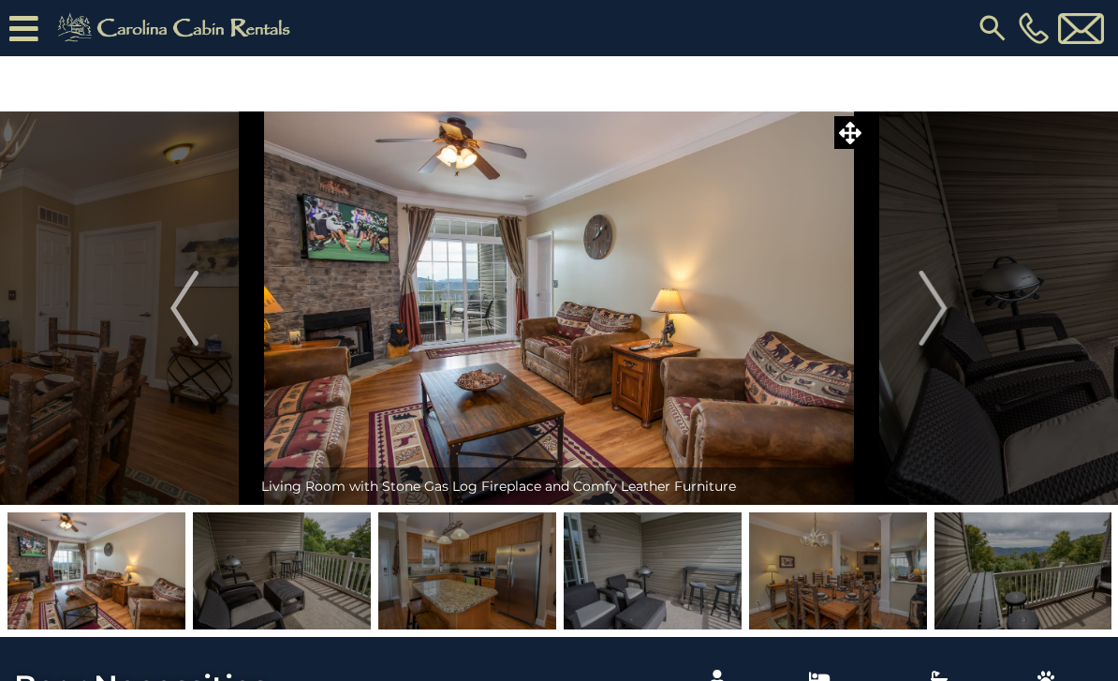
click at [930, 316] on img "Next" at bounding box center [934, 308] width 28 height 75
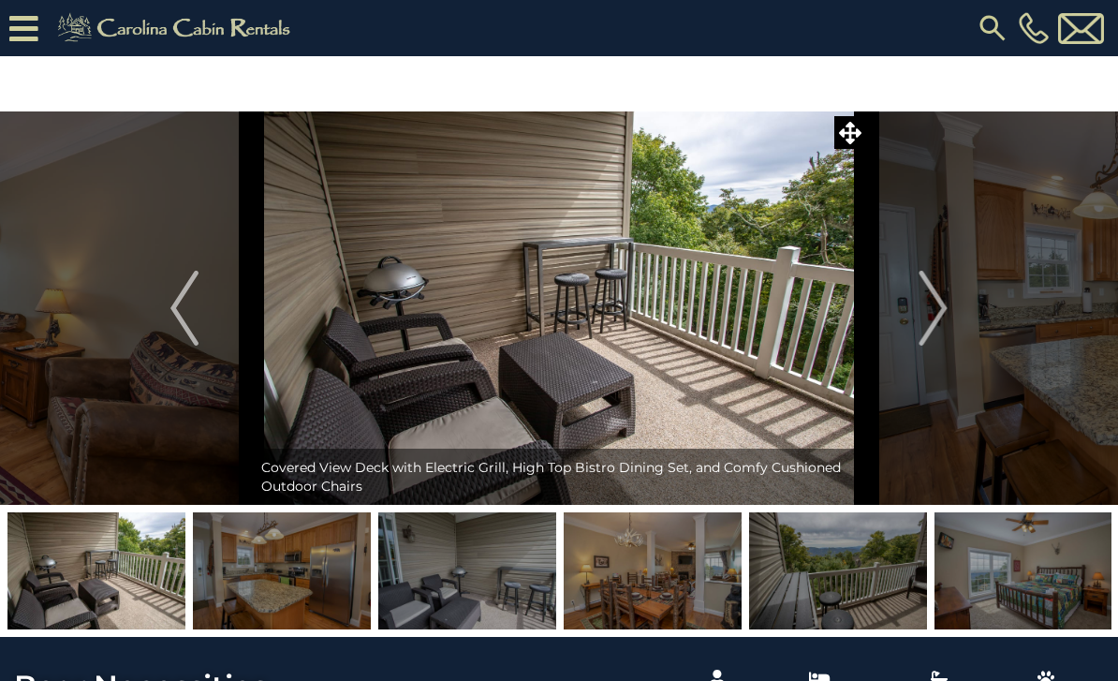
click at [931, 313] on img "Next" at bounding box center [934, 308] width 28 height 75
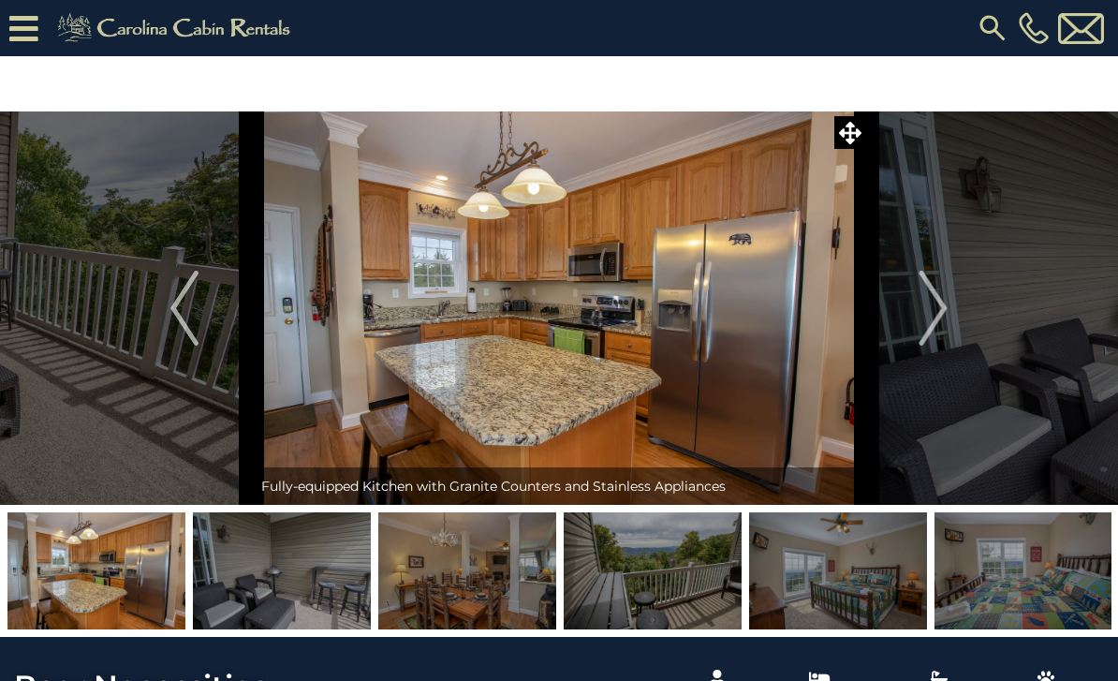
click at [928, 316] on img "Next" at bounding box center [934, 308] width 28 height 75
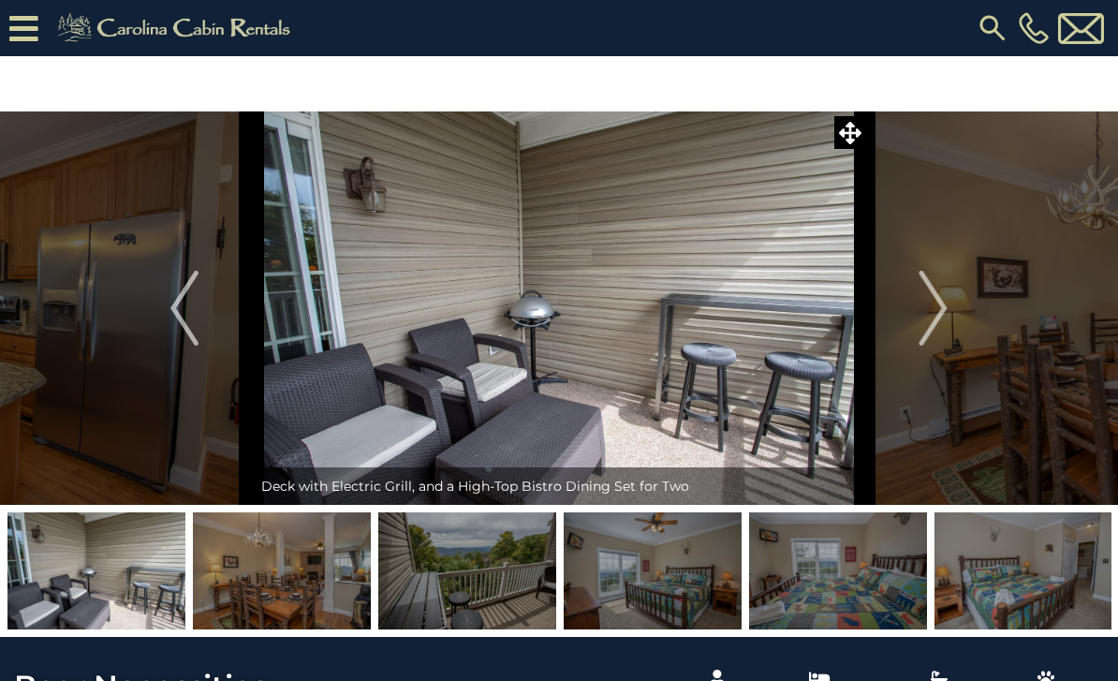
click at [927, 318] on img "Next" at bounding box center [934, 308] width 28 height 75
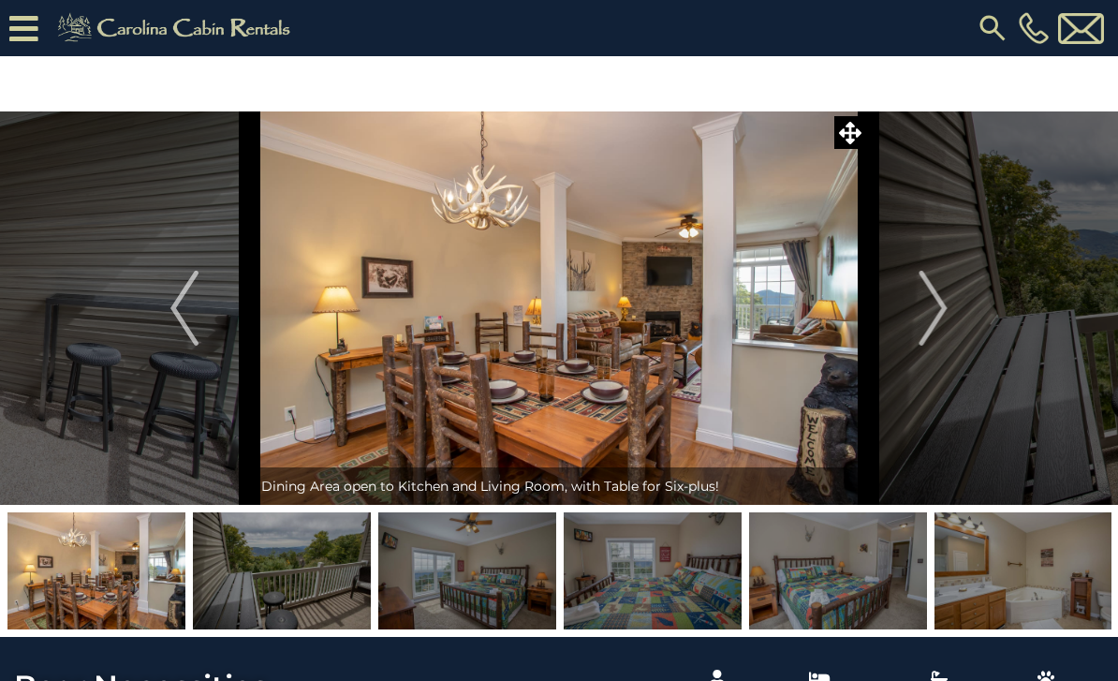
click at [923, 318] on img "Next" at bounding box center [934, 308] width 28 height 75
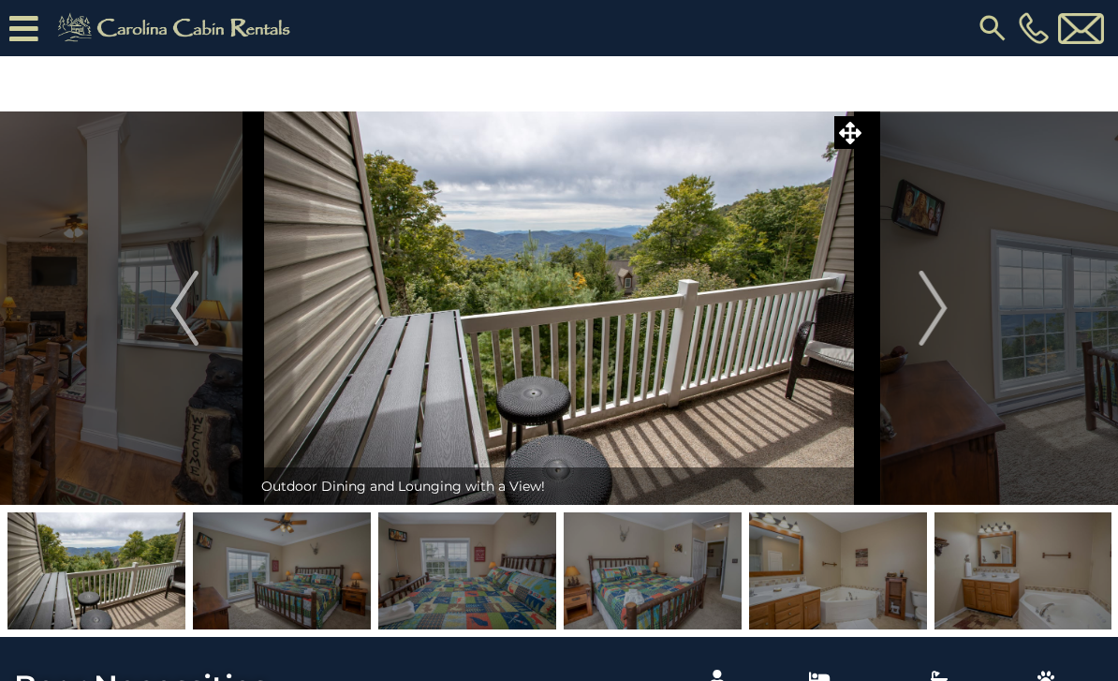
click at [917, 318] on button "Next" at bounding box center [933, 307] width 135 height 393
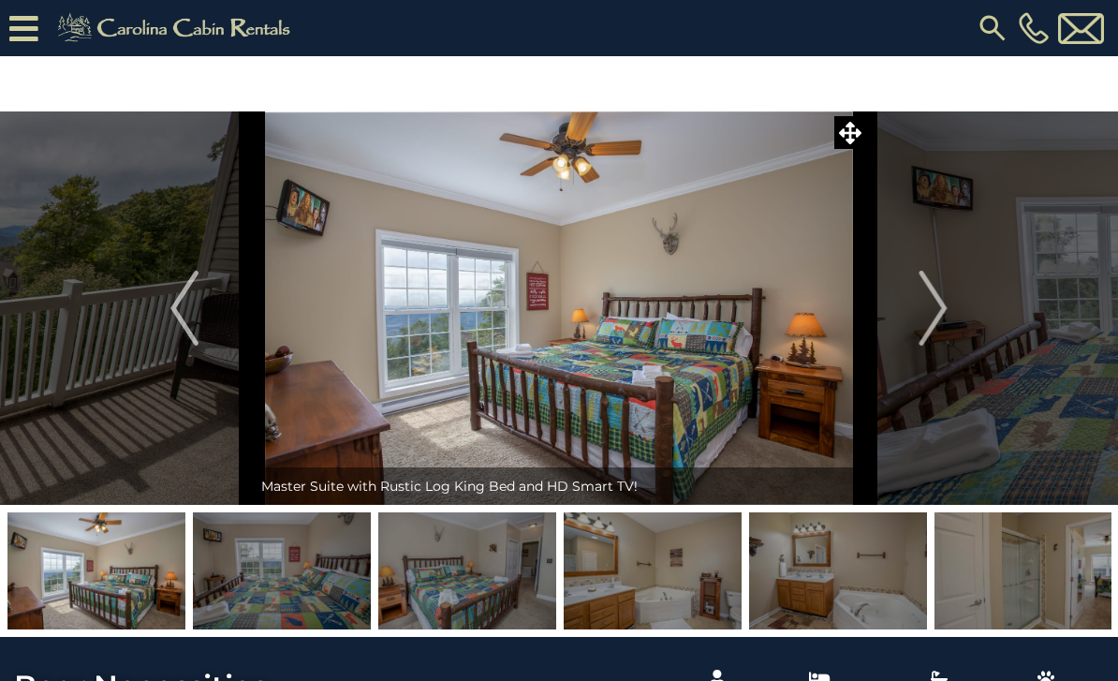
click at [924, 319] on img "Next" at bounding box center [934, 308] width 28 height 75
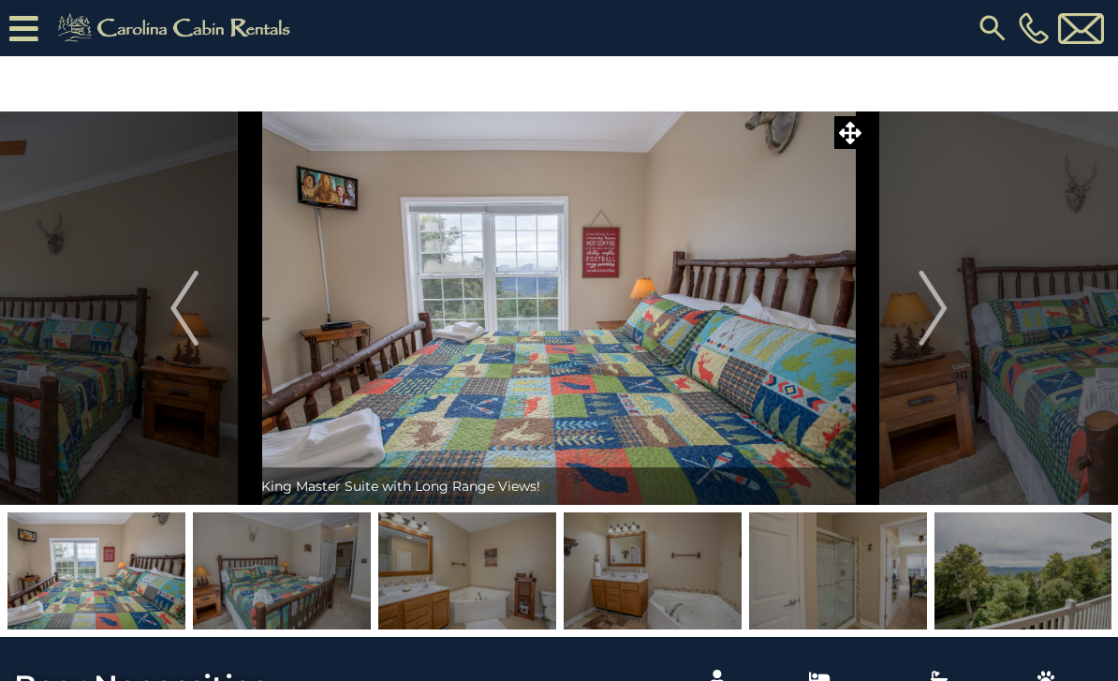
click at [920, 322] on img "Next" at bounding box center [934, 308] width 28 height 75
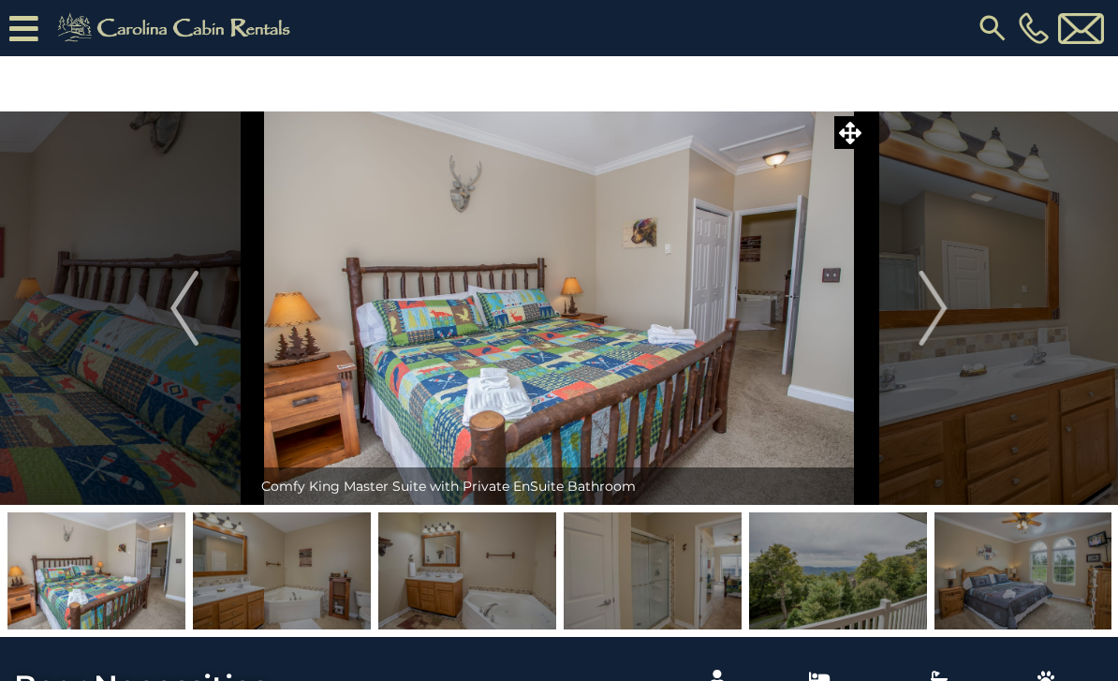
click at [919, 322] on button "Next" at bounding box center [933, 307] width 135 height 393
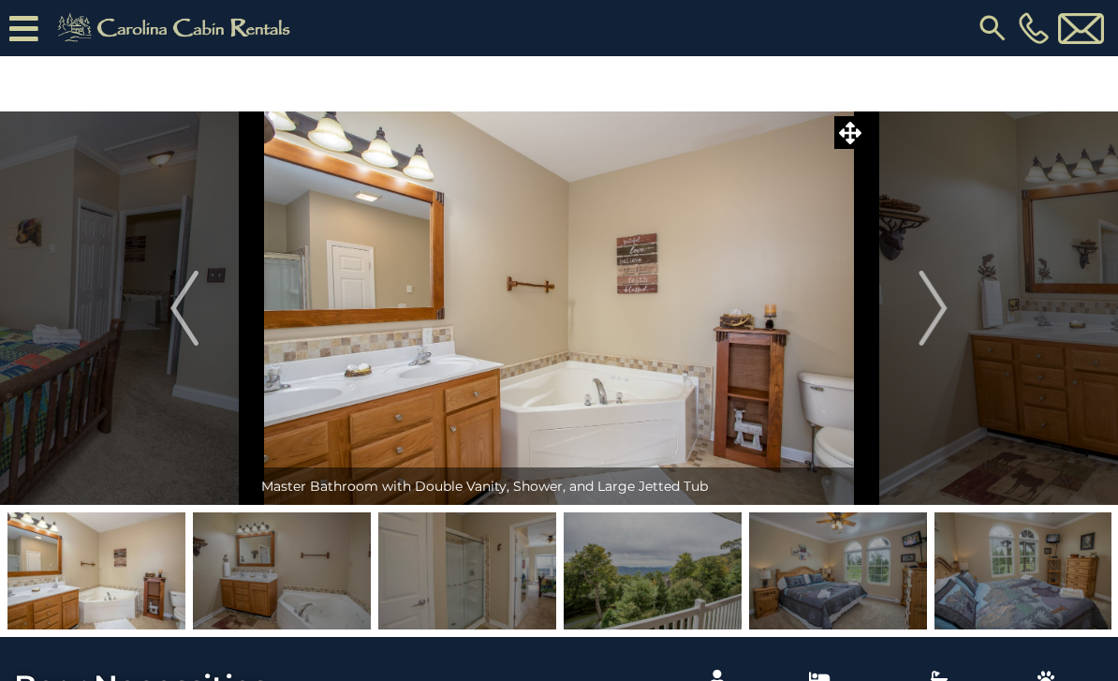
click at [918, 321] on button "Next" at bounding box center [933, 307] width 135 height 393
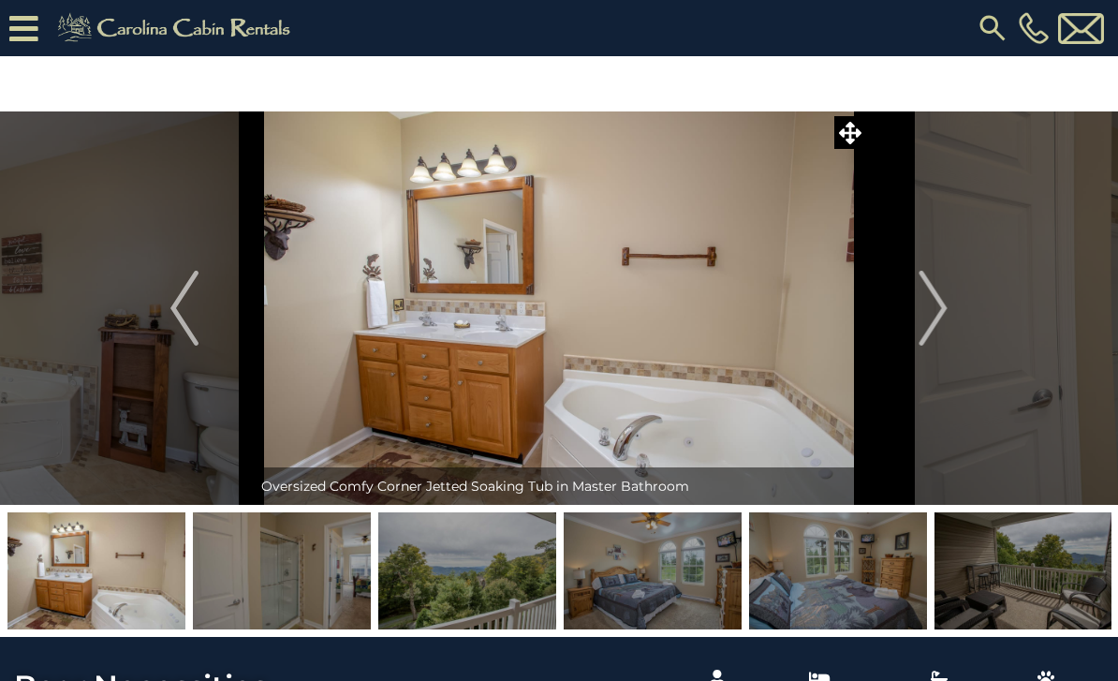
click at [922, 321] on img "Next" at bounding box center [934, 308] width 28 height 75
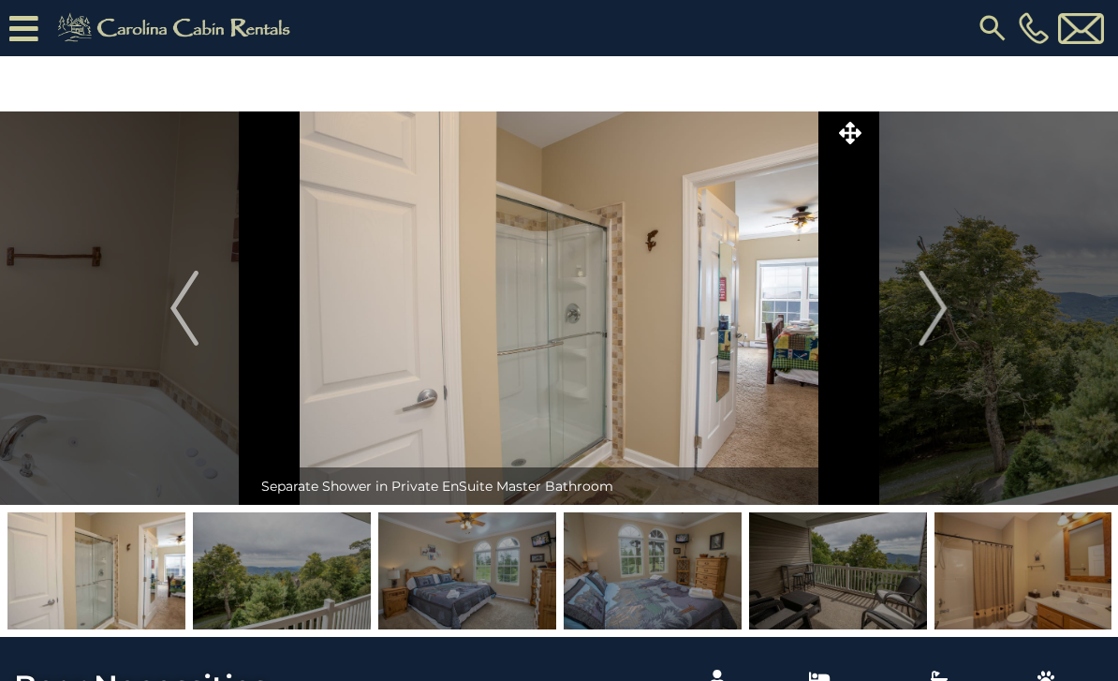
click at [917, 320] on button "Next" at bounding box center [933, 307] width 135 height 393
